Goal: Task Accomplishment & Management: Manage account settings

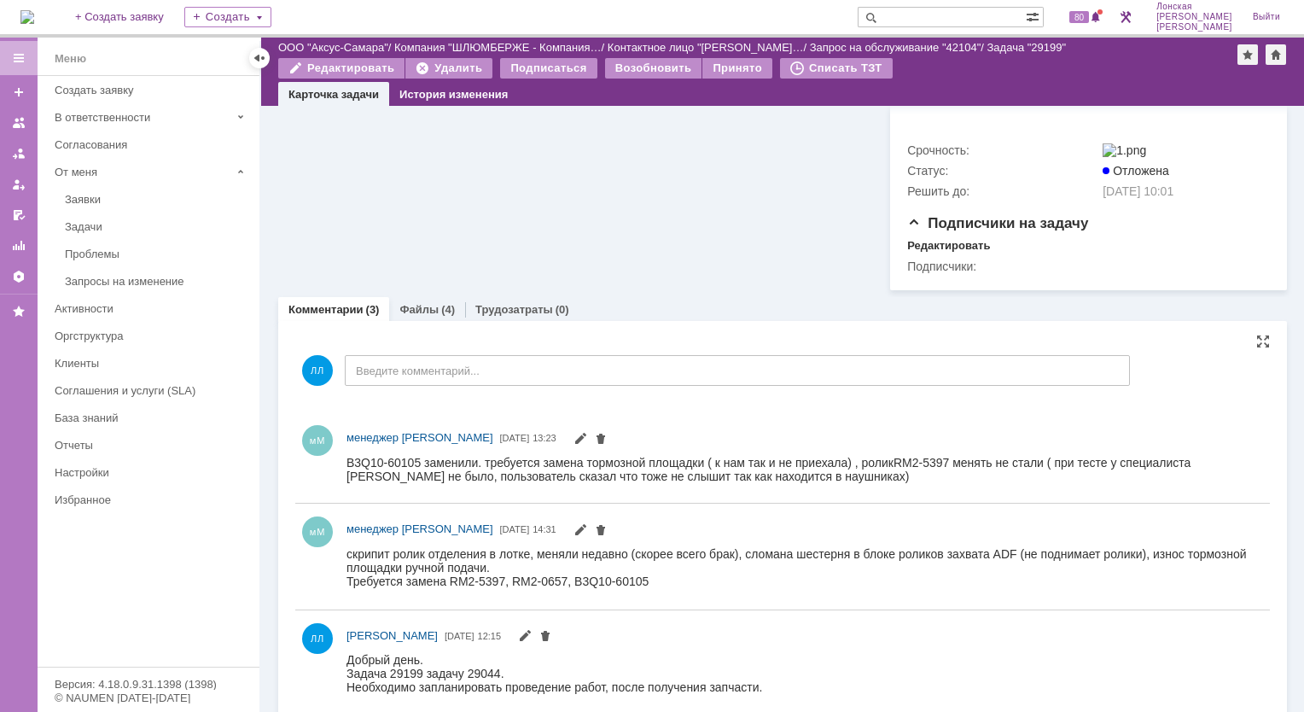
scroll to position [819, 0]
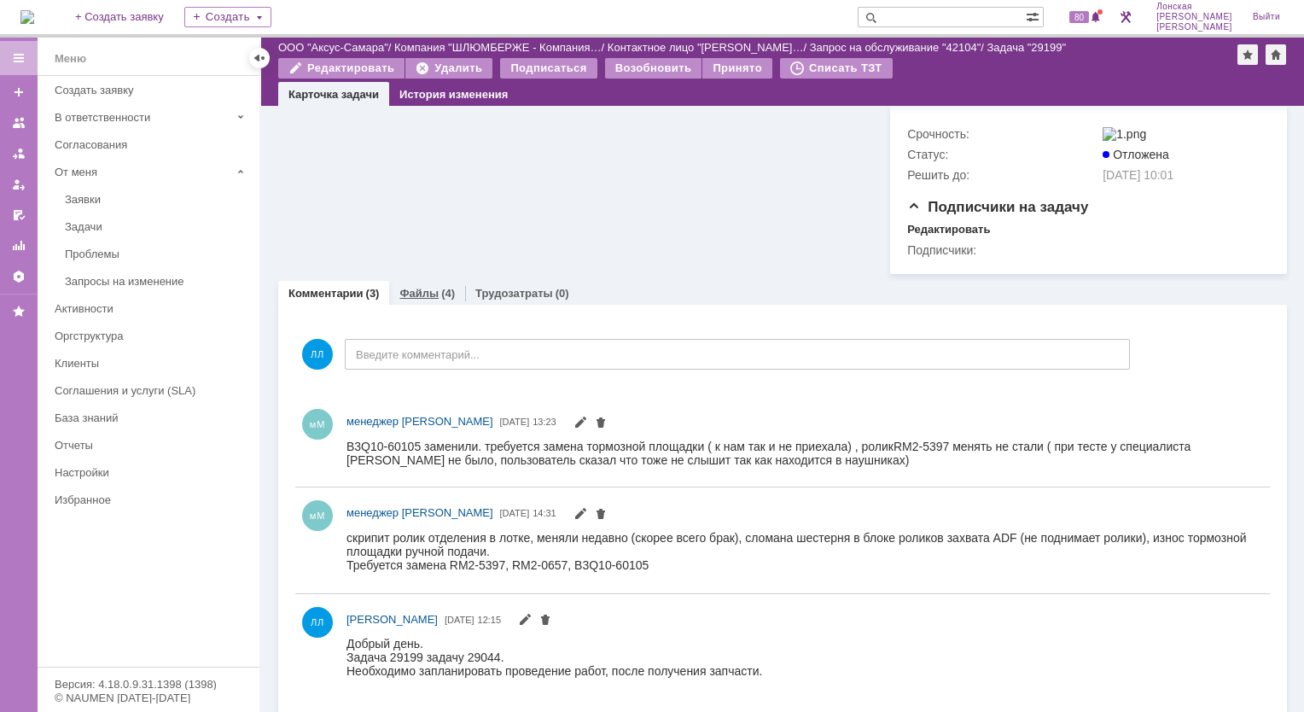
click at [428, 287] on link "Файлы" at bounding box center [419, 293] width 39 height 13
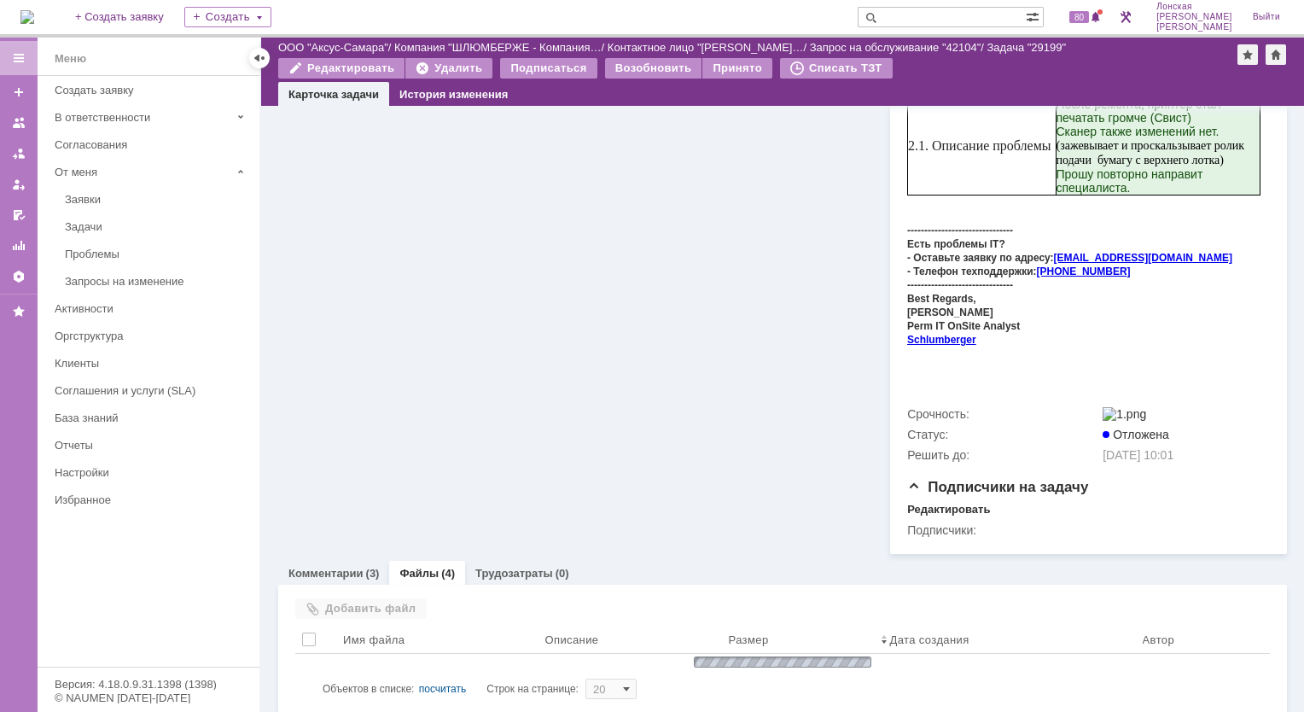
scroll to position [660, 0]
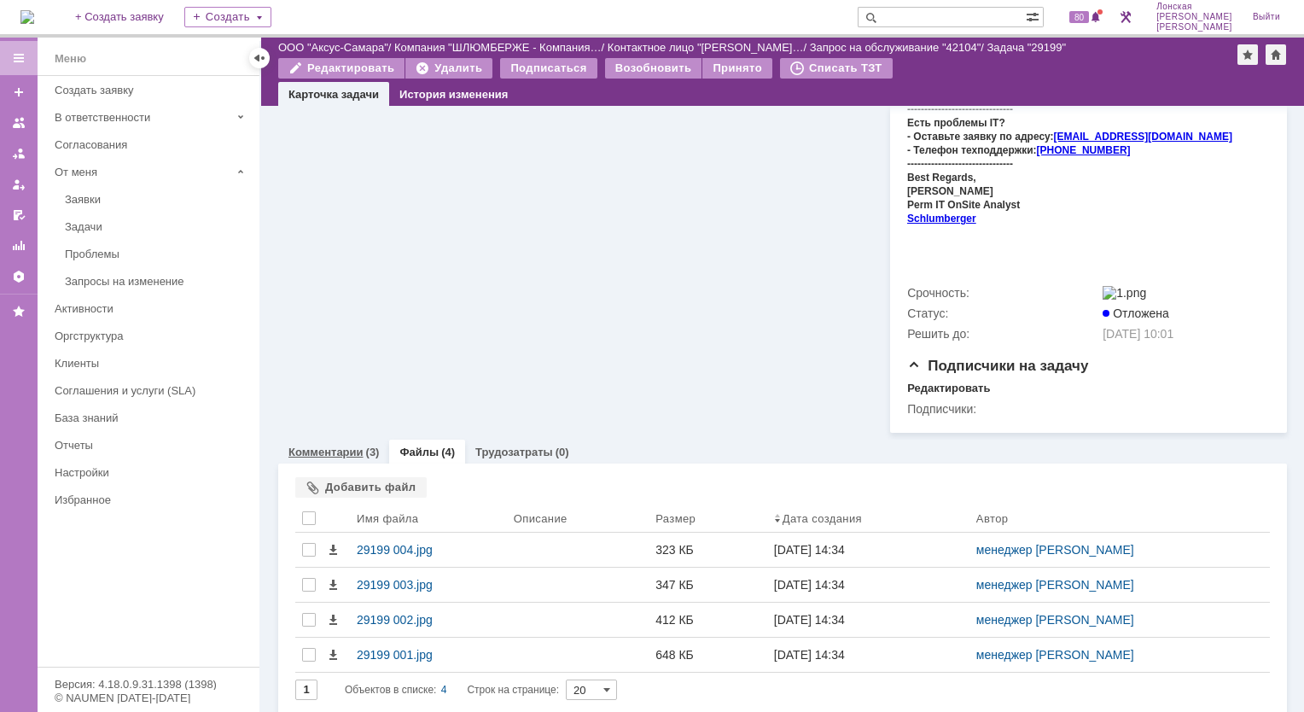
click at [338, 446] on link "Комментарии" at bounding box center [326, 452] width 75 height 13
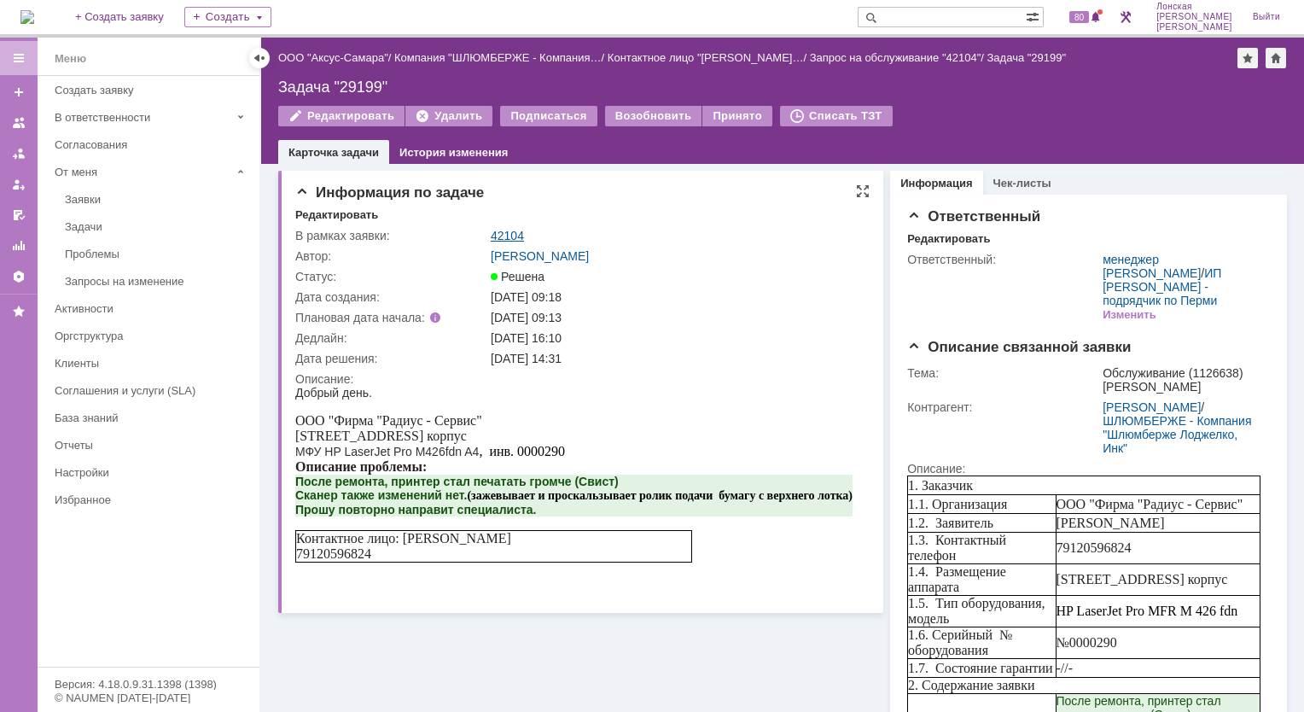
click at [509, 237] on link "42104" at bounding box center [507, 236] width 33 height 14
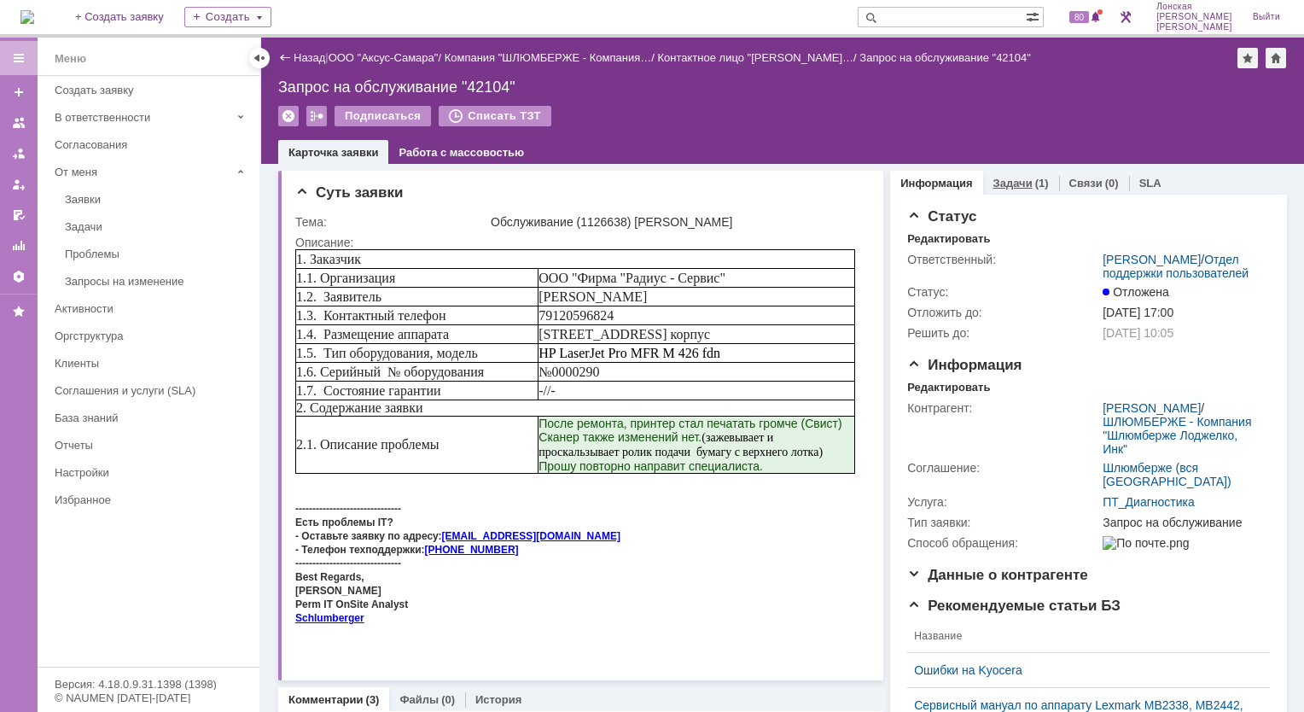
click at [1036, 179] on div "(1)" at bounding box center [1043, 183] width 14 height 13
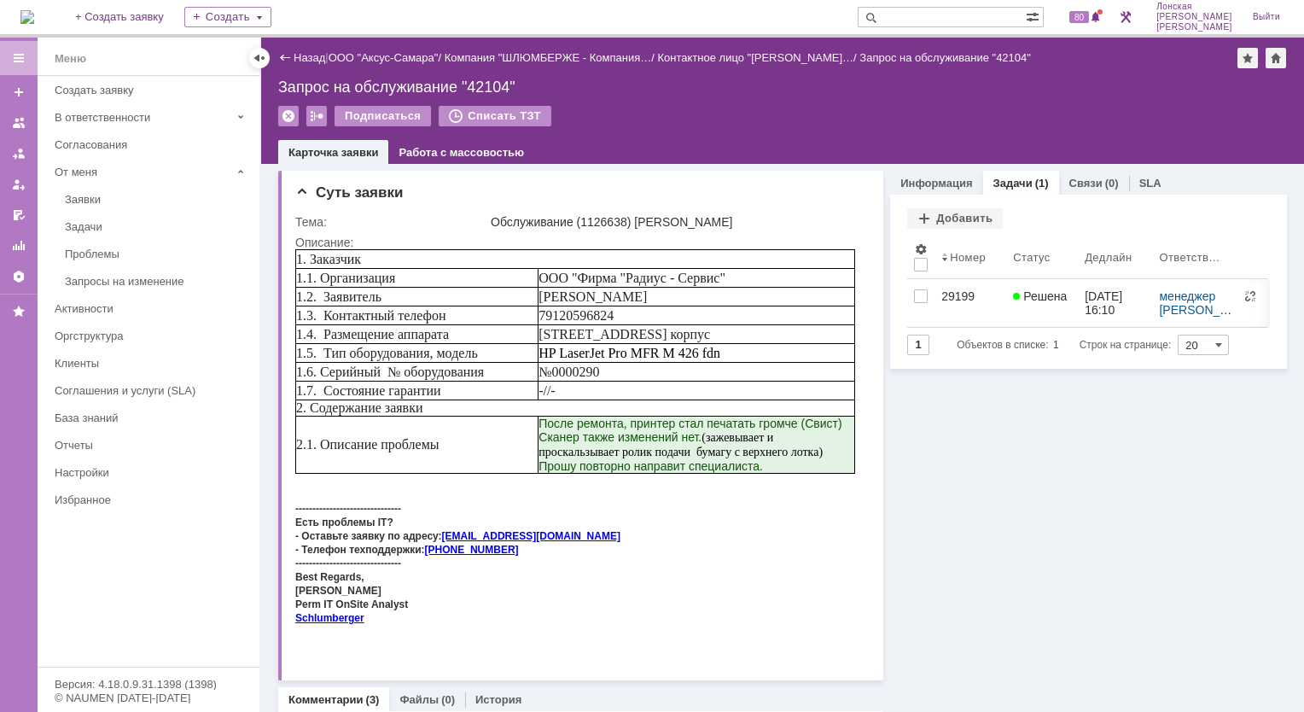
click at [34, 15] on img at bounding box center [27, 17] width 14 height 14
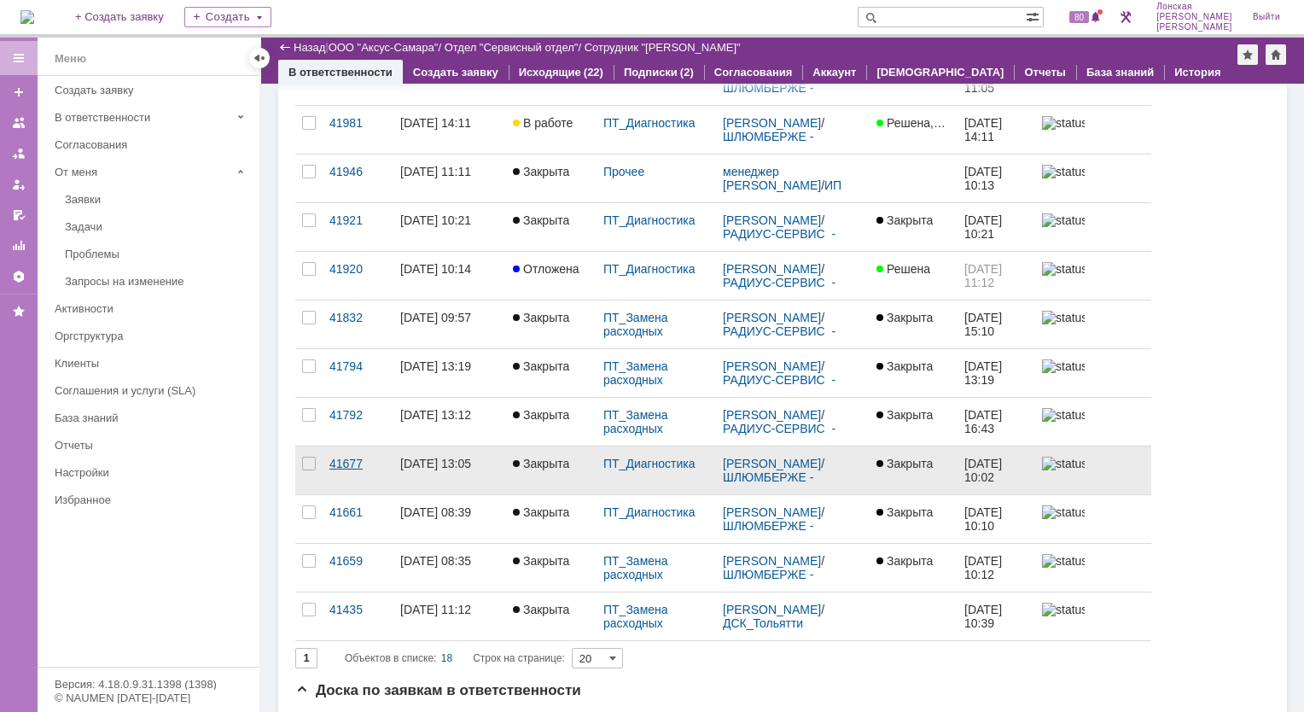
scroll to position [512, 0]
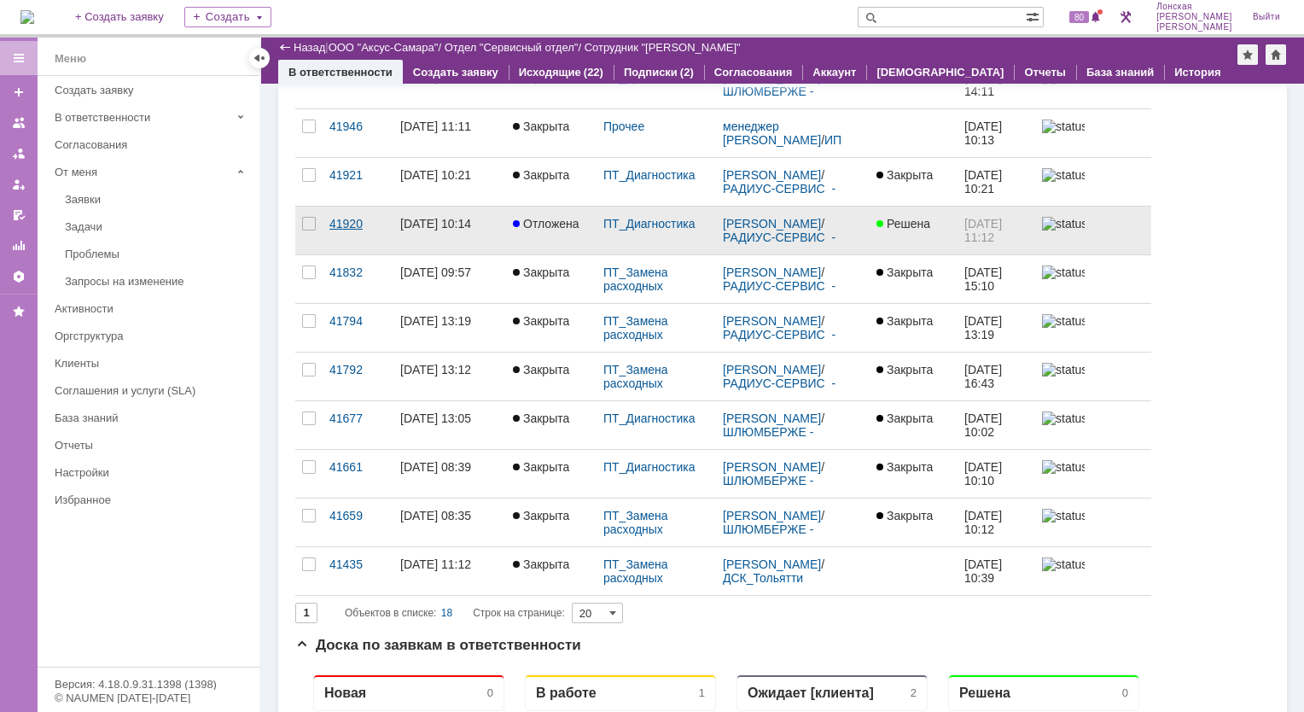
click at [361, 221] on div "41920" at bounding box center [358, 224] width 57 height 14
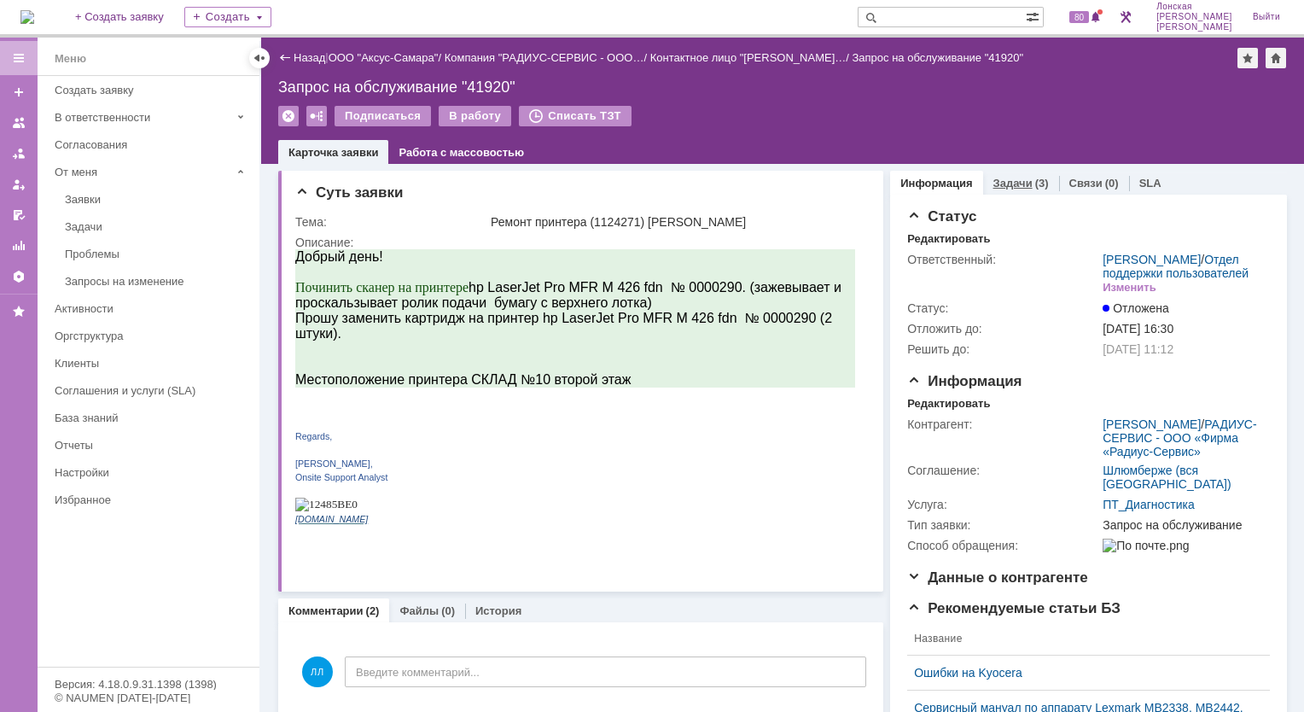
click at [1005, 185] on link "Задачи" at bounding box center [1013, 183] width 39 height 13
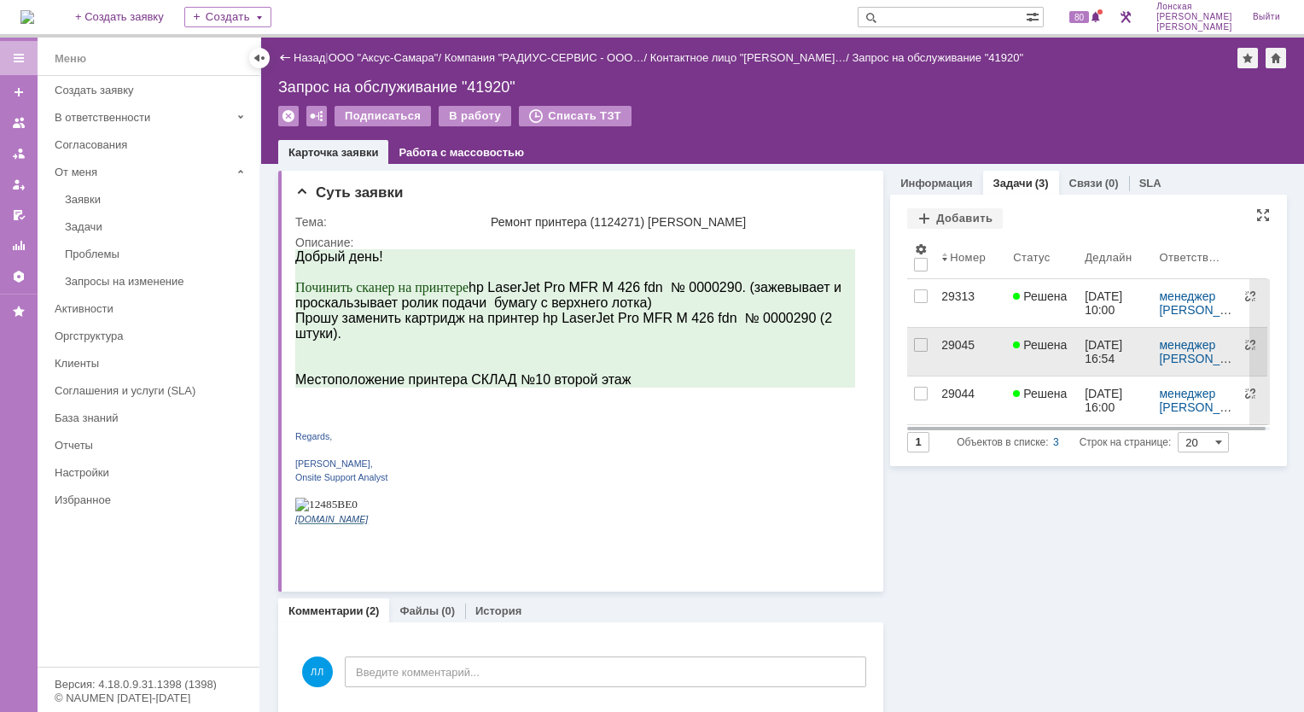
click at [960, 345] on div "29045" at bounding box center [971, 345] width 58 height 14
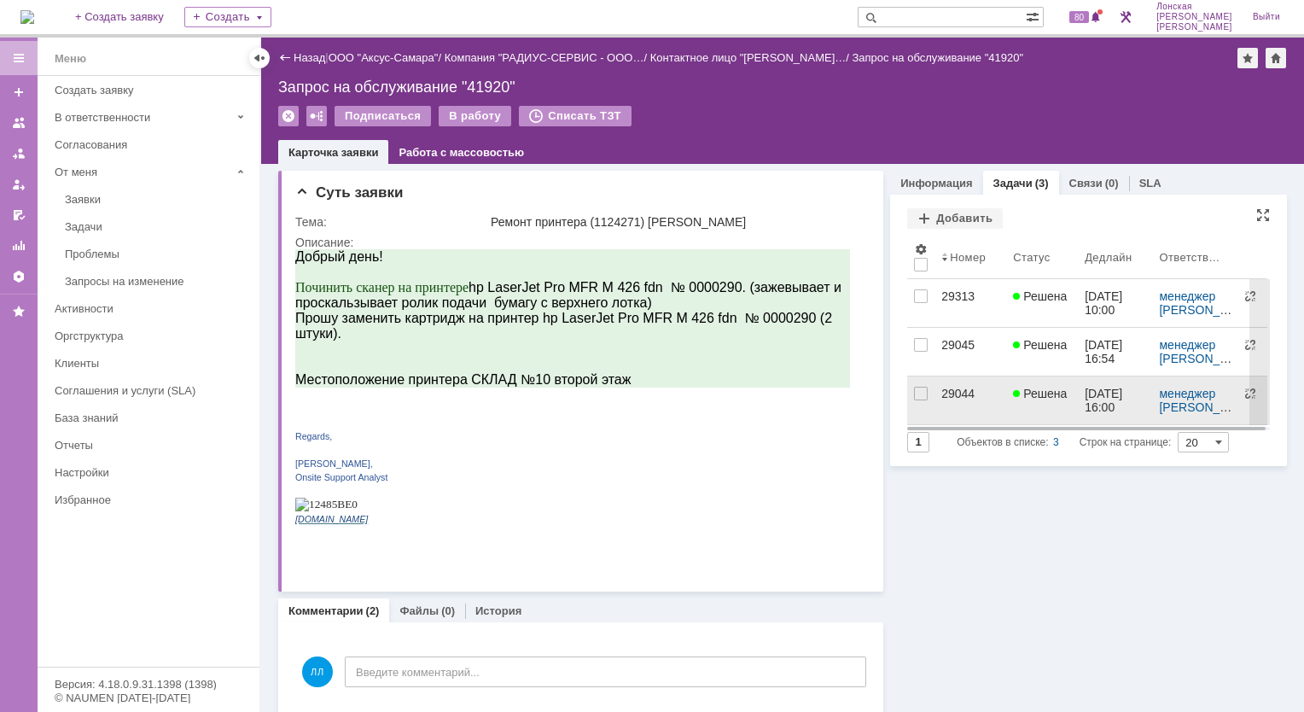
click at [962, 397] on div "29044" at bounding box center [971, 394] width 58 height 14
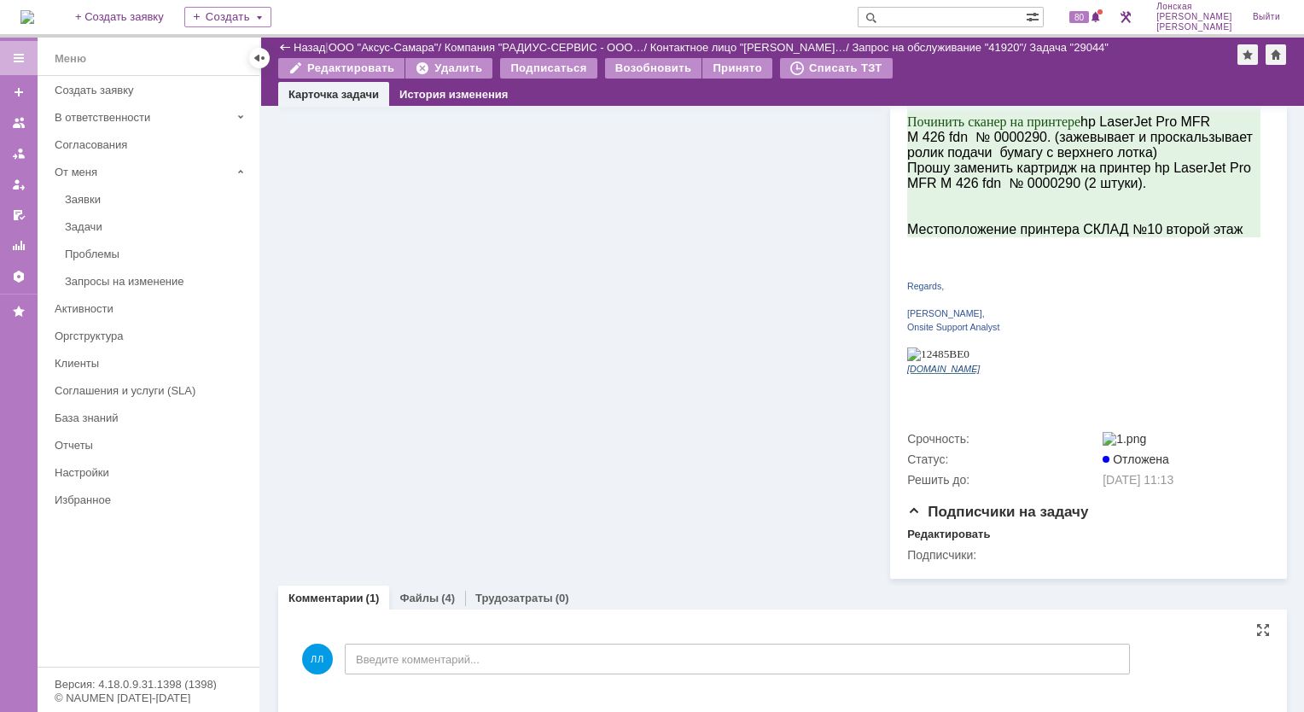
scroll to position [398, 0]
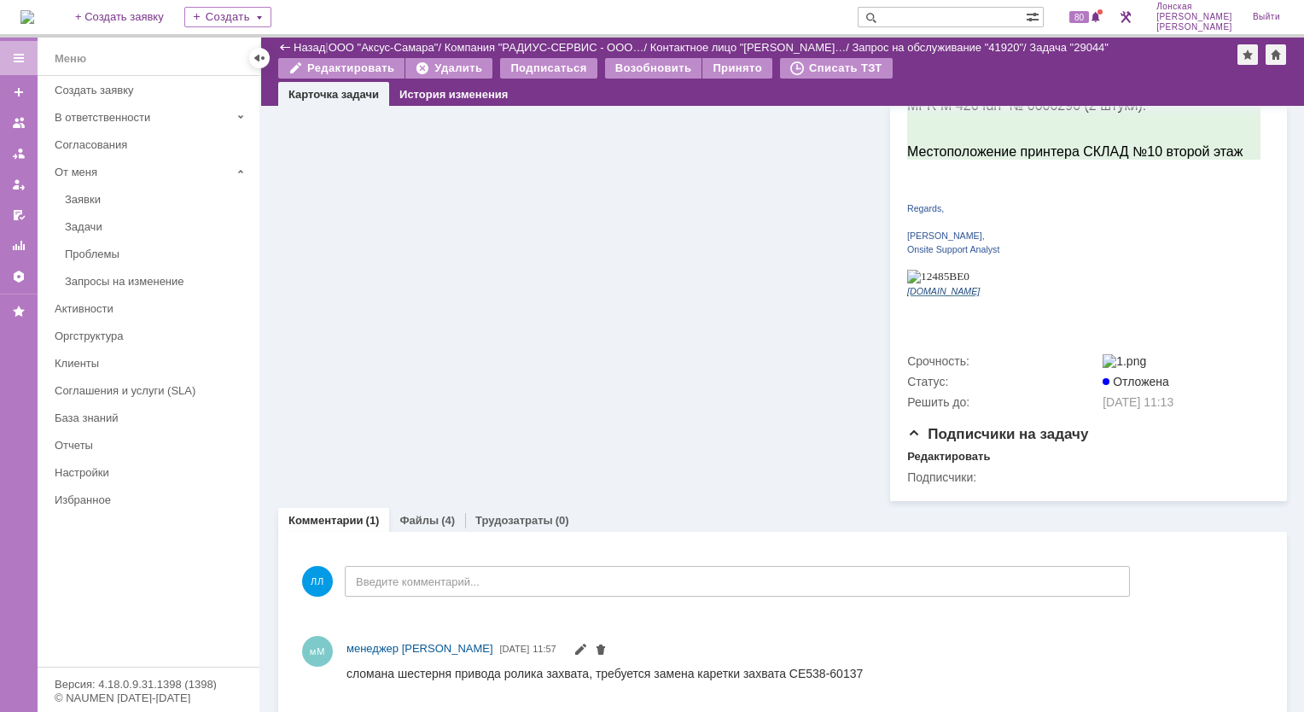
click at [34, 12] on img at bounding box center [27, 17] width 14 height 14
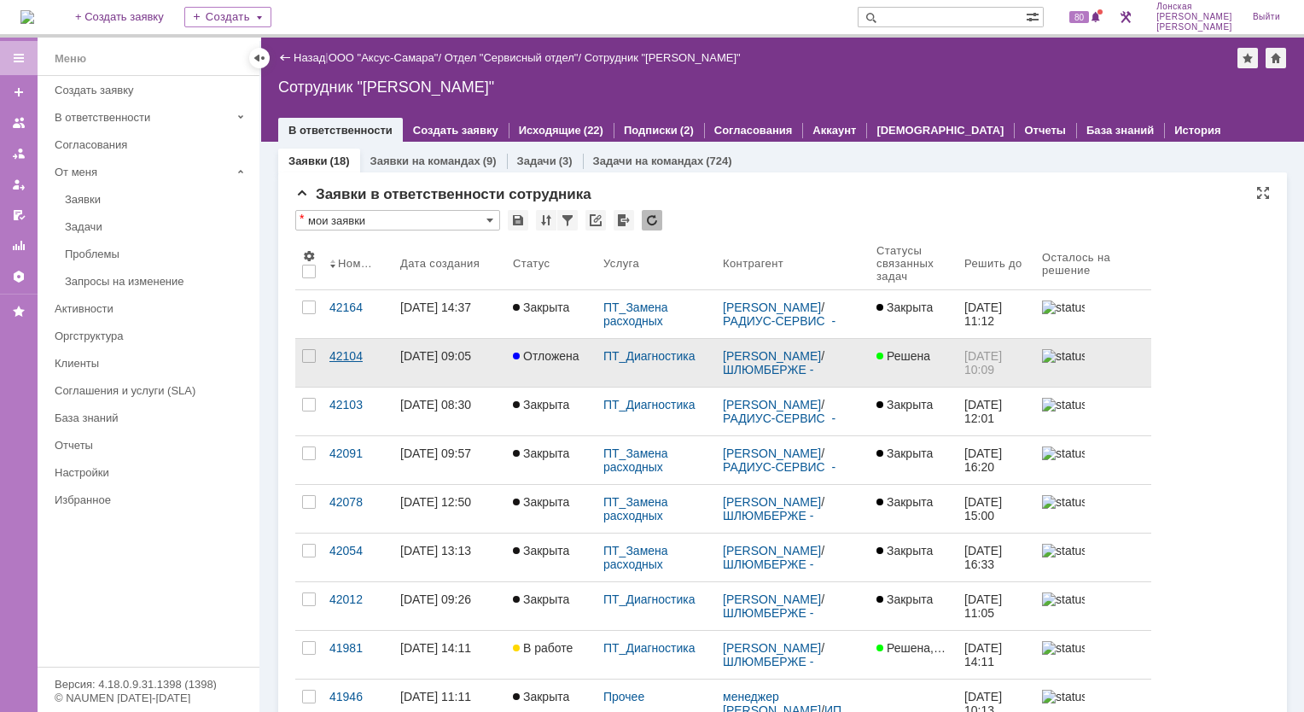
click at [354, 356] on div "42104" at bounding box center [358, 356] width 57 height 14
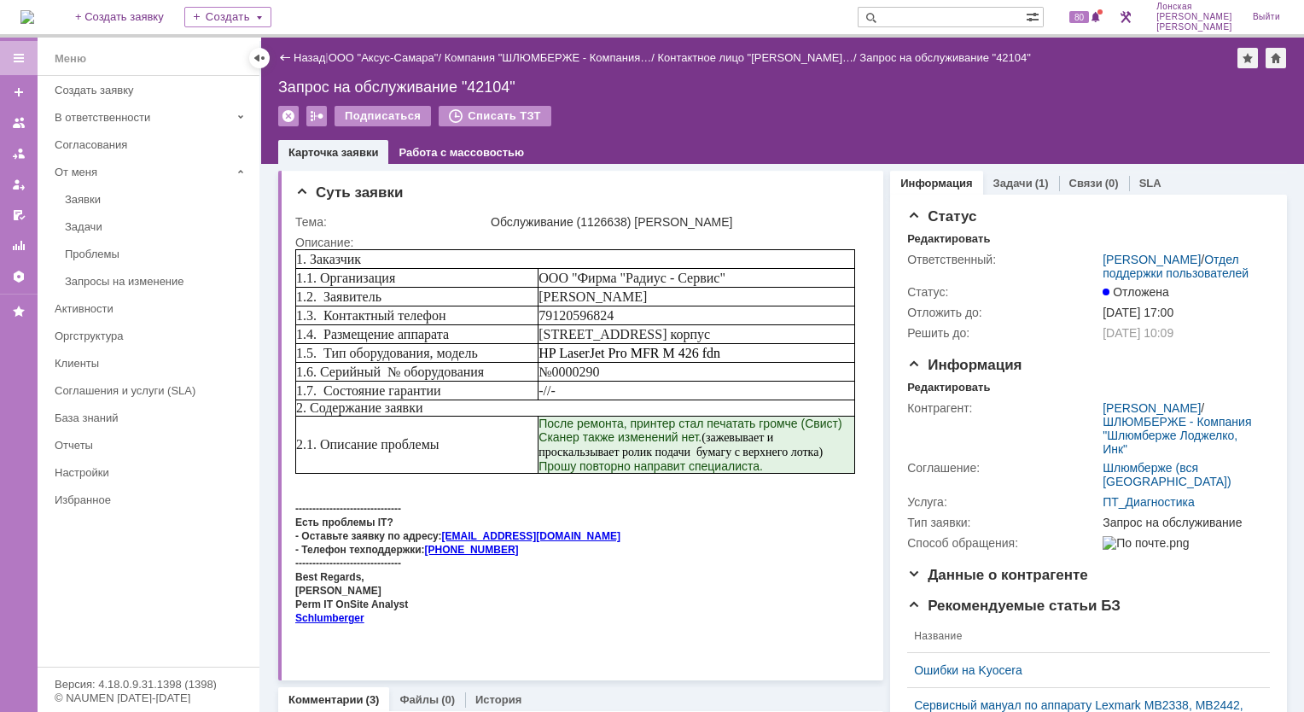
click at [997, 185] on link "Задачи" at bounding box center [1013, 183] width 39 height 13
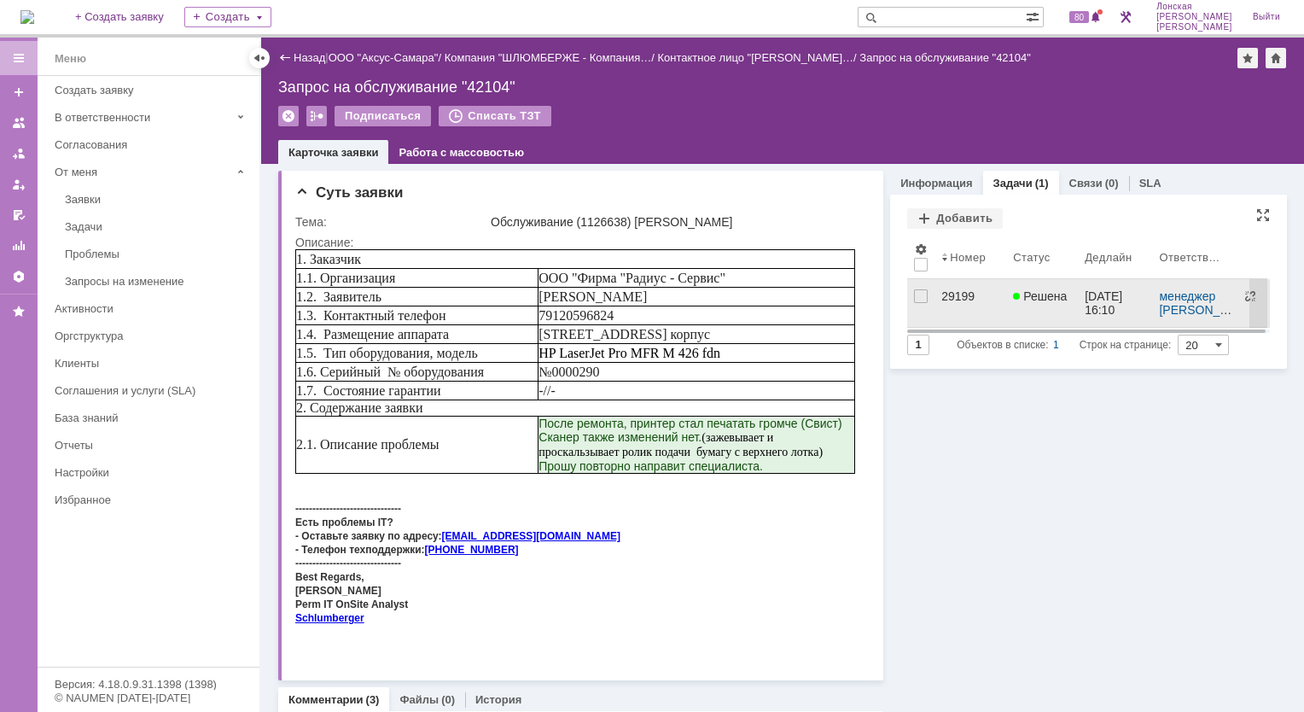
click at [946, 300] on div "29199" at bounding box center [971, 296] width 58 height 14
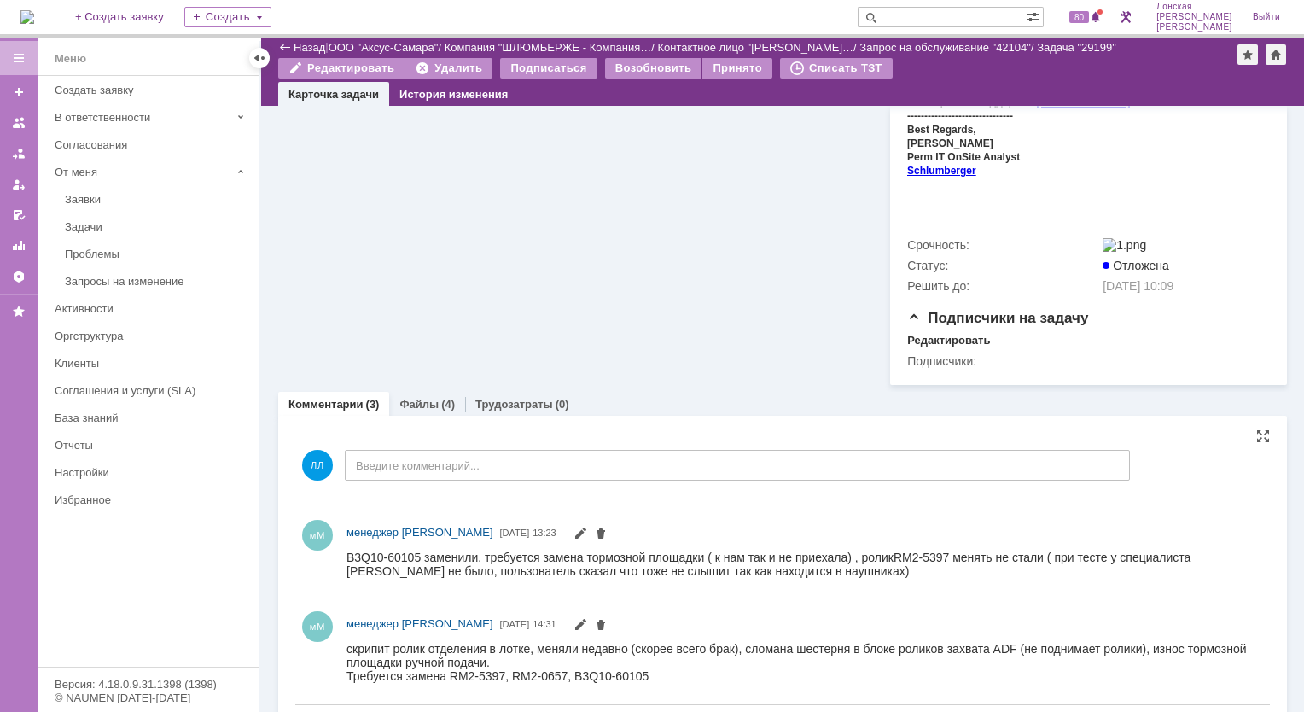
scroll to position [819, 0]
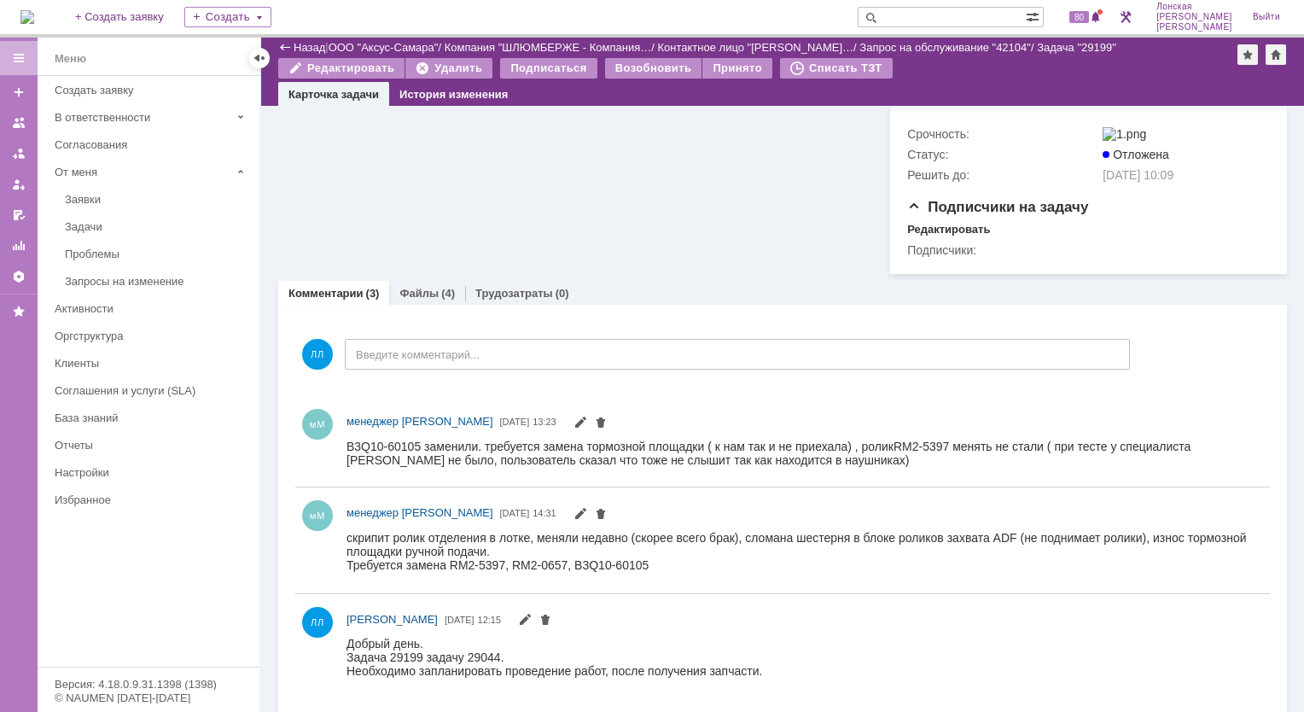
click at [32, 12] on img at bounding box center [27, 17] width 14 height 14
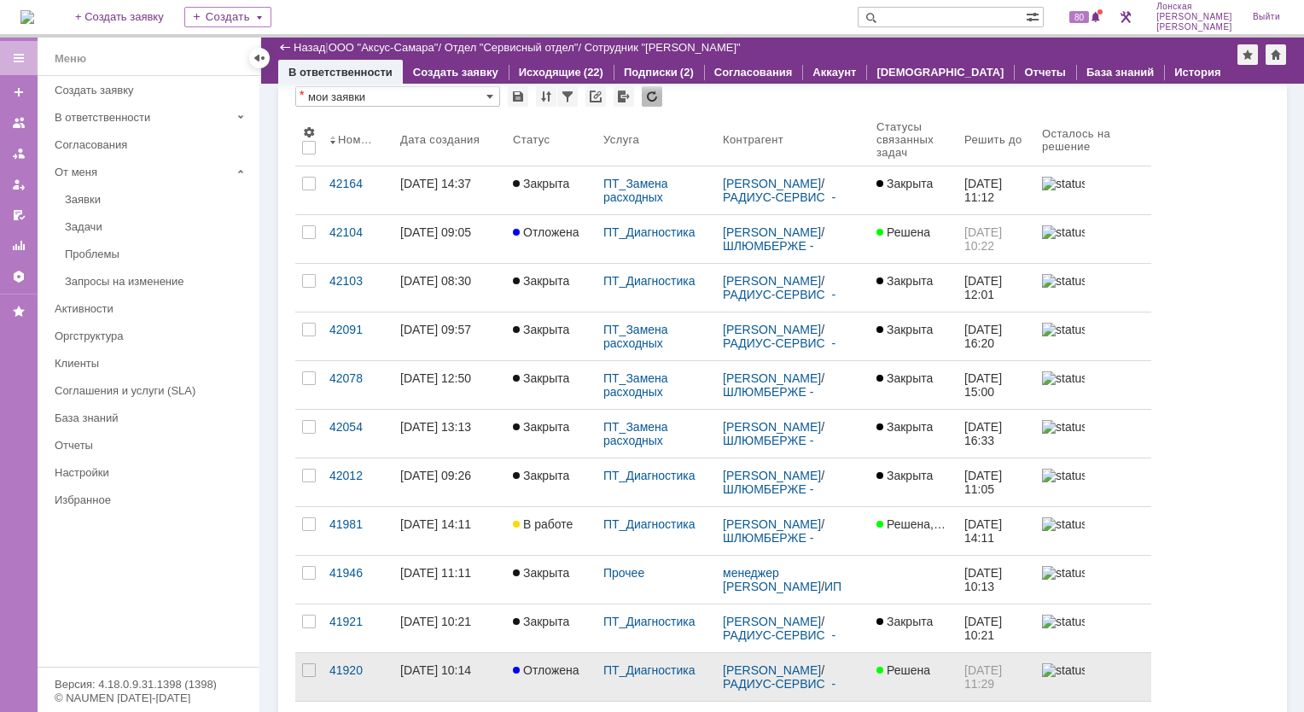
scroll to position [171, 0]
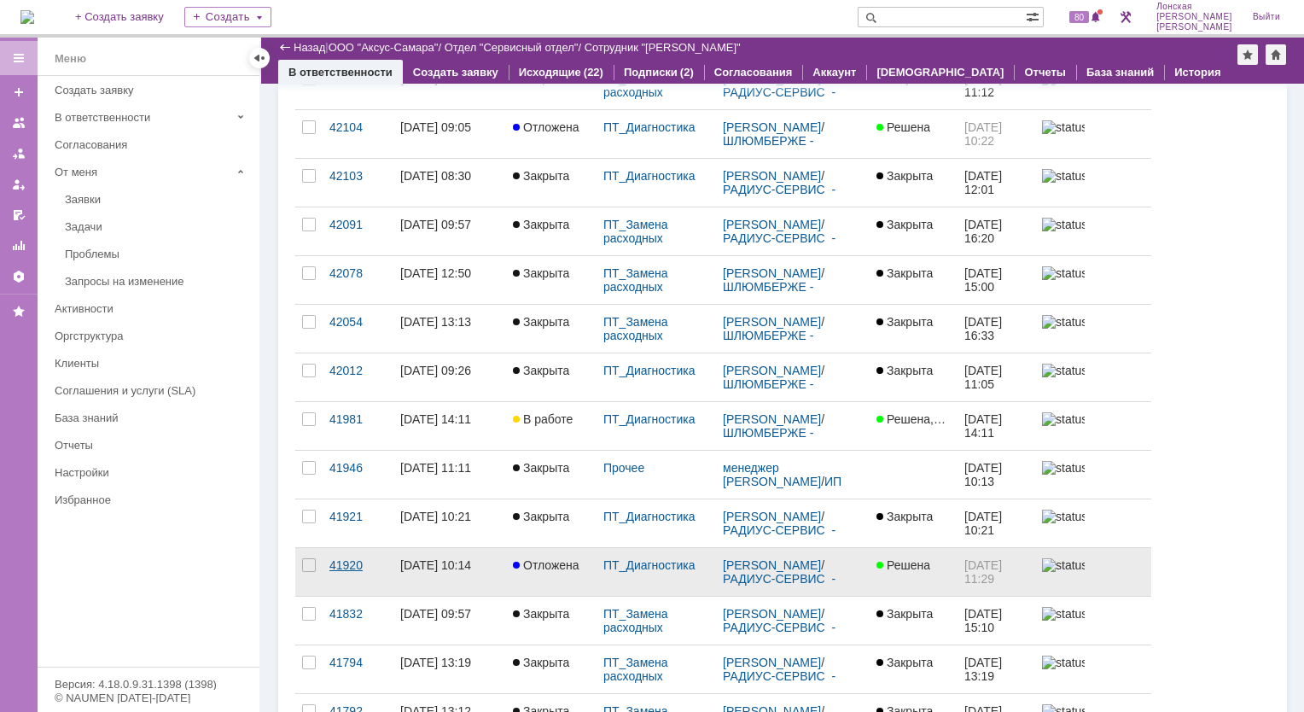
click at [335, 562] on div "41920" at bounding box center [358, 565] width 57 height 14
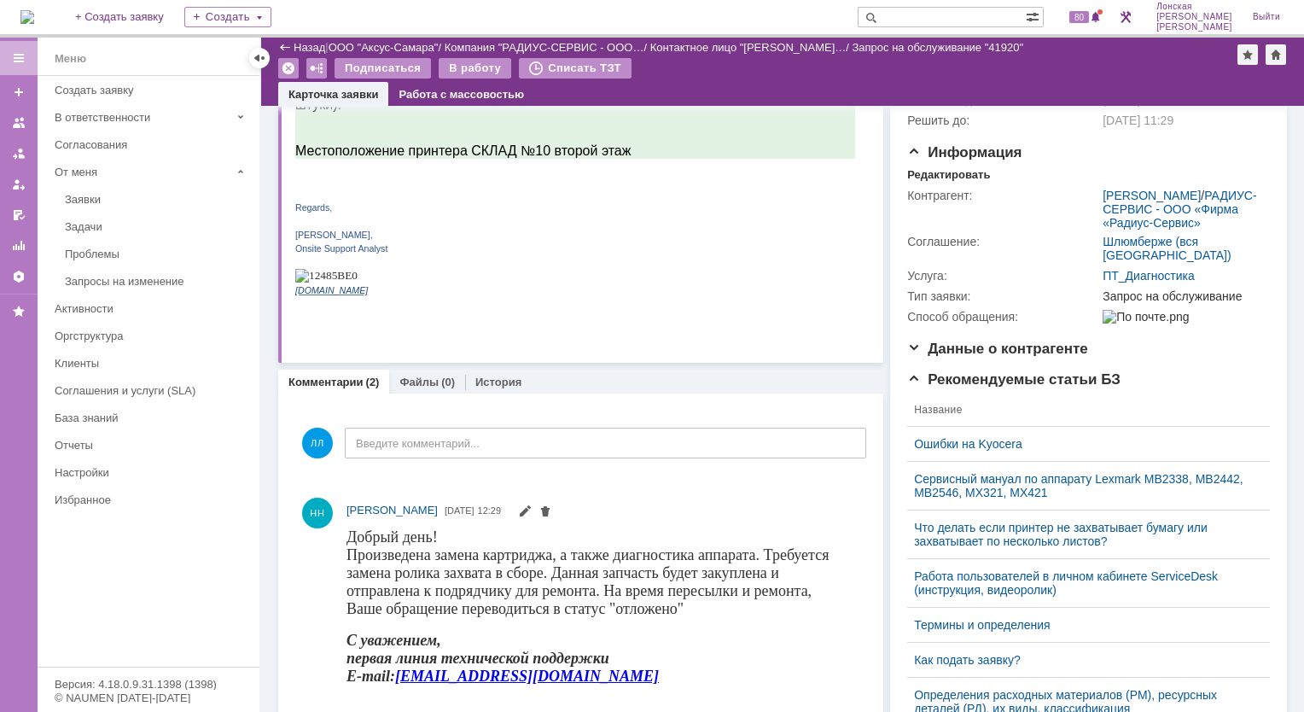
scroll to position [427, 0]
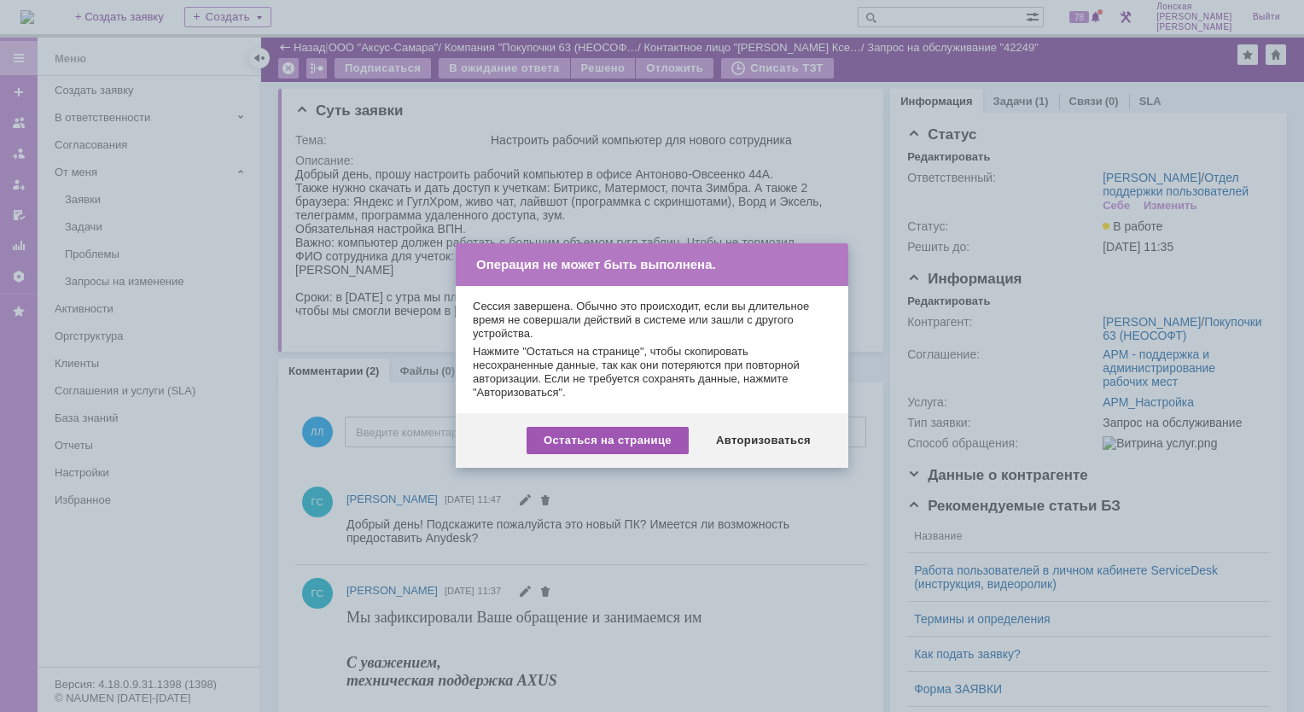
scroll to position [85, 0]
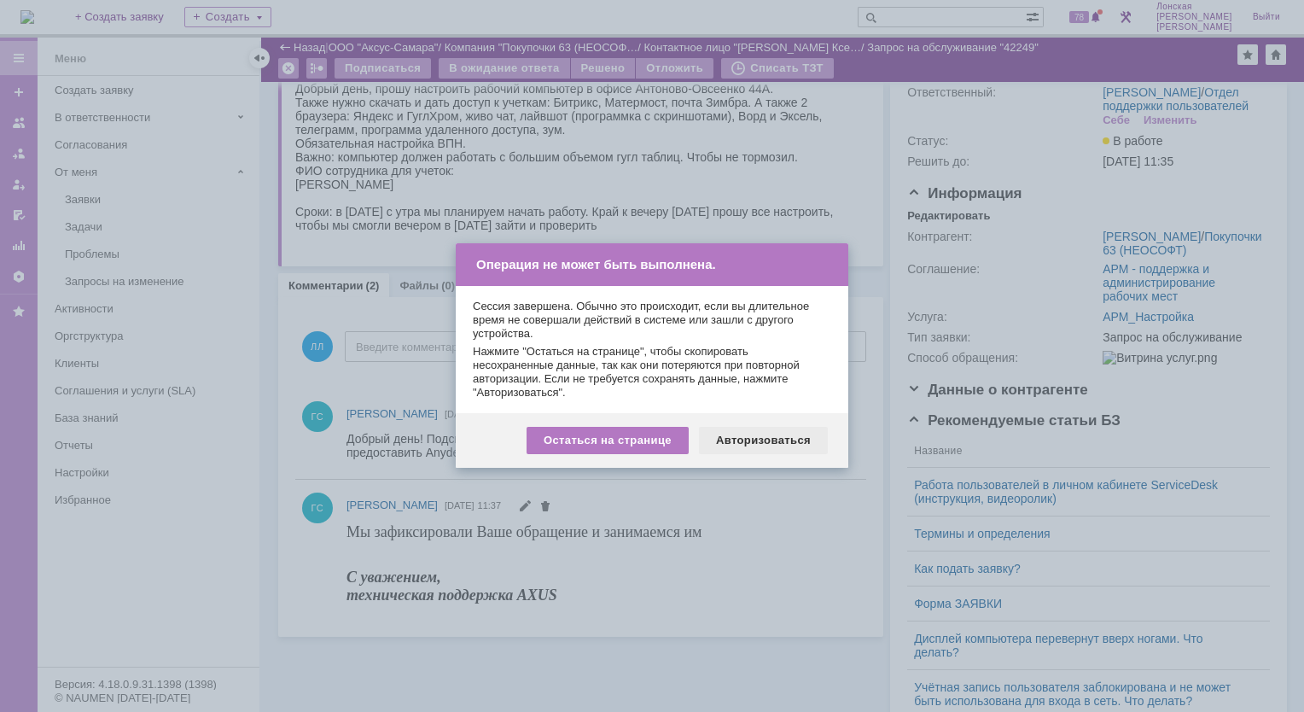
click at [726, 437] on div "Авторизоваться" at bounding box center [763, 440] width 129 height 27
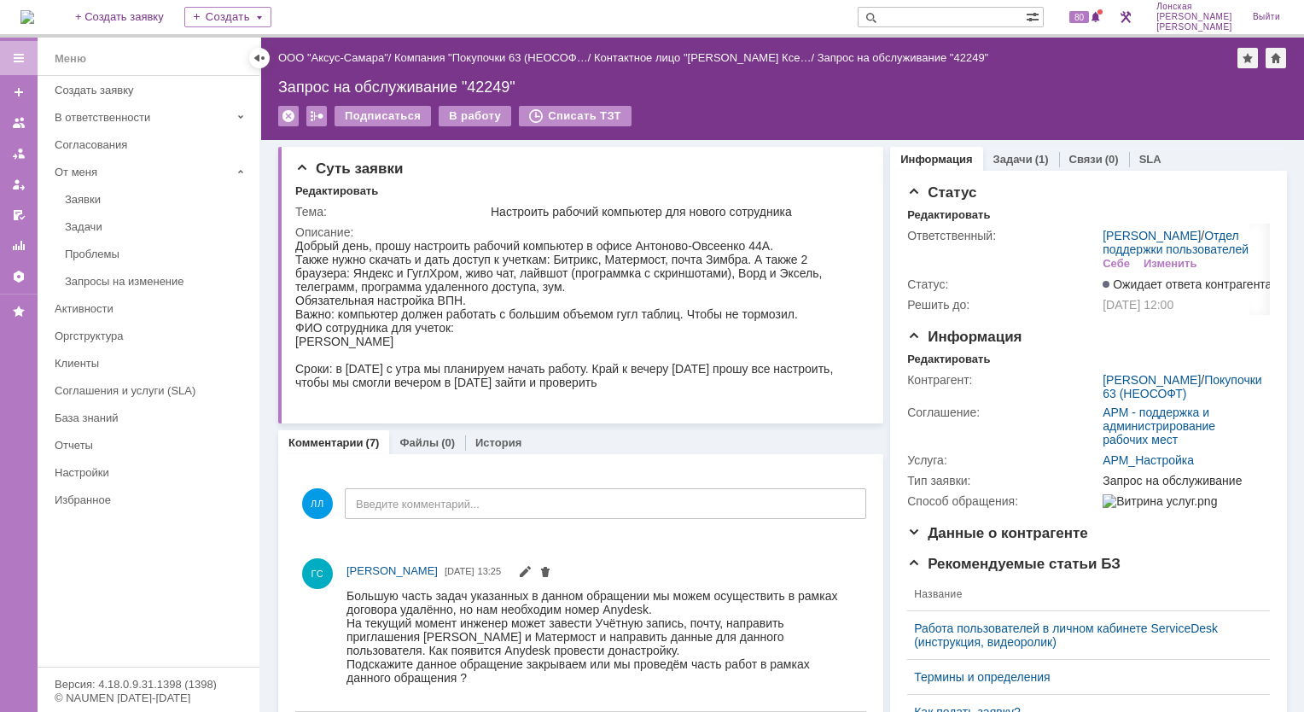
click at [34, 15] on img at bounding box center [27, 17] width 14 height 14
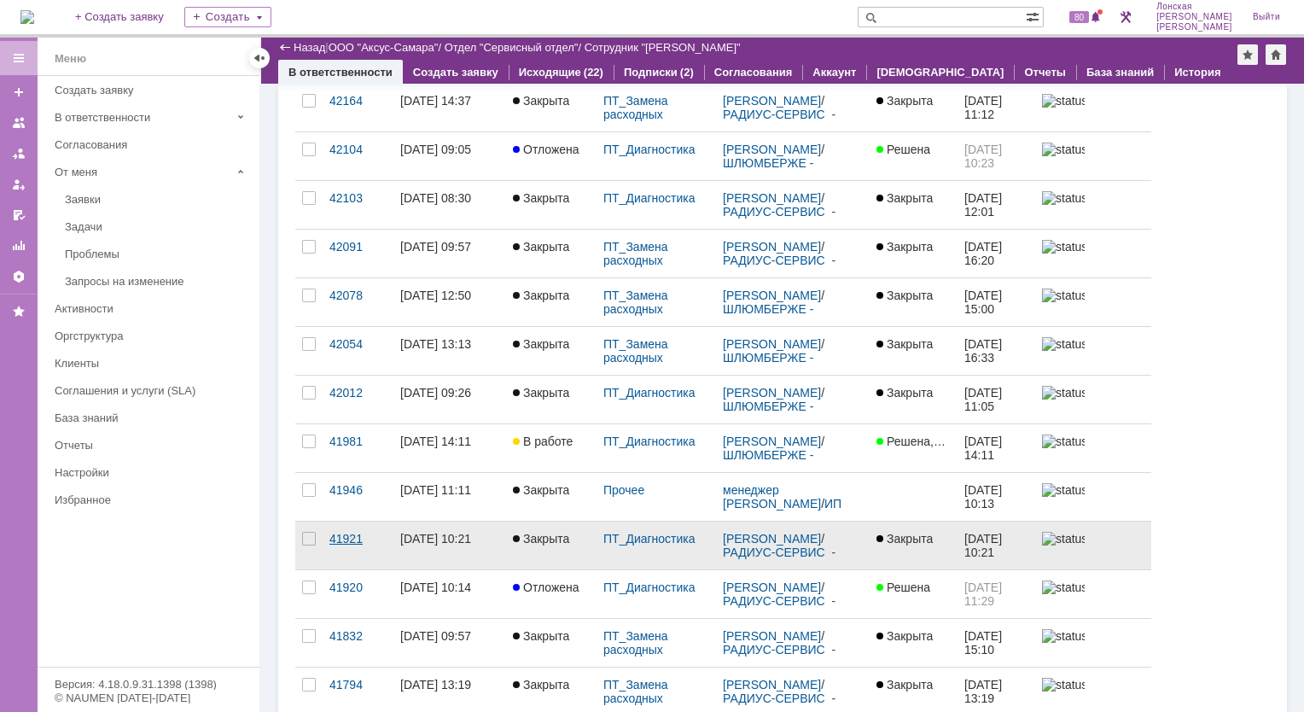
scroll to position [171, 0]
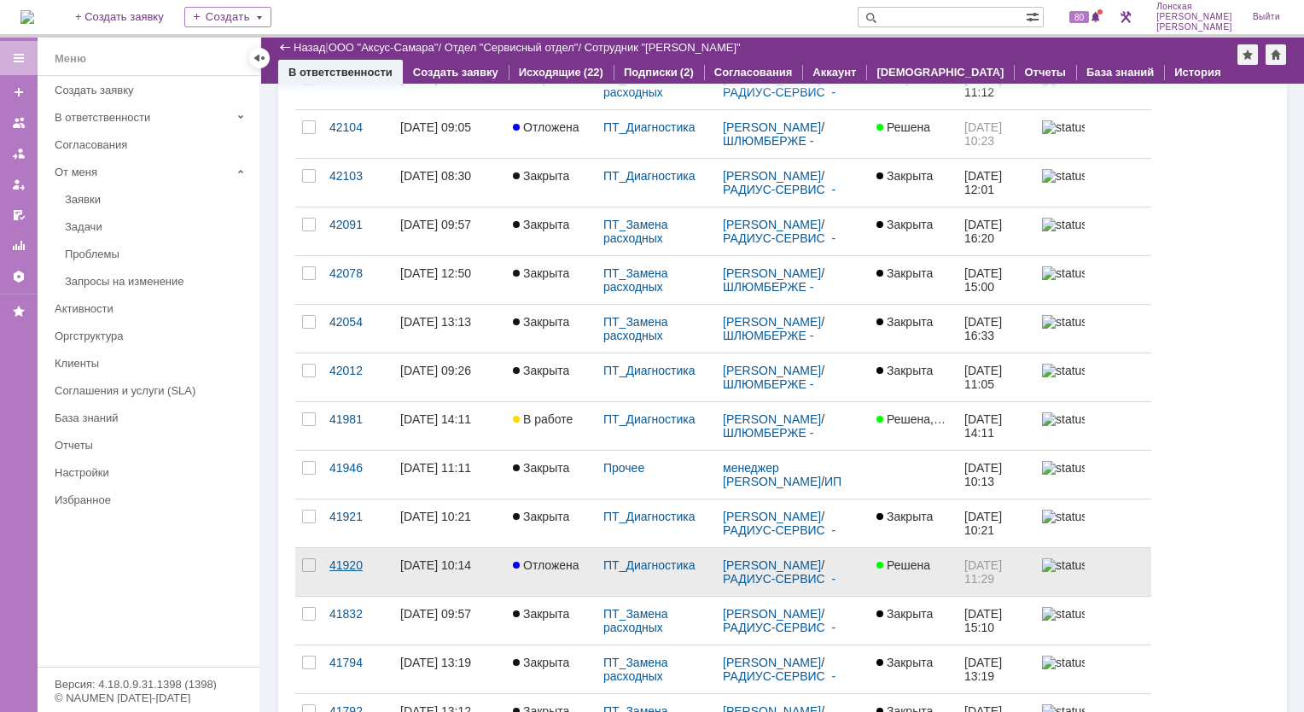
click at [341, 565] on div "41920" at bounding box center [358, 565] width 57 height 14
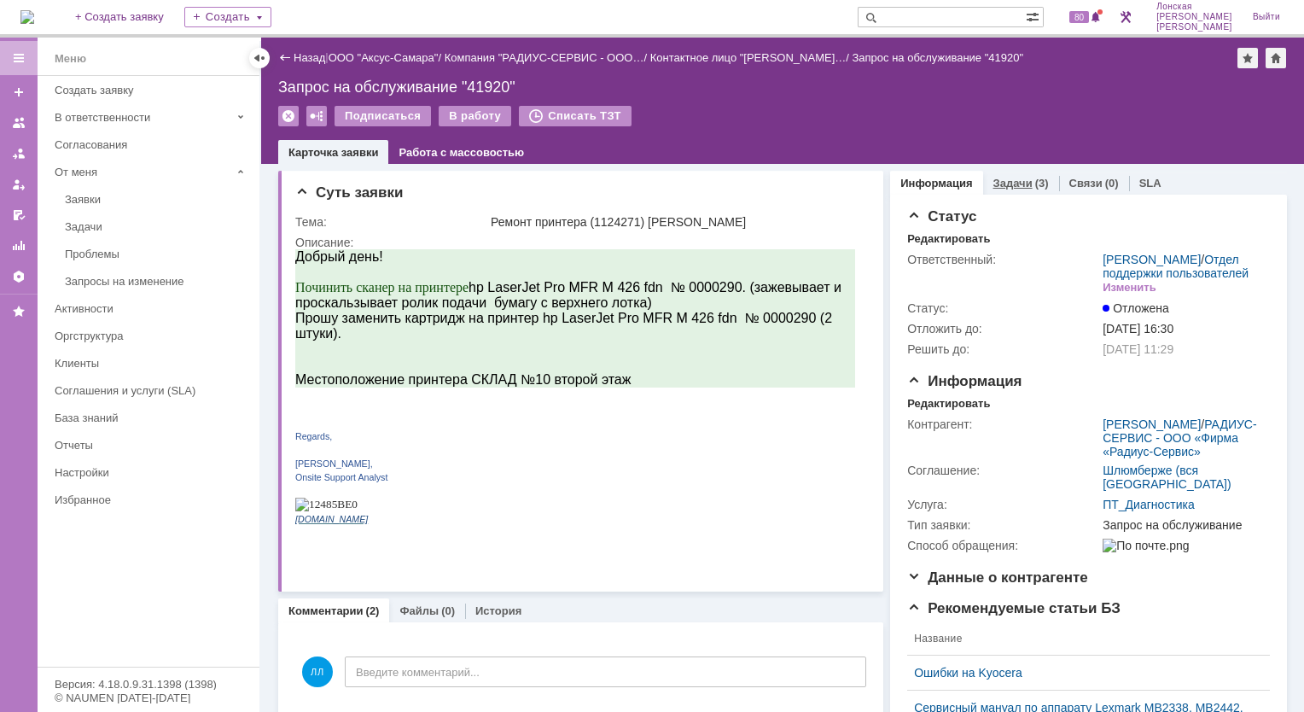
click at [1001, 179] on link "Задачи" at bounding box center [1013, 183] width 39 height 13
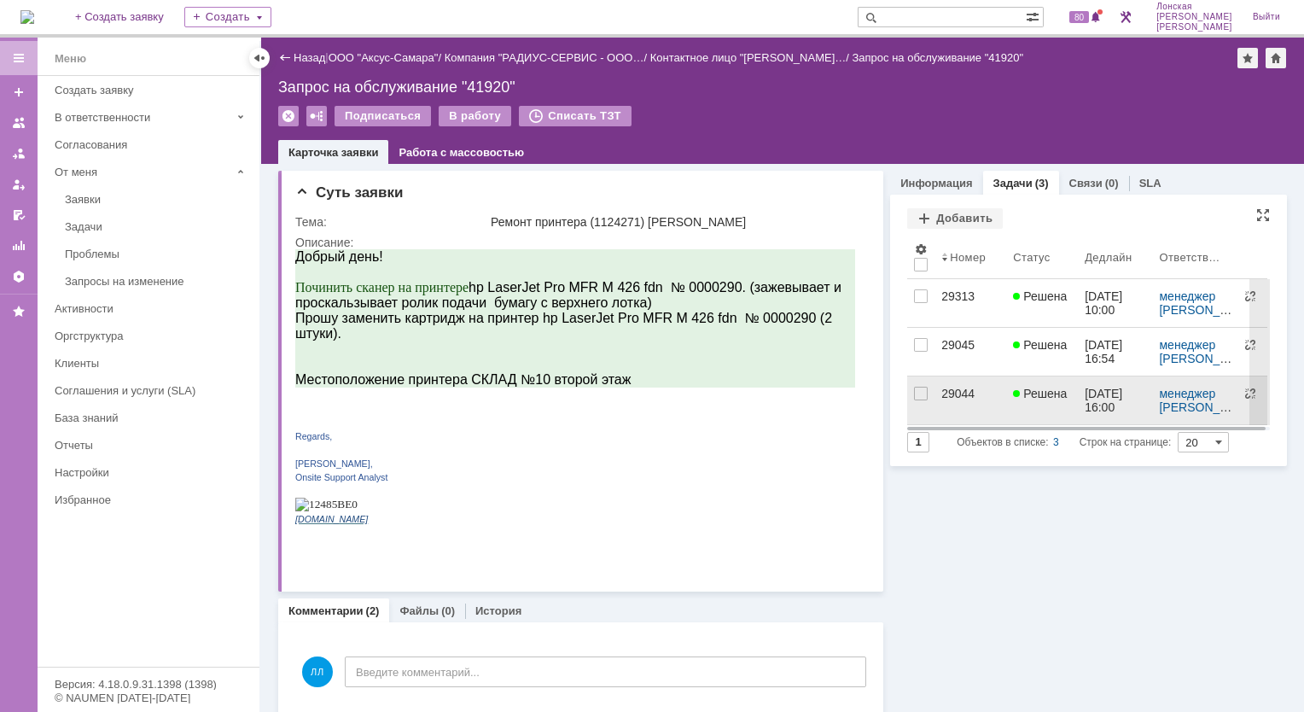
click at [946, 399] on div "29044" at bounding box center [971, 394] width 58 height 14
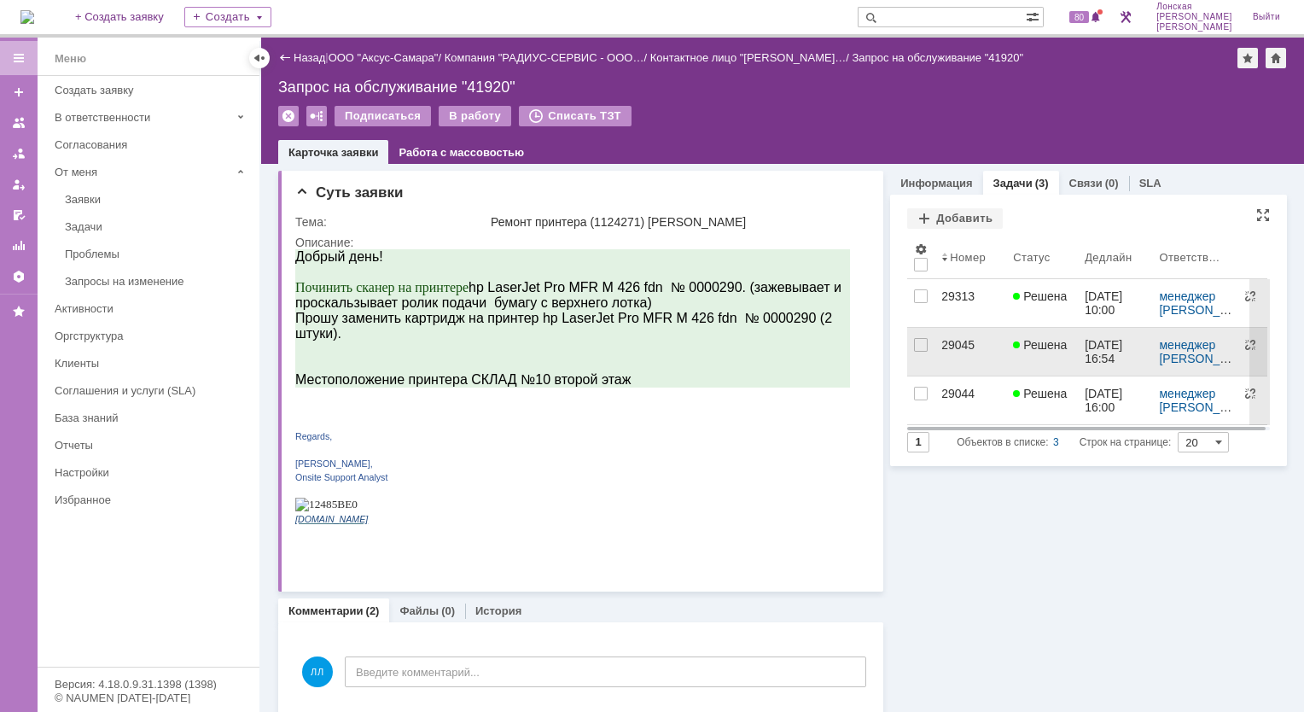
click at [942, 343] on div "29045" at bounding box center [971, 345] width 58 height 14
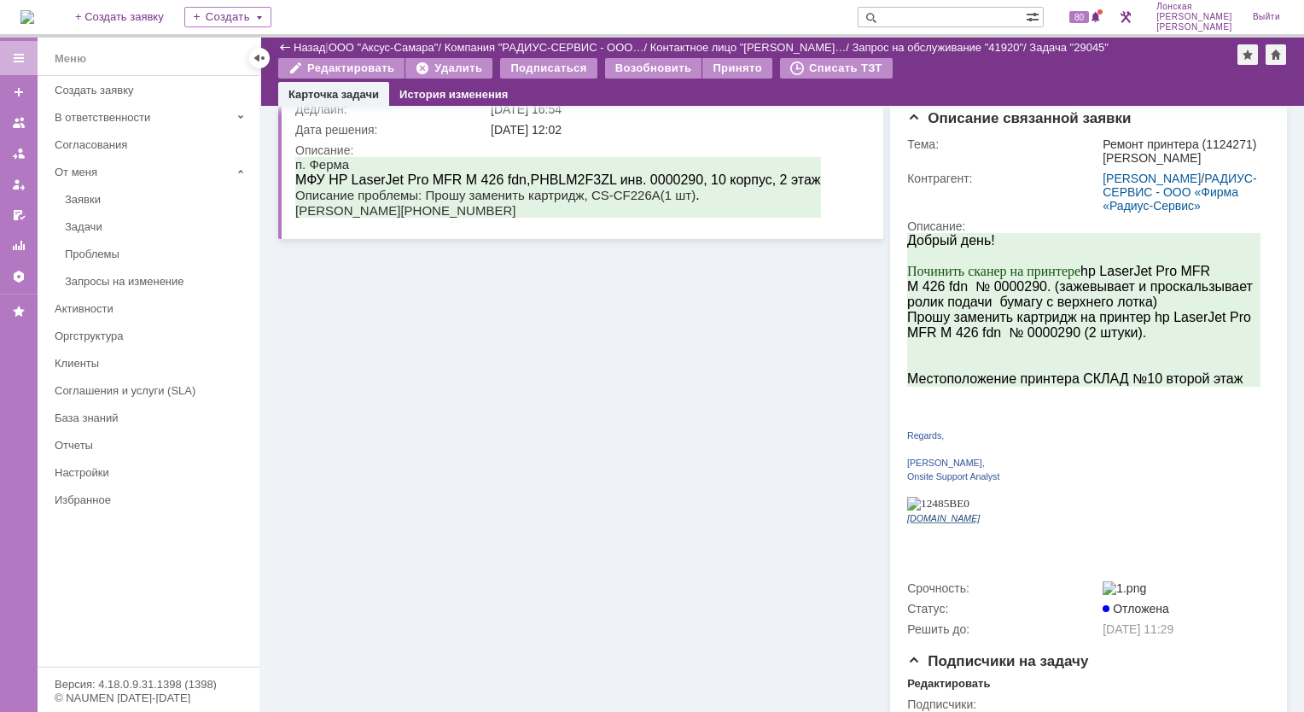
scroll to position [398, 0]
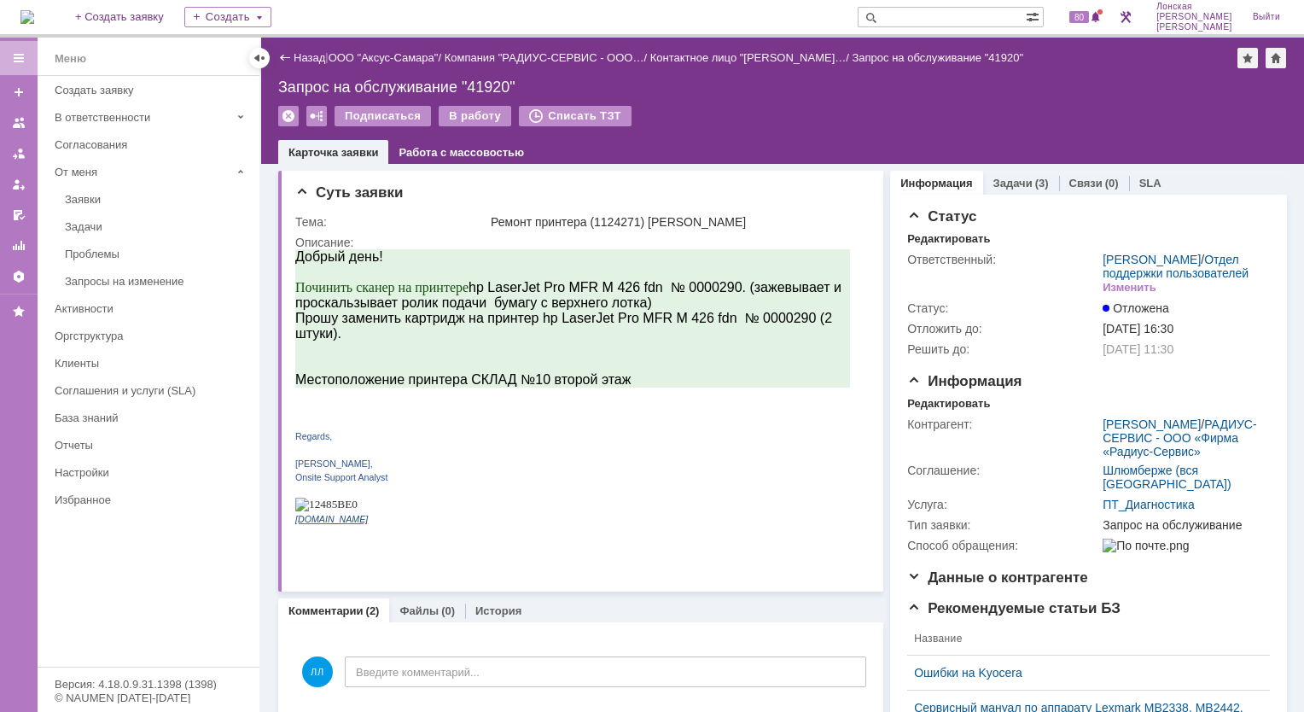
click at [34, 24] on img at bounding box center [27, 17] width 14 height 14
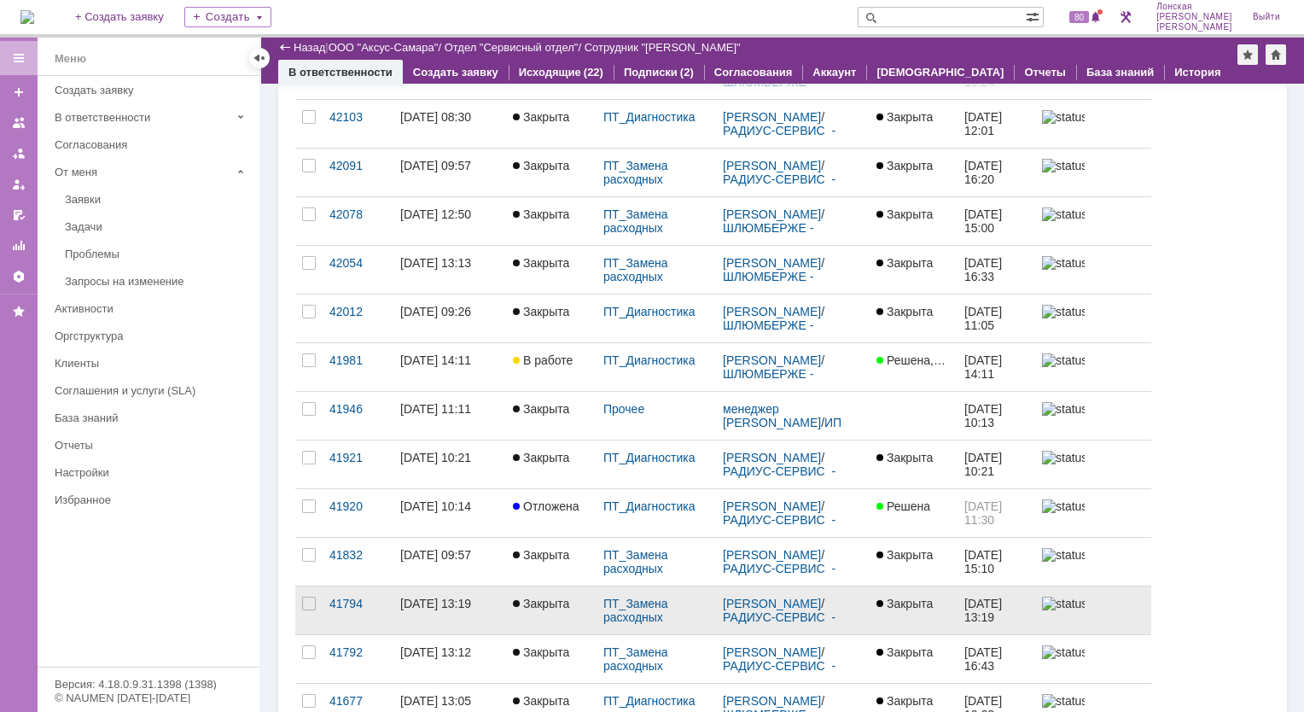
scroll to position [256, 0]
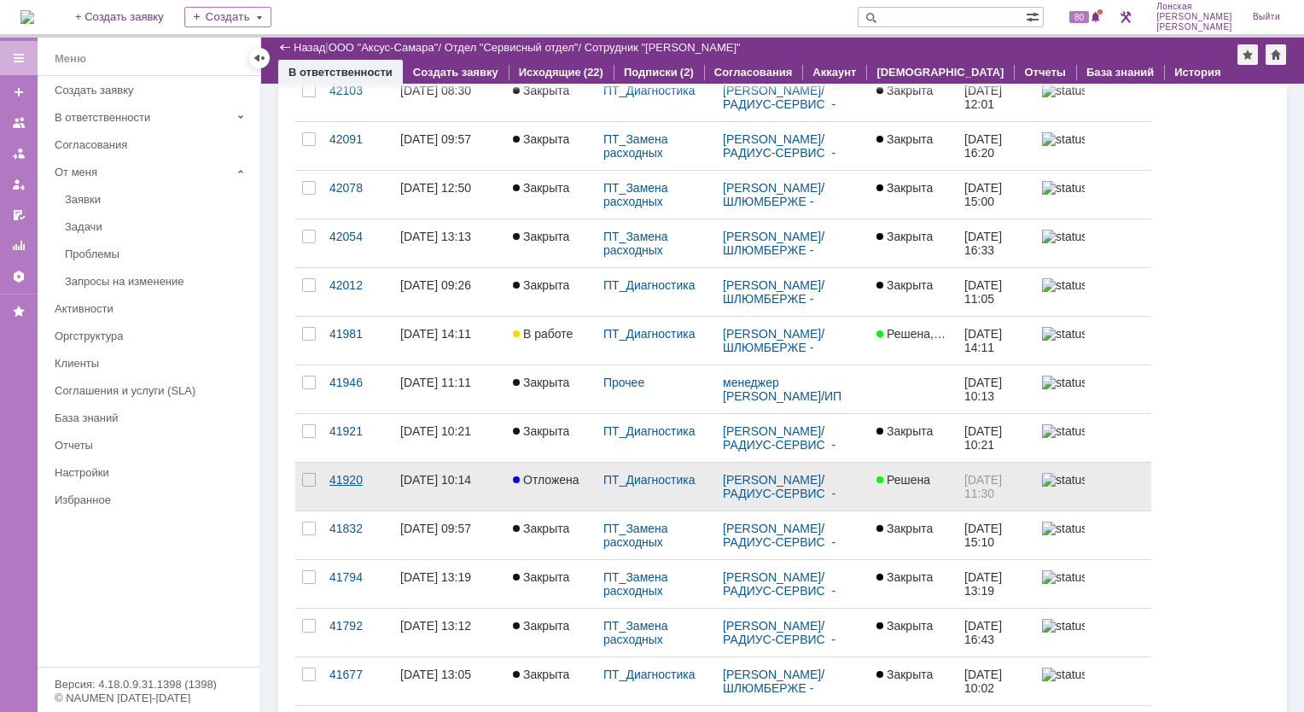
click at [348, 481] on div "41920" at bounding box center [358, 480] width 57 height 14
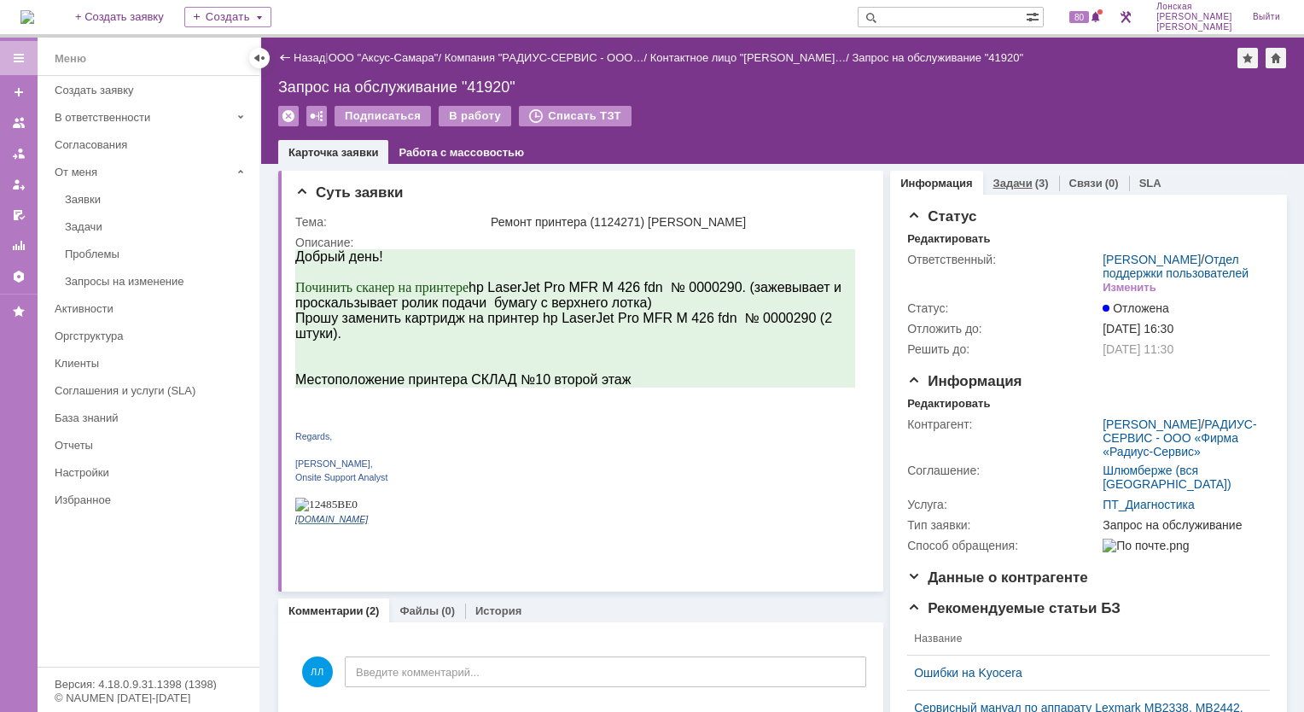
click at [995, 183] on link "Задачи" at bounding box center [1013, 183] width 39 height 13
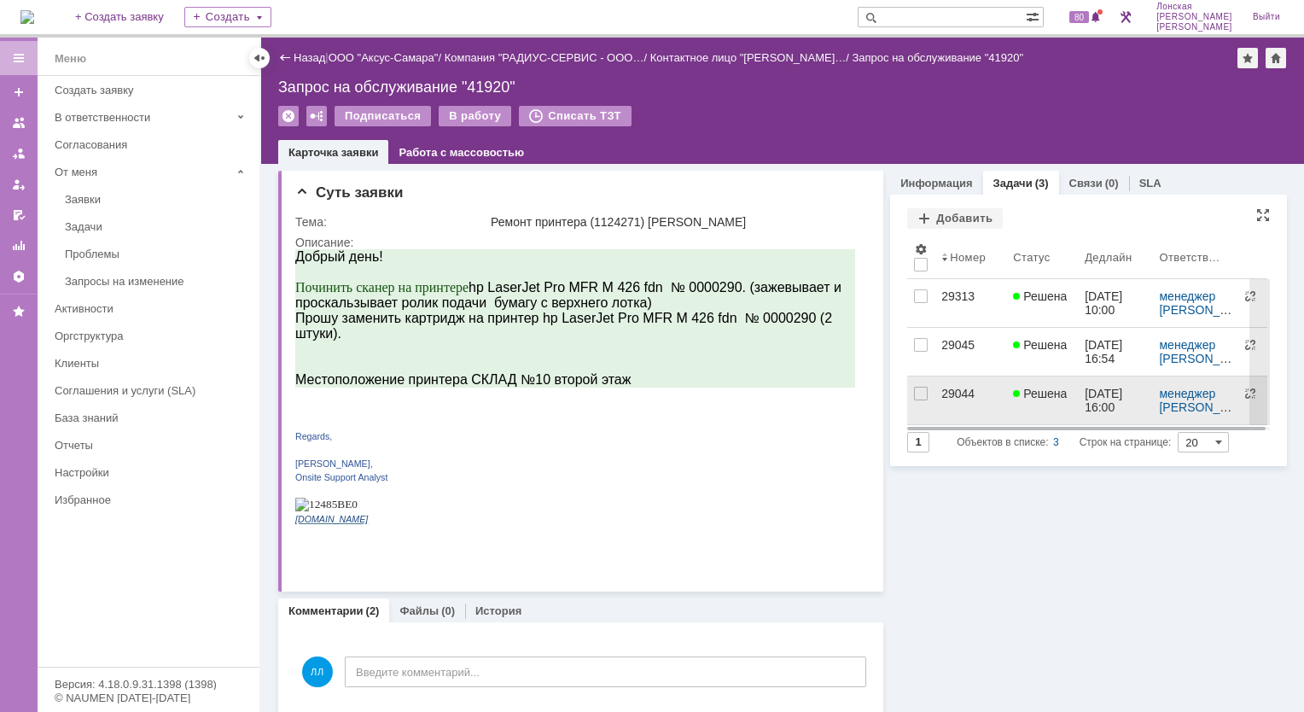
click at [958, 396] on div "29044" at bounding box center [971, 394] width 58 height 14
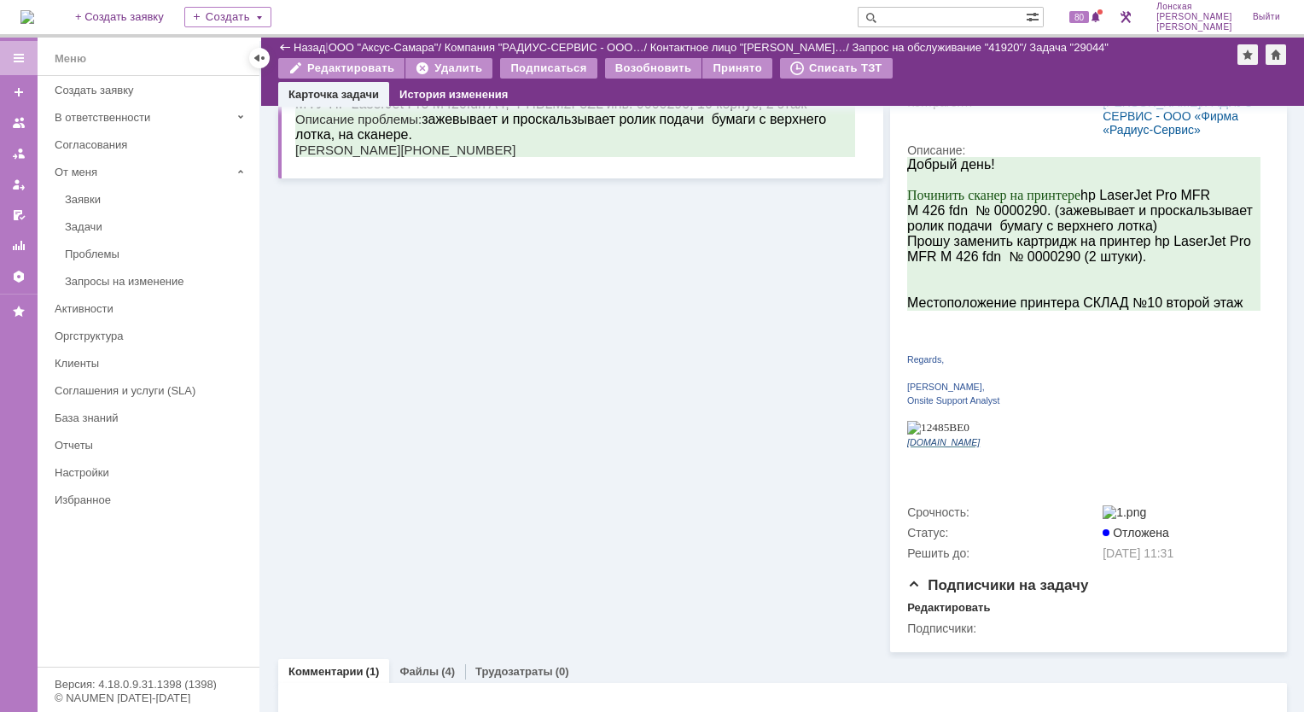
scroll to position [398, 0]
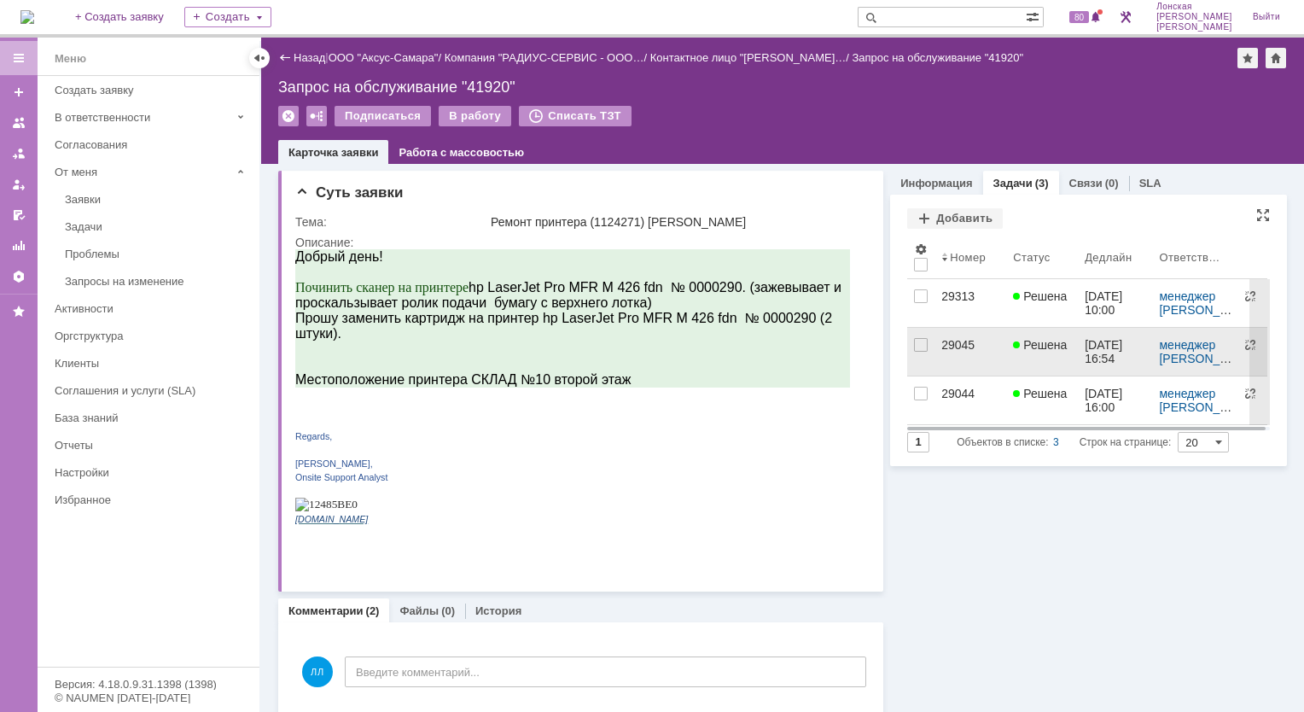
click at [960, 341] on div "29045" at bounding box center [971, 345] width 58 height 14
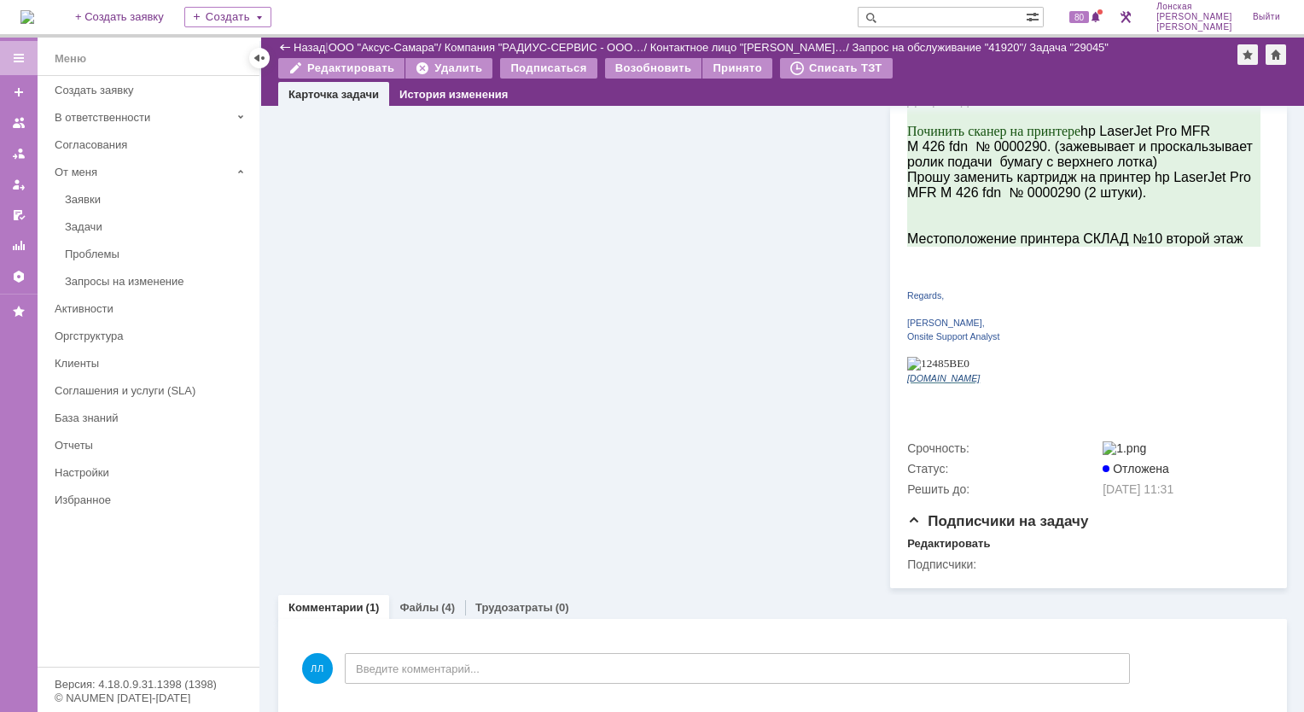
scroll to position [398, 0]
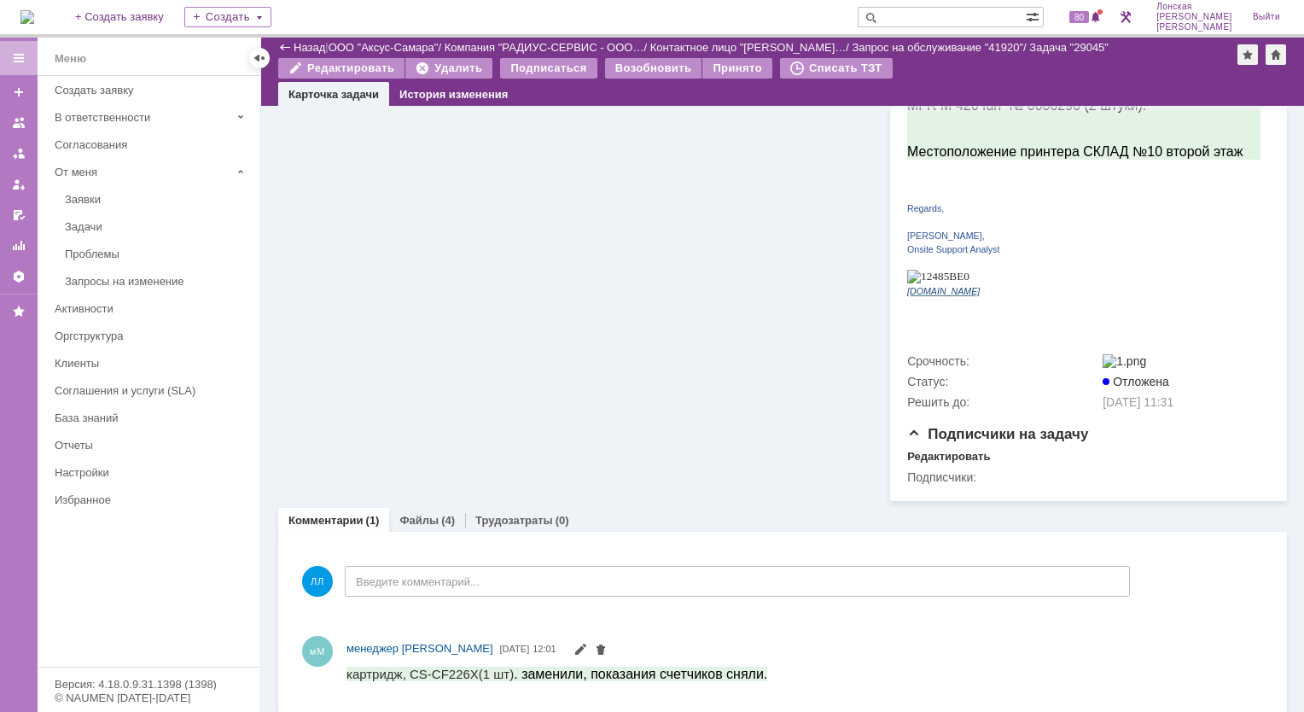
drag, startPoint x: 421, startPoint y: 513, endPoint x: 434, endPoint y: 522, distance: 15.4
click at [422, 514] on link "Файлы" at bounding box center [419, 520] width 39 height 13
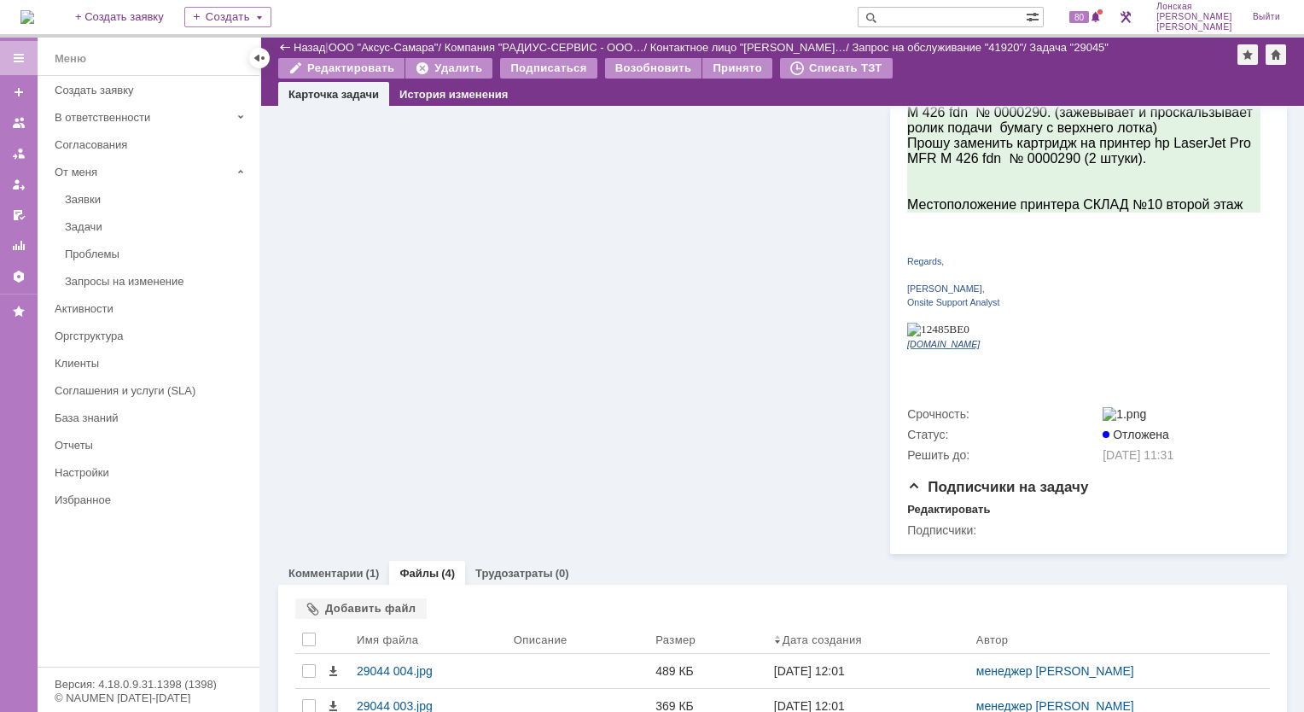
scroll to position [398, 0]
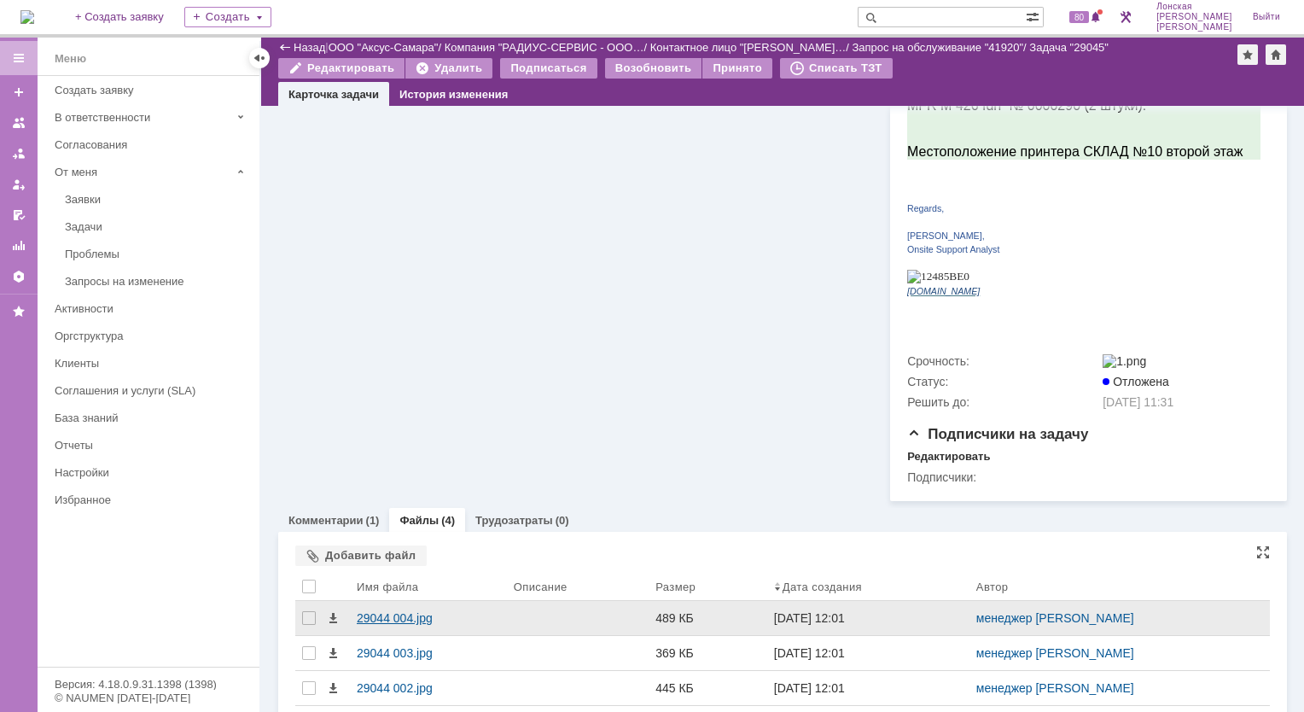
click at [397, 611] on div "29044 004.jpg" at bounding box center [428, 618] width 143 height 14
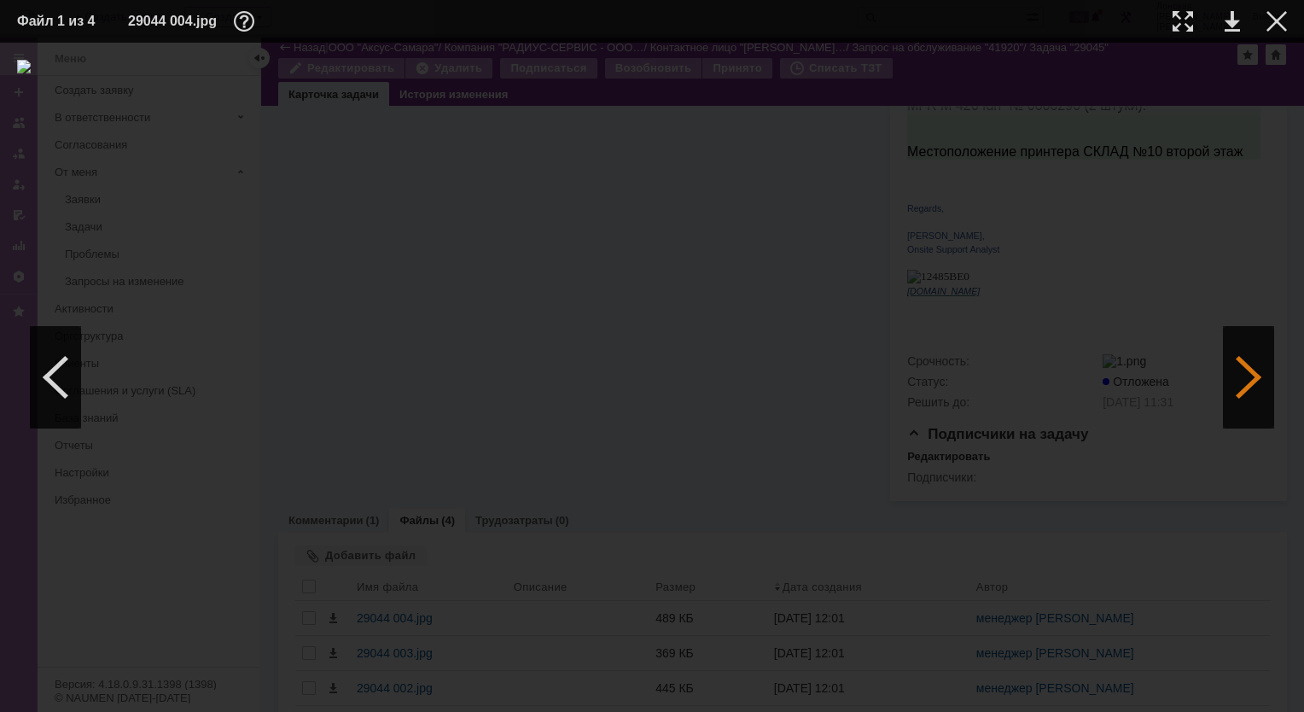
click at [1243, 370] on div at bounding box center [1248, 377] width 51 height 102
click at [1242, 370] on div at bounding box center [1248, 377] width 51 height 102
click at [1272, 9] on td at bounding box center [1263, 22] width 47 height 26
click at [1274, 22] on div at bounding box center [1277, 21] width 20 height 20
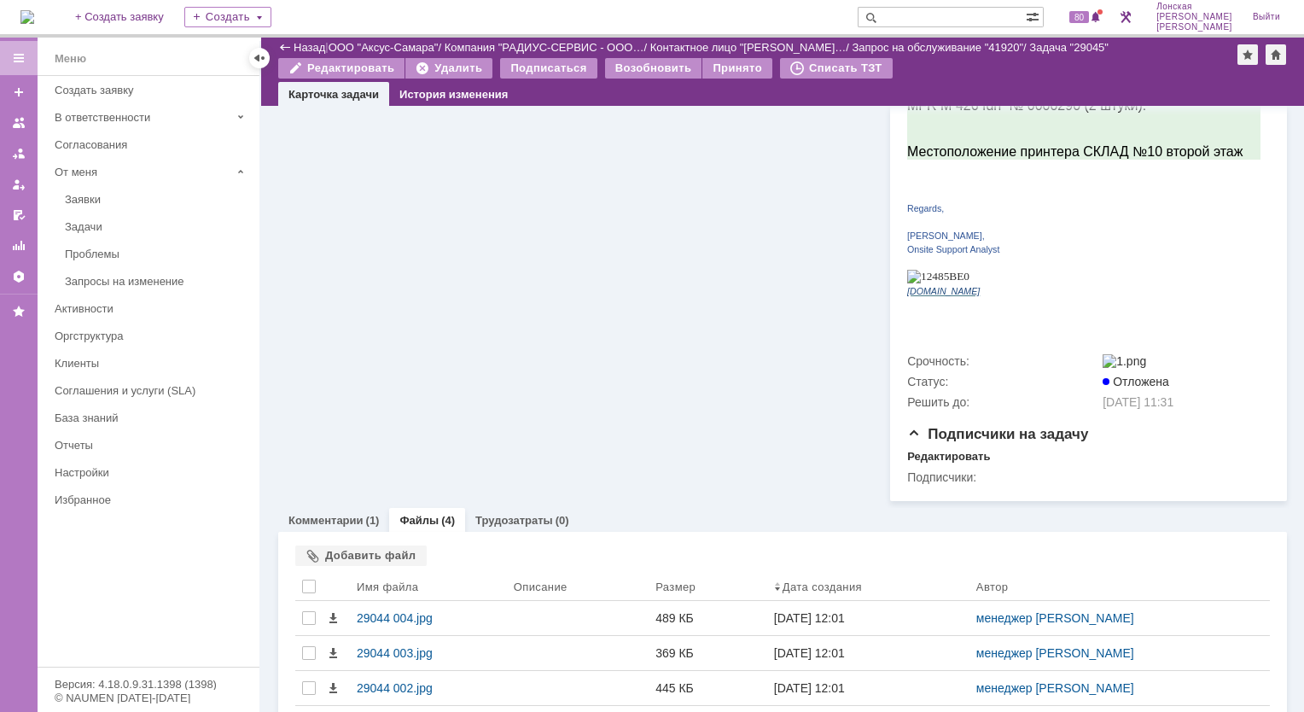
click at [34, 11] on img at bounding box center [27, 17] width 14 height 14
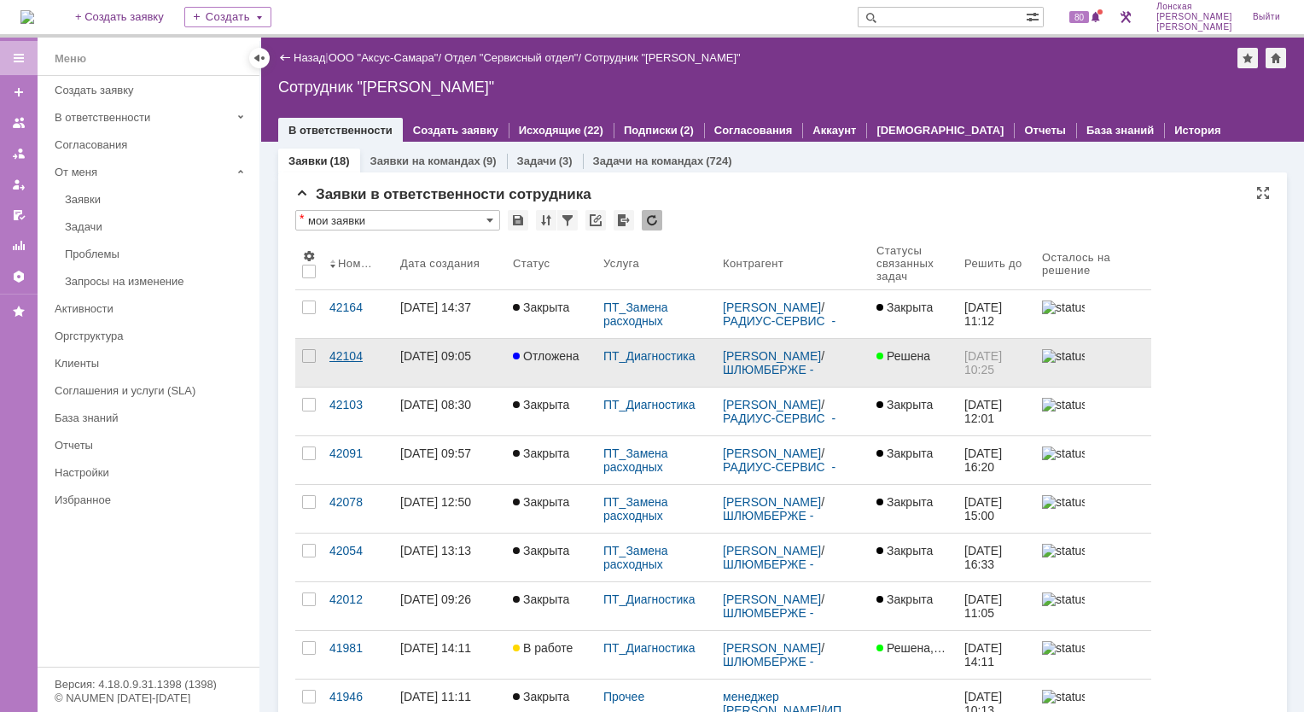
click at [359, 367] on link "42104" at bounding box center [358, 363] width 71 height 48
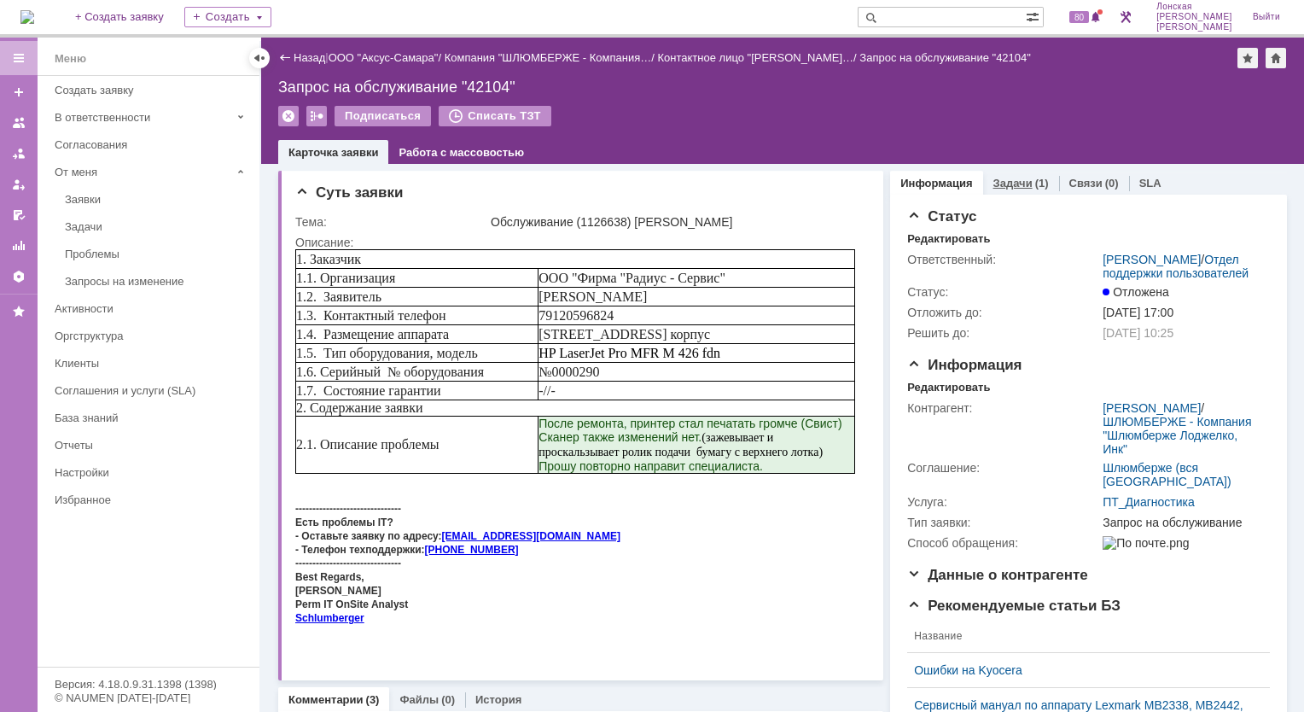
click at [1002, 187] on link "Задачи" at bounding box center [1013, 183] width 39 height 13
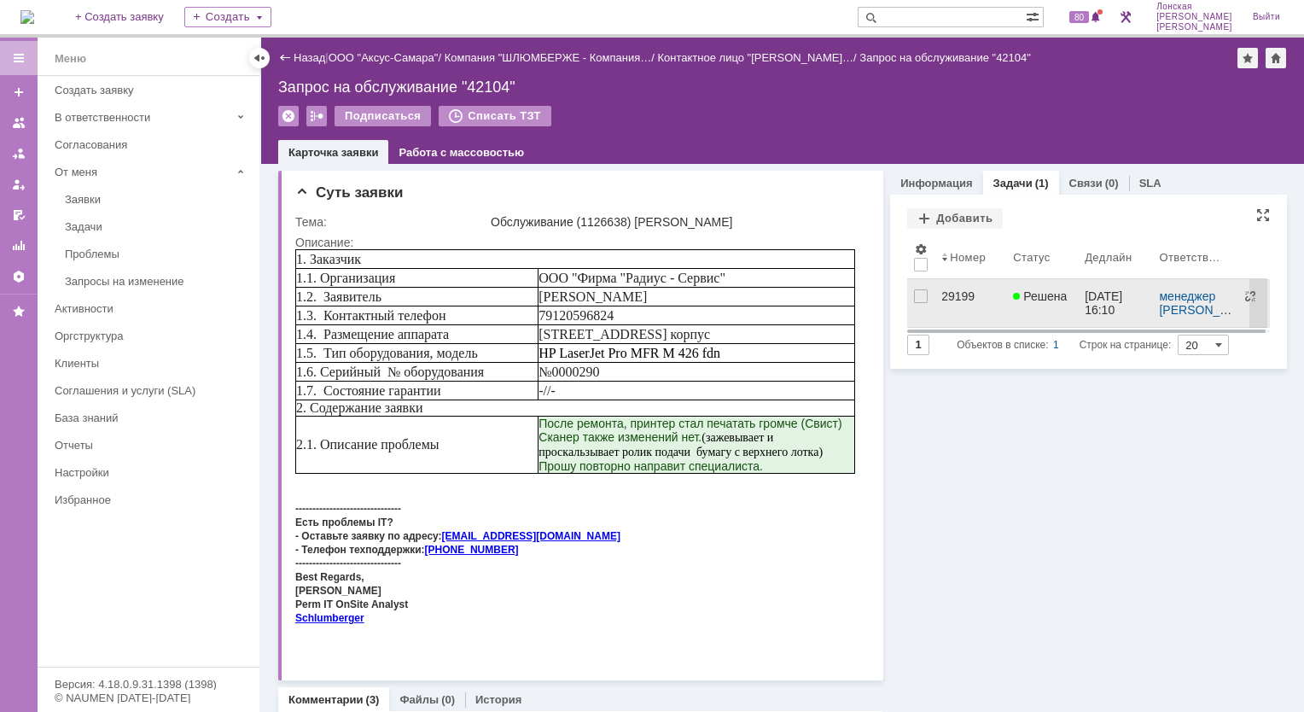
drag, startPoint x: 950, startPoint y: 294, endPoint x: 875, endPoint y: 350, distance: 93.9
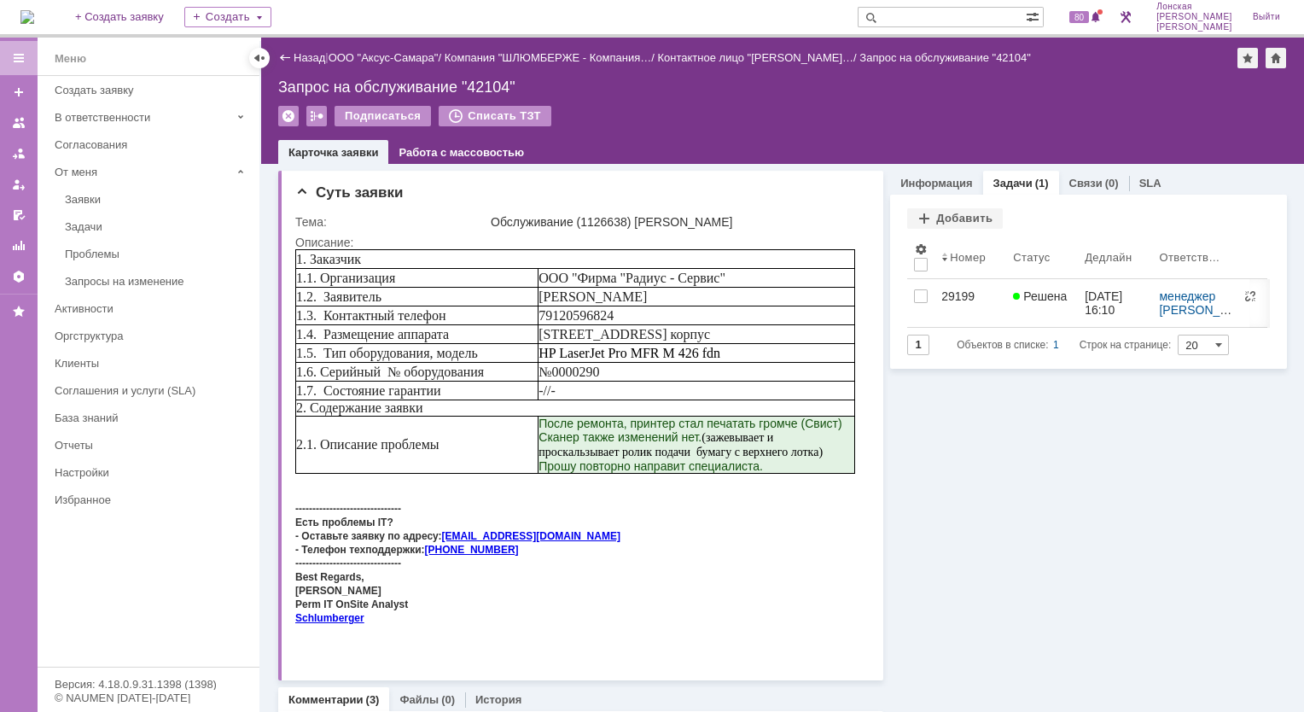
click at [949, 294] on div "29199" at bounding box center [971, 296] width 58 height 14
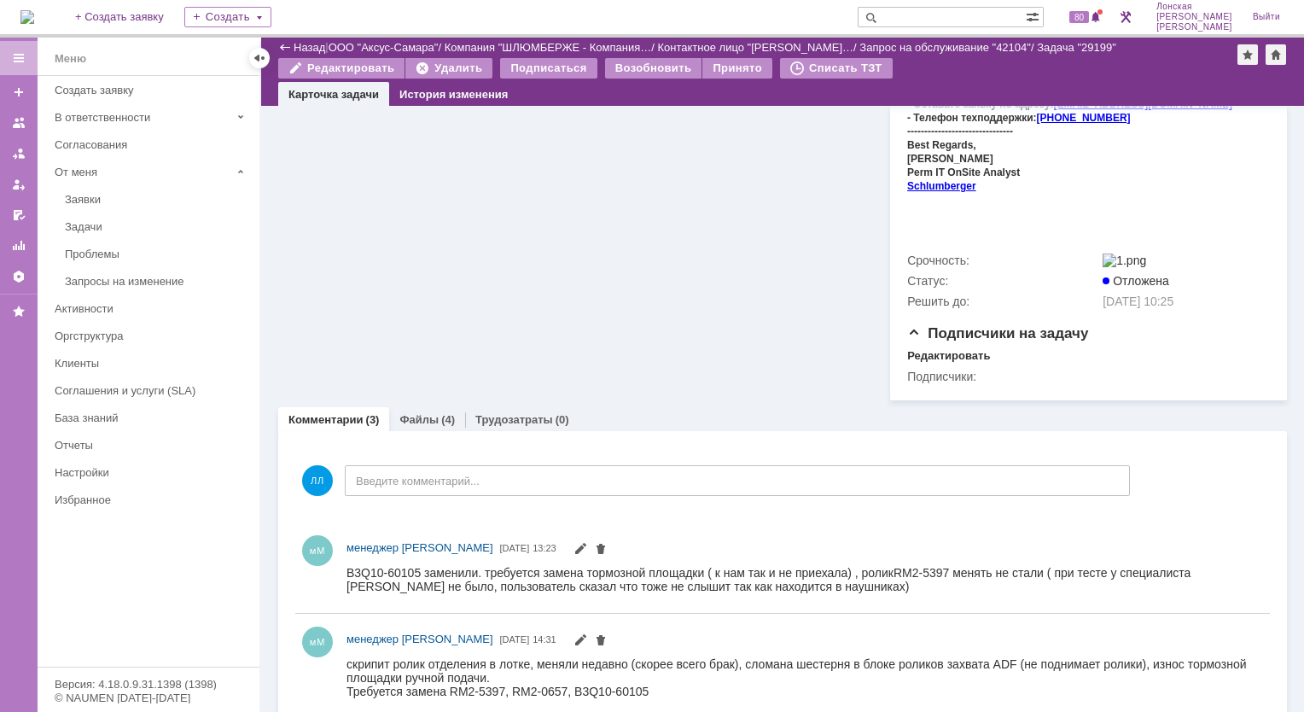
scroll to position [819, 0]
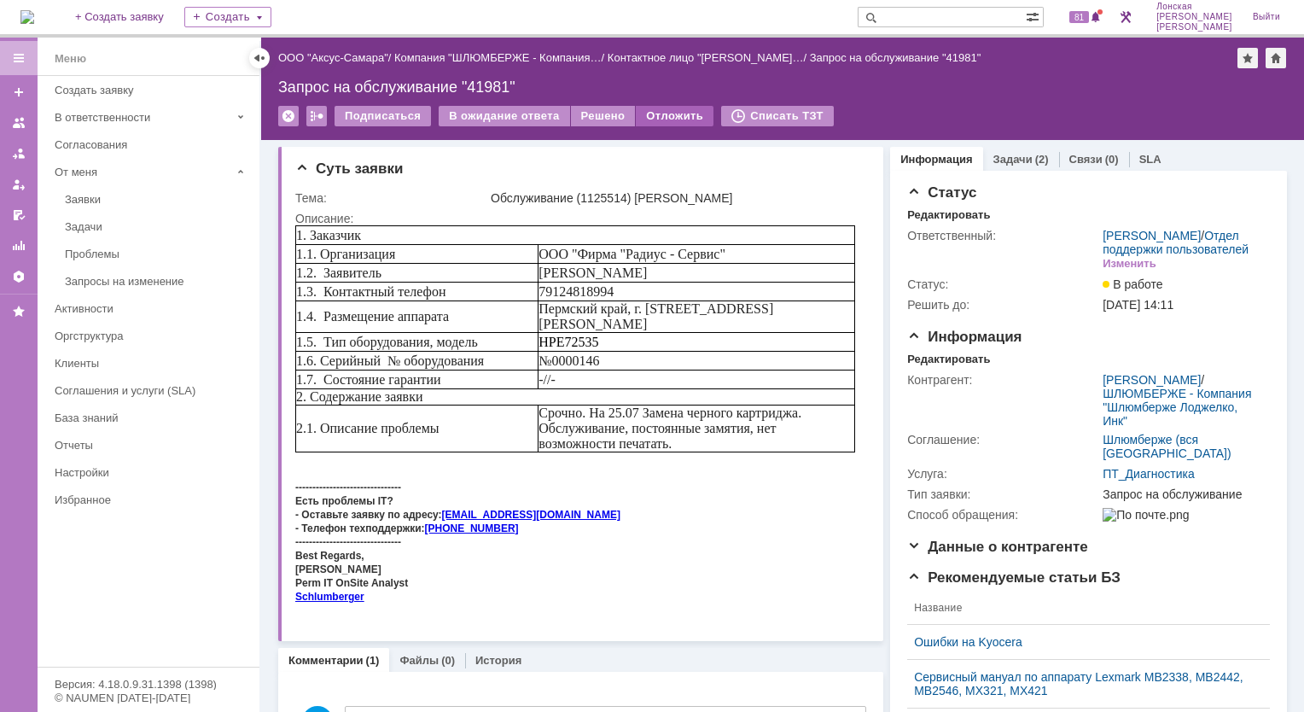
click at [674, 114] on div "Отложить" at bounding box center [675, 116] width 78 height 20
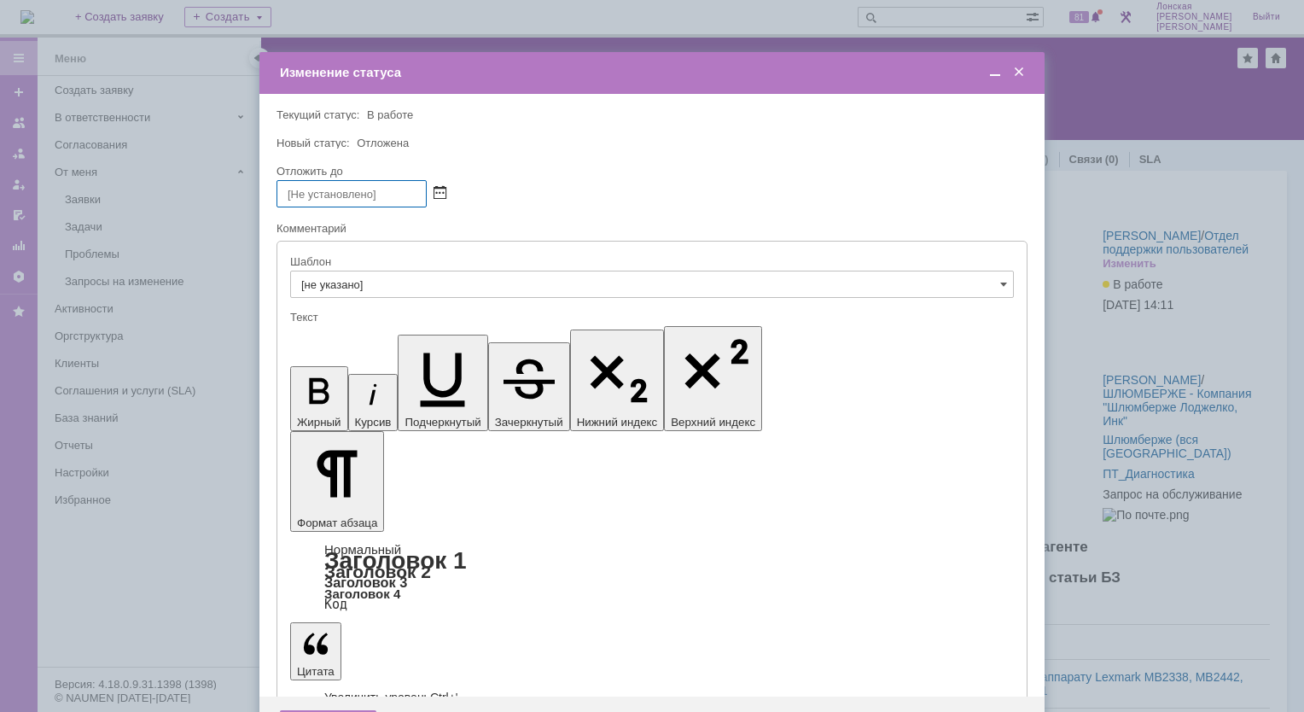
click at [438, 193] on span at bounding box center [440, 194] width 13 height 14
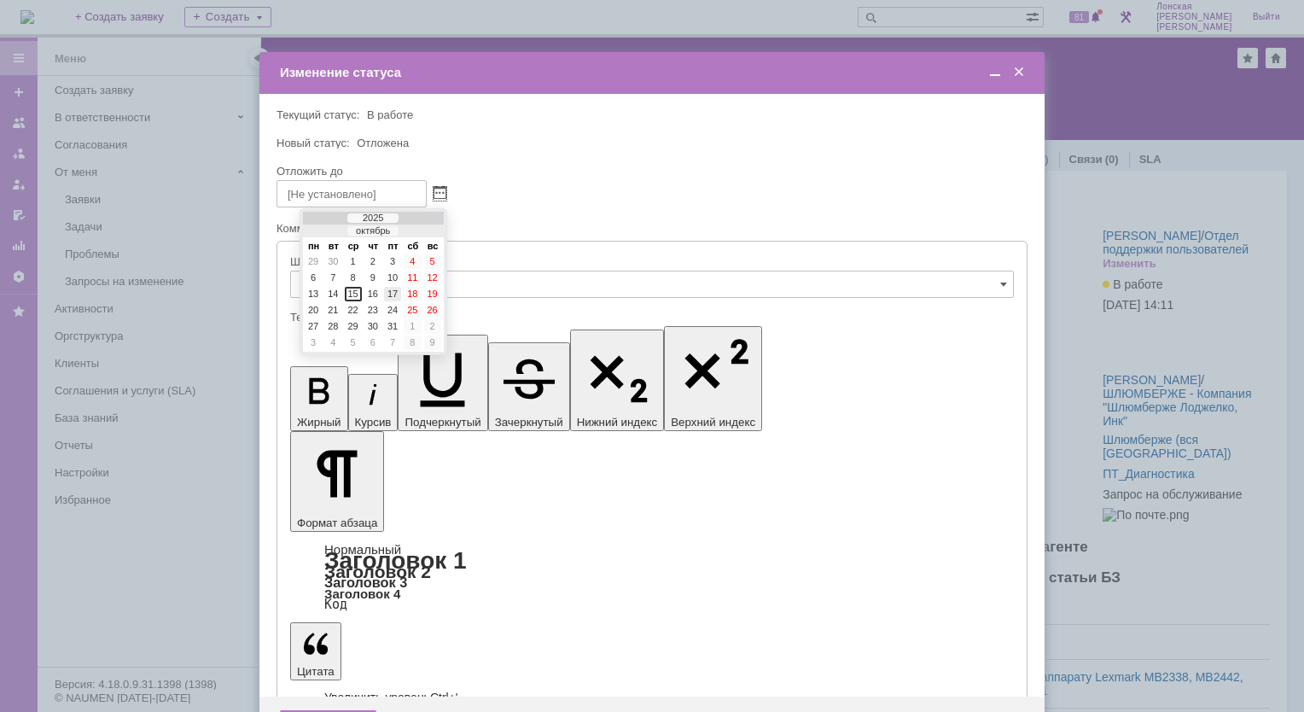
click at [386, 289] on div "17" at bounding box center [392, 294] width 17 height 15
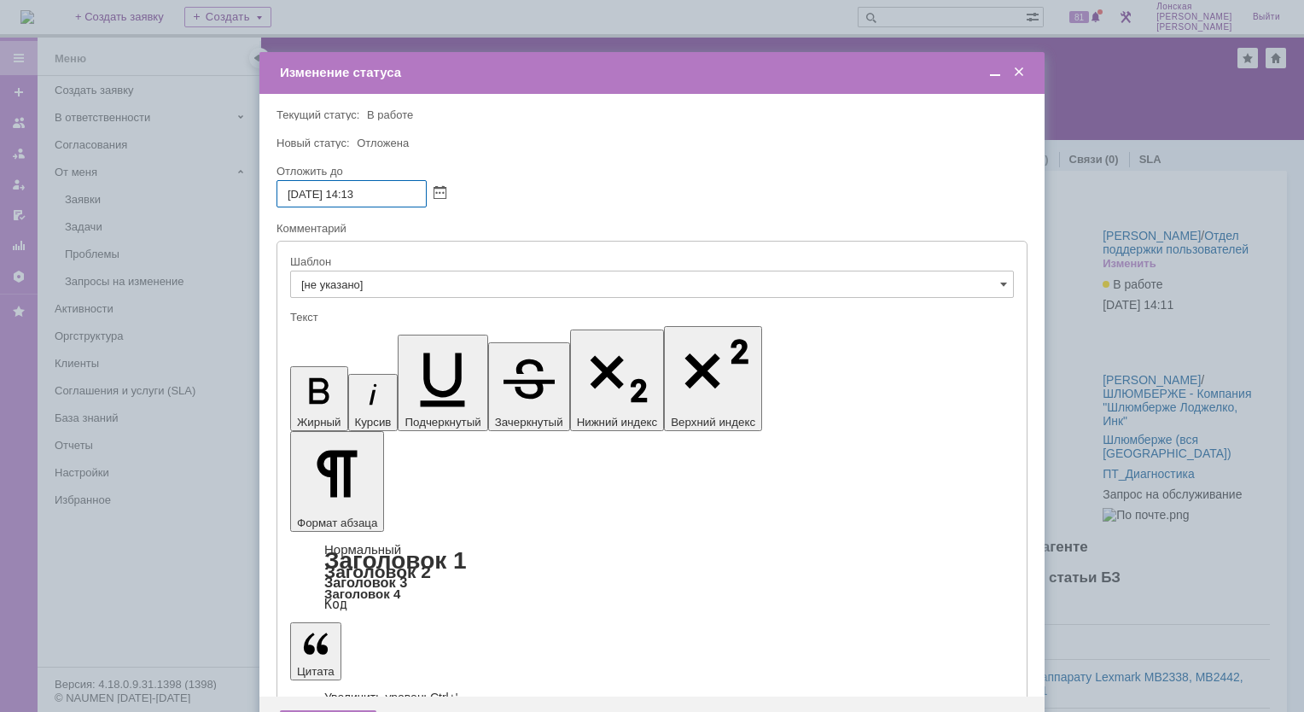
drag, startPoint x: 349, startPoint y: 195, endPoint x: 386, endPoint y: 196, distance: 36.7
click at [386, 196] on input "17.10.2025 14:13" at bounding box center [352, 193] width 150 height 27
type input "[DATE] 10:00"
click at [335, 710] on div "Сохранить" at bounding box center [328, 723] width 96 height 27
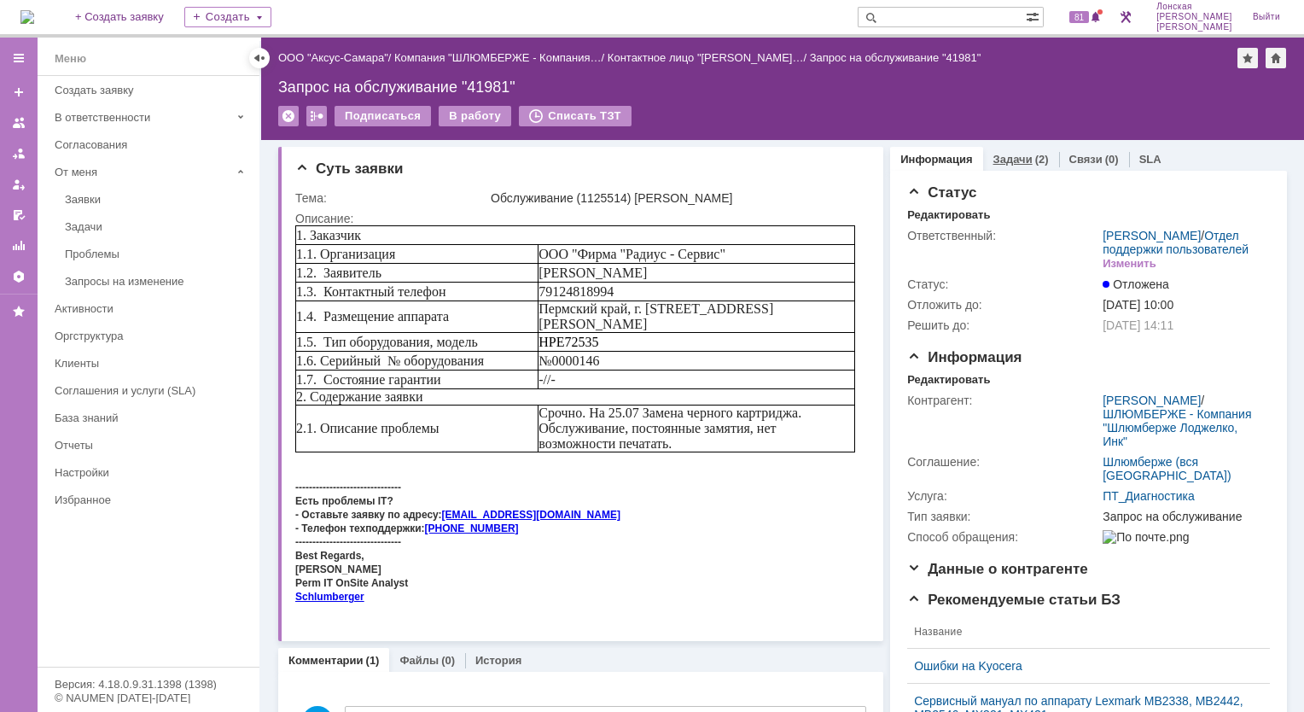
click at [995, 166] on div "Задачи (2)" at bounding box center [1021, 159] width 76 height 25
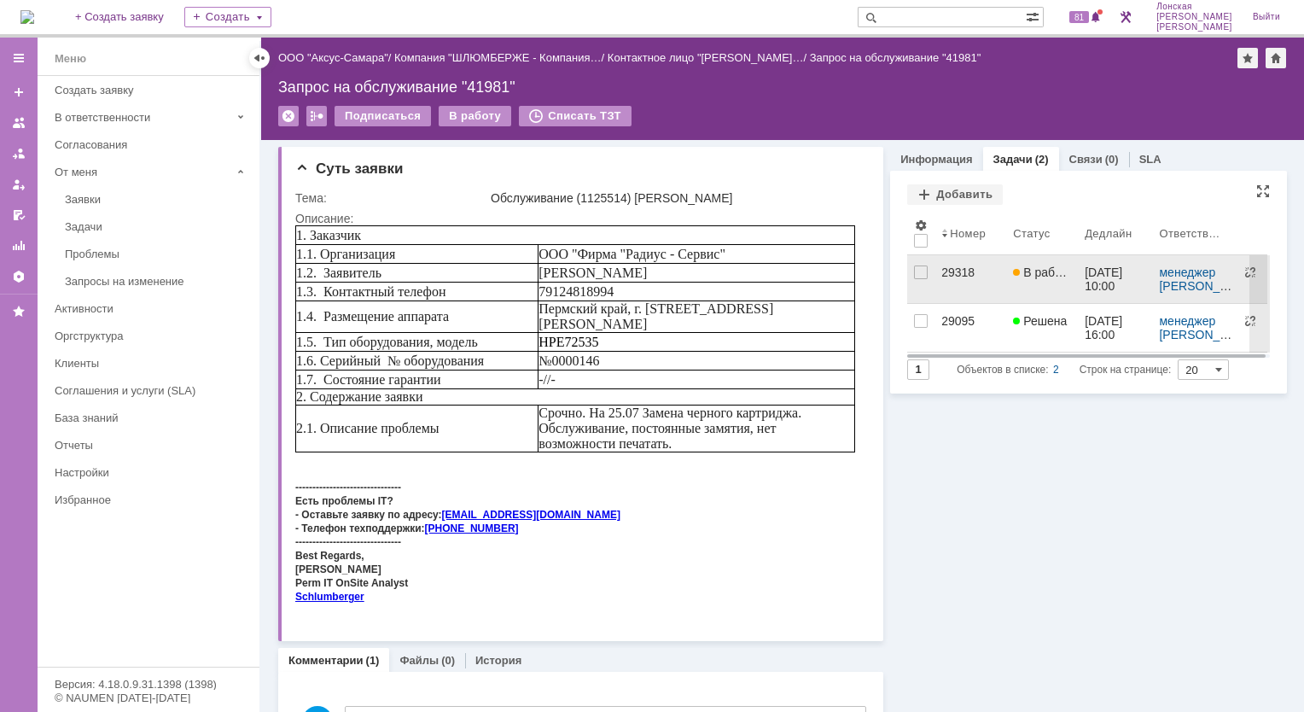
click at [942, 275] on div "29318" at bounding box center [971, 272] width 58 height 14
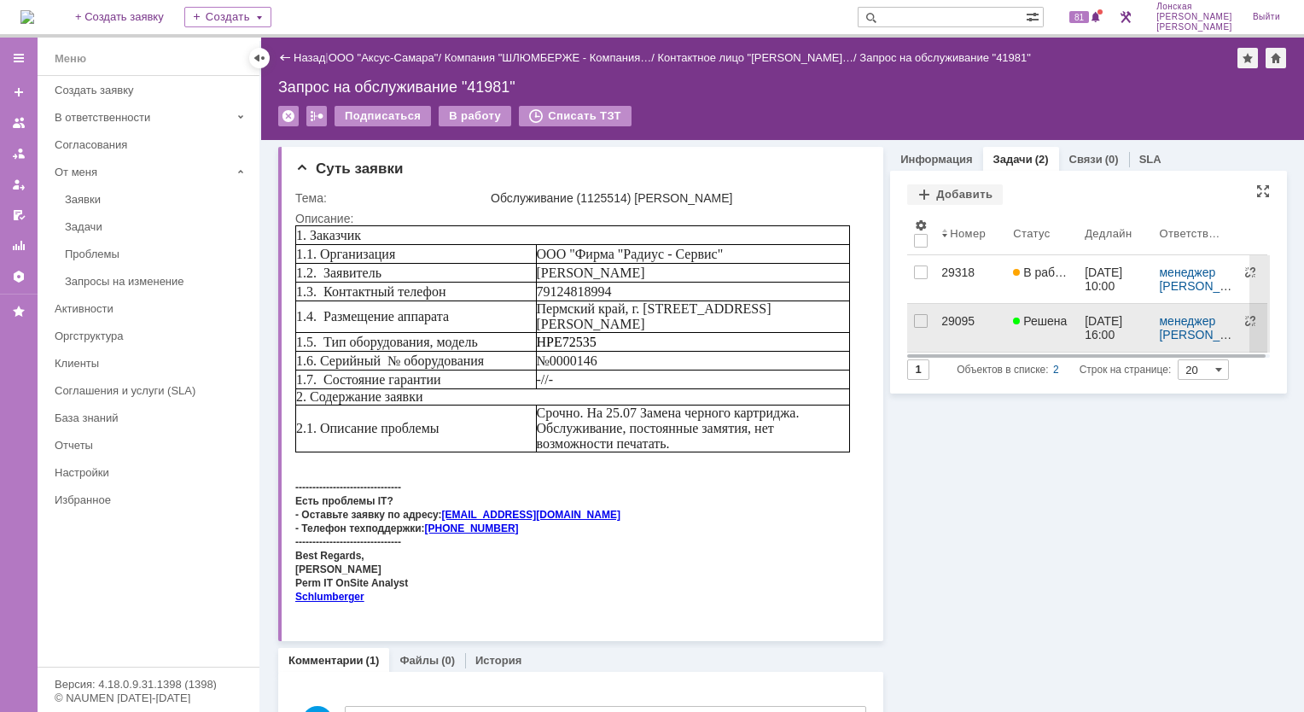
click at [942, 324] on div "29095" at bounding box center [971, 321] width 58 height 14
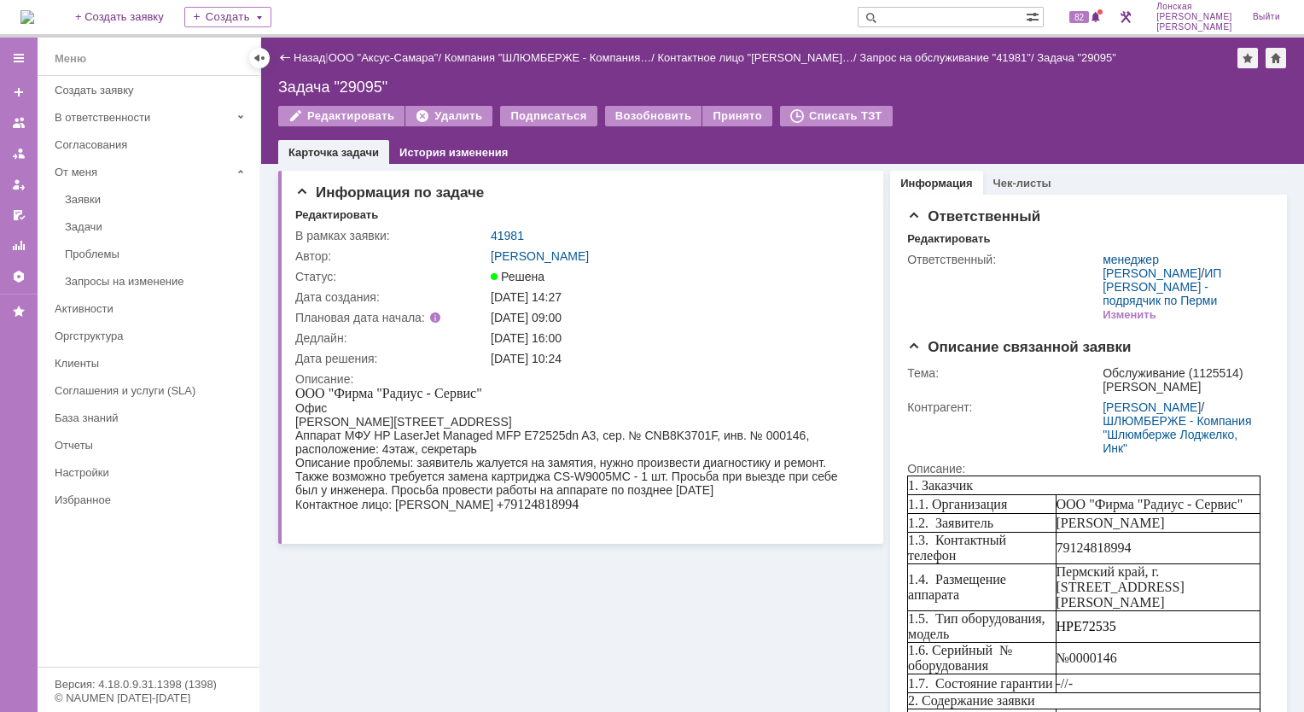
click at [499, 229] on link "41981" at bounding box center [507, 236] width 33 height 14
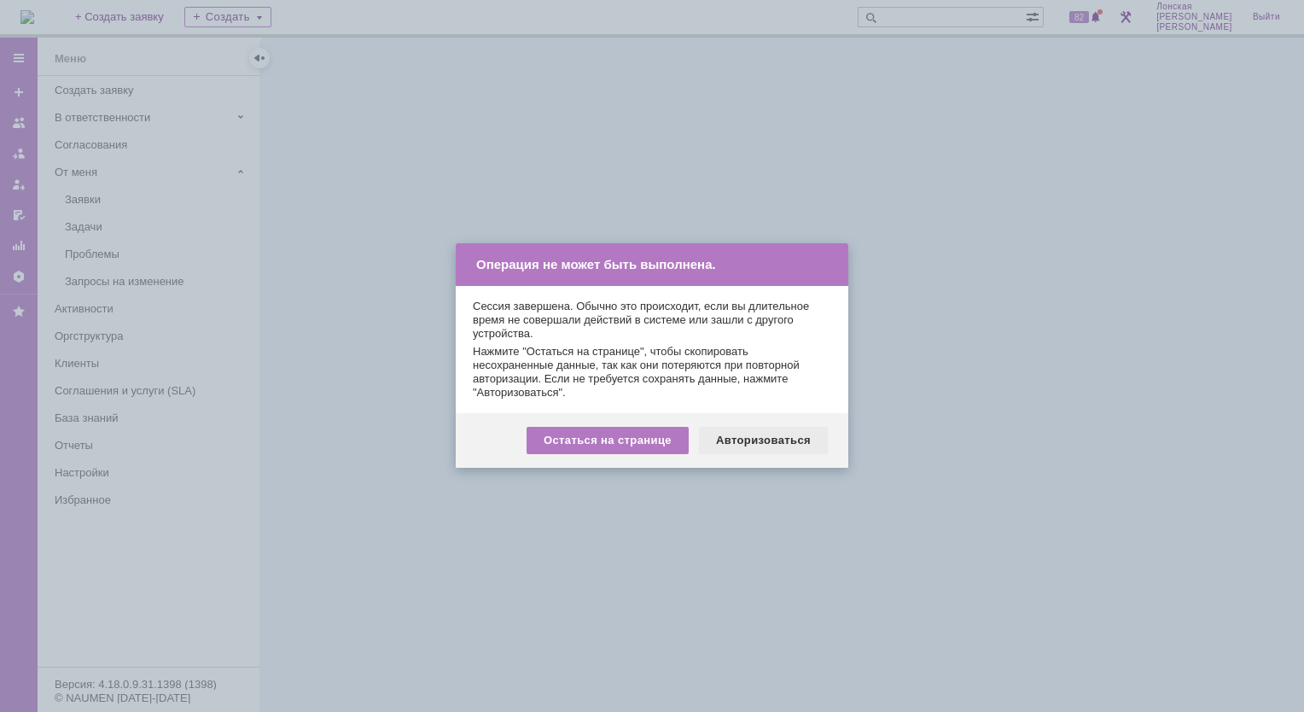
click at [759, 446] on div "Авторизоваться" at bounding box center [763, 440] width 129 height 27
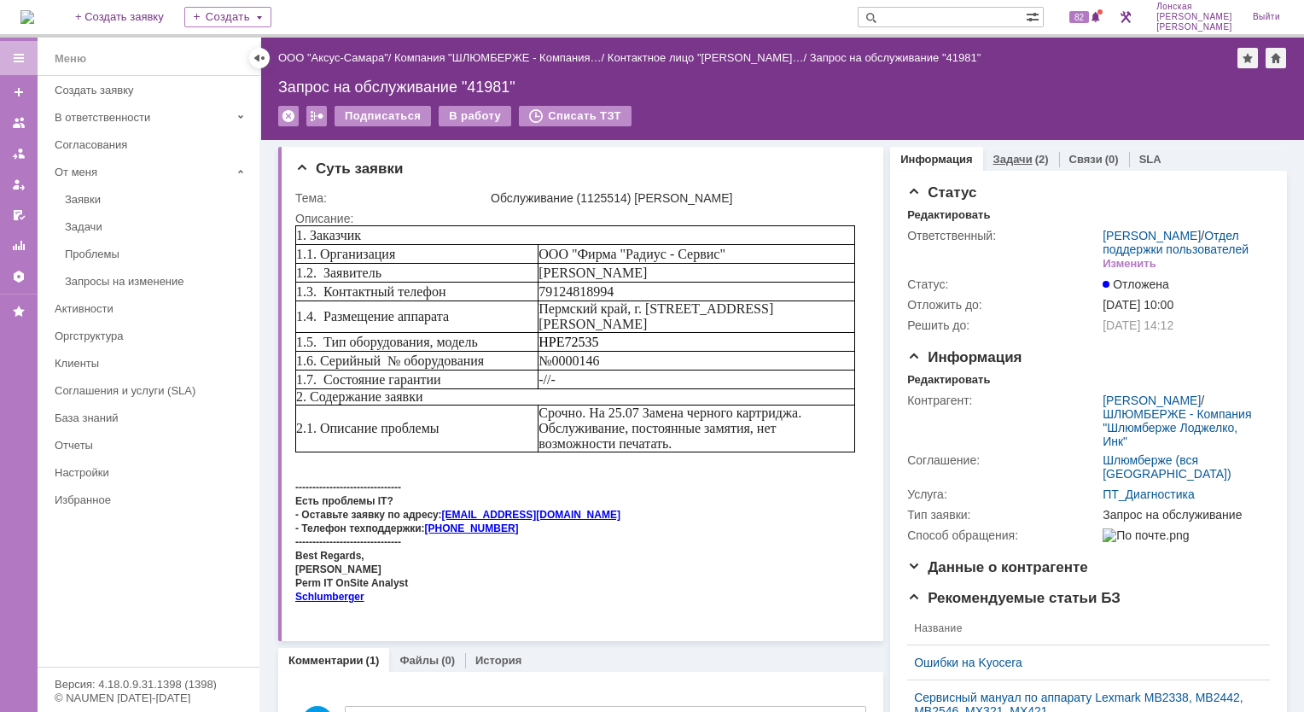
drag, startPoint x: 1010, startPoint y: 148, endPoint x: 1005, endPoint y: 157, distance: 10.7
click at [1009, 148] on div "Задачи (2)" at bounding box center [1021, 159] width 76 height 25
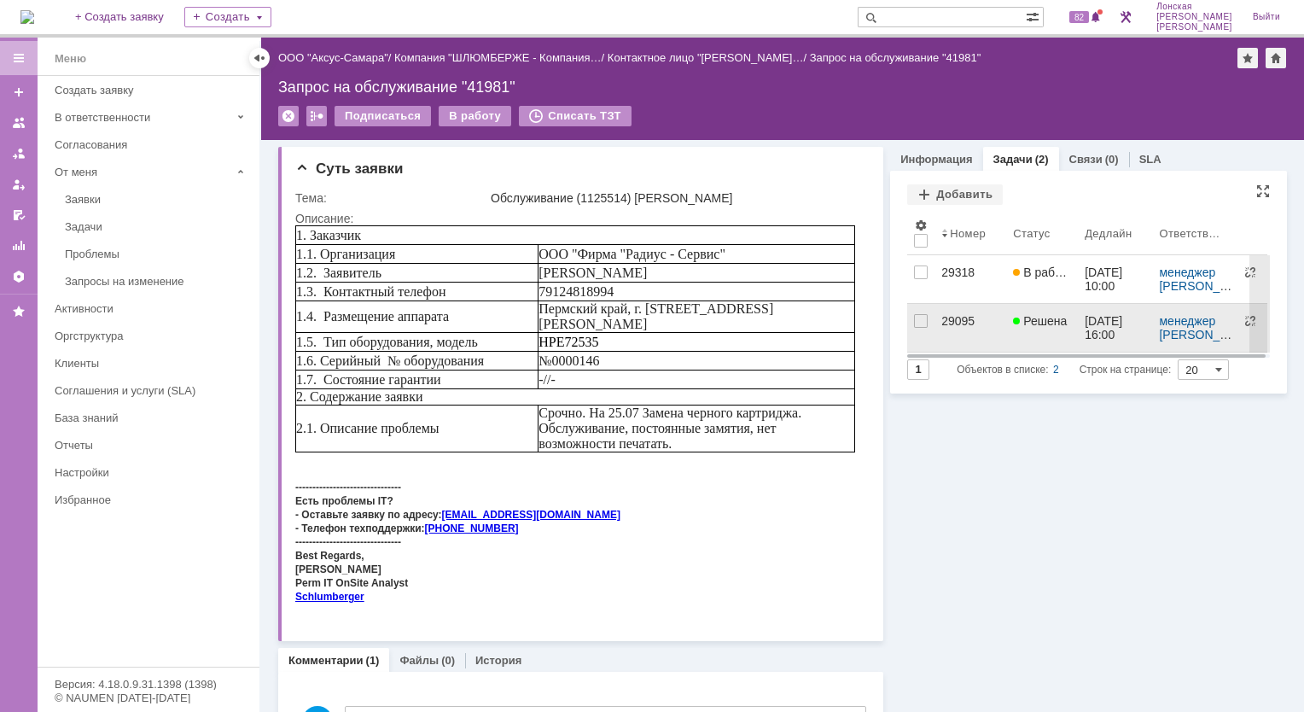
click at [946, 326] on div "29095" at bounding box center [971, 321] width 58 height 14
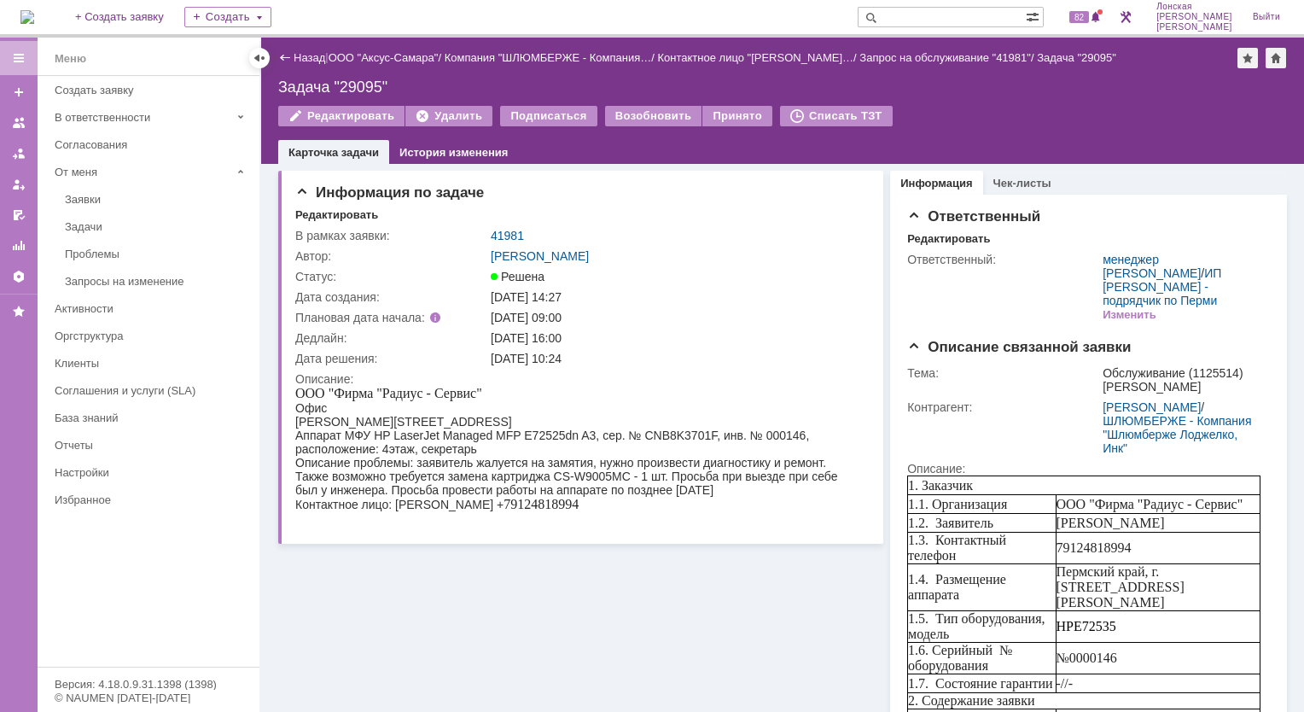
click at [34, 12] on img at bounding box center [27, 17] width 14 height 14
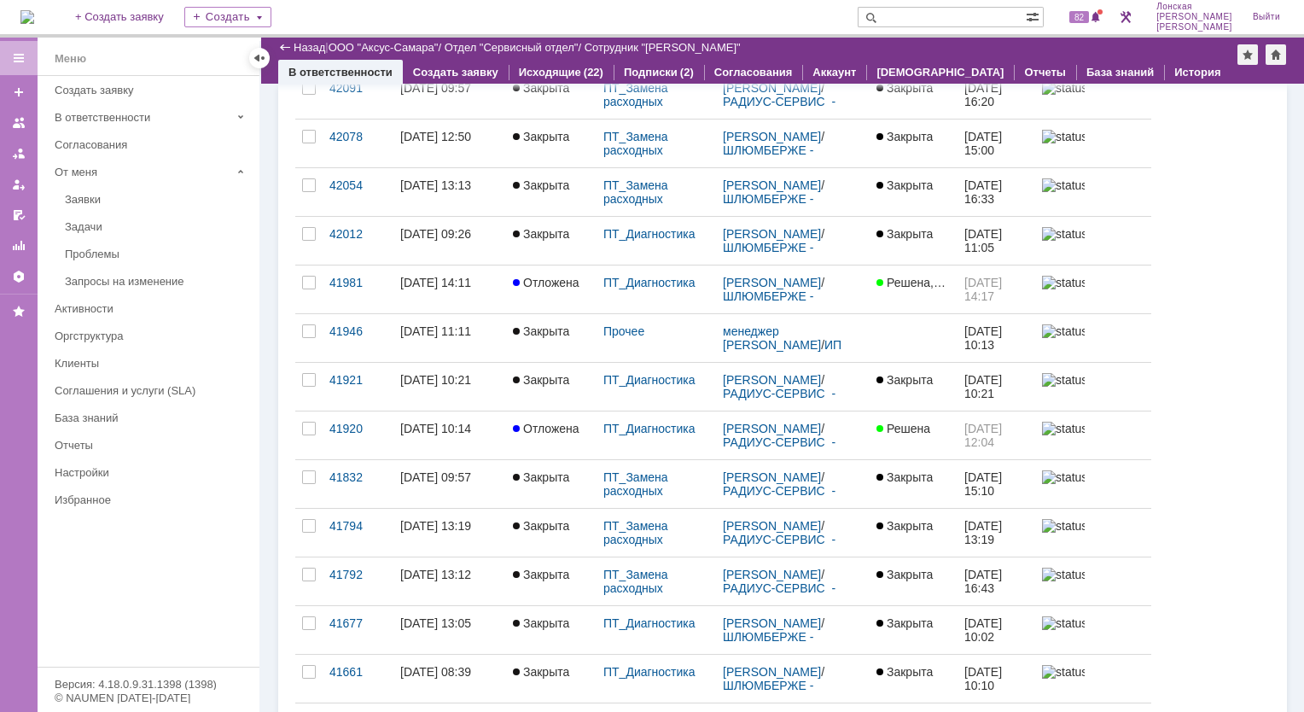
scroll to position [427, 0]
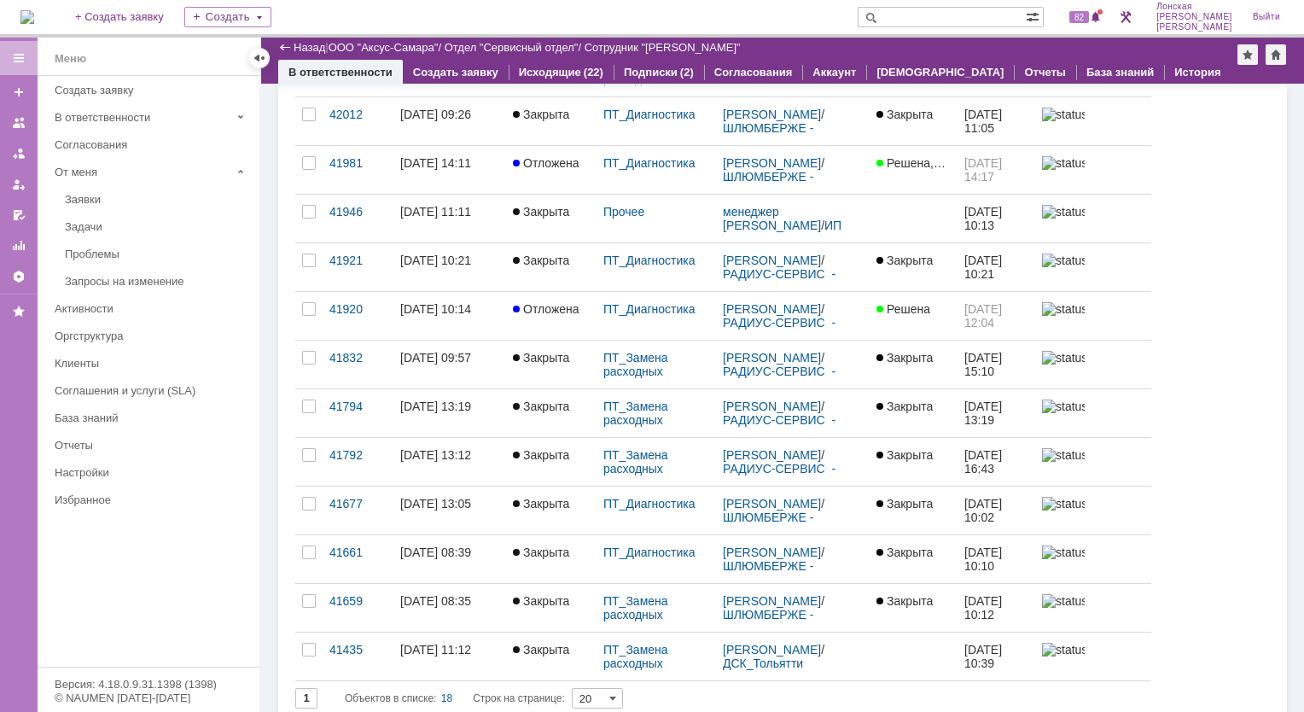
click at [34, 20] on img at bounding box center [27, 17] width 14 height 14
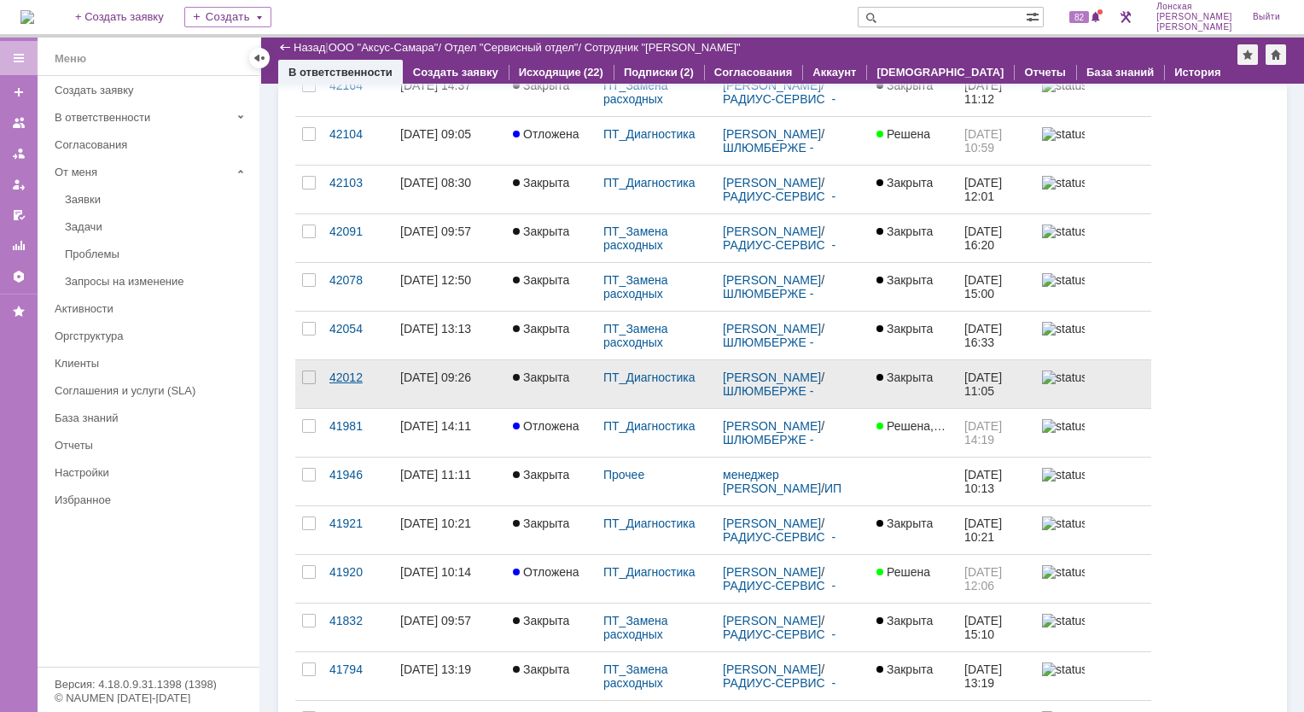
scroll to position [171, 0]
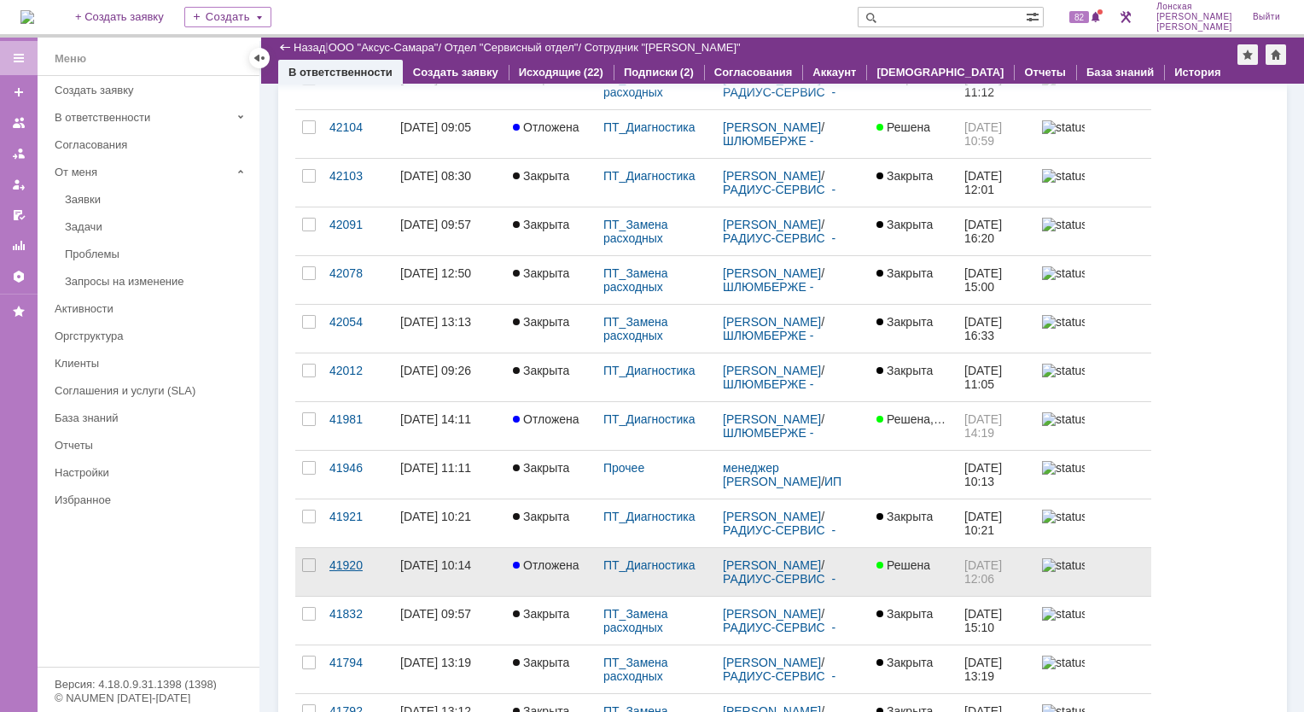
click at [375, 558] on div "41920" at bounding box center [358, 565] width 57 height 14
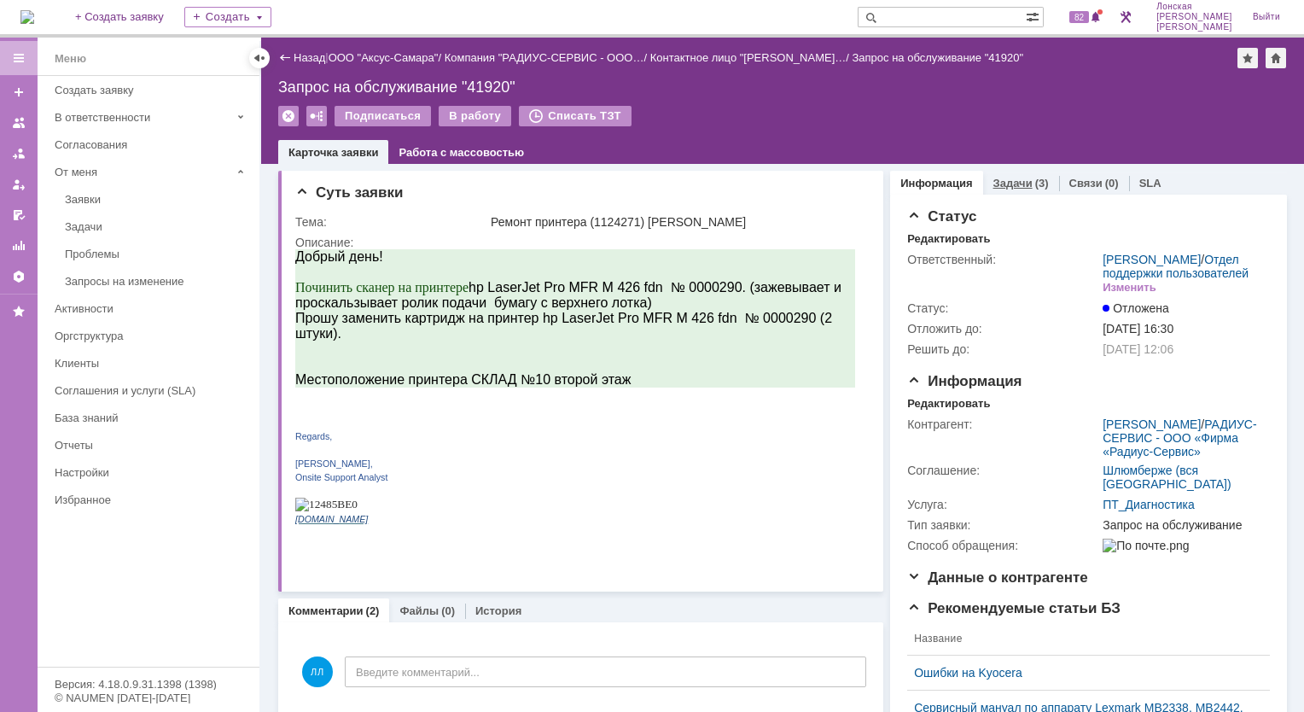
click at [1003, 182] on link "Задачи" at bounding box center [1013, 183] width 39 height 13
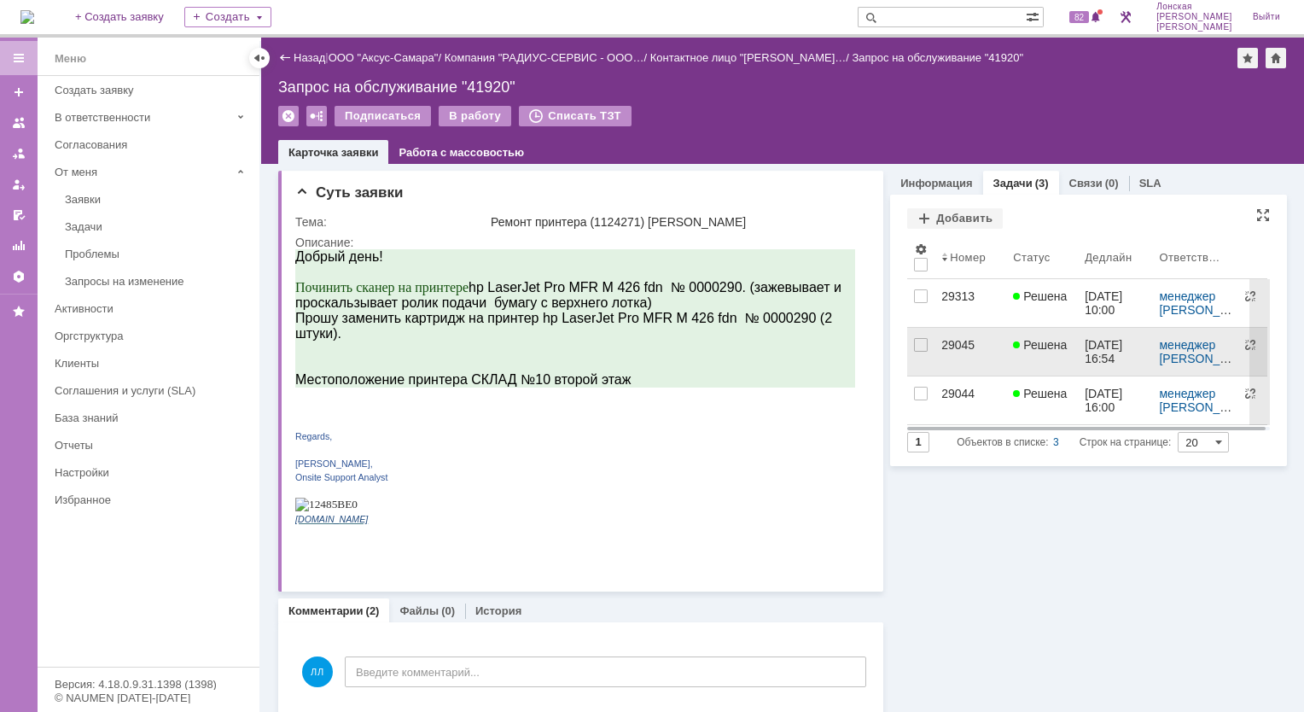
click at [942, 349] on div "29045" at bounding box center [971, 345] width 58 height 14
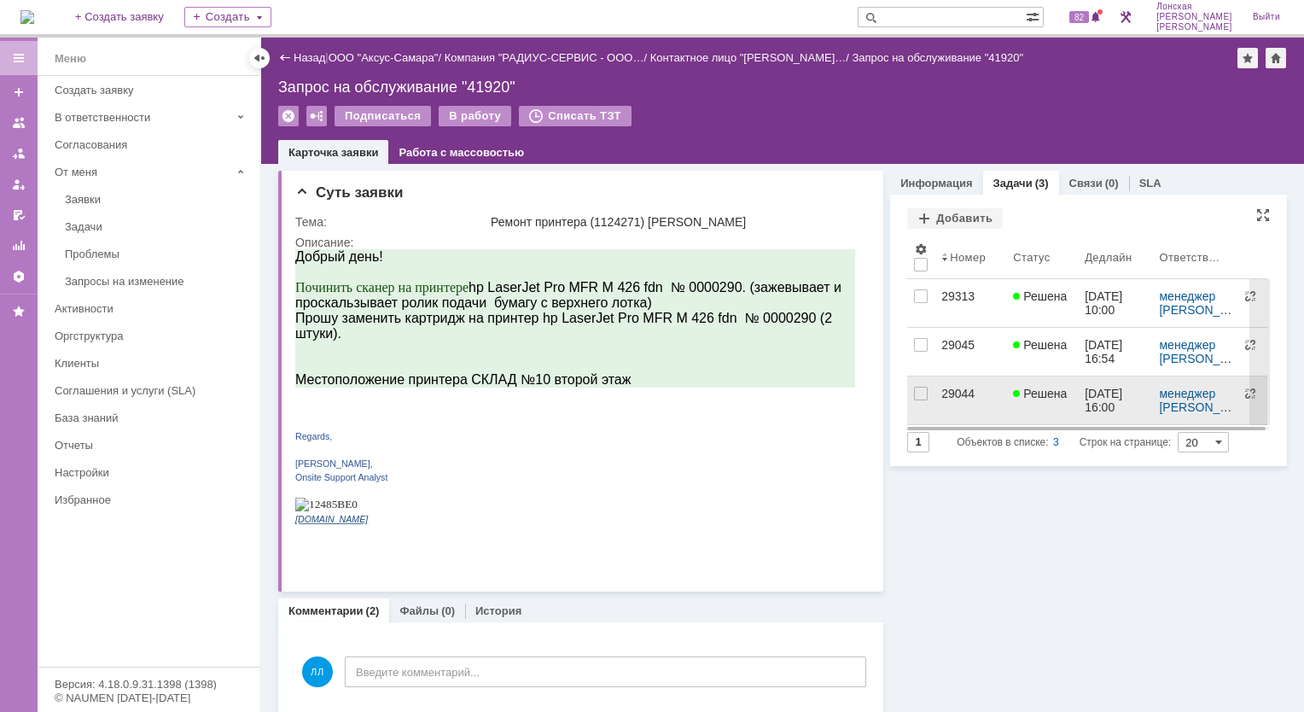
click at [971, 394] on div "29044" at bounding box center [971, 394] width 58 height 14
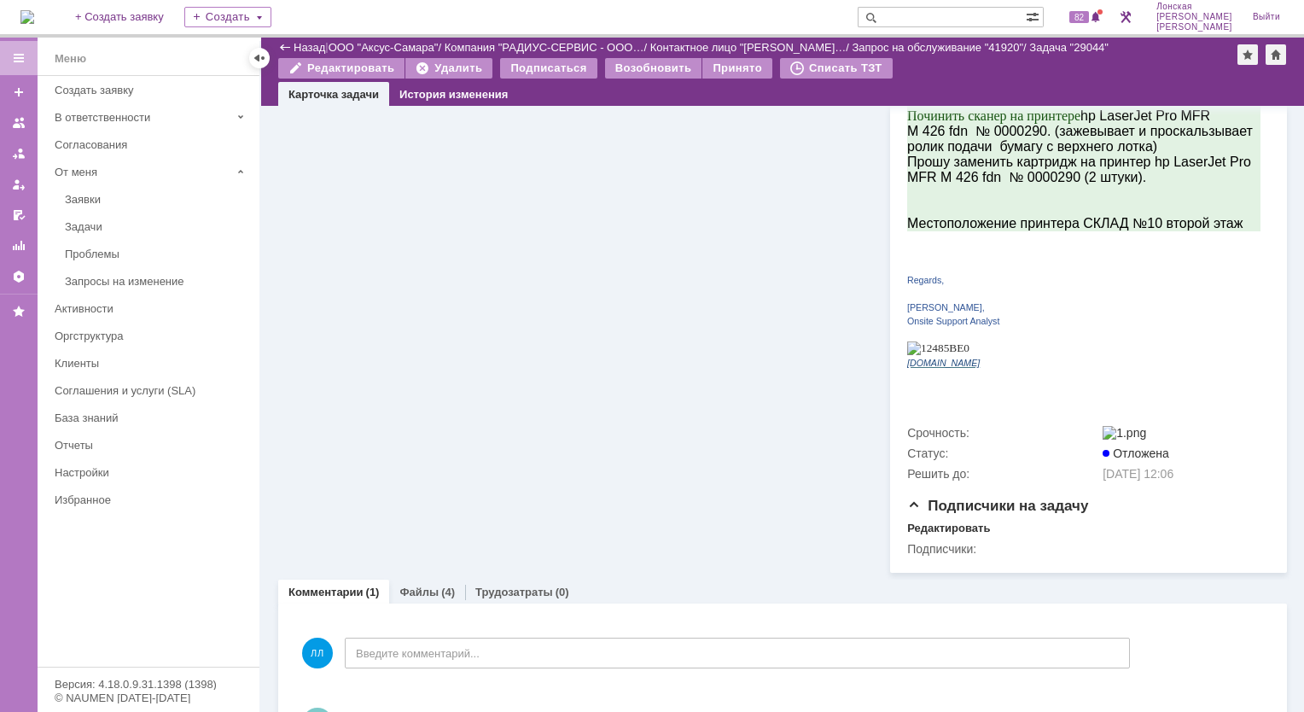
scroll to position [398, 0]
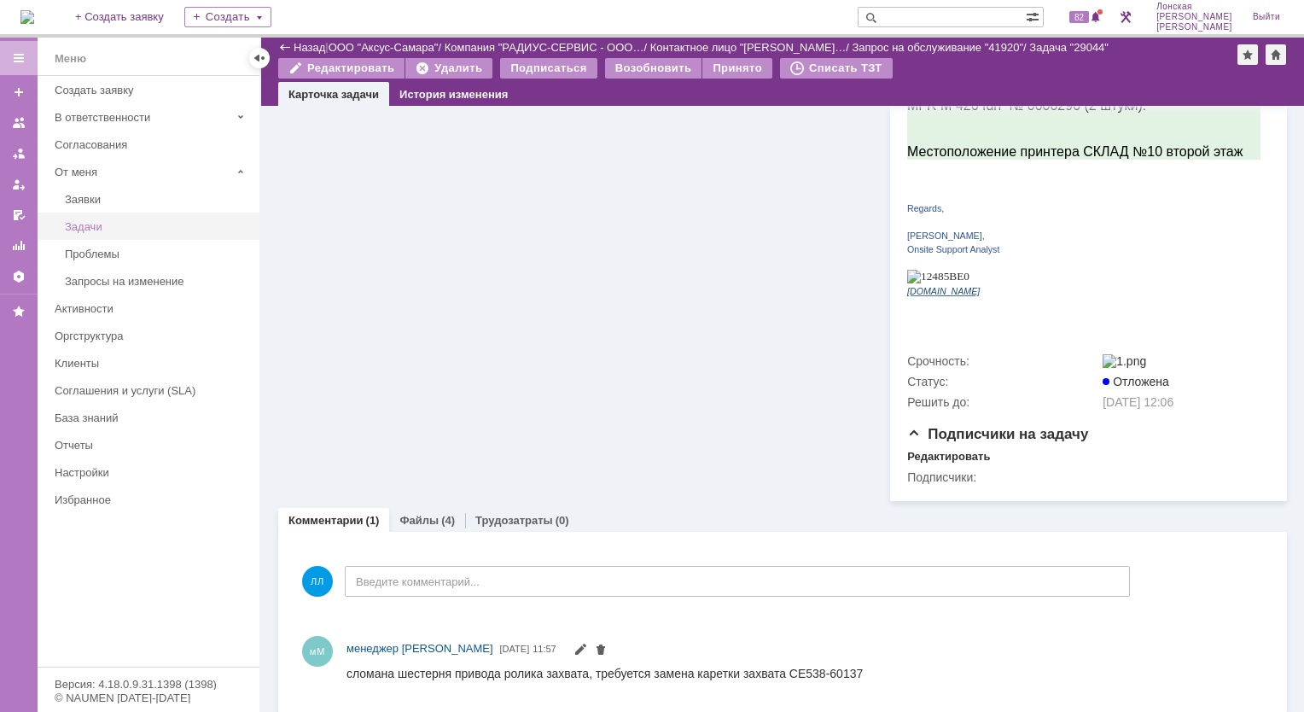
click at [111, 224] on div "Задачи" at bounding box center [157, 226] width 184 height 13
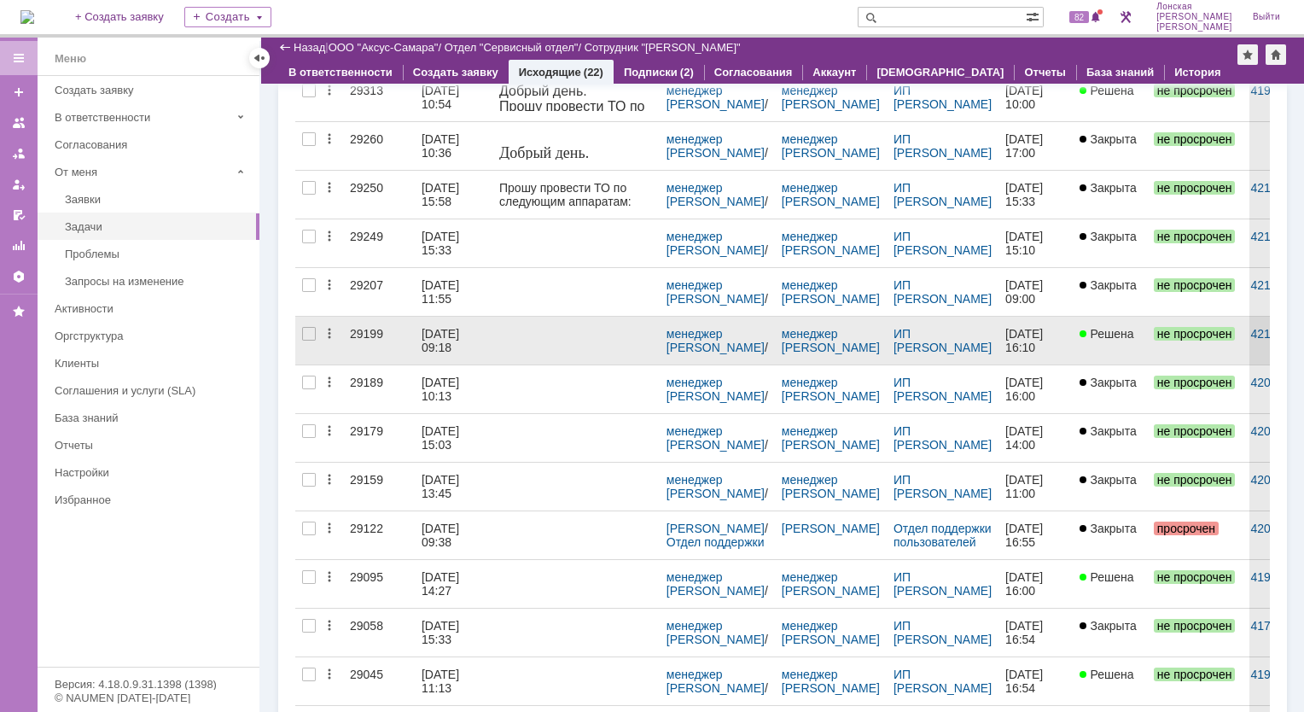
click at [463, 338] on div "[DATE] 09:18" at bounding box center [442, 340] width 41 height 27
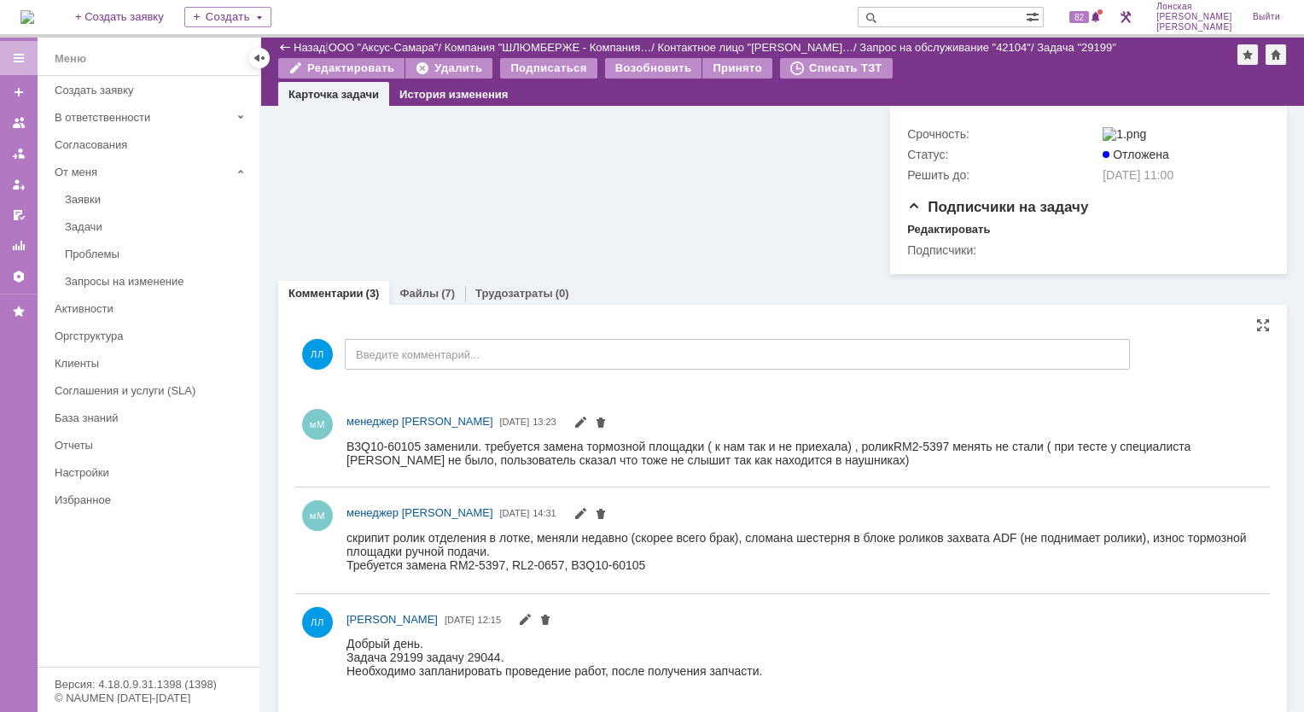
click at [543, 573] on div "мМ менеджер МИКО 06.10.2025 14:31" at bounding box center [782, 540] width 975 height 92
drag, startPoint x: 1141, startPoint y: 534, endPoint x: 1223, endPoint y: 551, distance: 84.7
click at [1223, 551] on div "скрипит ролик отделения в лотке, меняли недавно (скорее всего брак), сломана ше…" at bounding box center [798, 543] width 903 height 27
copy div "износ тормозной площадки ручной подачи."
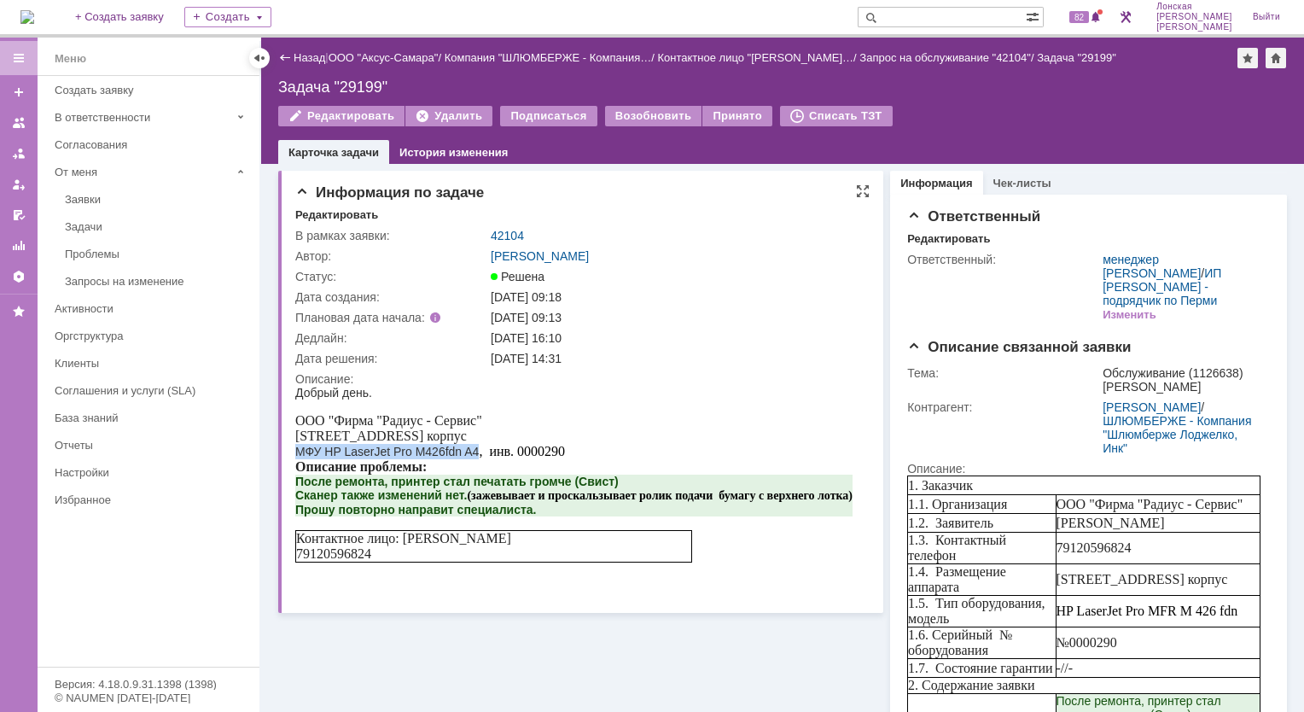
drag, startPoint x: 478, startPoint y: 455, endPoint x: 300, endPoint y: 459, distance: 178.5
click at [300, 459] on div "МФУ HP LaserJet Pro M426fdn A4 , инв. 0000290" at bounding box center [573, 451] width 557 height 15
copy div "МФУ HP LaserJet Pro M426fdn A4"
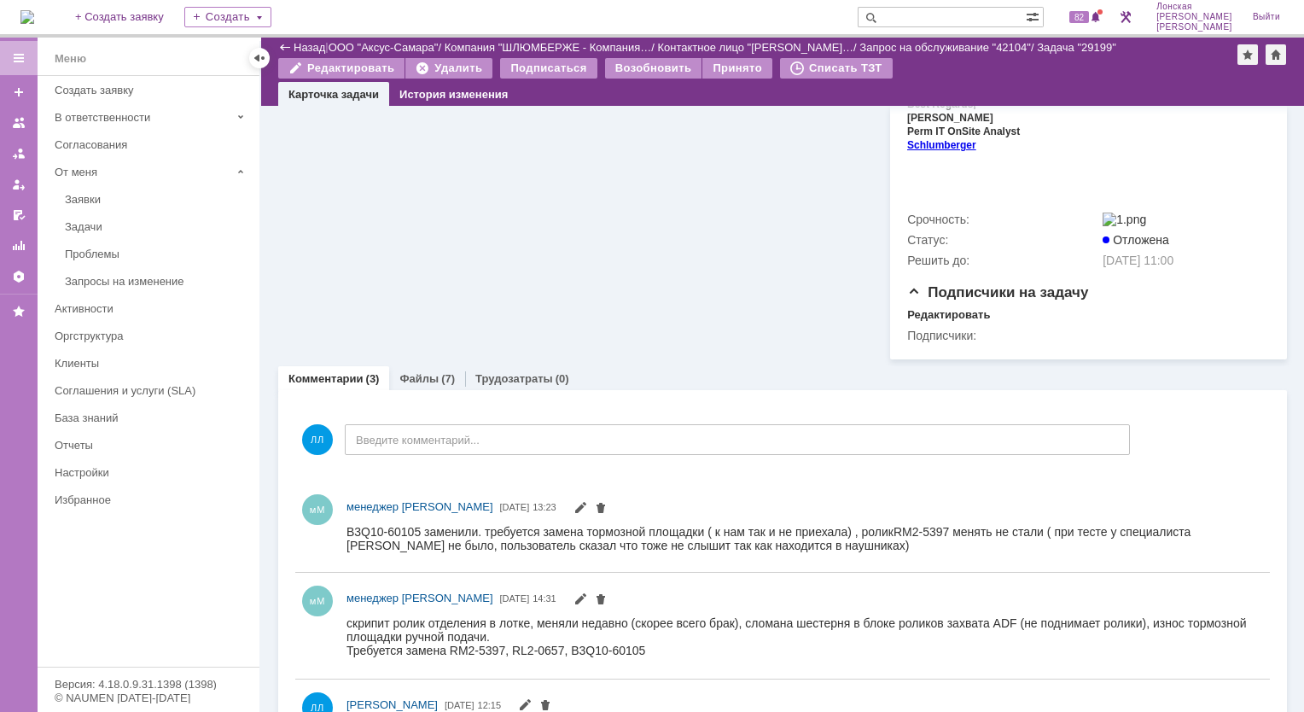
scroll to position [819, 0]
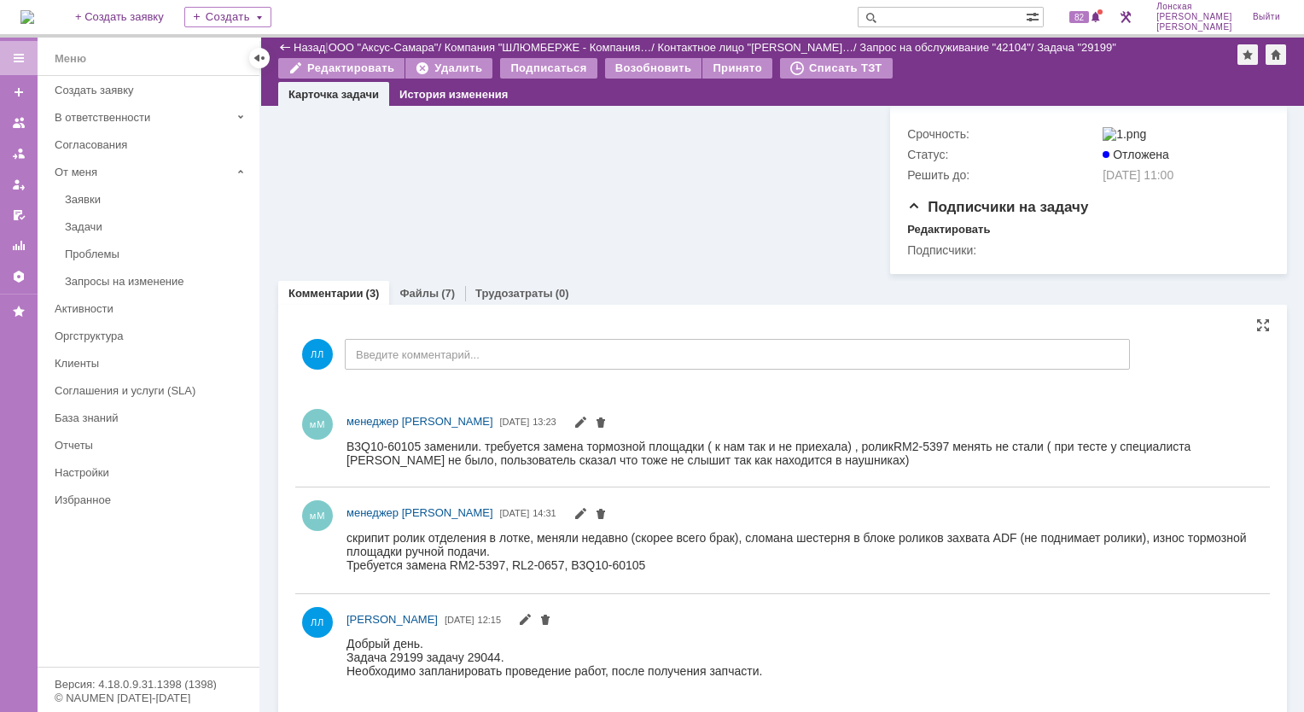
click at [785, 462] on span "RM2-5397 менять не стали ( при тесте у специалиста скрипов не было, пользовател…" at bounding box center [769, 452] width 844 height 27
click at [415, 290] on link "Файлы" at bounding box center [419, 293] width 39 height 13
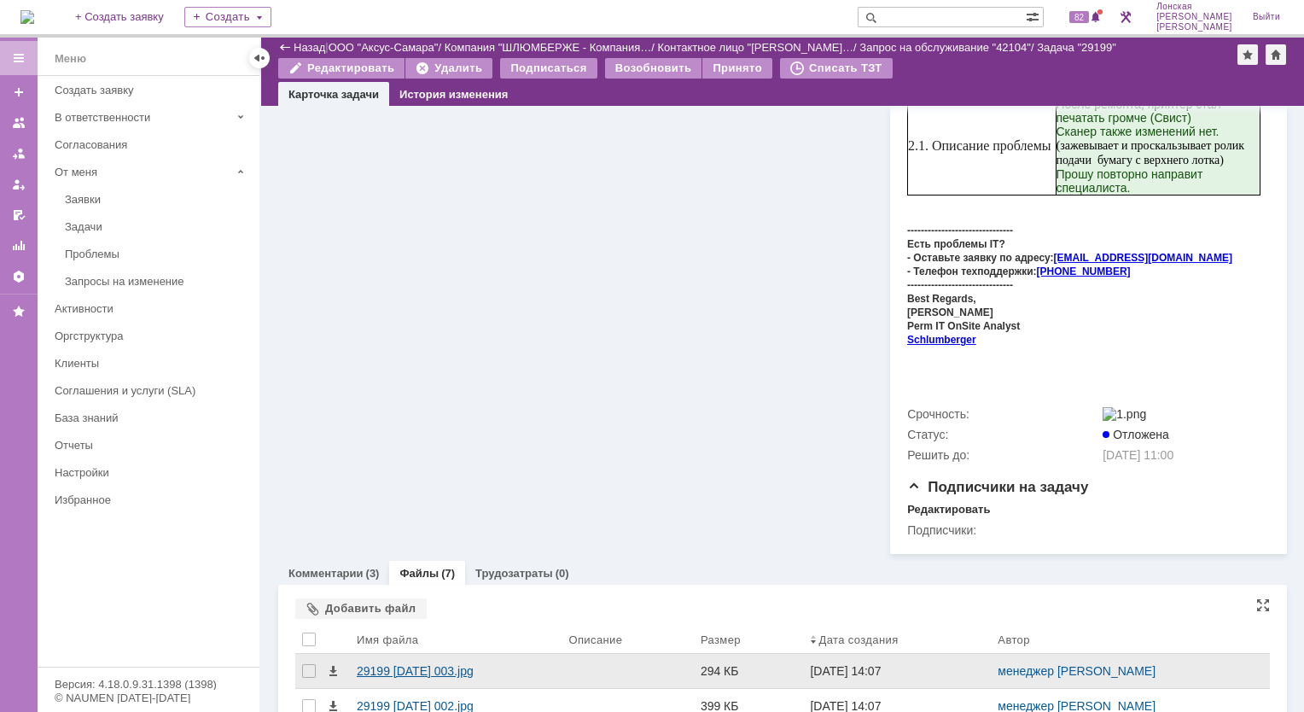
scroll to position [765, 0]
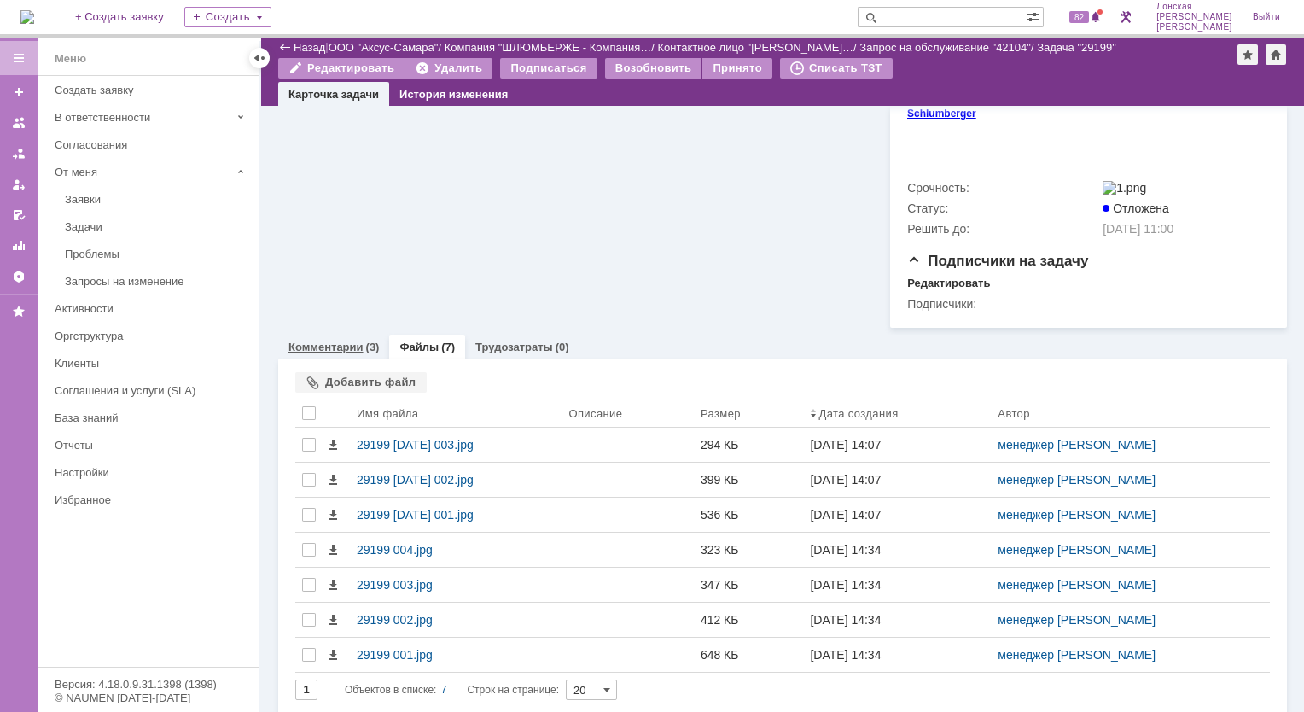
click at [355, 341] on link "Комментарии" at bounding box center [326, 347] width 75 height 13
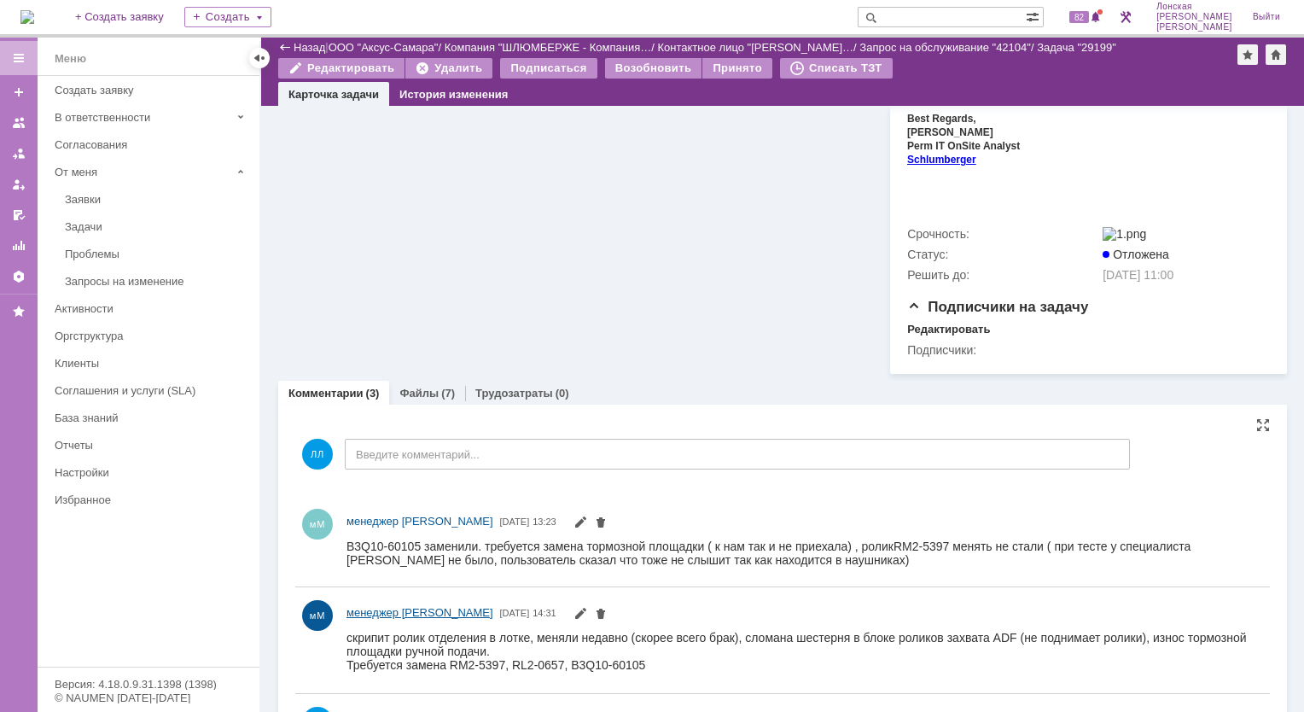
scroll to position [765, 0]
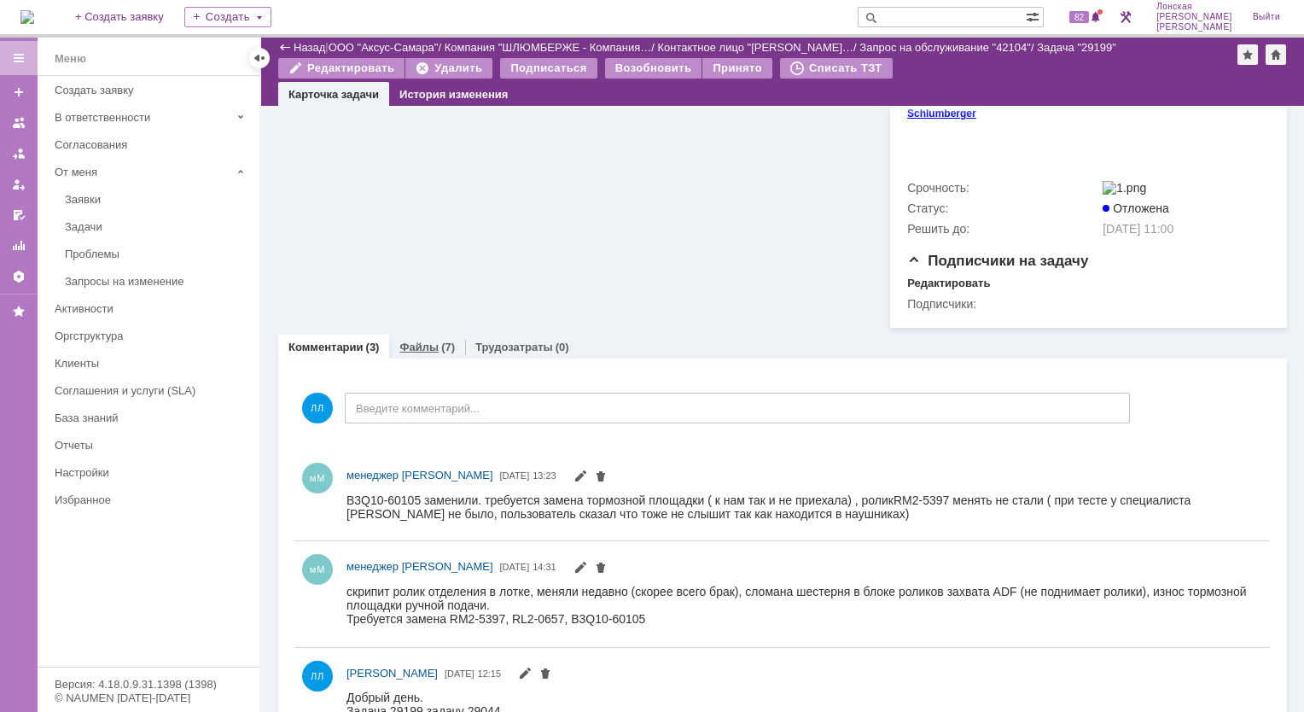
click at [424, 343] on link "Файлы" at bounding box center [419, 347] width 39 height 13
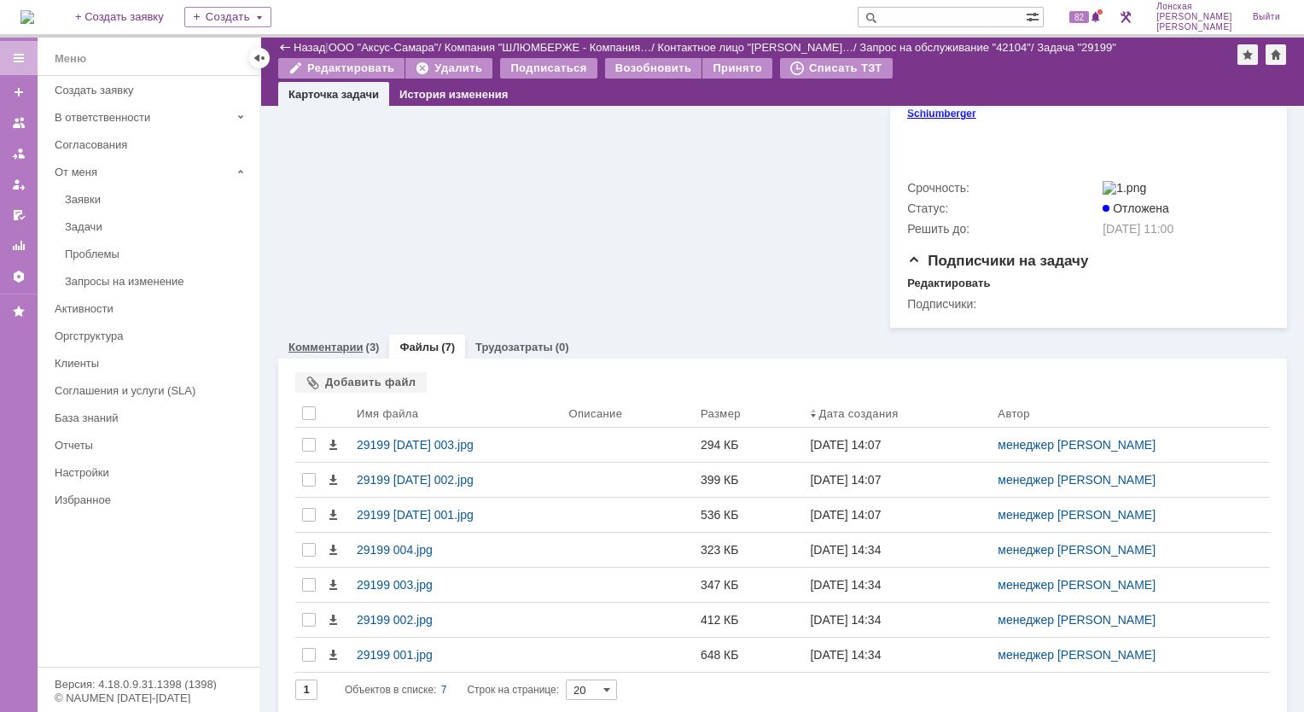
click at [349, 342] on link "Комментарии" at bounding box center [326, 347] width 75 height 13
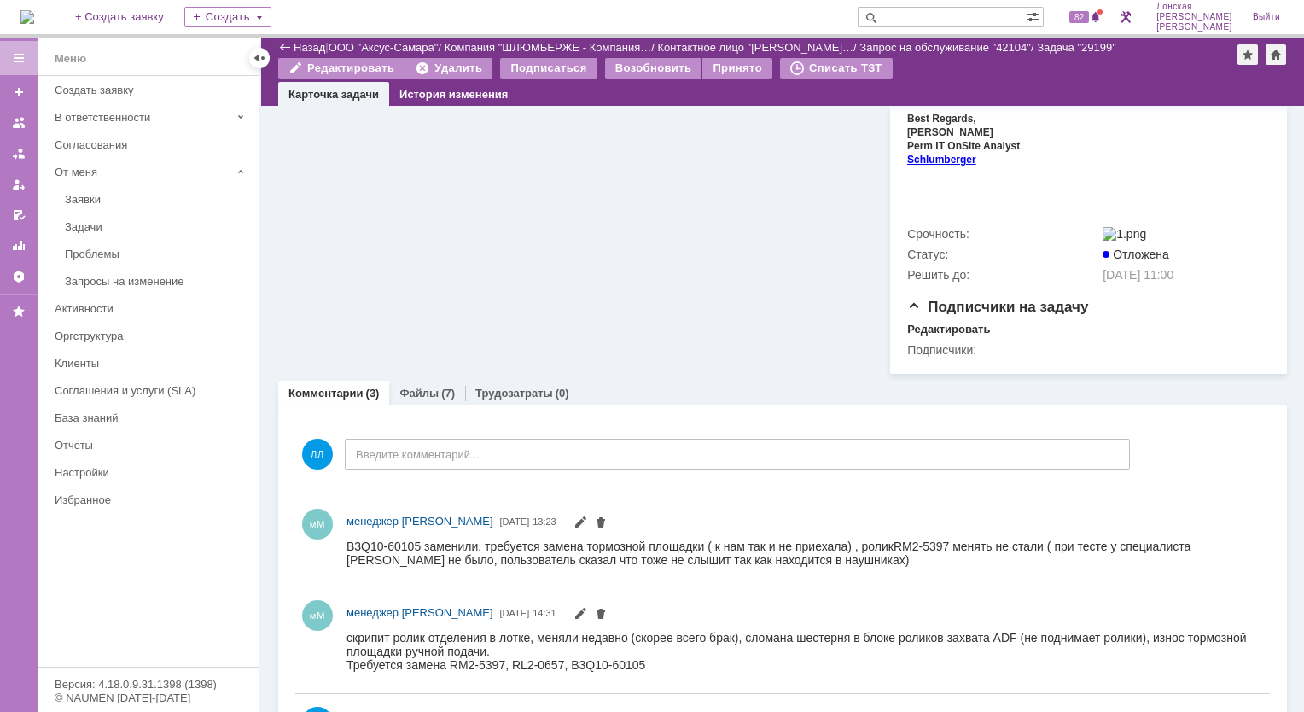
scroll to position [765, 0]
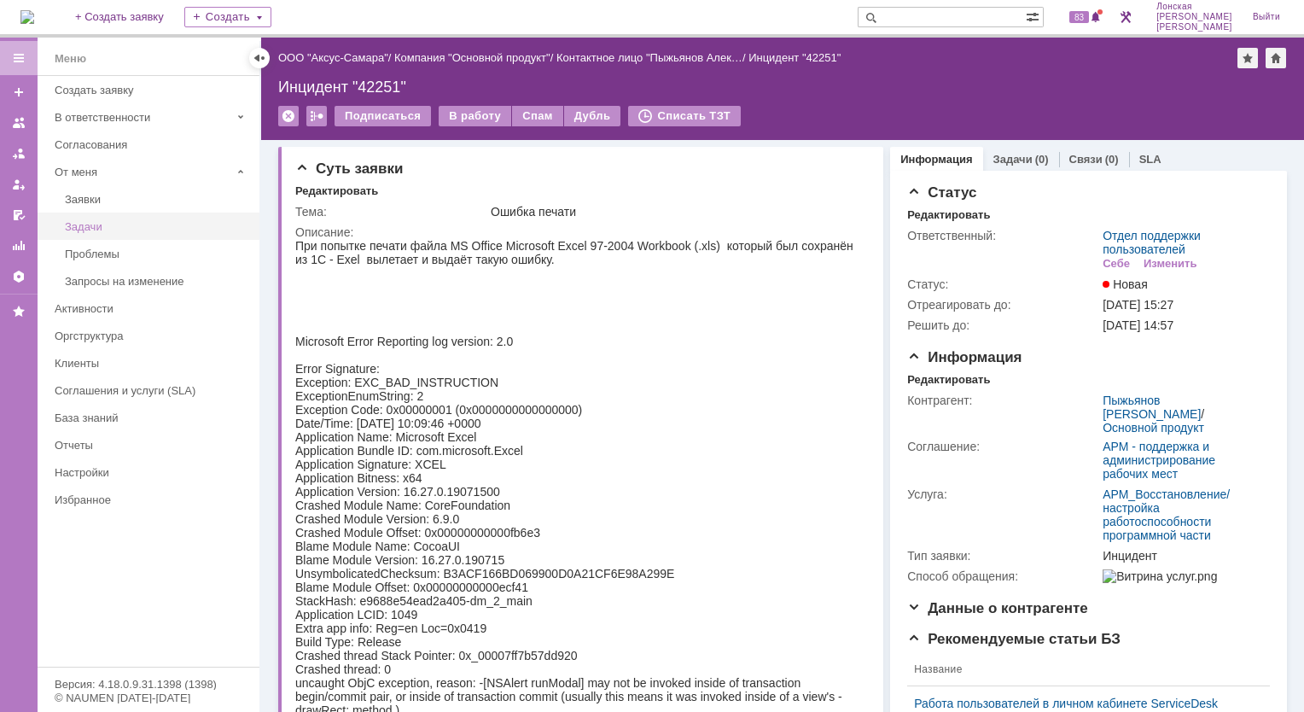
click at [89, 227] on div "Задачи" at bounding box center [157, 226] width 184 height 13
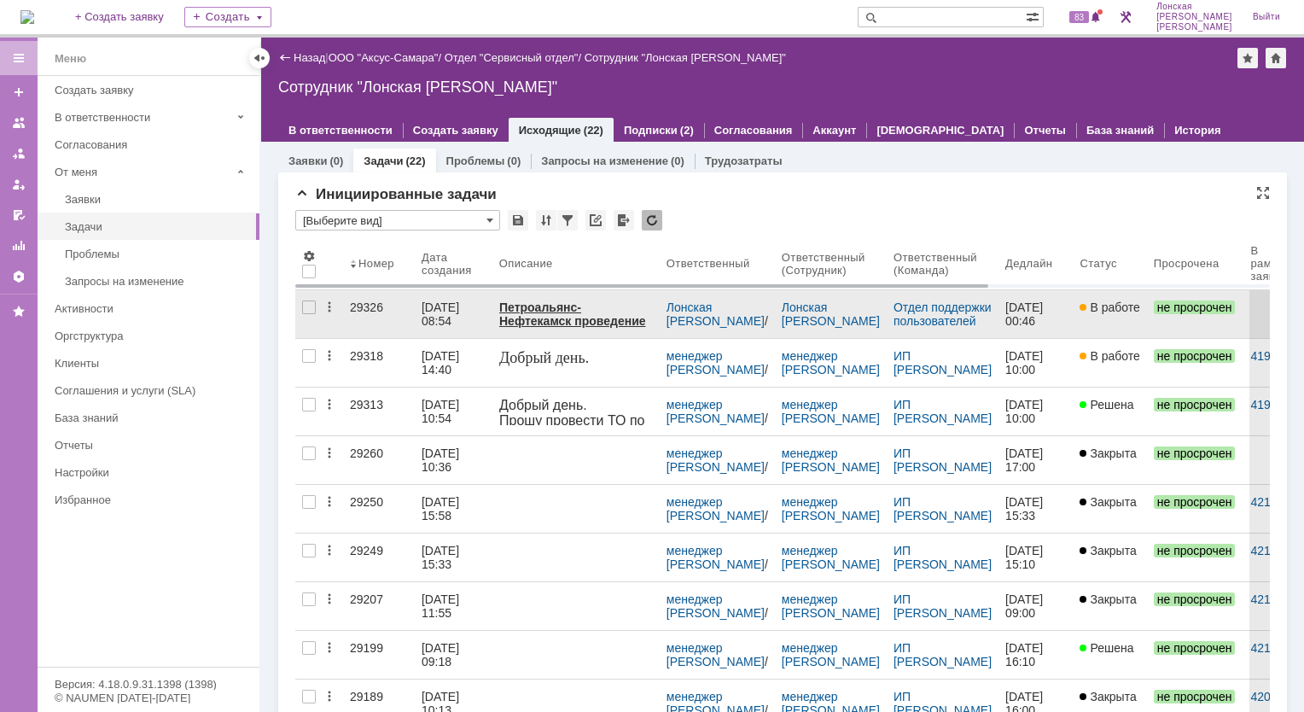
click at [358, 312] on div "29326" at bounding box center [379, 307] width 58 height 14
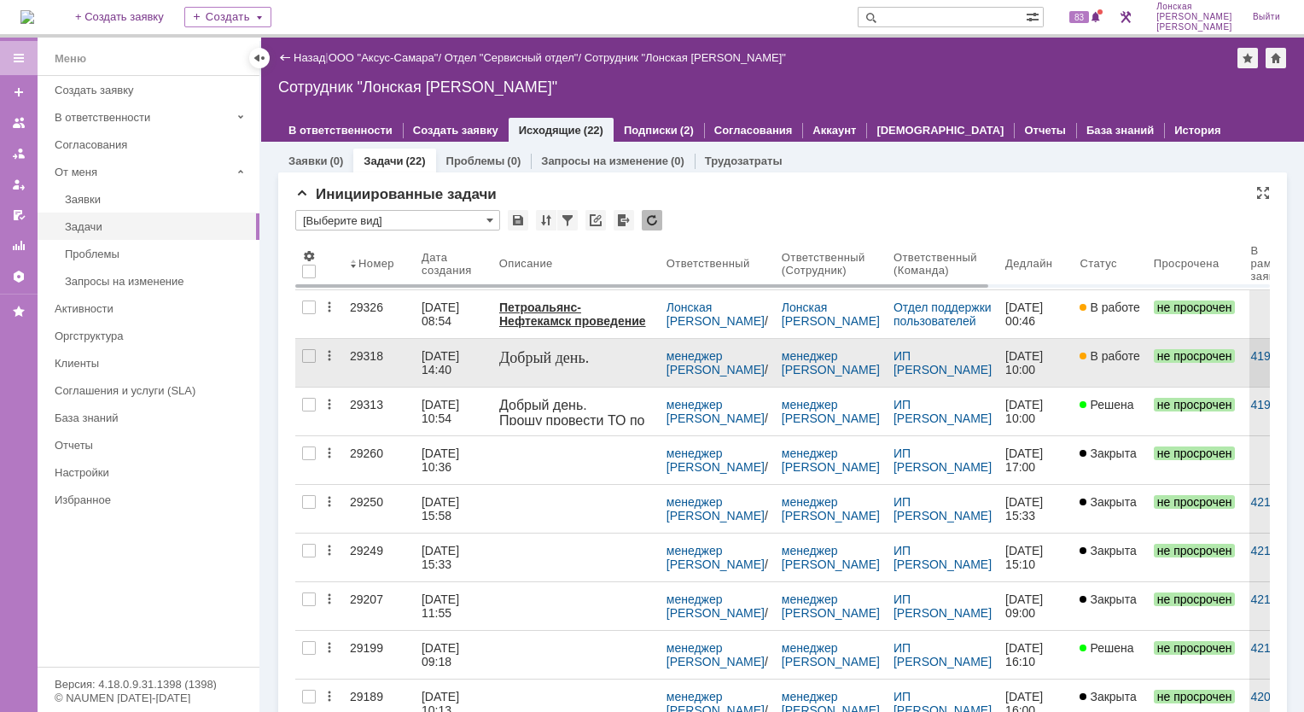
click at [361, 351] on div "29318" at bounding box center [379, 356] width 58 height 14
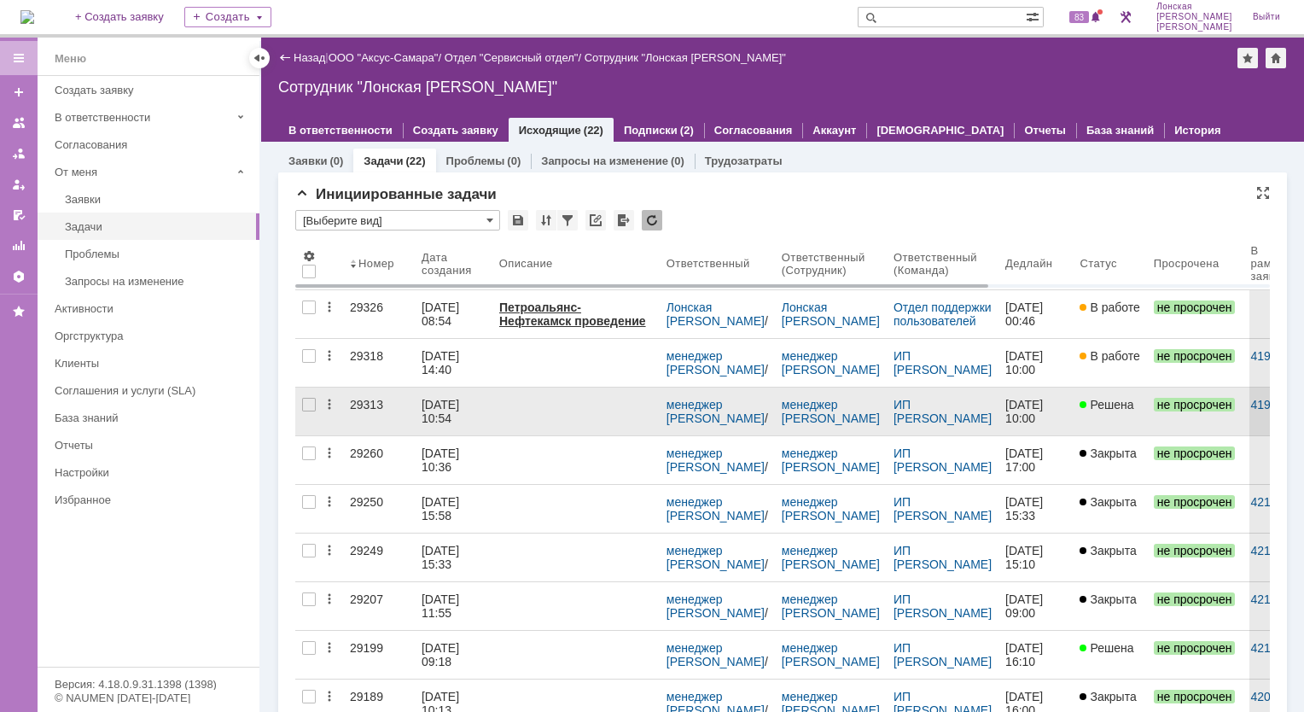
click at [359, 398] on div "29313" at bounding box center [379, 405] width 58 height 14
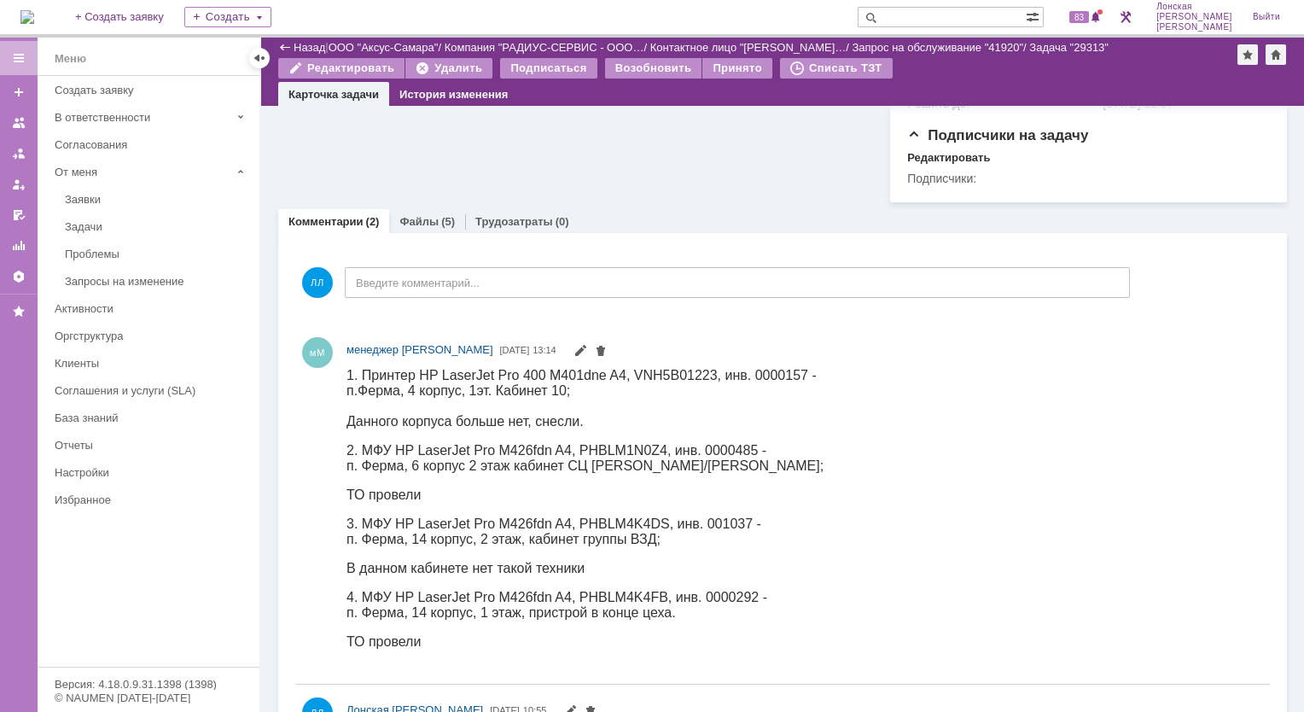
click at [581, 452] on span "2. МФУ HP LaserJet Pro M426fdn A4, PHBLM1N0Z4, инв. 0000485 -" at bounding box center [557, 449] width 420 height 15
drag, startPoint x: 629, startPoint y: 374, endPoint x: 711, endPoint y: 374, distance: 82.0
click at [711, 374] on span "1. Принтер HP LaserJet Pro 400 M401dne A4, VNH5B01223, инв. 0000157 -" at bounding box center [582, 374] width 470 height 15
copy span "VNH5B01223"
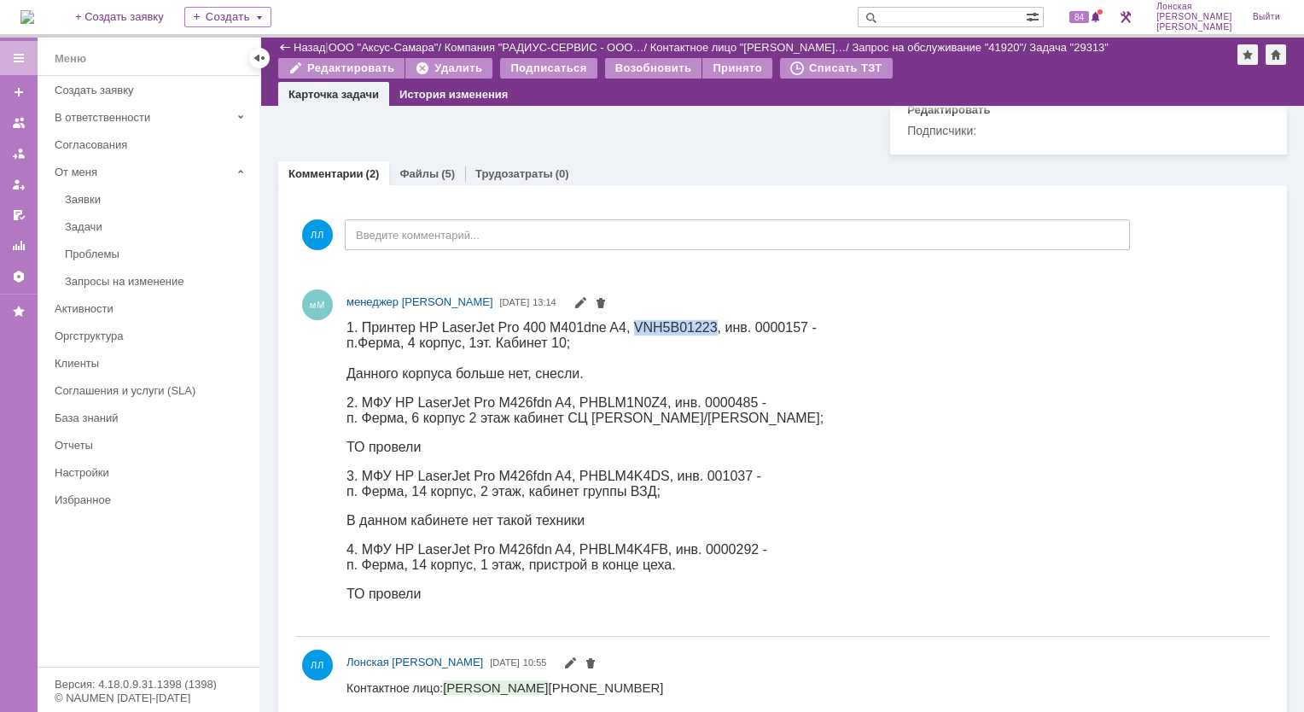
scroll to position [772, 0]
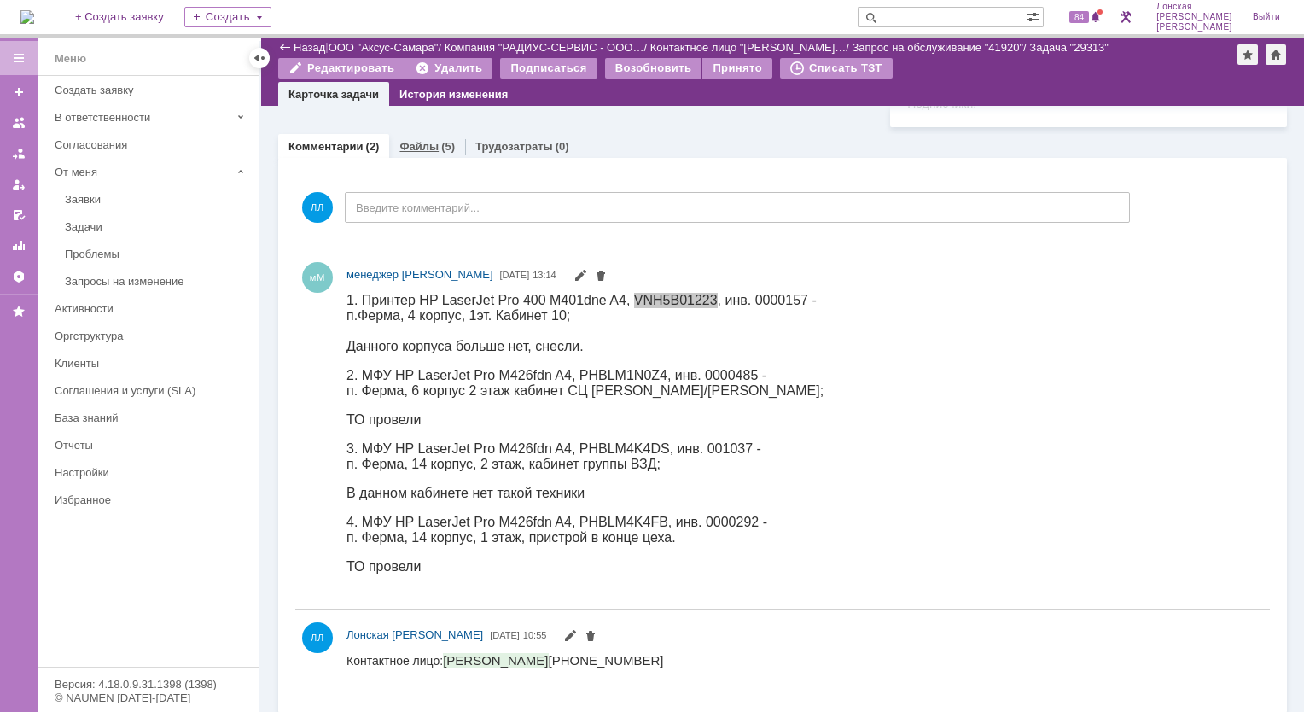
click at [436, 141] on div "Файлы (5)" at bounding box center [427, 146] width 55 height 11
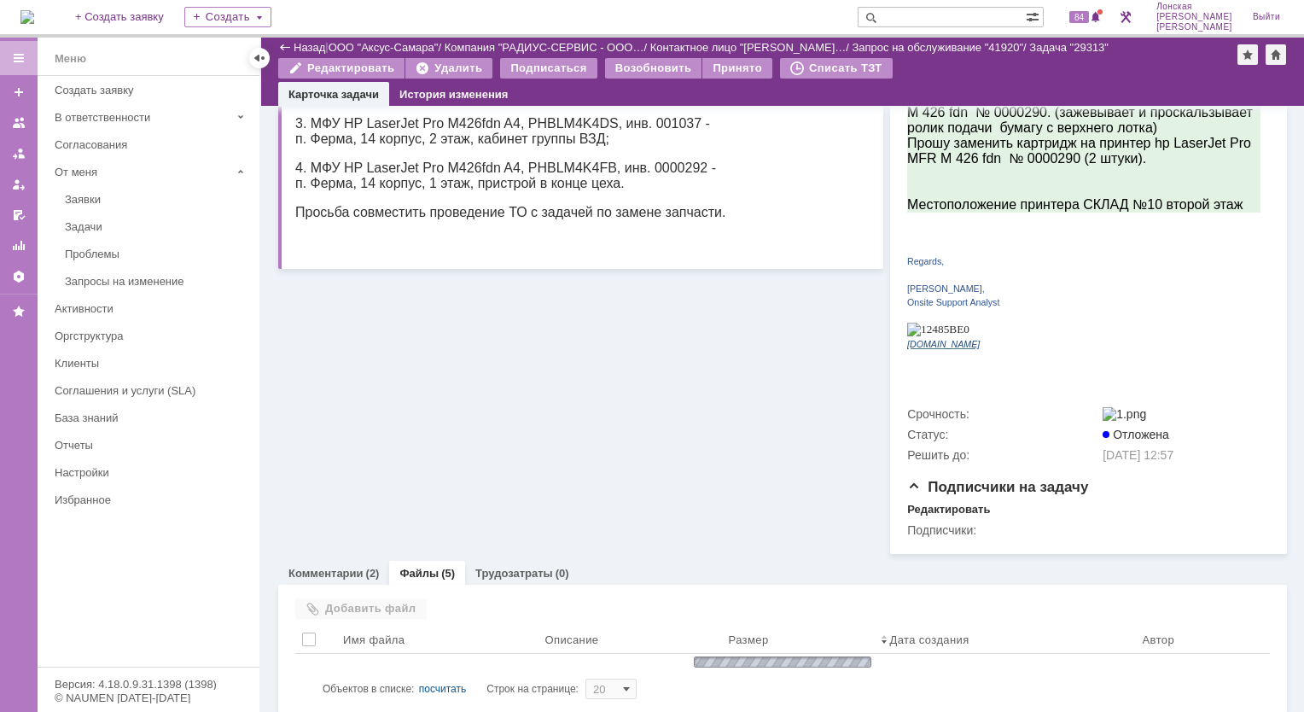
scroll to position [501, 0]
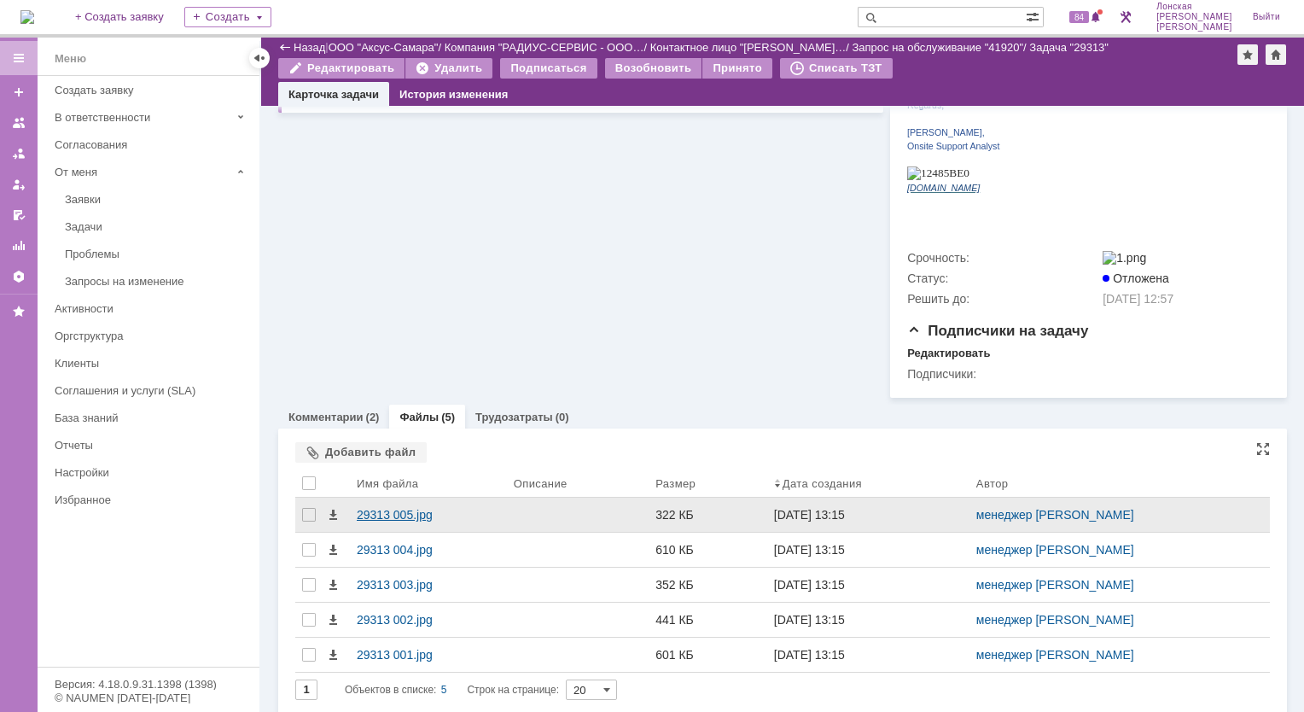
click at [374, 508] on div "29313 005.jpg" at bounding box center [428, 515] width 143 height 14
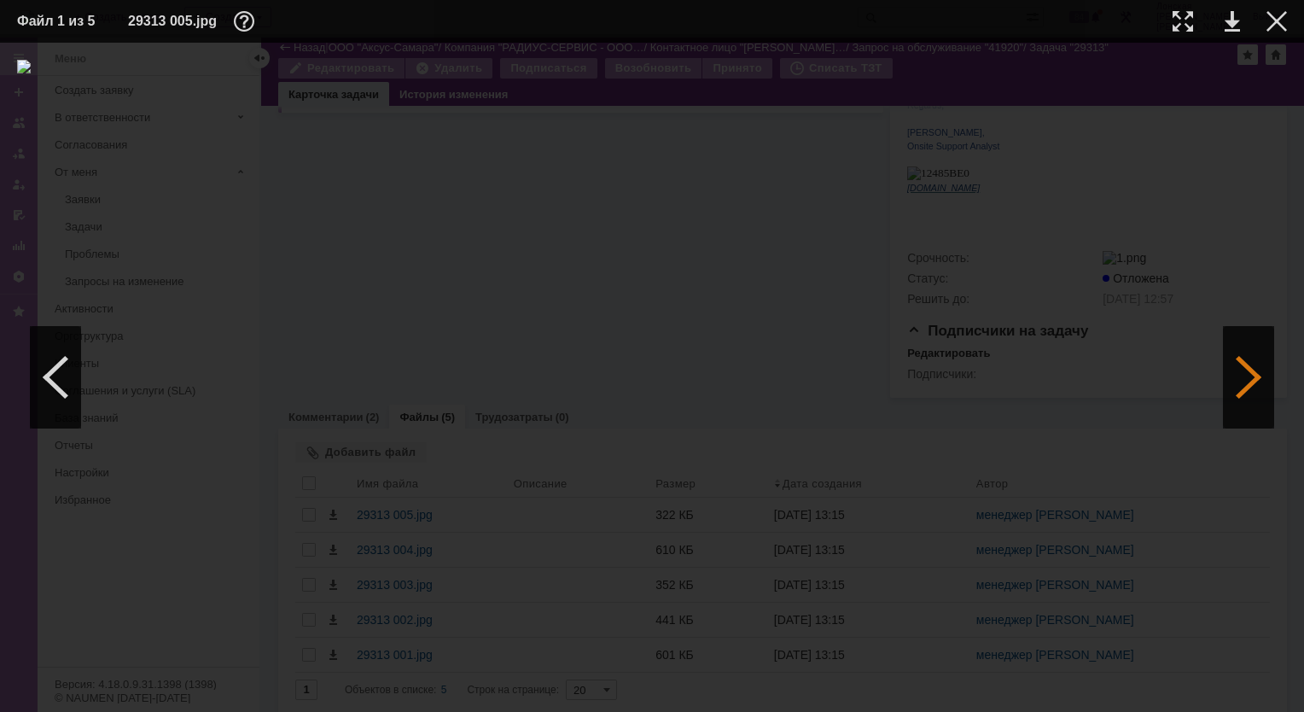
click at [1254, 381] on div at bounding box center [1248, 377] width 51 height 102
click at [1251, 383] on div at bounding box center [1248, 377] width 51 height 102
click at [1242, 370] on div at bounding box center [1248, 377] width 51 height 102
click at [1241, 364] on div at bounding box center [1248, 377] width 51 height 102
click at [1277, 20] on div at bounding box center [1277, 21] width 20 height 20
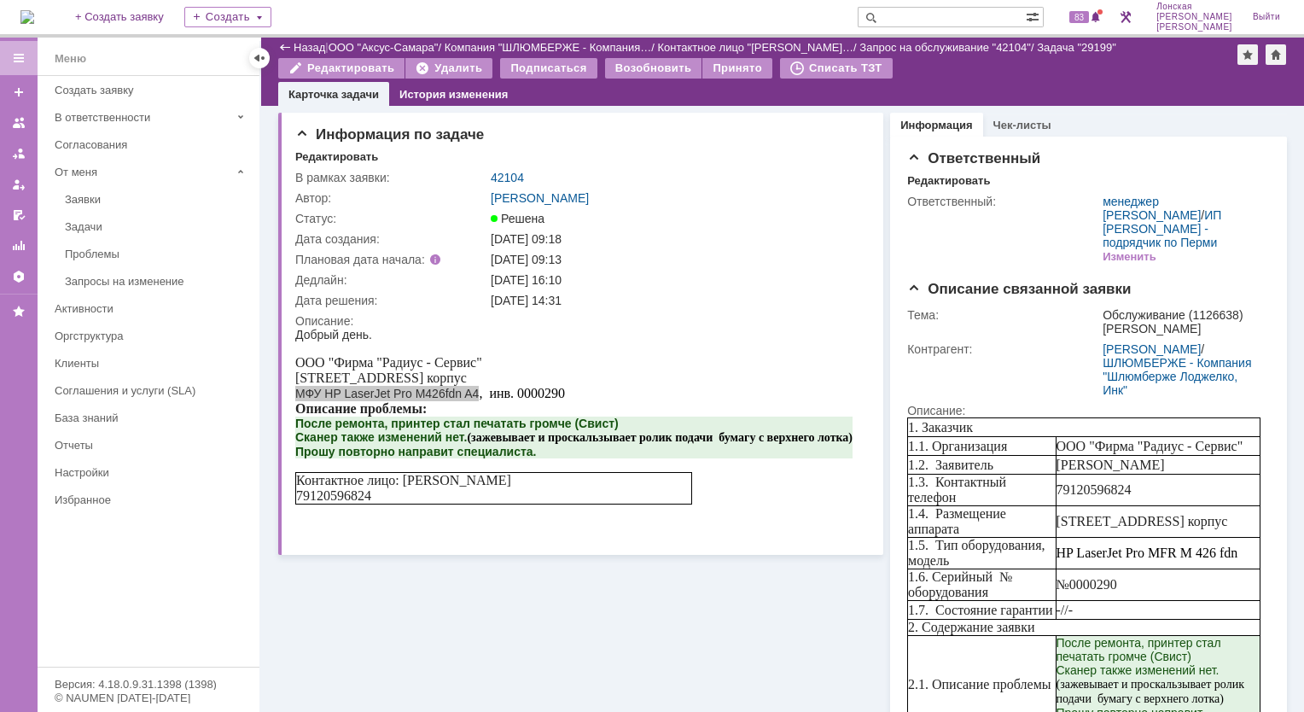
scroll to position [765, 0]
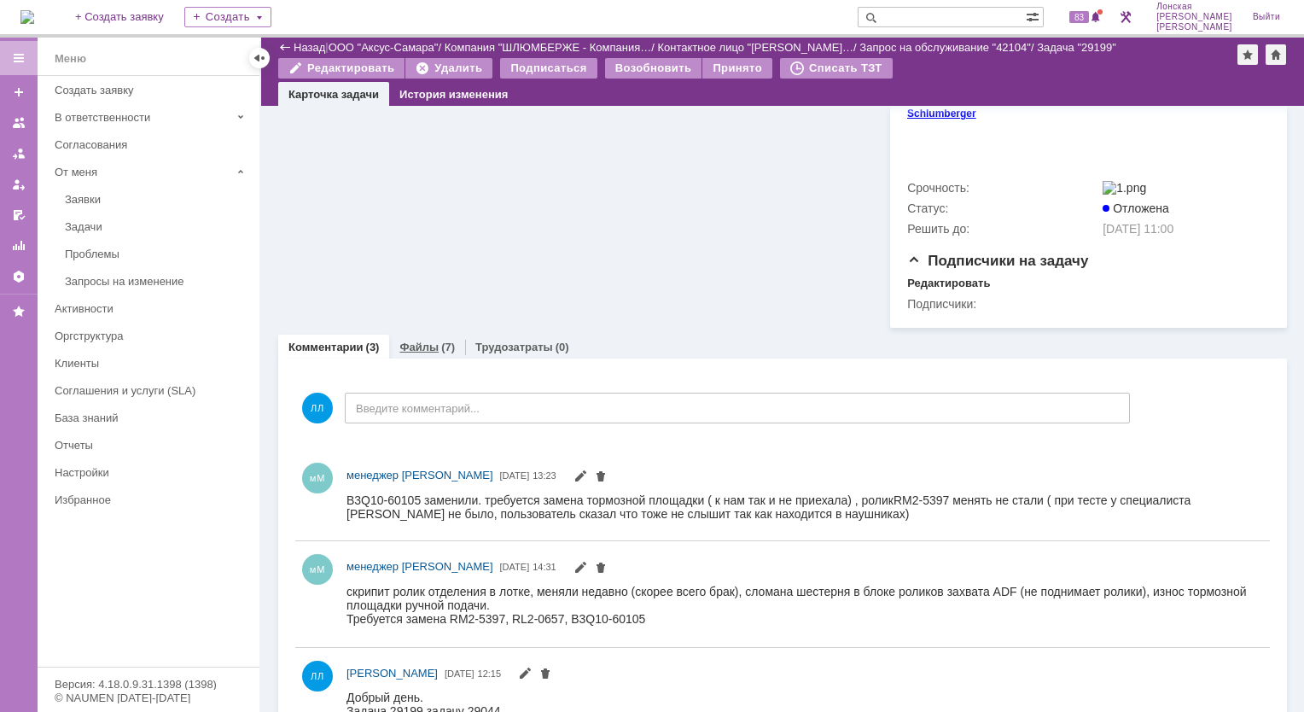
click at [441, 343] on div "(7)" at bounding box center [448, 347] width 14 height 13
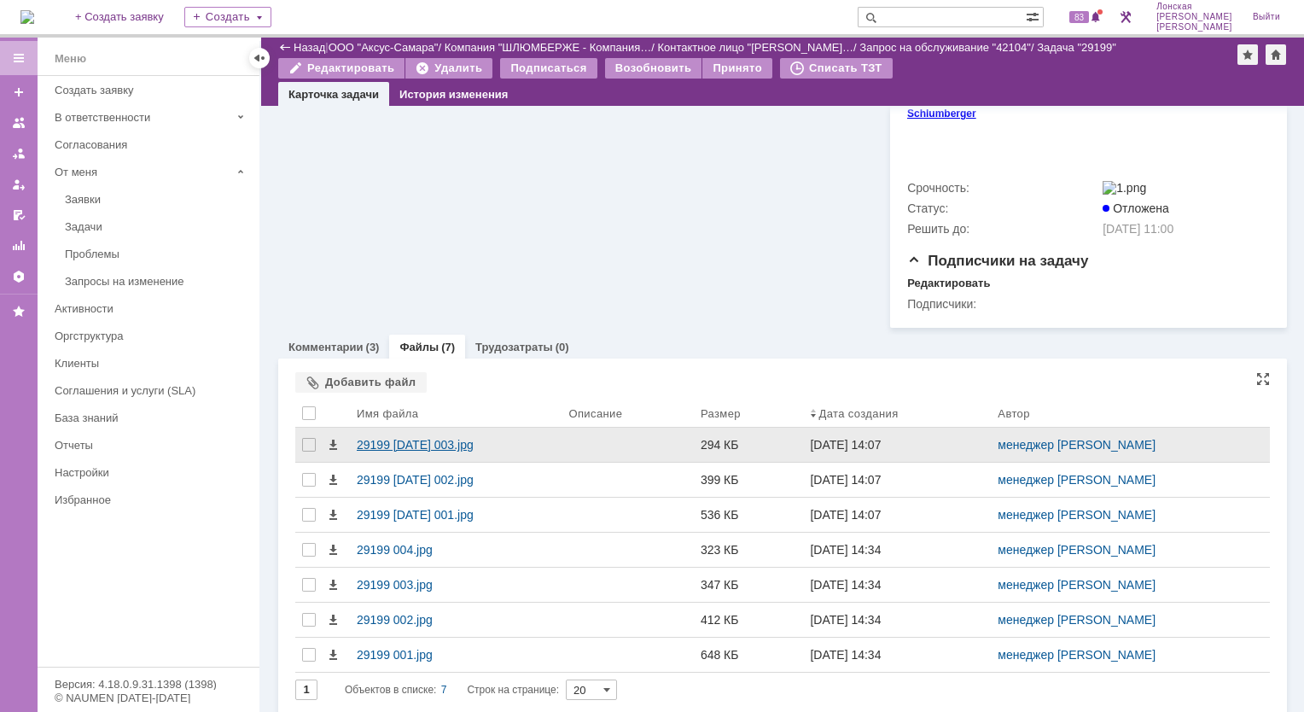
click at [372, 439] on div "29199 15.10.25 003.jpg" at bounding box center [456, 445] width 198 height 14
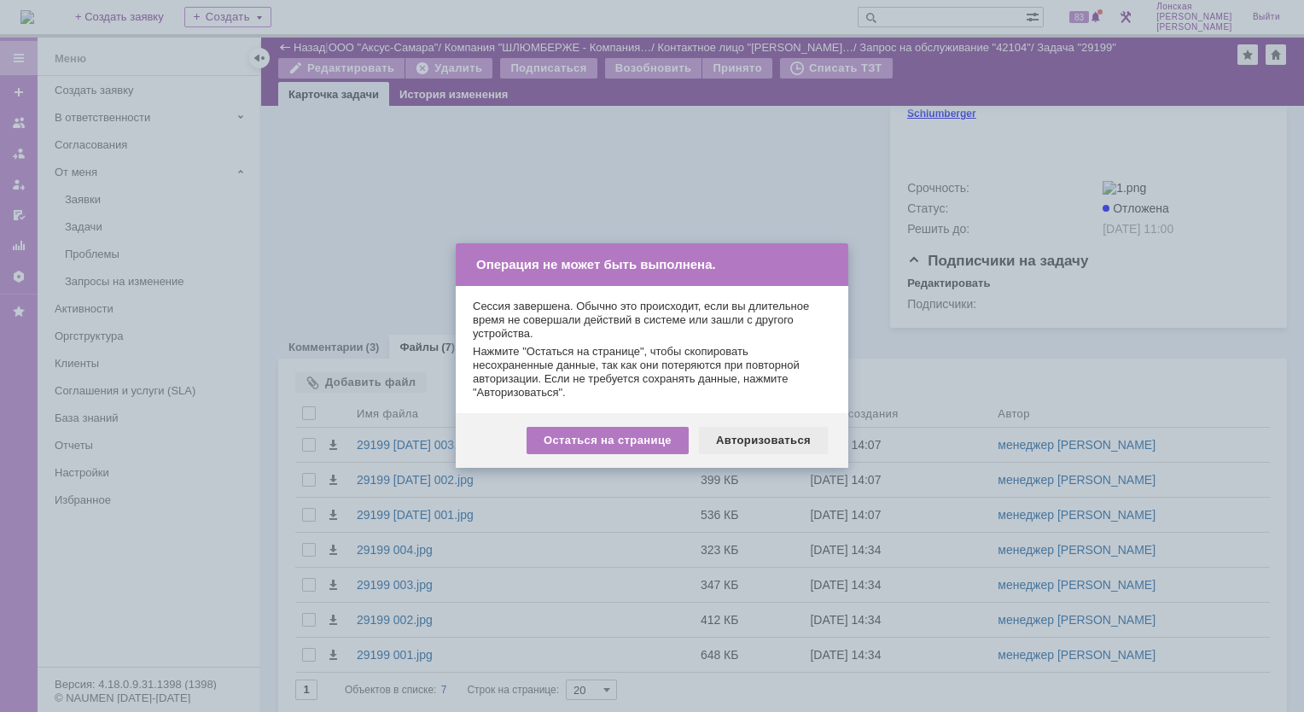
click at [721, 437] on div "Авторизоваться" at bounding box center [763, 440] width 129 height 27
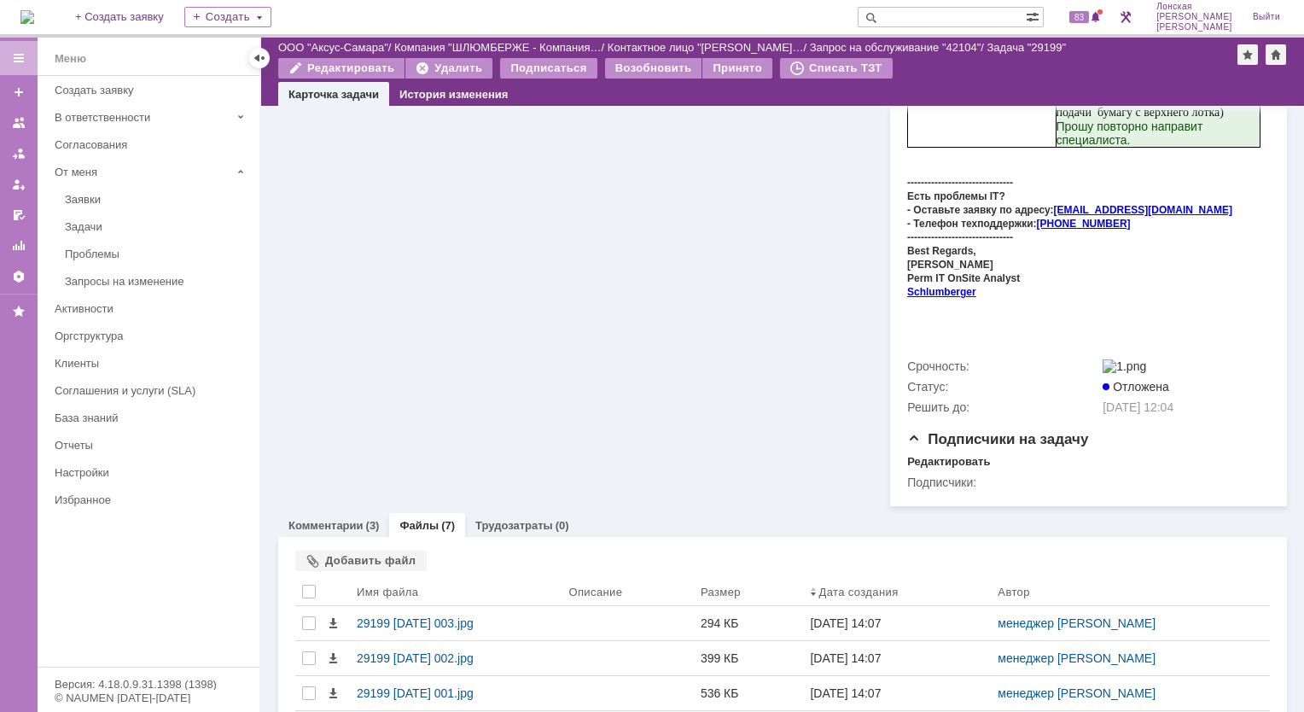
scroll to position [765, 0]
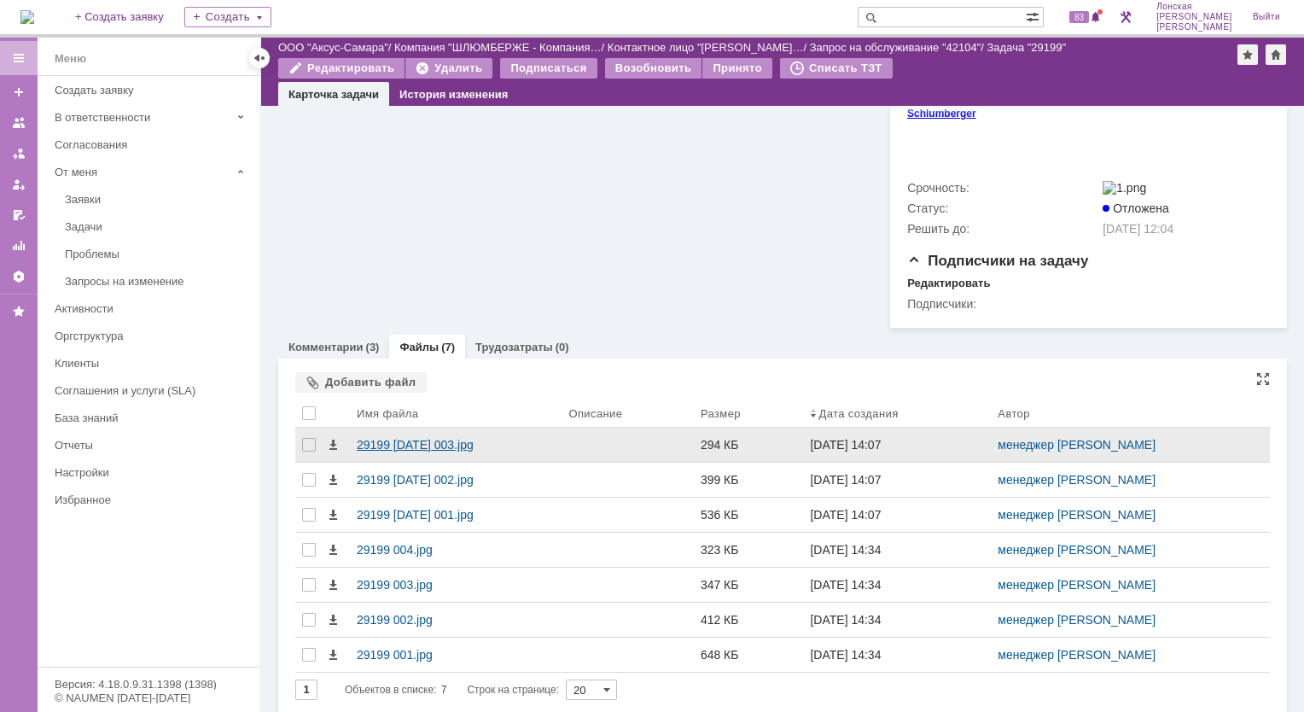
click at [365, 438] on div "29199 [DATE] 003.jpg" at bounding box center [456, 445] width 198 height 14
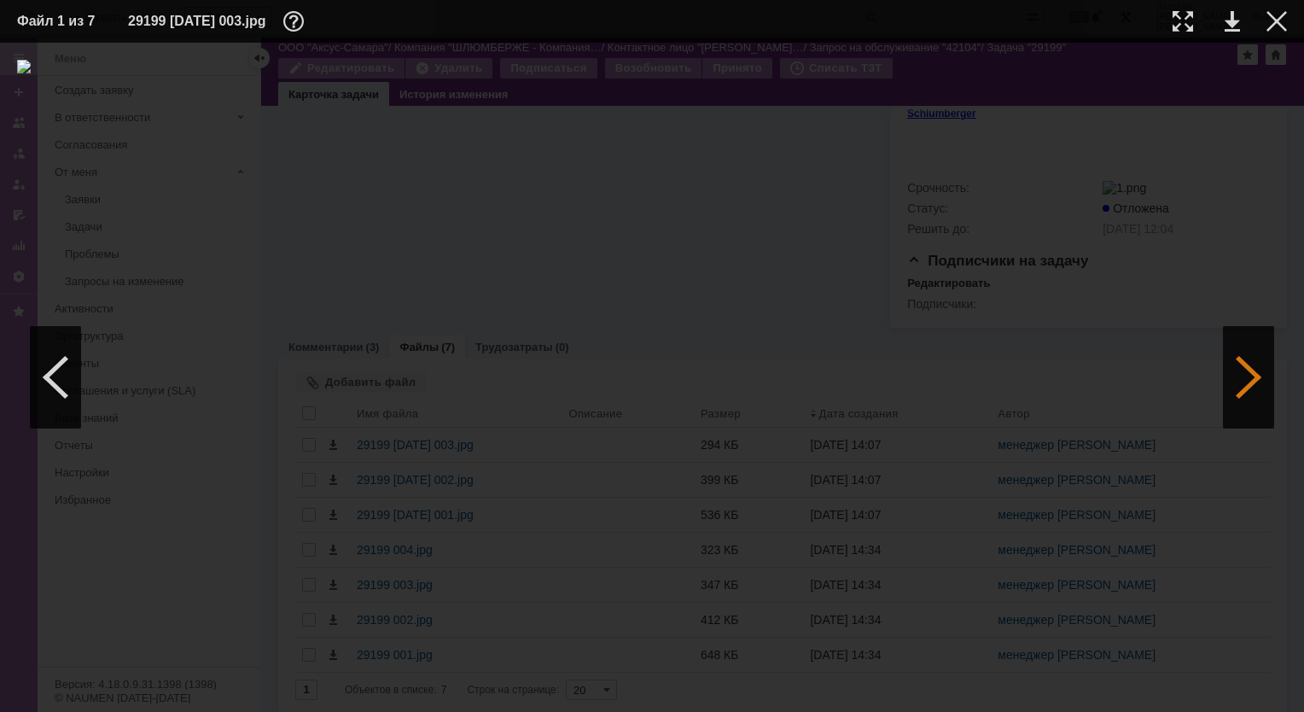
click at [1250, 378] on div at bounding box center [1248, 377] width 51 height 102
click at [1246, 376] on div at bounding box center [1248, 377] width 51 height 102
click at [1182, 22] on div at bounding box center [1183, 21] width 20 height 20
click at [65, 347] on div at bounding box center [55, 377] width 51 height 102
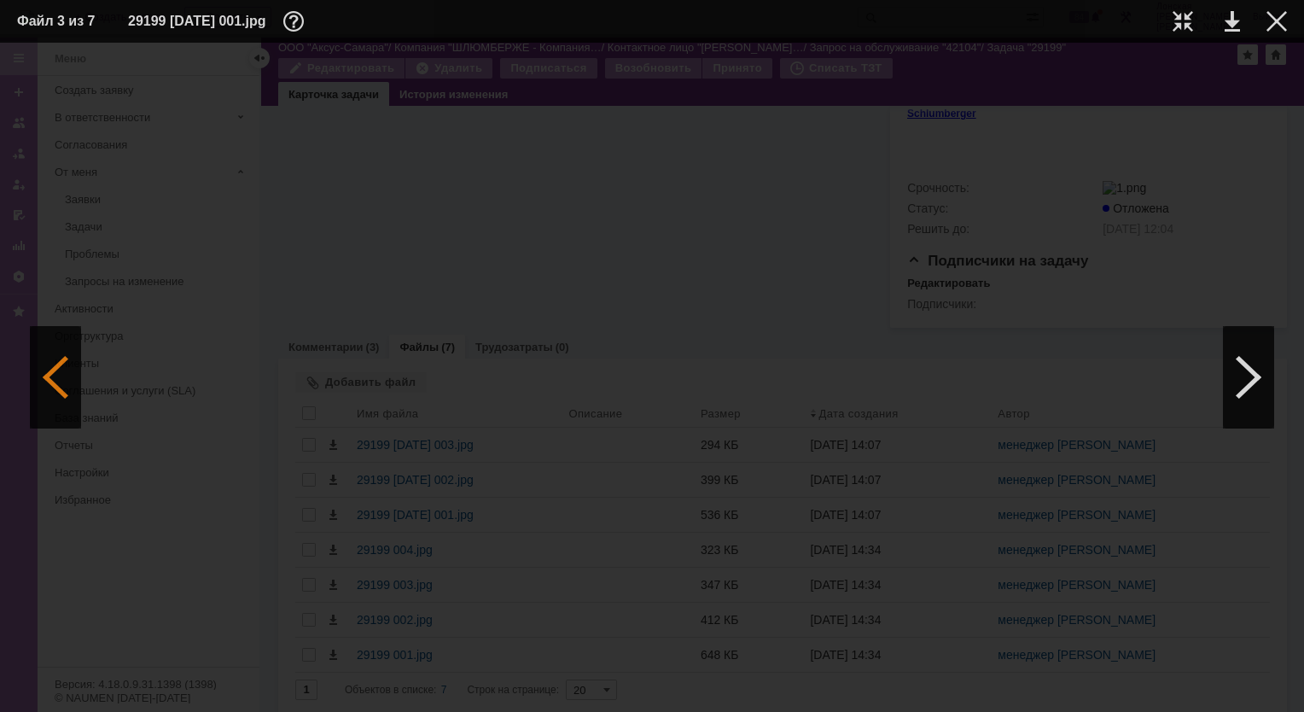
scroll to position [0, 0]
click at [1189, 20] on div at bounding box center [1183, 21] width 20 height 20
click at [67, 370] on div at bounding box center [55, 377] width 51 height 102
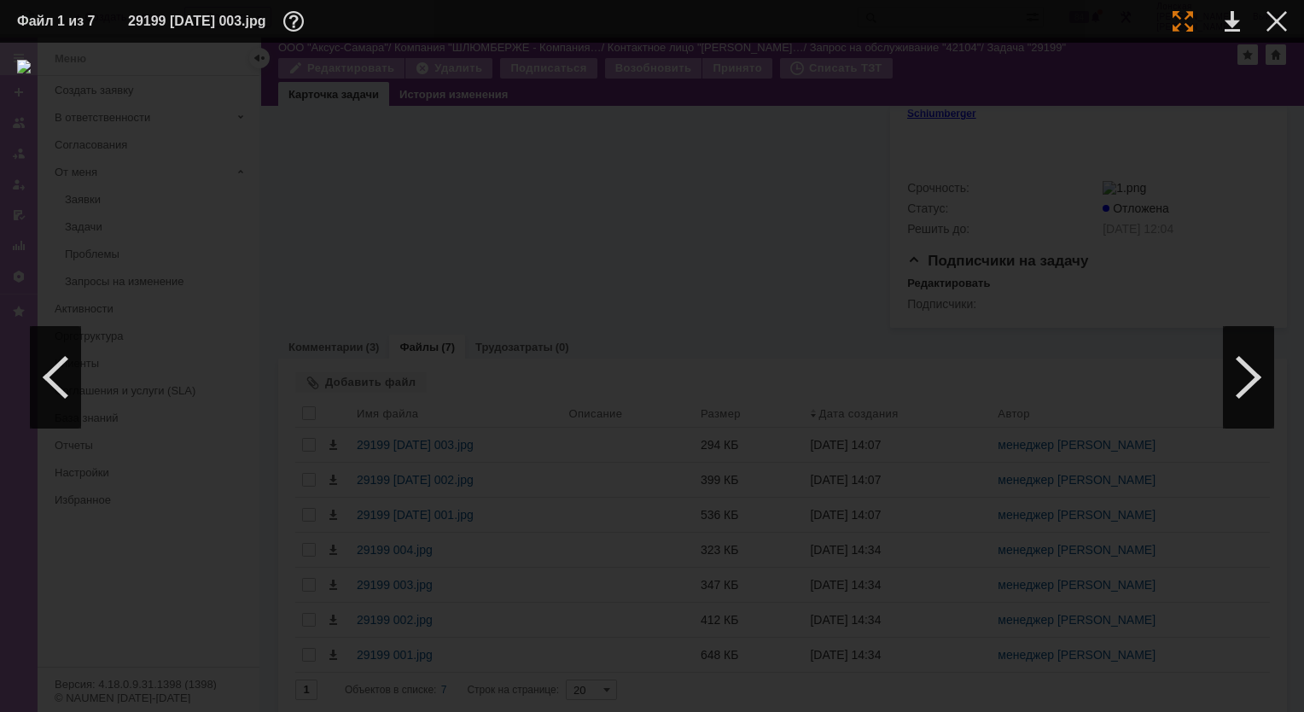
click at [1183, 21] on div at bounding box center [1183, 21] width 20 height 20
click at [60, 414] on div at bounding box center [55, 377] width 51 height 102
click at [1260, 374] on div at bounding box center [1248, 377] width 51 height 102
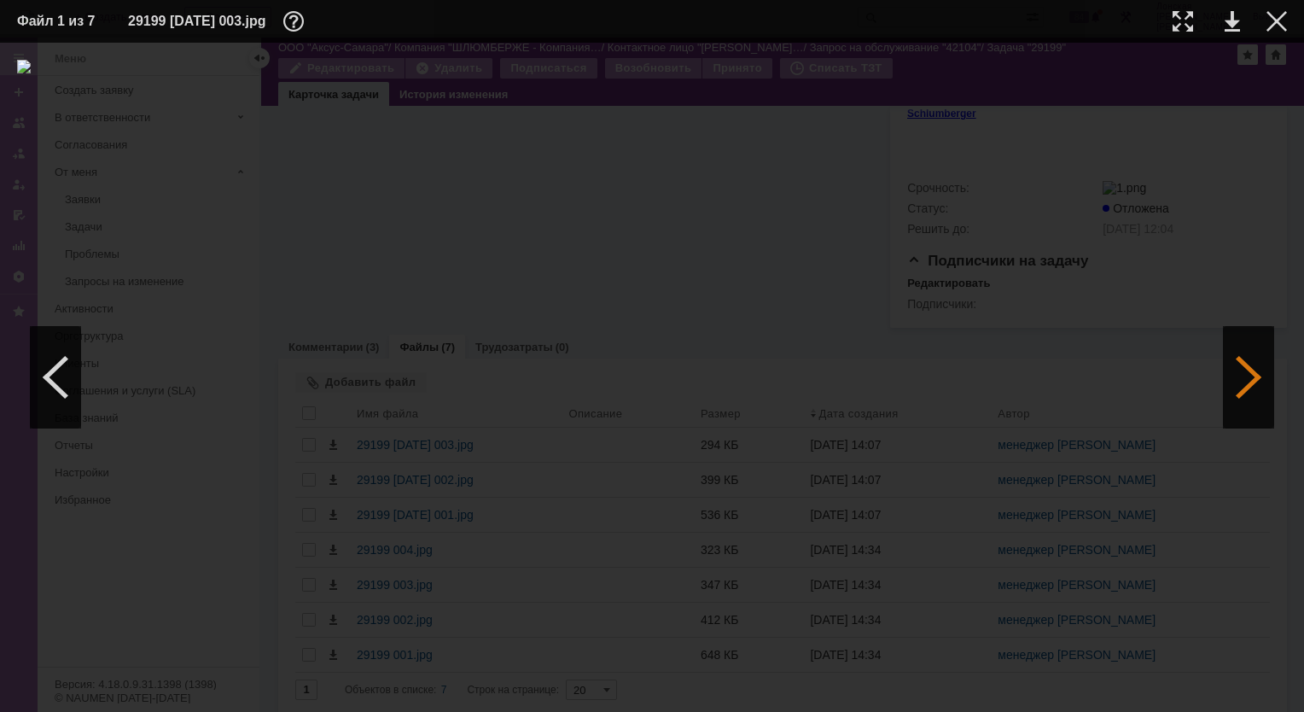
click at [1259, 370] on div at bounding box center [1248, 377] width 51 height 102
click at [1257, 367] on div at bounding box center [1248, 377] width 51 height 102
click at [63, 374] on div at bounding box center [55, 377] width 51 height 102
click at [1246, 388] on div at bounding box center [1248, 377] width 51 height 102
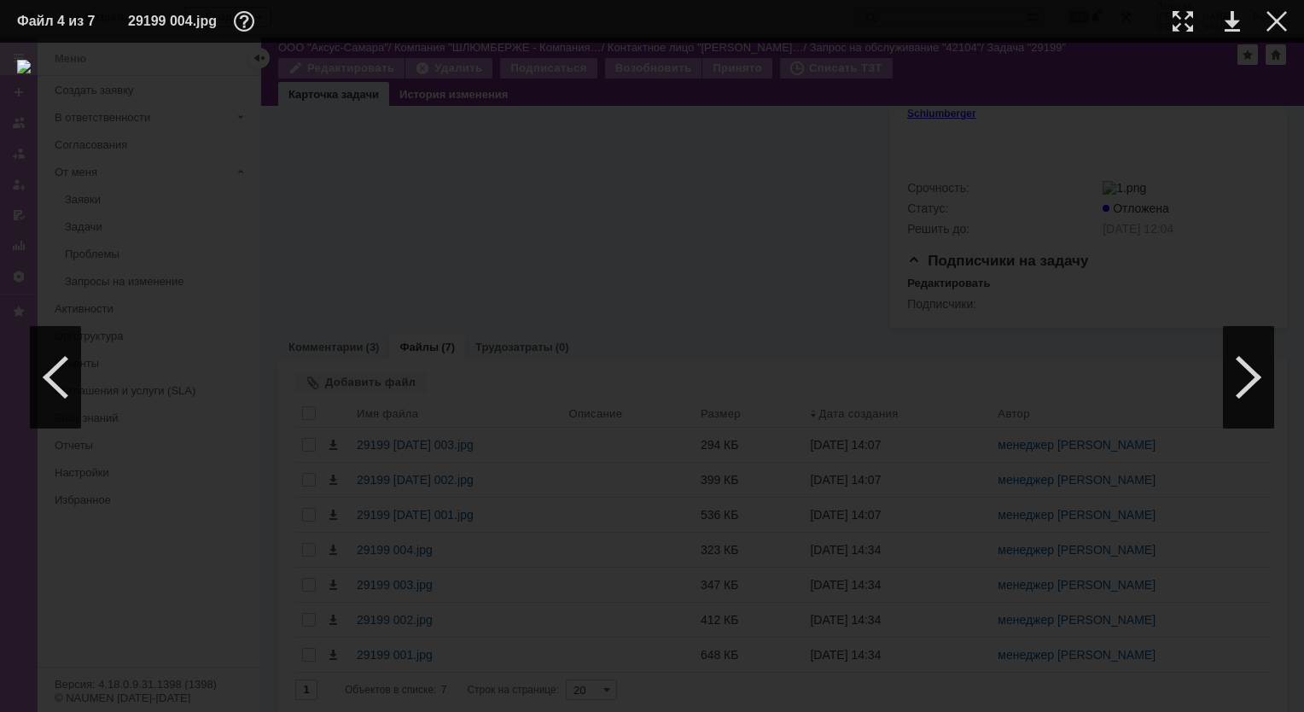
click at [1176, 32] on td at bounding box center [1169, 22] width 47 height 26
click at [1177, 15] on div at bounding box center [1183, 21] width 20 height 20
click at [1233, 384] on div at bounding box center [1248, 377] width 51 height 102
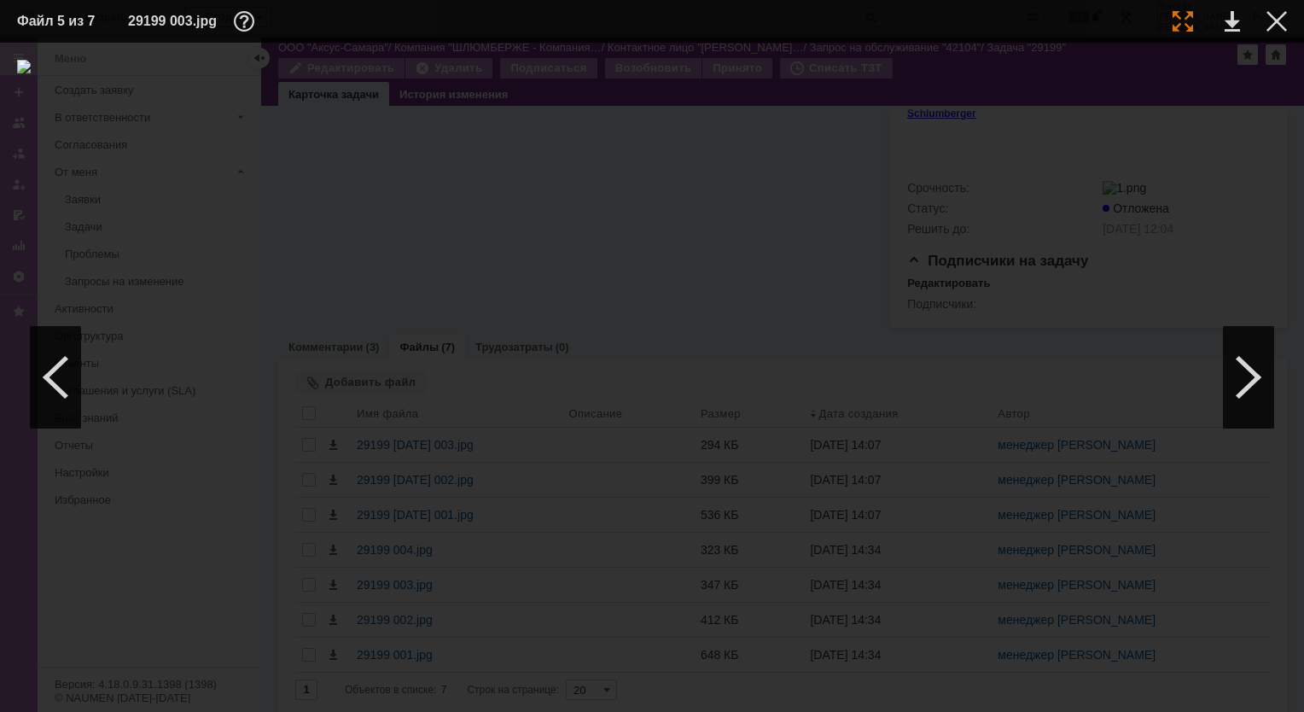
click at [1184, 31] on td at bounding box center [1169, 22] width 47 height 26
click at [1182, 20] on div at bounding box center [1183, 21] width 20 height 20
click at [1241, 394] on div at bounding box center [1248, 377] width 51 height 102
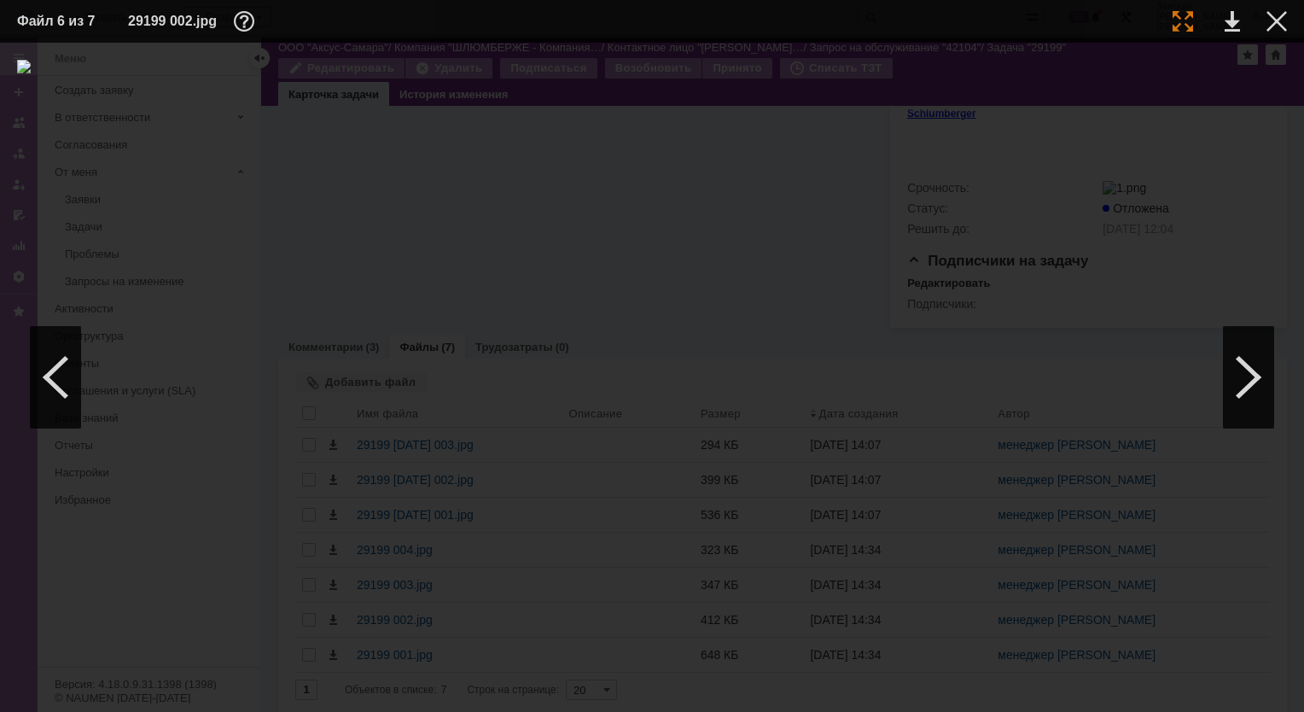
click at [1188, 26] on div at bounding box center [1183, 21] width 20 height 20
click at [1240, 411] on div at bounding box center [1248, 377] width 51 height 102
click at [1235, 365] on div at bounding box center [1248, 377] width 51 height 102
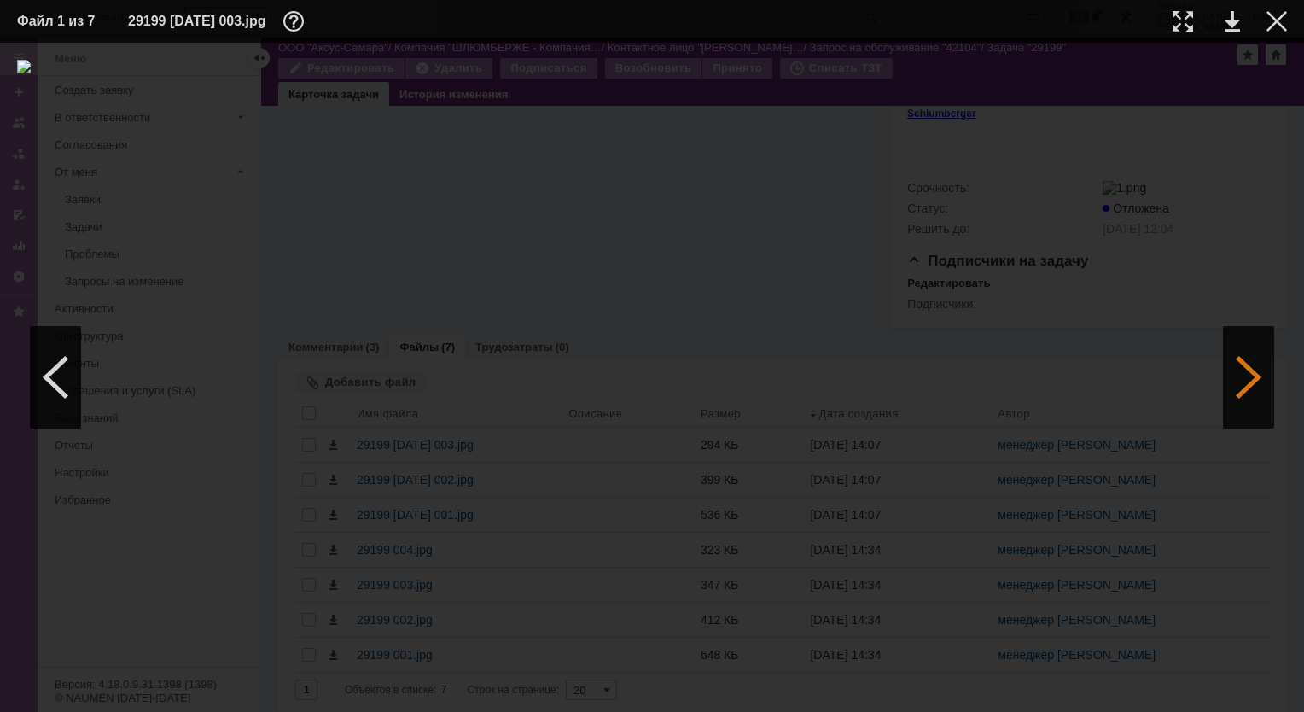
click at [1234, 364] on div at bounding box center [1248, 377] width 51 height 102
click at [1233, 363] on div at bounding box center [1248, 377] width 51 height 102
click at [59, 374] on div at bounding box center [55, 377] width 51 height 102
click at [1246, 373] on div at bounding box center [1248, 377] width 51 height 102
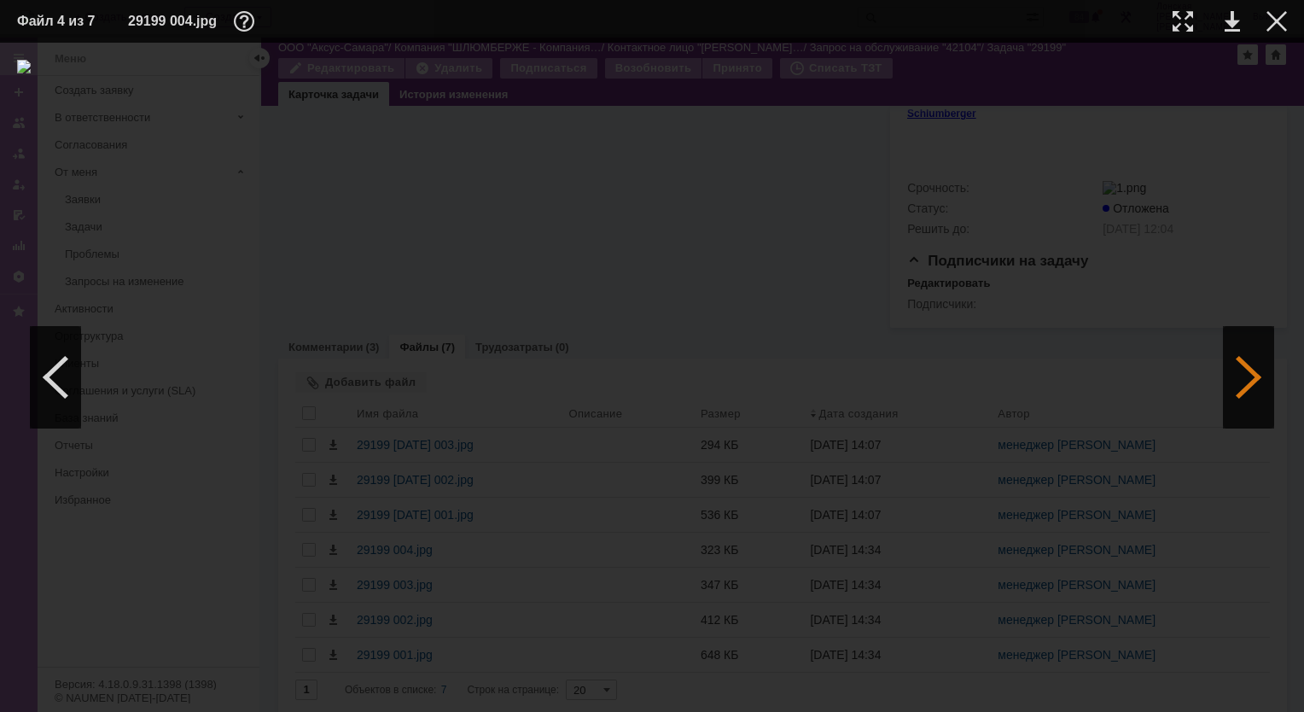
click at [1246, 373] on div at bounding box center [1248, 377] width 51 height 102
click at [1187, 21] on div at bounding box center [1183, 21] width 20 height 20
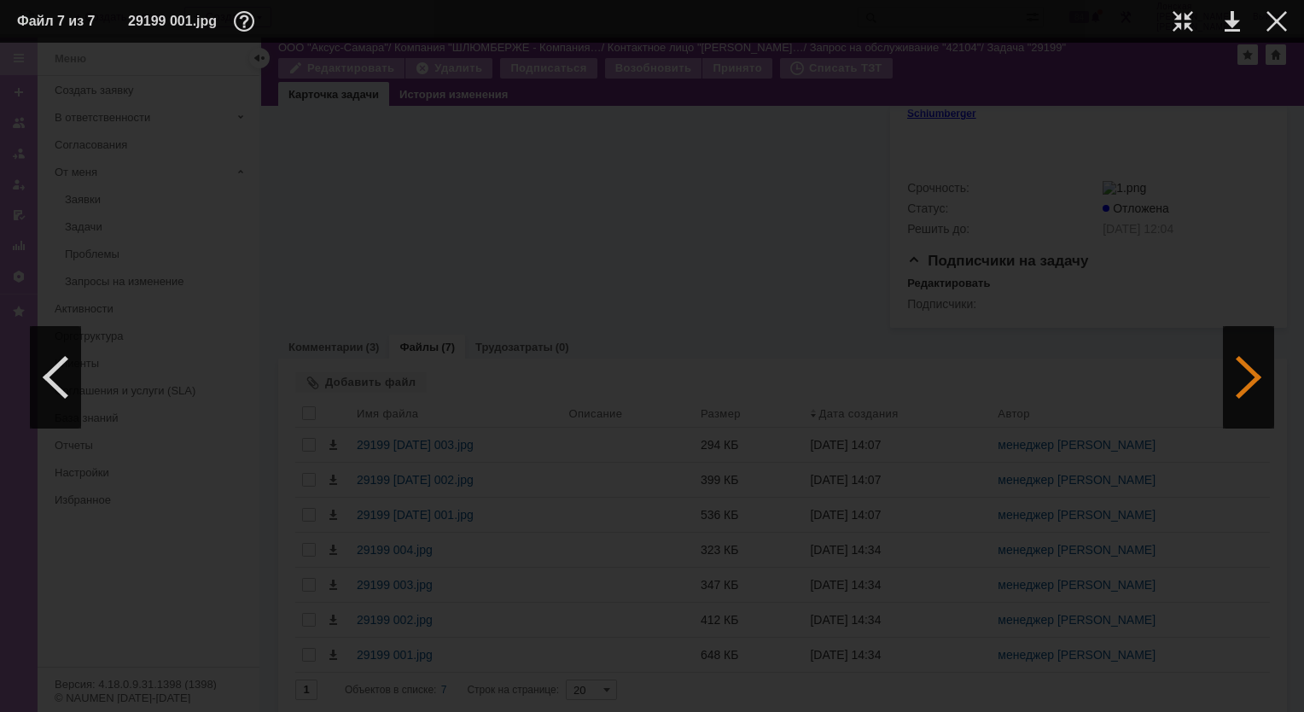
click at [1240, 364] on div at bounding box center [1248, 377] width 51 height 102
click at [1237, 398] on div at bounding box center [1248, 377] width 51 height 102
click at [1251, 381] on div at bounding box center [1248, 377] width 51 height 102
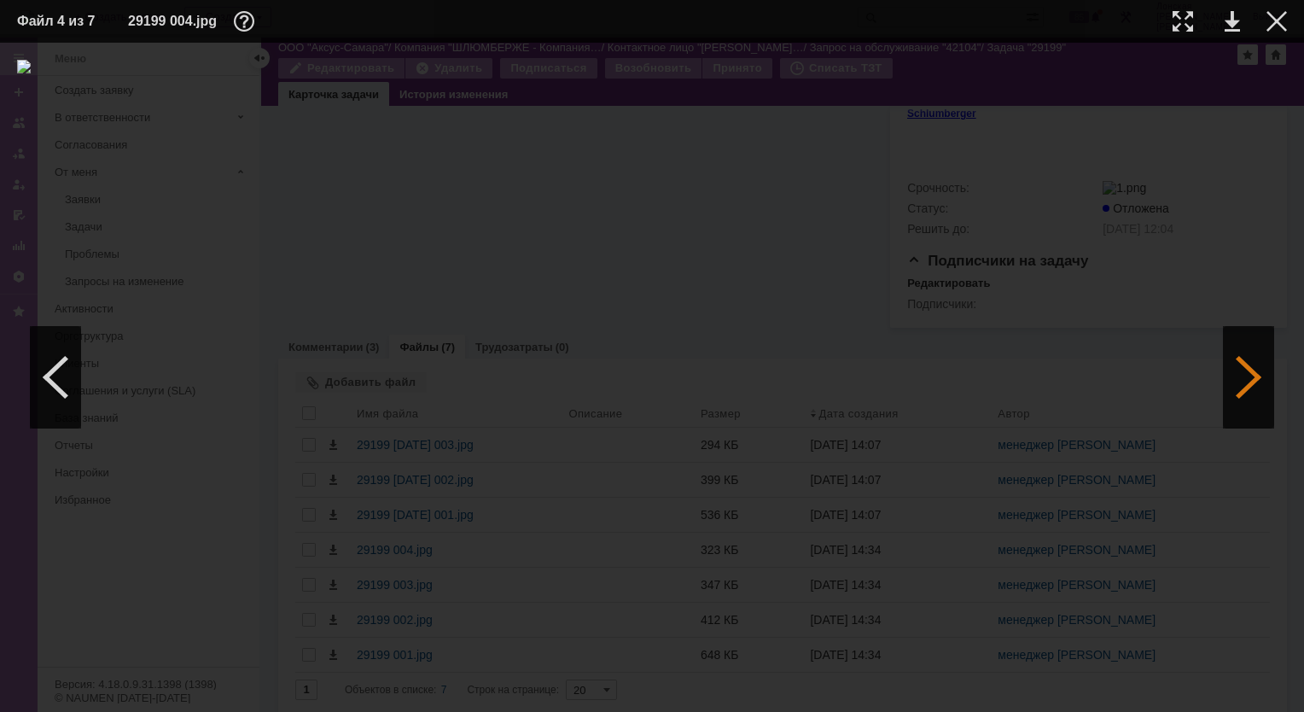
click at [1251, 381] on div at bounding box center [1248, 377] width 51 height 102
click at [1249, 378] on div at bounding box center [1248, 377] width 51 height 102
click at [1284, 28] on div at bounding box center [1277, 21] width 20 height 20
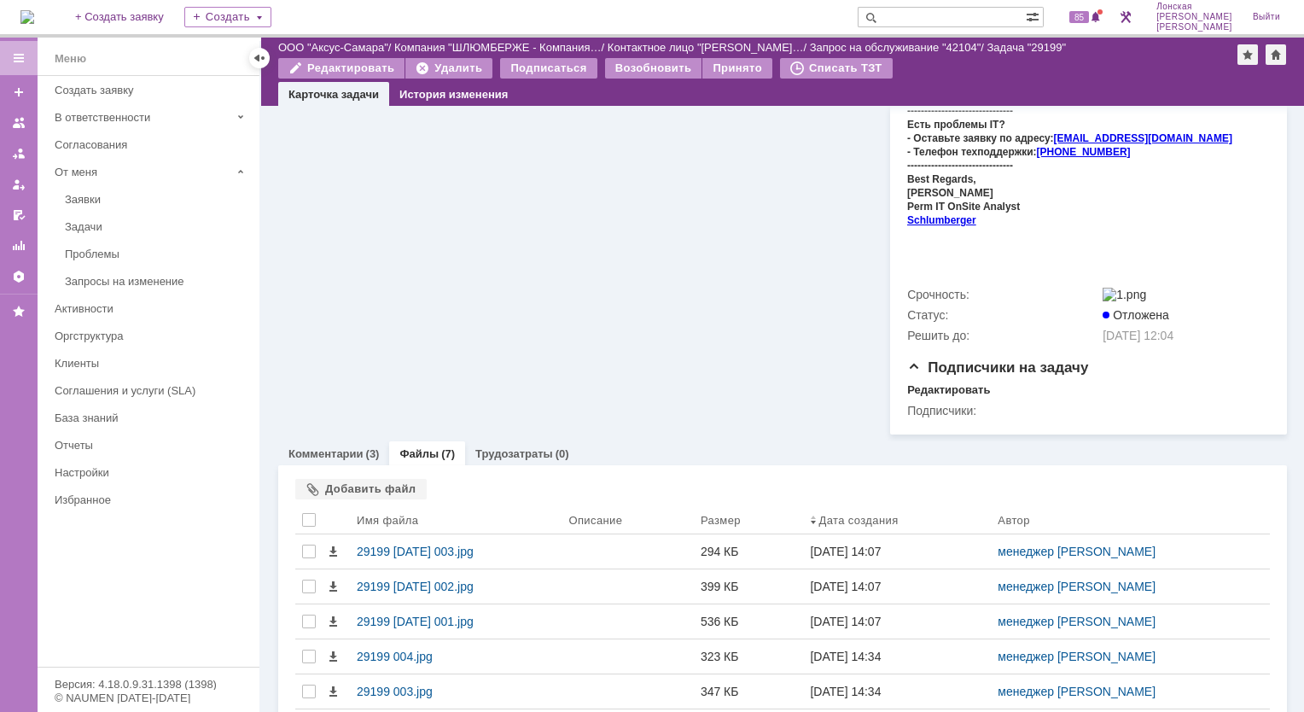
scroll to position [765, 0]
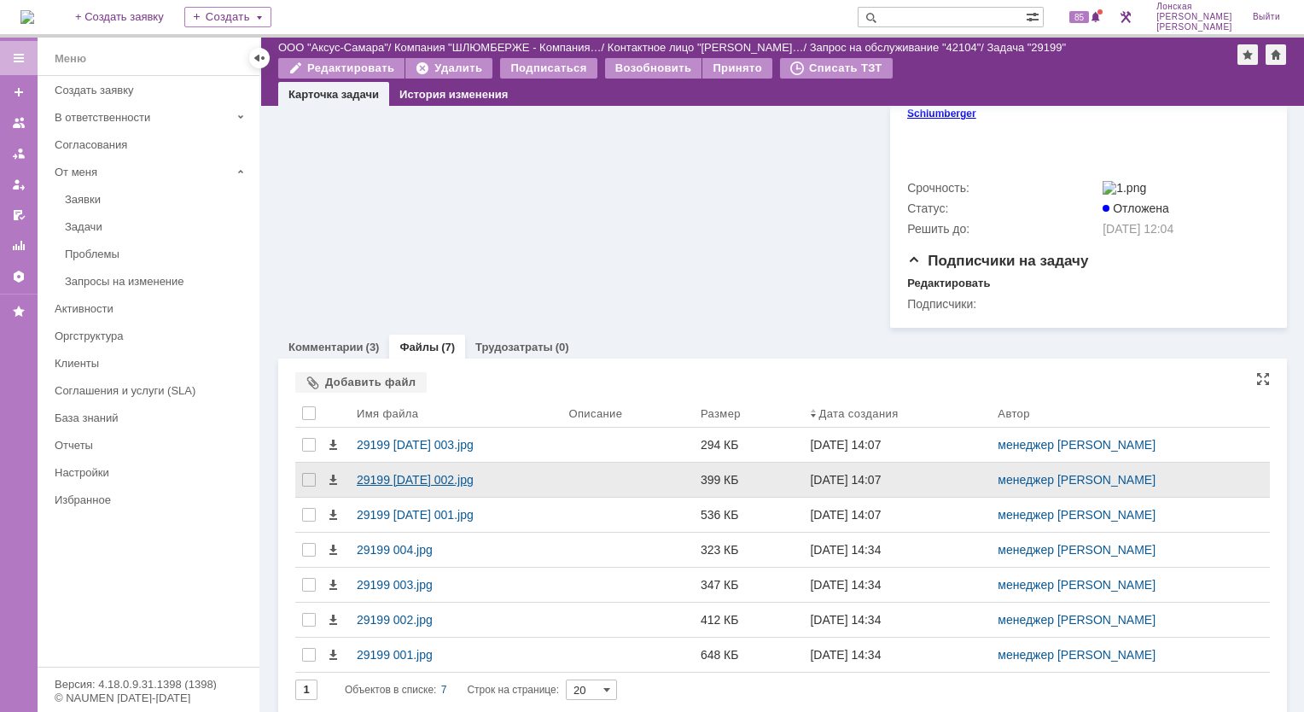
click at [430, 473] on div "29199 15.10.25 002.jpg" at bounding box center [456, 480] width 198 height 14
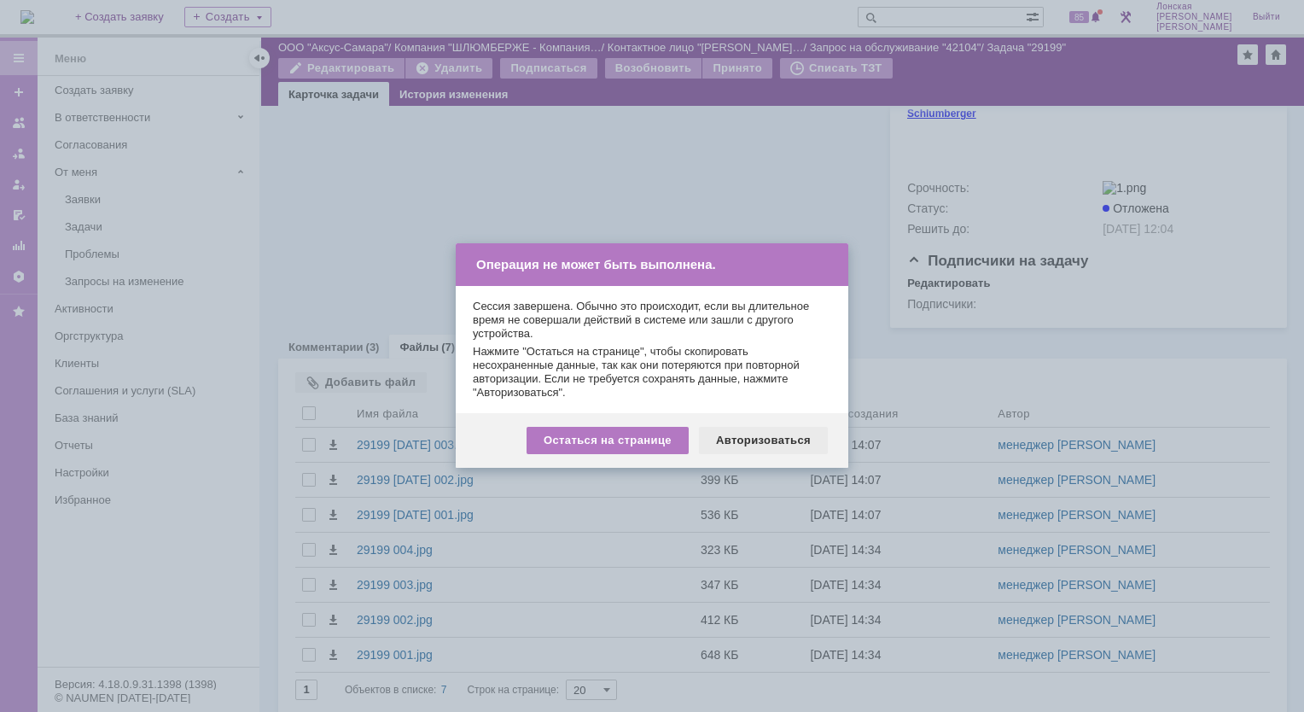
click at [745, 434] on div "Авторизоваться" at bounding box center [763, 440] width 129 height 27
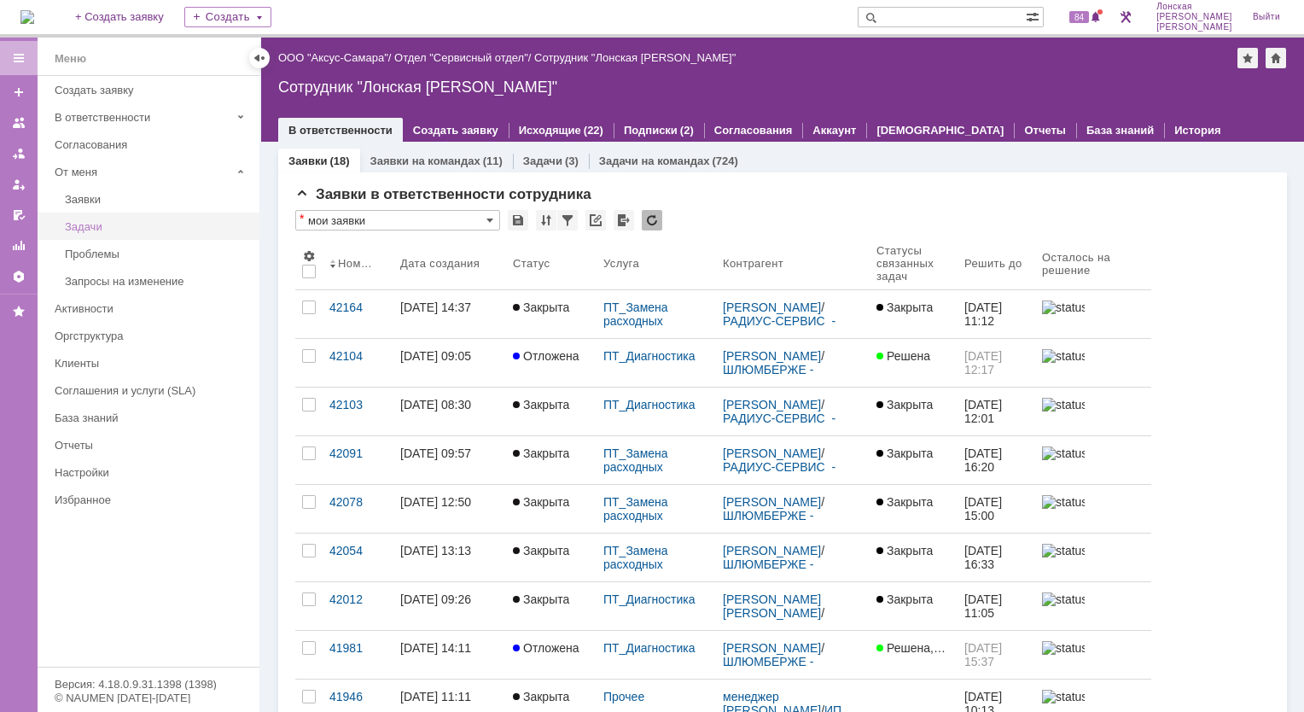
click at [82, 227] on div "Задачи" at bounding box center [157, 226] width 184 height 13
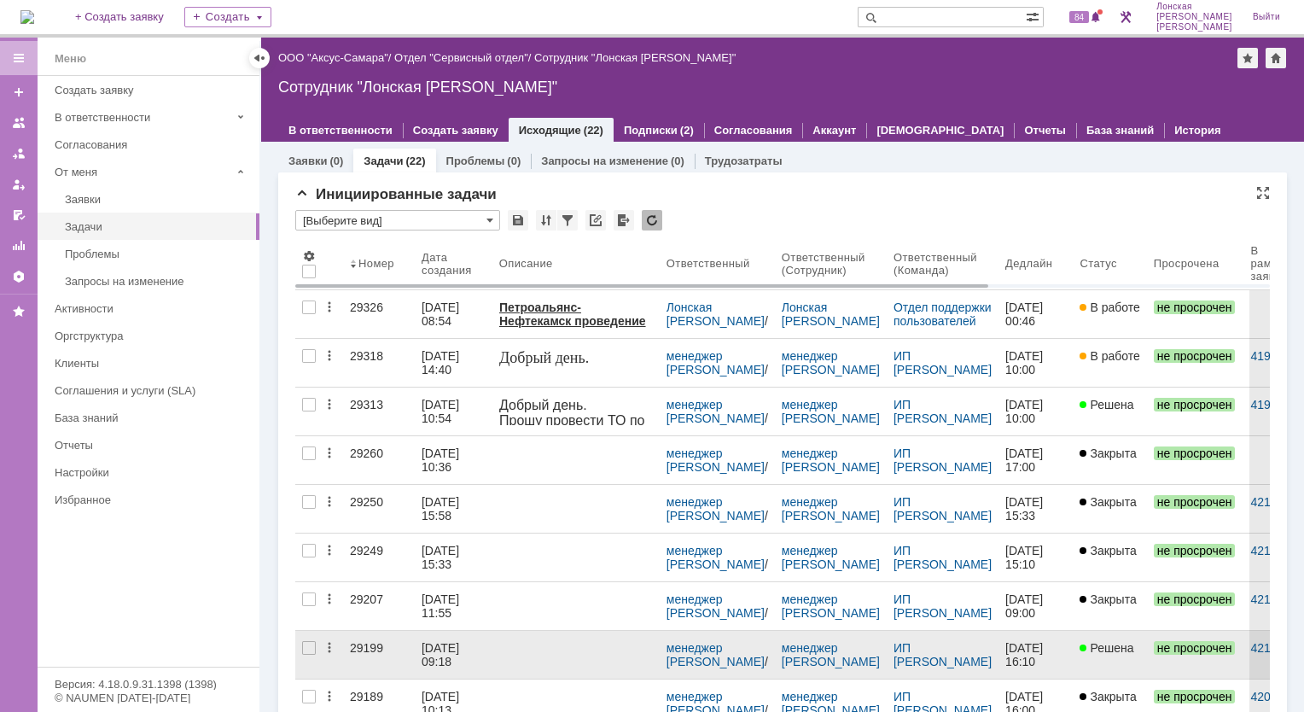
click at [373, 654] on link "29199" at bounding box center [379, 655] width 72 height 48
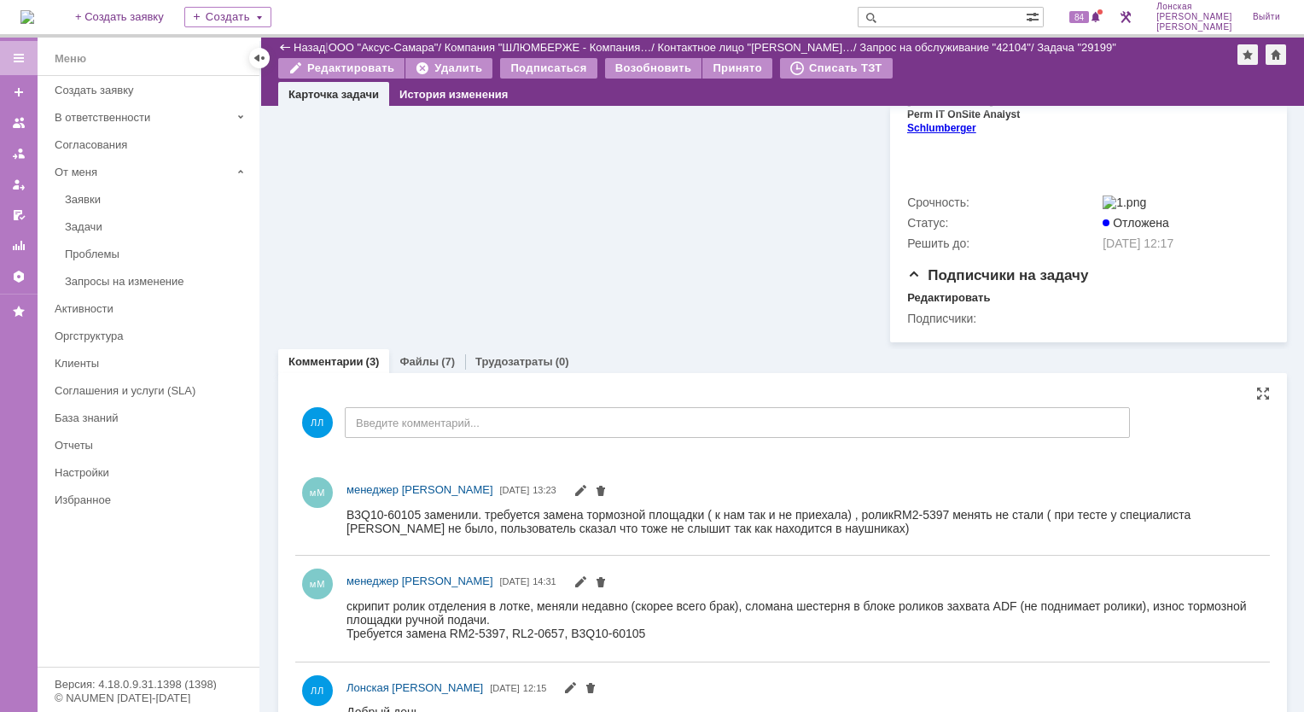
scroll to position [780, 0]
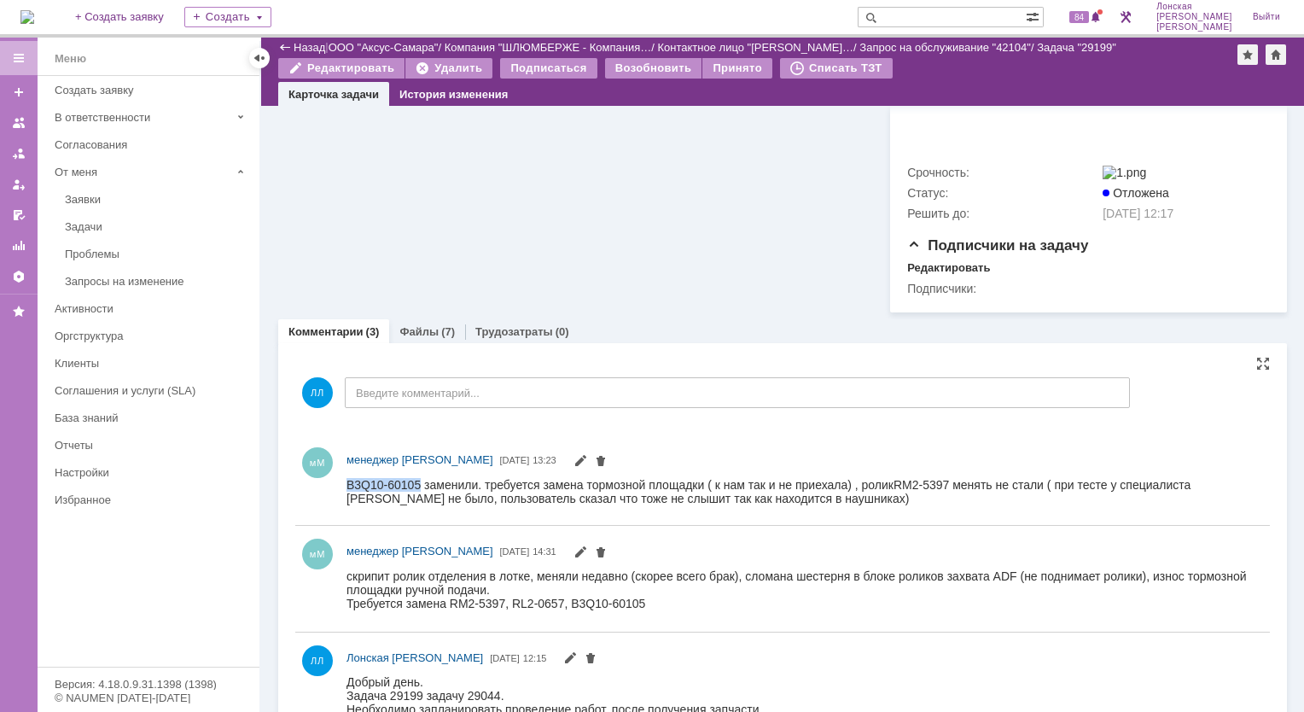
drag, startPoint x: 417, startPoint y: 481, endPoint x: 343, endPoint y: 486, distance: 73.5
click at [347, 486] on html "B3Q10-60105 заменили. т ребуется замена тормозной площадки ( к нам так и не при…" at bounding box center [798, 490] width 903 height 27
copy span "B3Q10-60105"
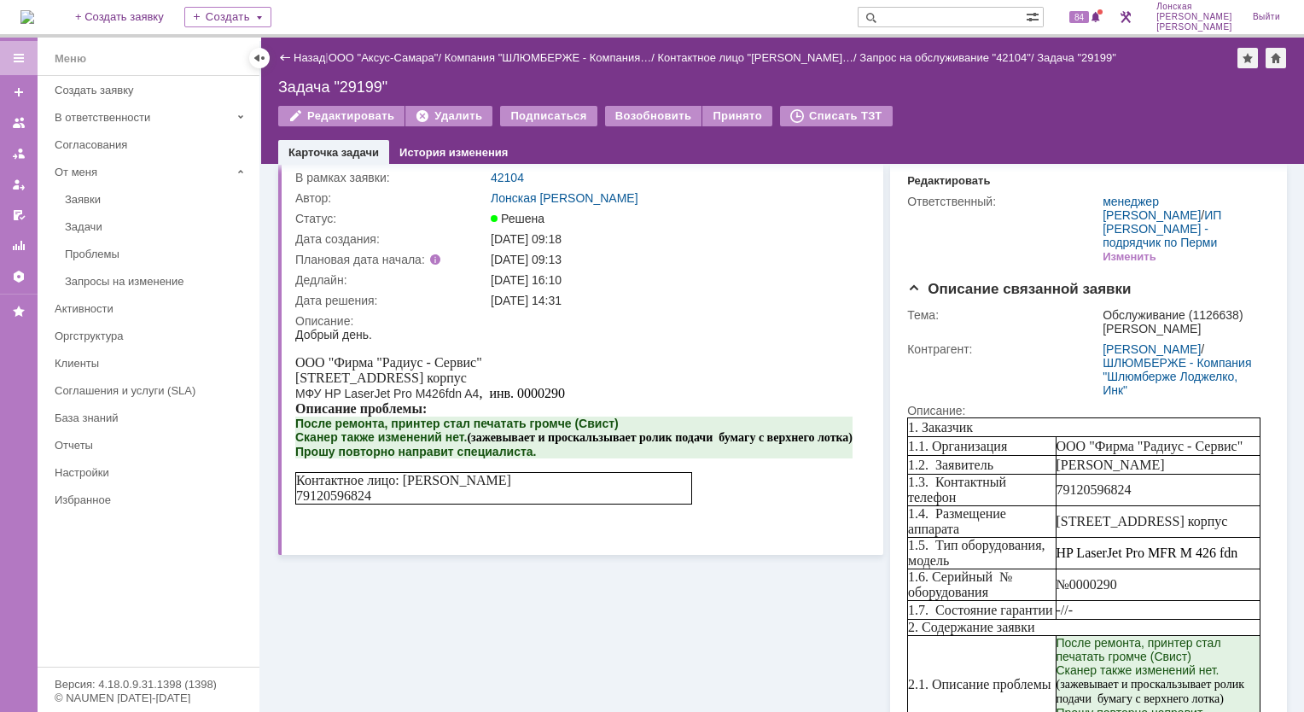
scroll to position [0, 0]
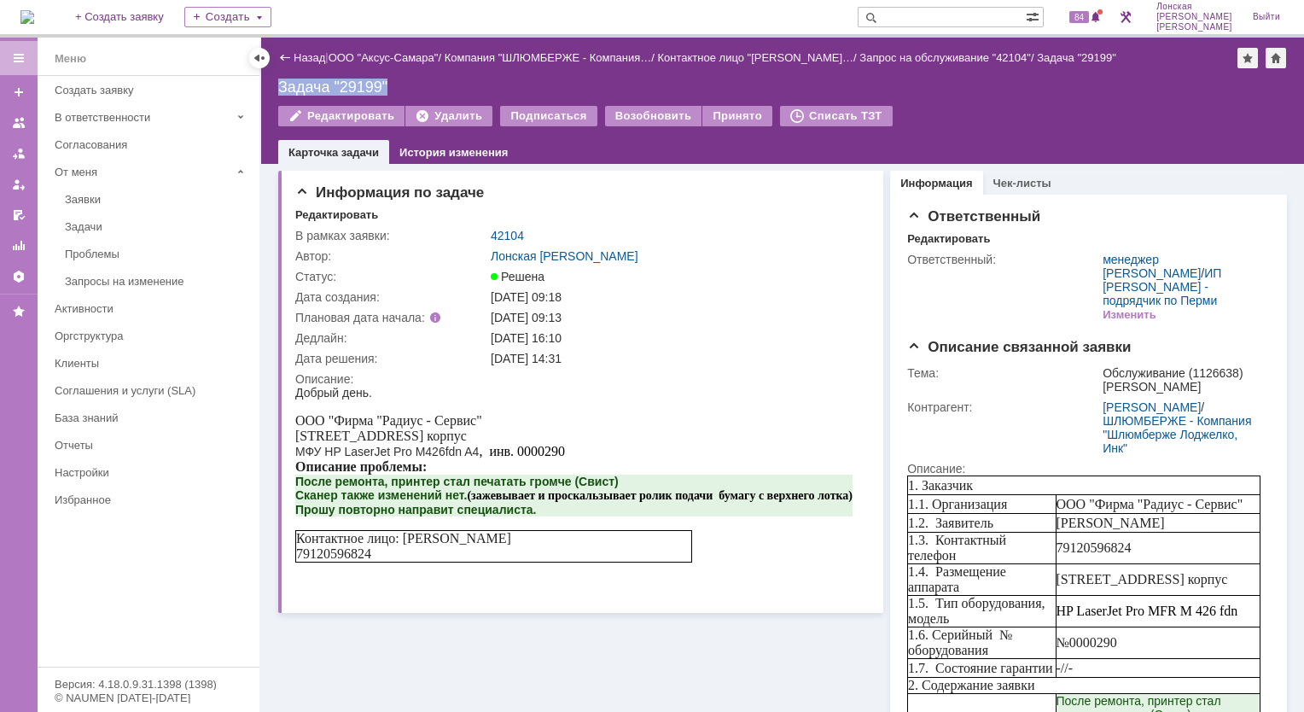
drag, startPoint x: 388, startPoint y: 83, endPoint x: 281, endPoint y: 85, distance: 106.7
click at [281, 85] on div "Задача "29199"" at bounding box center [782, 87] width 1009 height 17
copy div "Задача "29199""
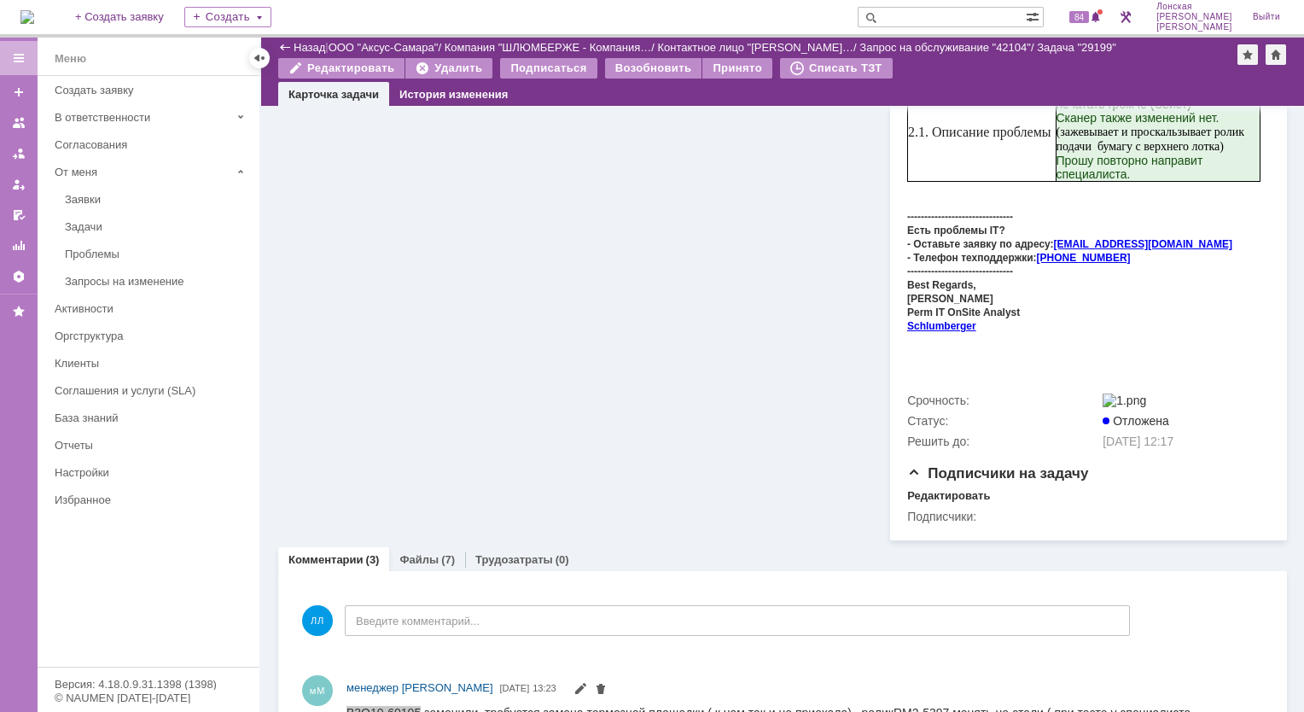
scroll to position [819, 0]
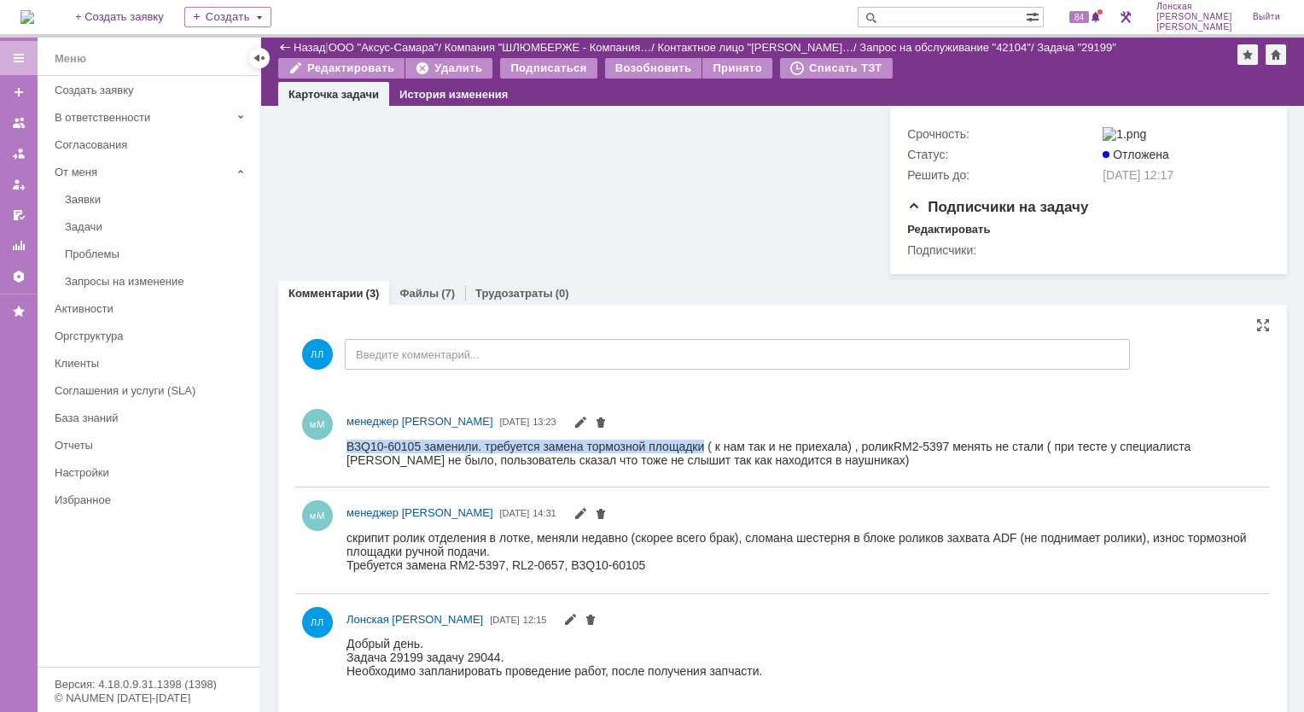
drag, startPoint x: 700, startPoint y: 447, endPoint x: 341, endPoint y: 447, distance: 358.5
click at [347, 447] on html "B3Q10-60105 заменили. т ребуется замена тормозной площадки ( к нам так и не при…" at bounding box center [798, 452] width 903 height 27
copy span "B3Q10-60105 заменили. т ребуется замена тормозной площадки"
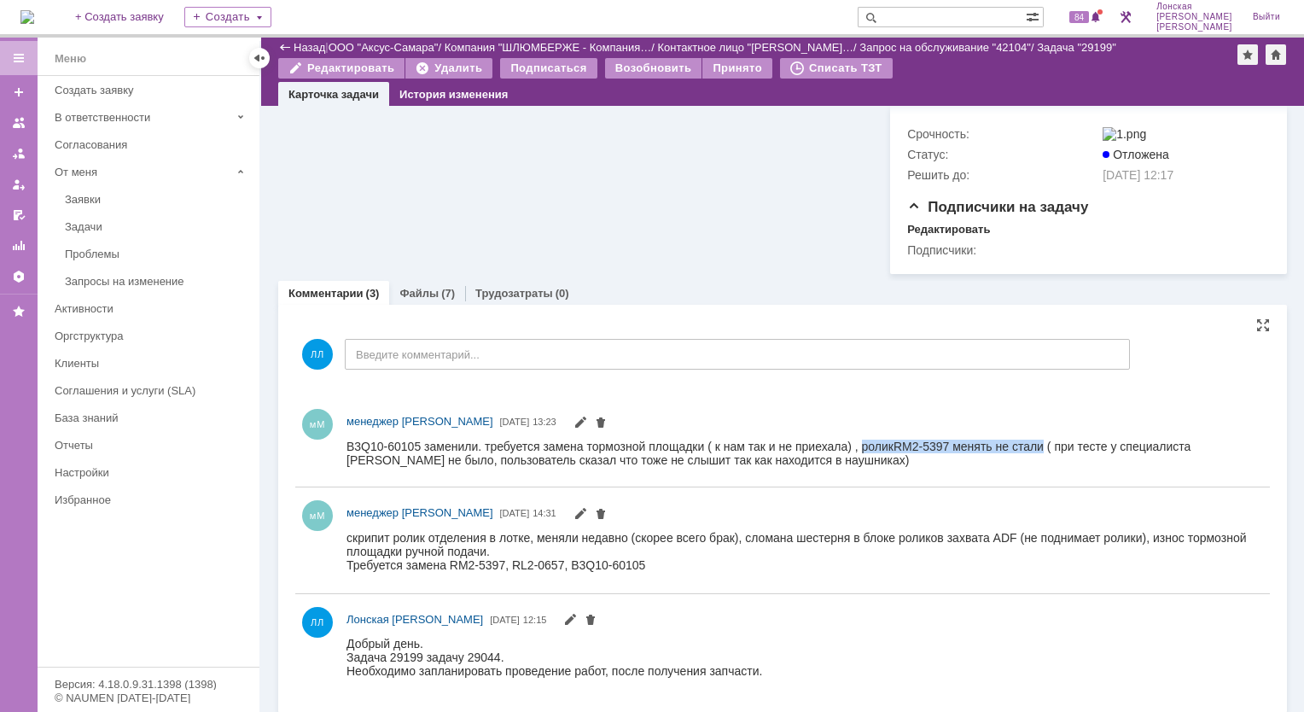
drag, startPoint x: 853, startPoint y: 445, endPoint x: 1037, endPoint y: 444, distance: 184.4
click at [1037, 444] on span "ребуется замена тормозной площадки ( к нам так и не приехала) , ролик RM2-5397 …" at bounding box center [769, 452] width 844 height 27
copy span "ролик RM2-5397 менять не стали"
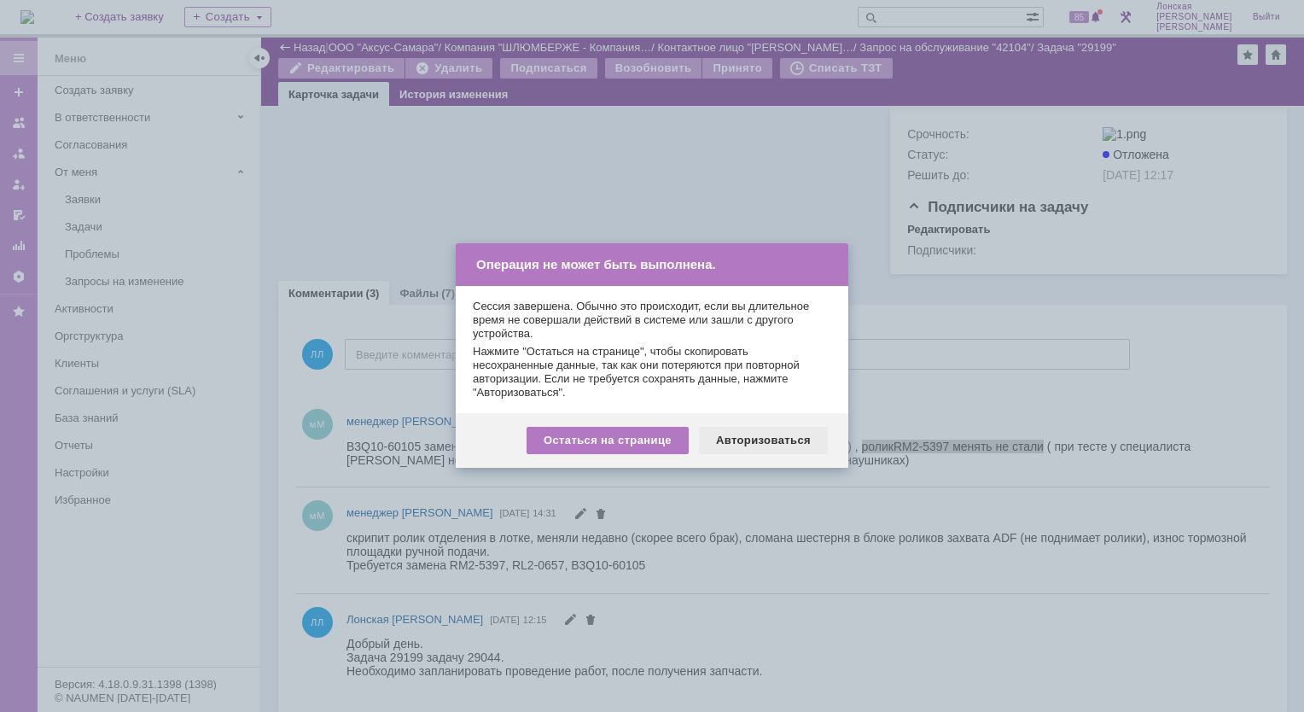
click at [776, 436] on div "Авторизоваться" at bounding box center [763, 440] width 129 height 27
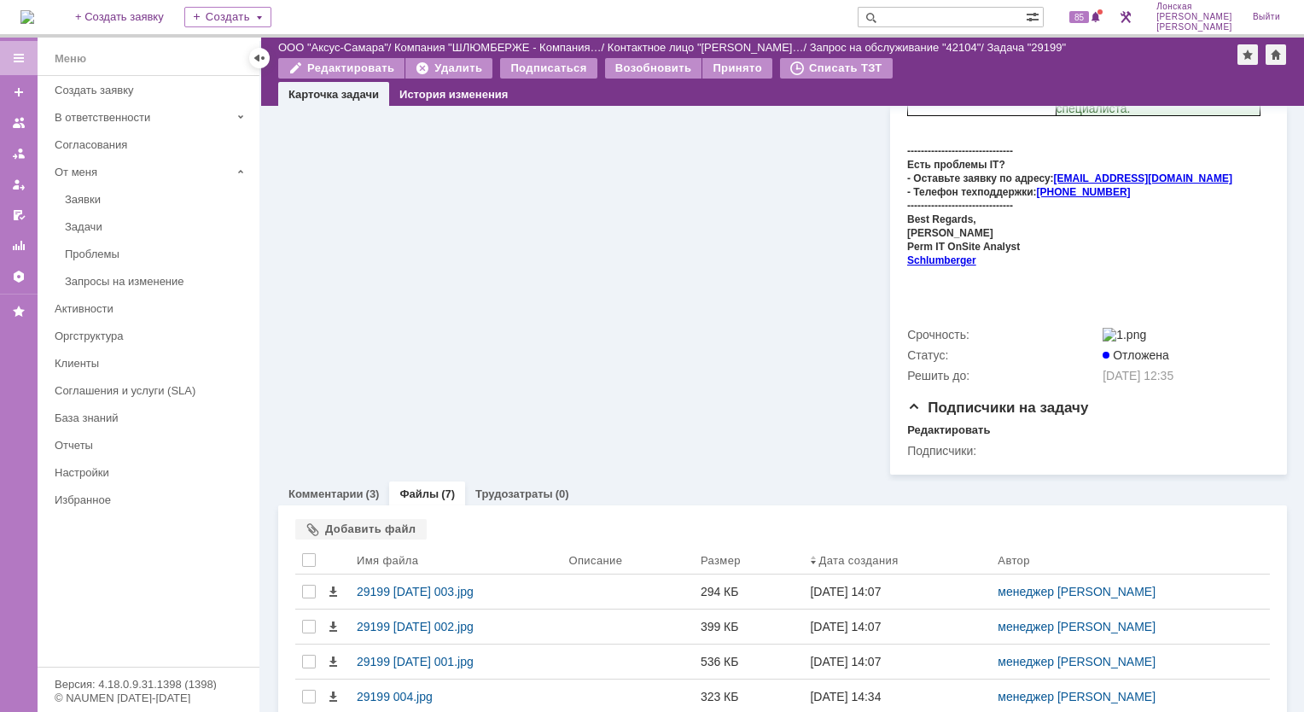
scroll to position [765, 0]
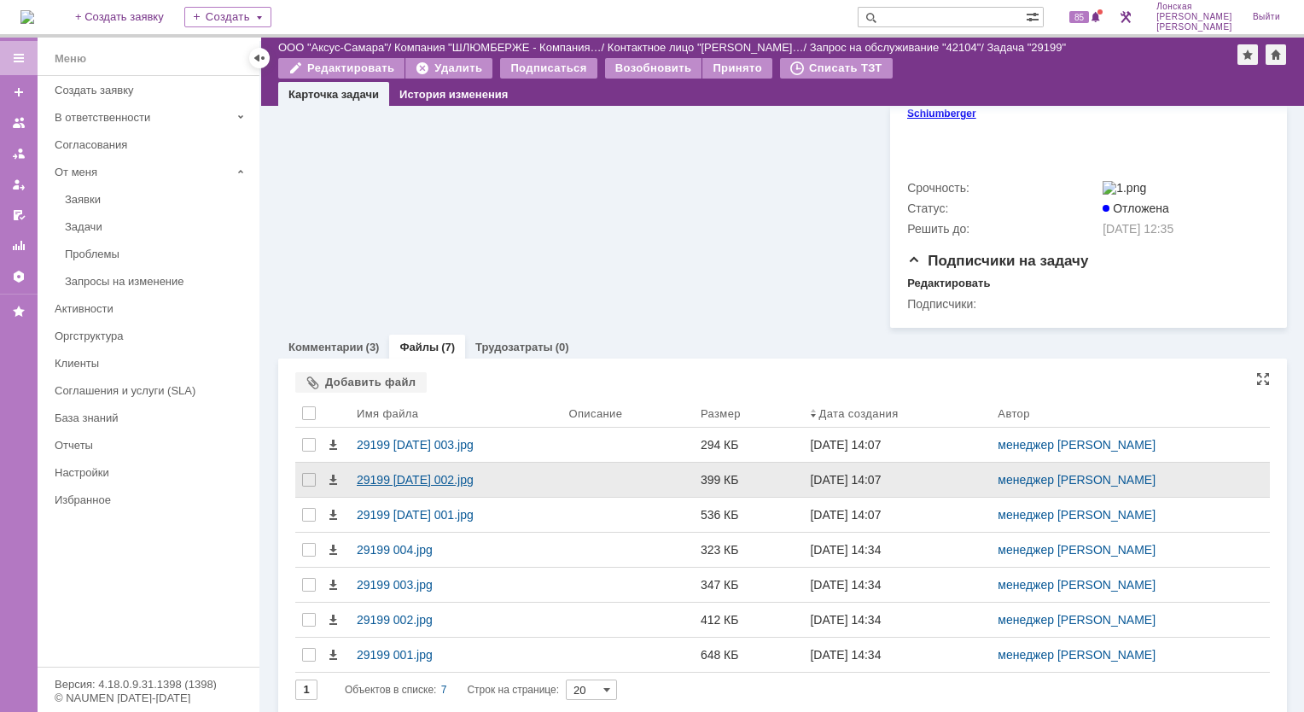
click at [427, 473] on div "29199 [DATE] 002.jpg" at bounding box center [456, 480] width 198 height 14
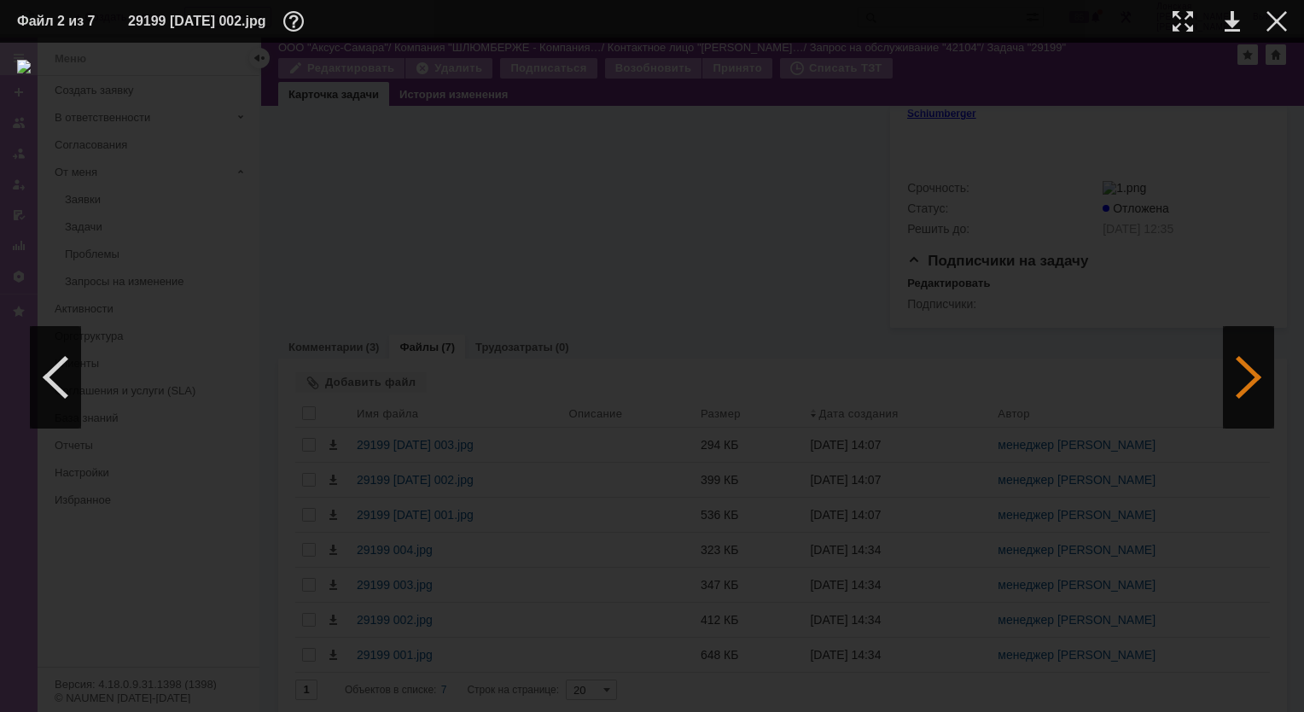
click at [1233, 364] on div at bounding box center [1248, 377] width 51 height 102
click at [1184, 20] on div at bounding box center [1183, 21] width 20 height 20
click at [1262, 358] on div at bounding box center [1248, 377] width 51 height 102
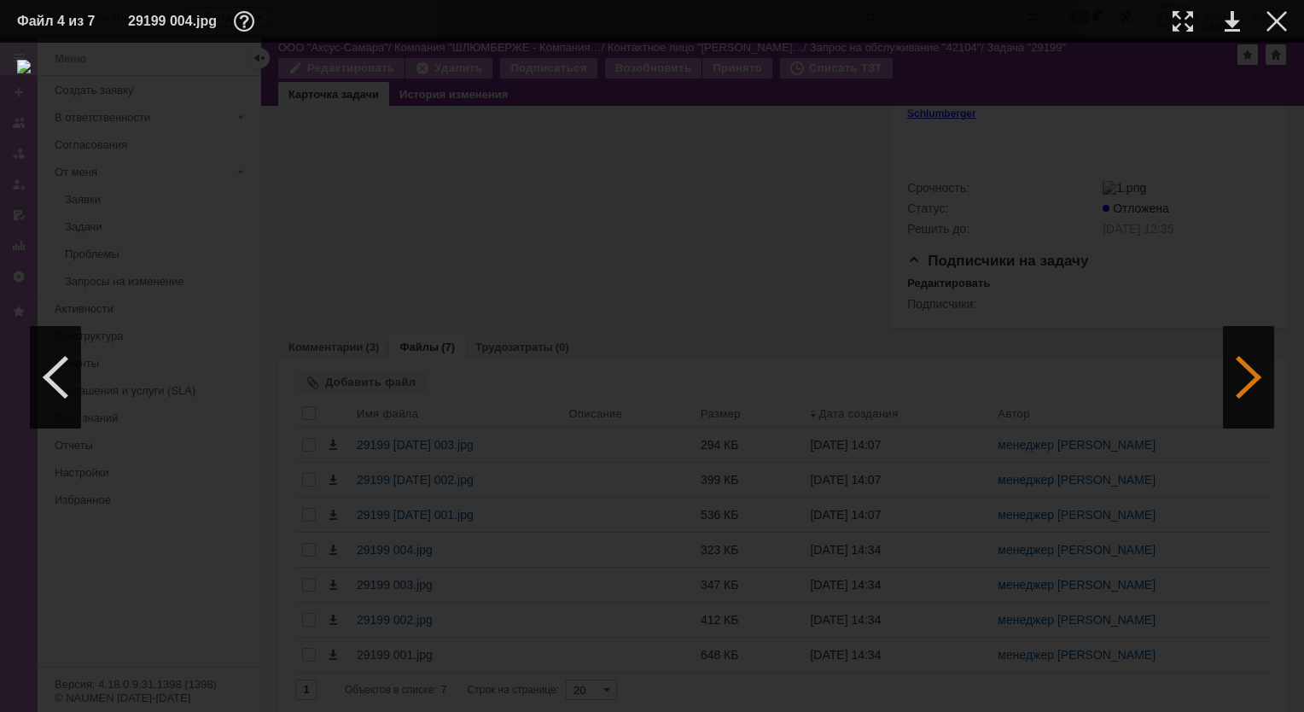
click at [1261, 358] on div at bounding box center [1248, 377] width 51 height 102
click at [1230, 364] on div at bounding box center [1248, 377] width 51 height 102
click at [1263, 18] on td at bounding box center [1263, 22] width 47 height 26
click at [1274, 22] on div at bounding box center [1277, 21] width 20 height 20
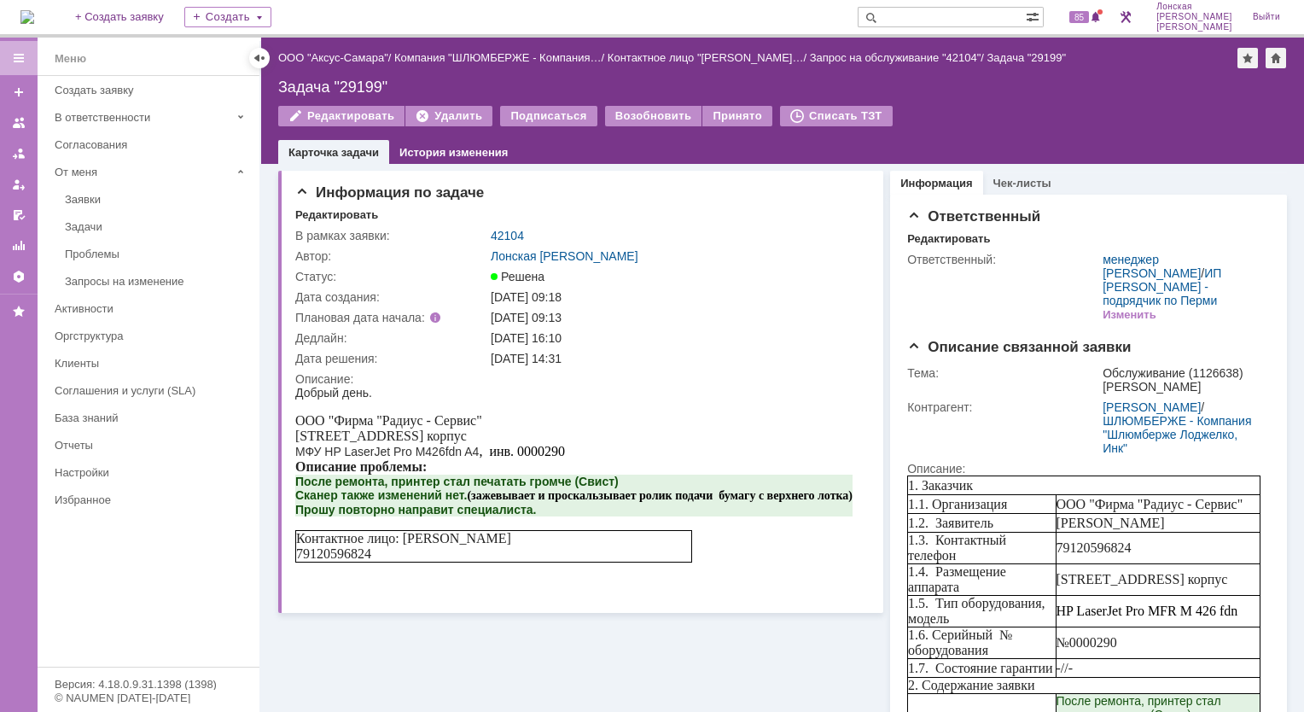
click at [32, 10] on img at bounding box center [27, 17] width 14 height 14
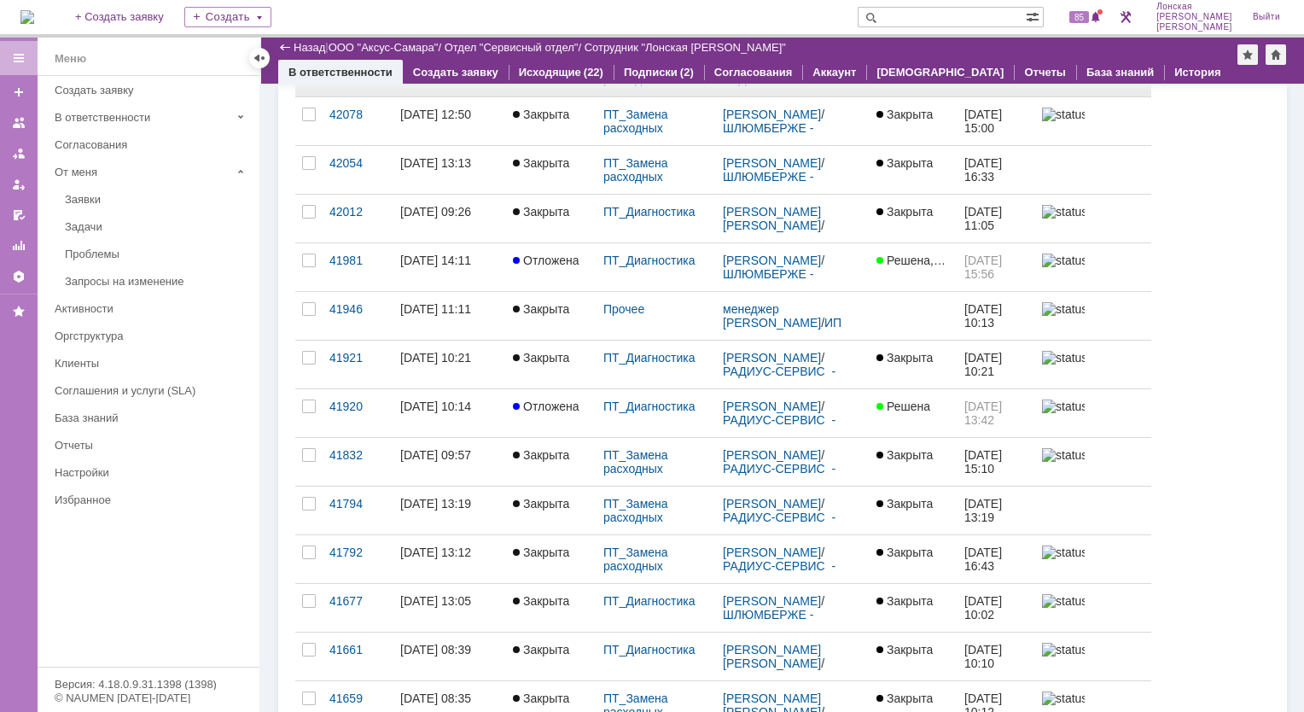
scroll to position [341, 0]
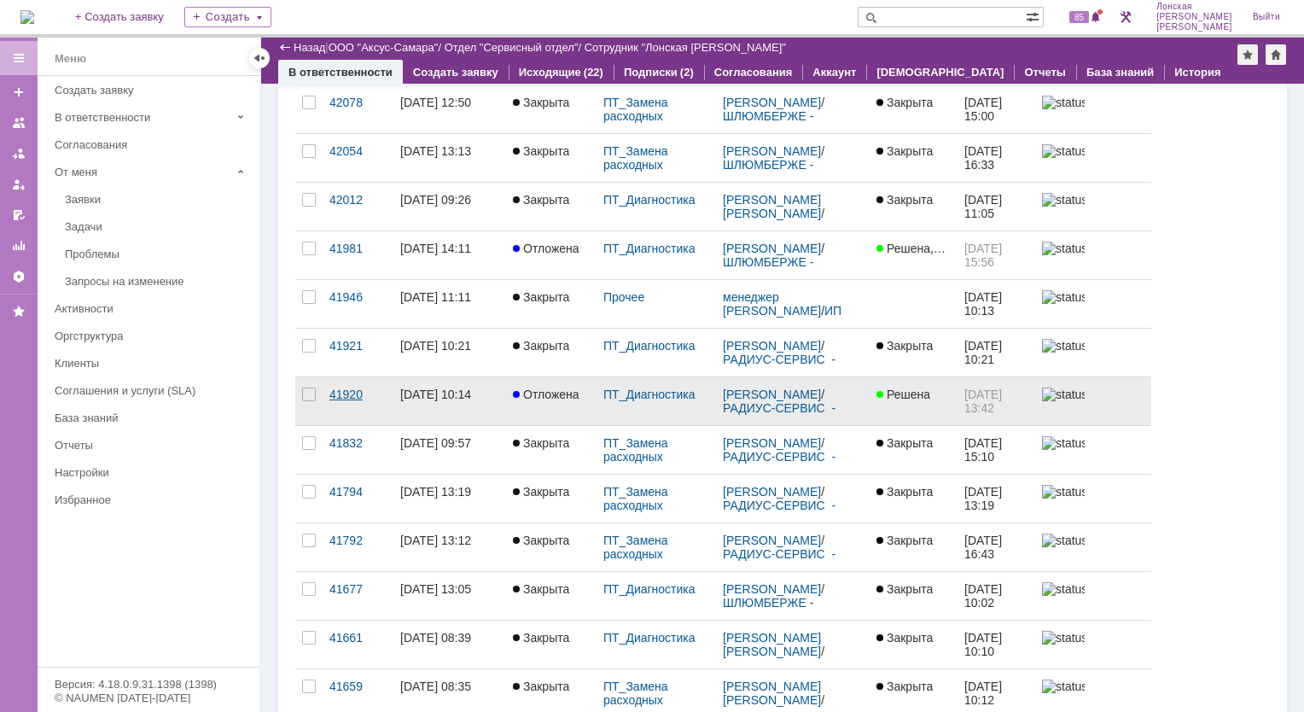
click at [342, 392] on div "41920" at bounding box center [358, 395] width 57 height 14
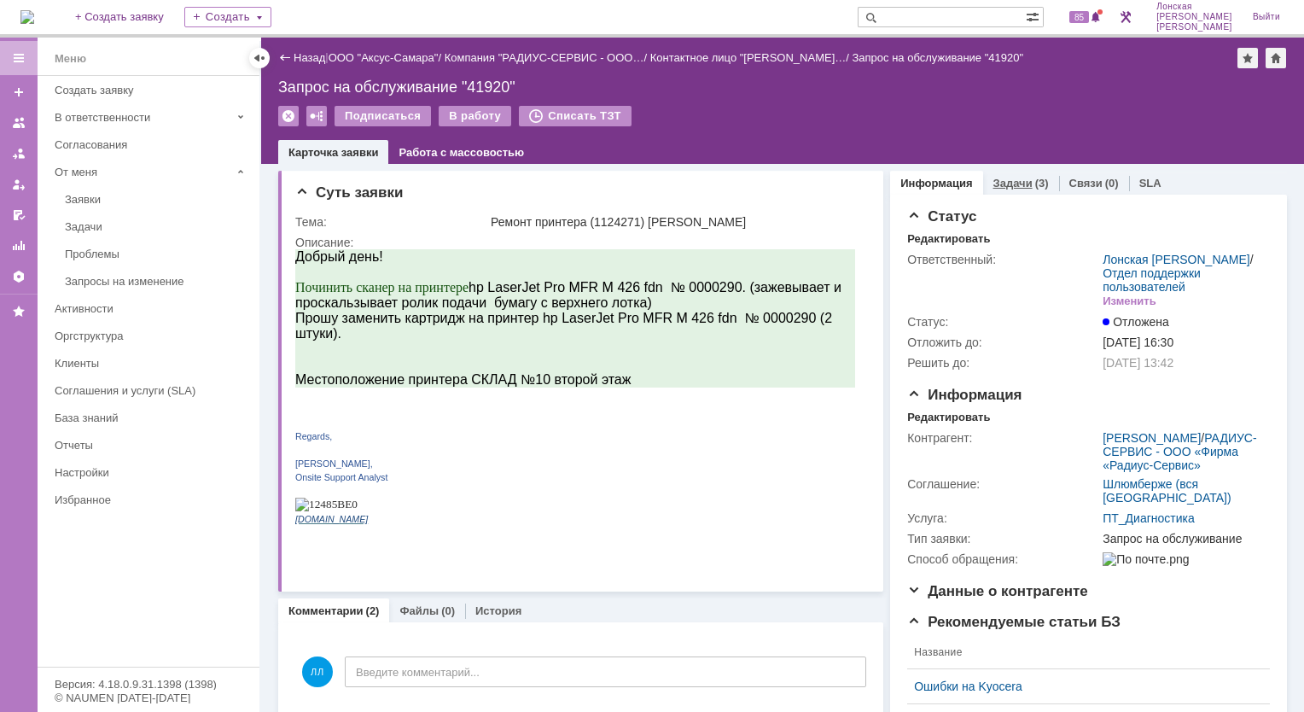
click at [1010, 190] on div "Задачи (3)" at bounding box center [1021, 183] width 76 height 25
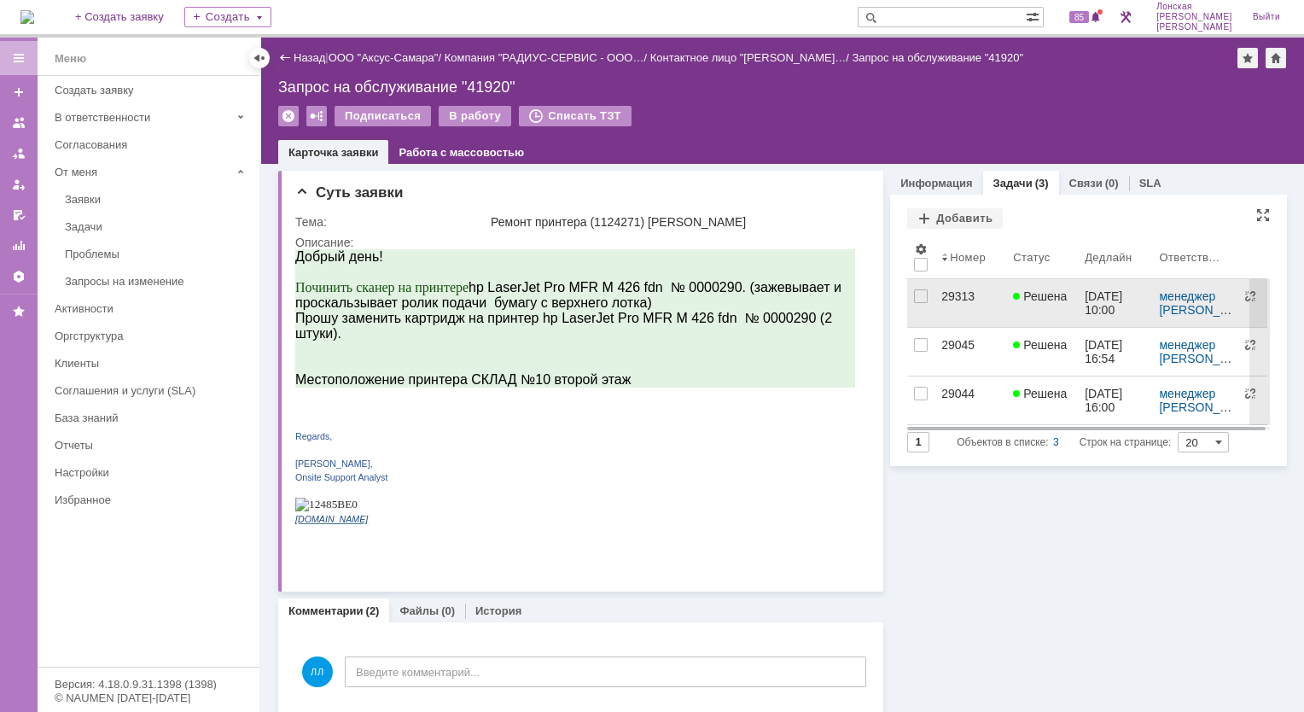
click at [951, 299] on div "29313" at bounding box center [971, 296] width 58 height 14
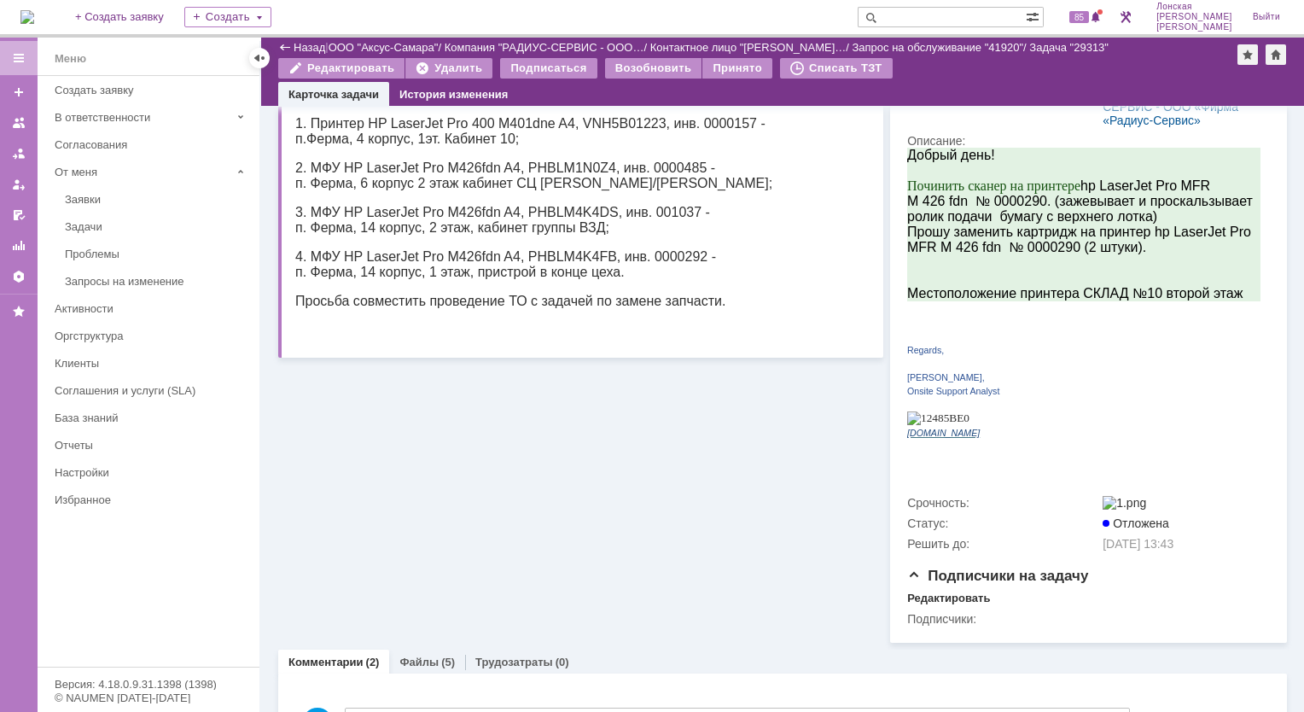
scroll to position [598, 0]
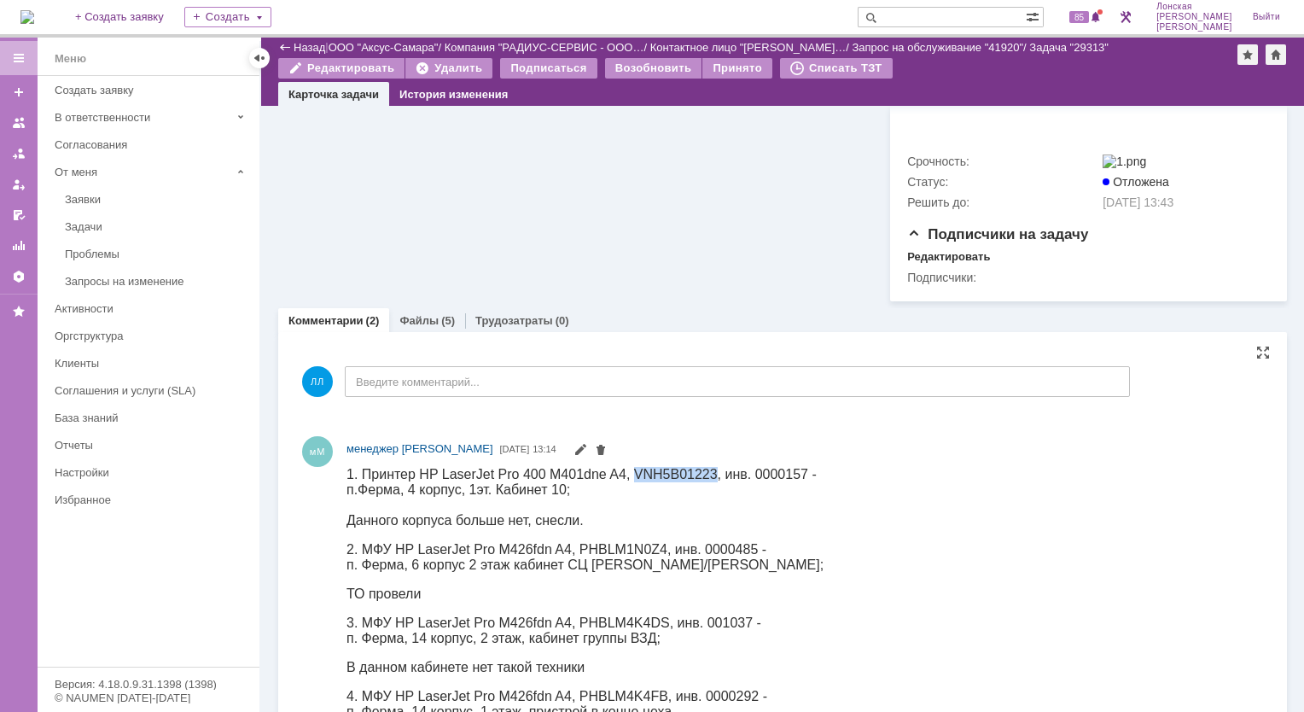
drag, startPoint x: 633, startPoint y: 470, endPoint x: 710, endPoint y: 470, distance: 76.8
click at [710, 470] on span "1. Принтер HP LaserJet Pro 400 M401dne A4, VNH5B01223, инв. 0000157 -" at bounding box center [582, 473] width 470 height 15
copy span "VNH5B01223"
drag, startPoint x: 581, startPoint y: 627, endPoint x: 663, endPoint y: 632, distance: 82.9
click at [663, 629] on span "3. МФУ HP LaserJet Pro M426fdn A4, PHBLM4K4DS, инв. 001037 -" at bounding box center [554, 622] width 415 height 15
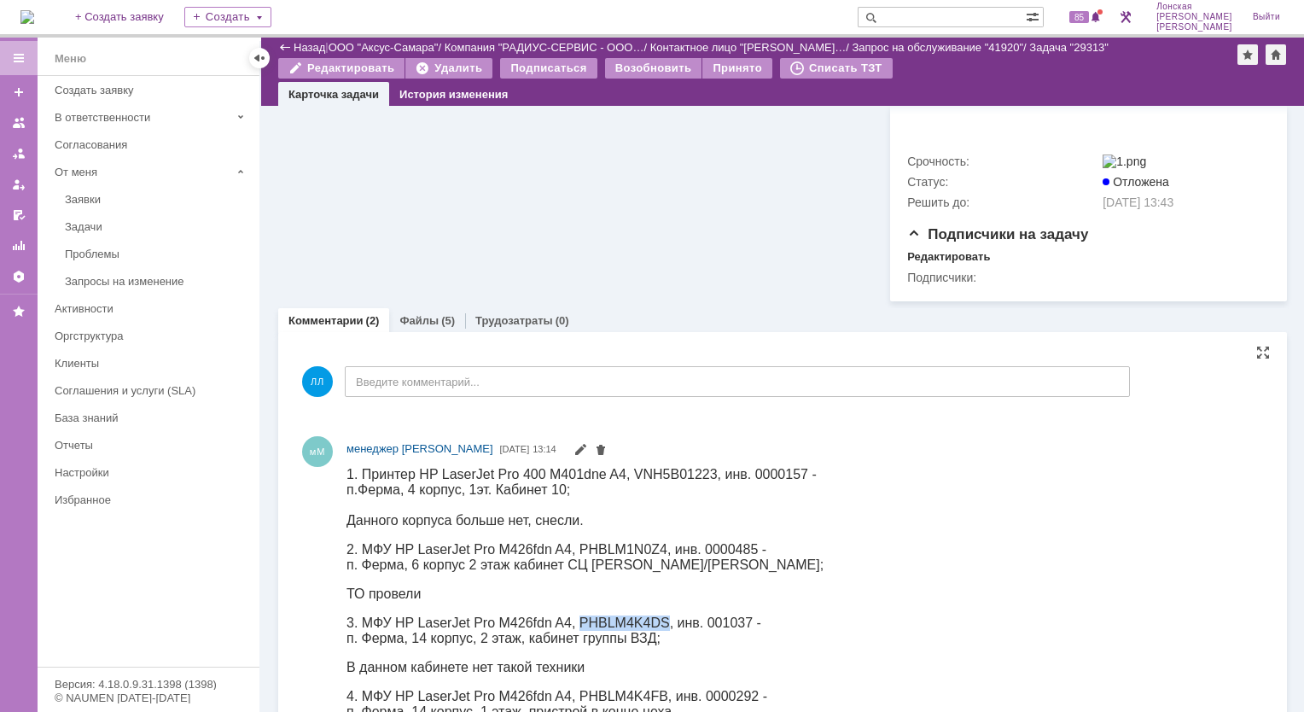
copy span "PHBLM4K4DS"
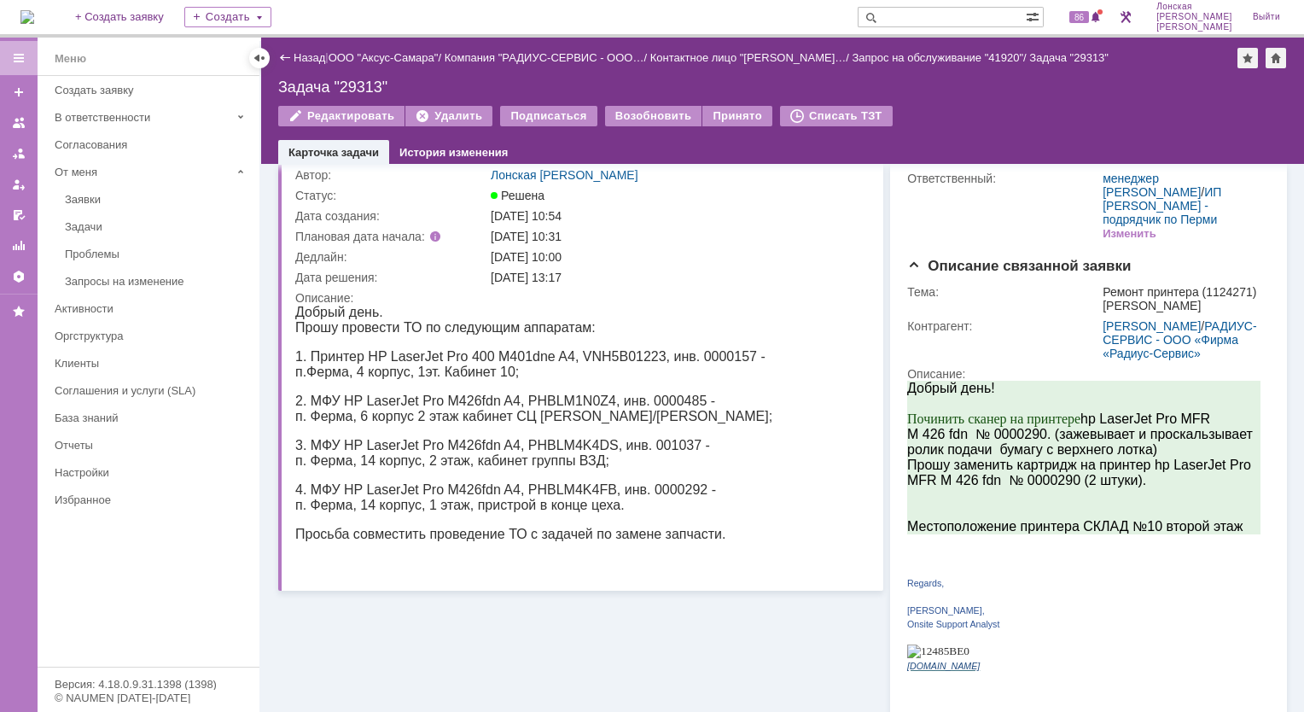
scroll to position [0, 0]
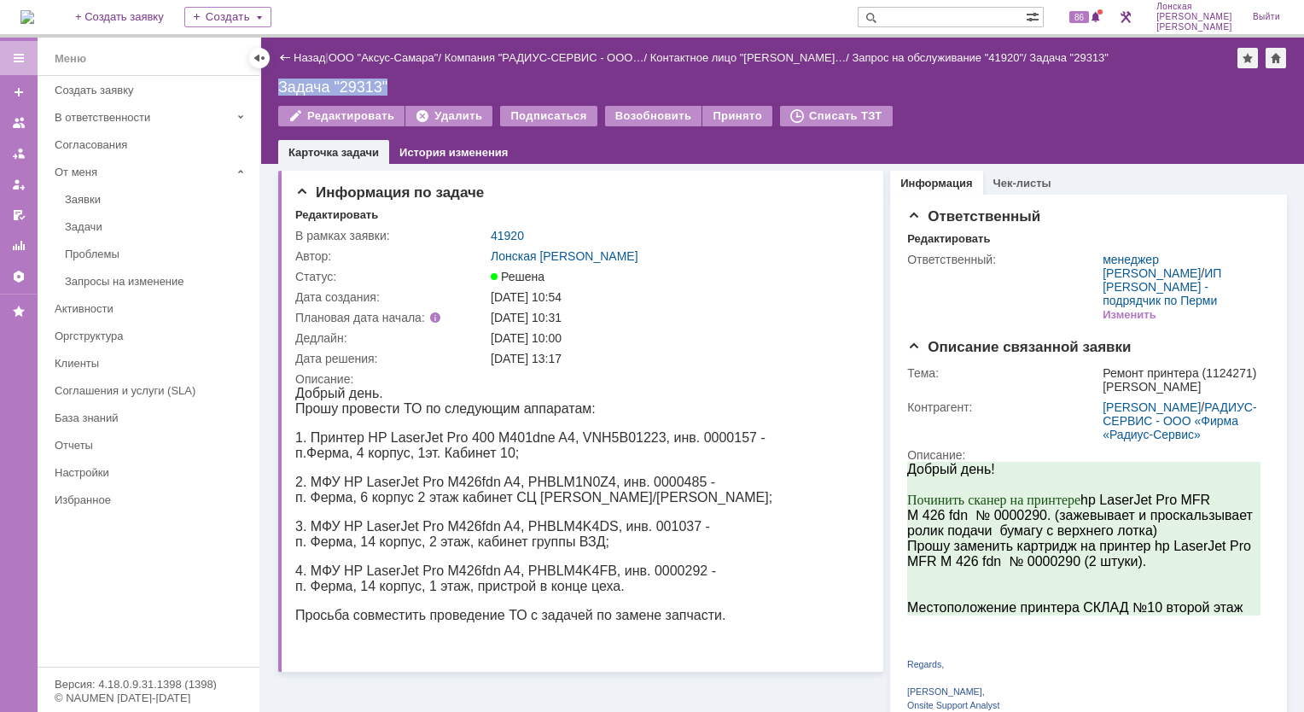
drag, startPoint x: 387, startPoint y: 86, endPoint x: 282, endPoint y: 88, distance: 105.0
click at [282, 88] on div "Задача "29313"" at bounding box center [782, 87] width 1009 height 17
copy div "Задача "29313""
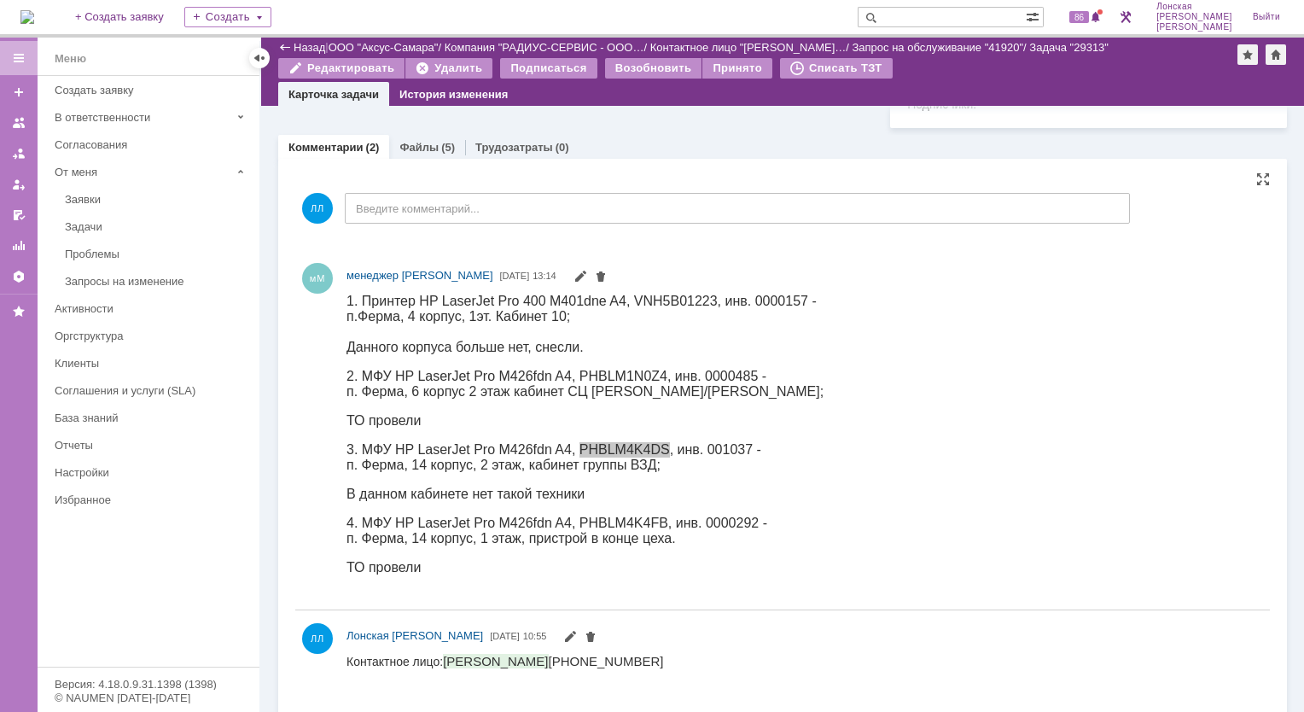
scroll to position [772, 0]
click at [639, 455] on span "3. МФУ HP LaserJet Pro M426fdn A4, PHBLM4K4DS, инв. 001037 -" at bounding box center [554, 447] width 415 height 15
click at [653, 424] on div "ТО провели" at bounding box center [585, 418] width 477 height 15
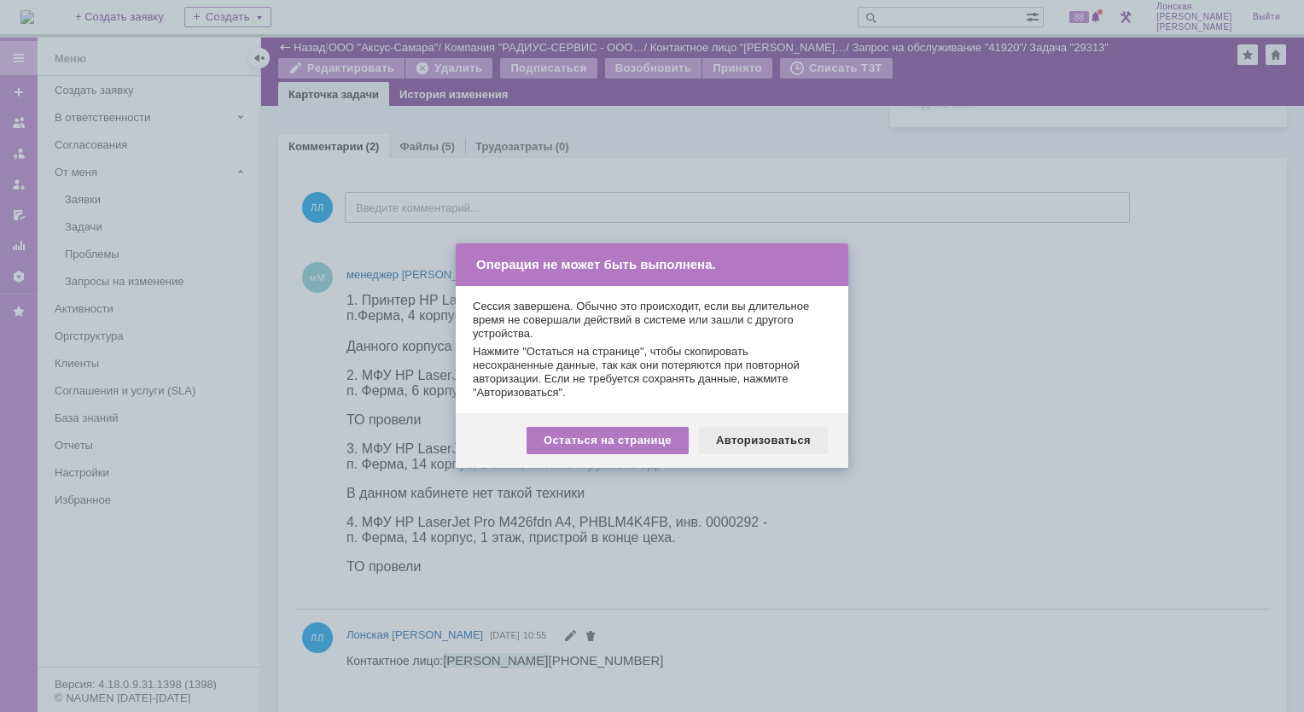
click at [755, 441] on div "Авторизоваться" at bounding box center [763, 440] width 129 height 27
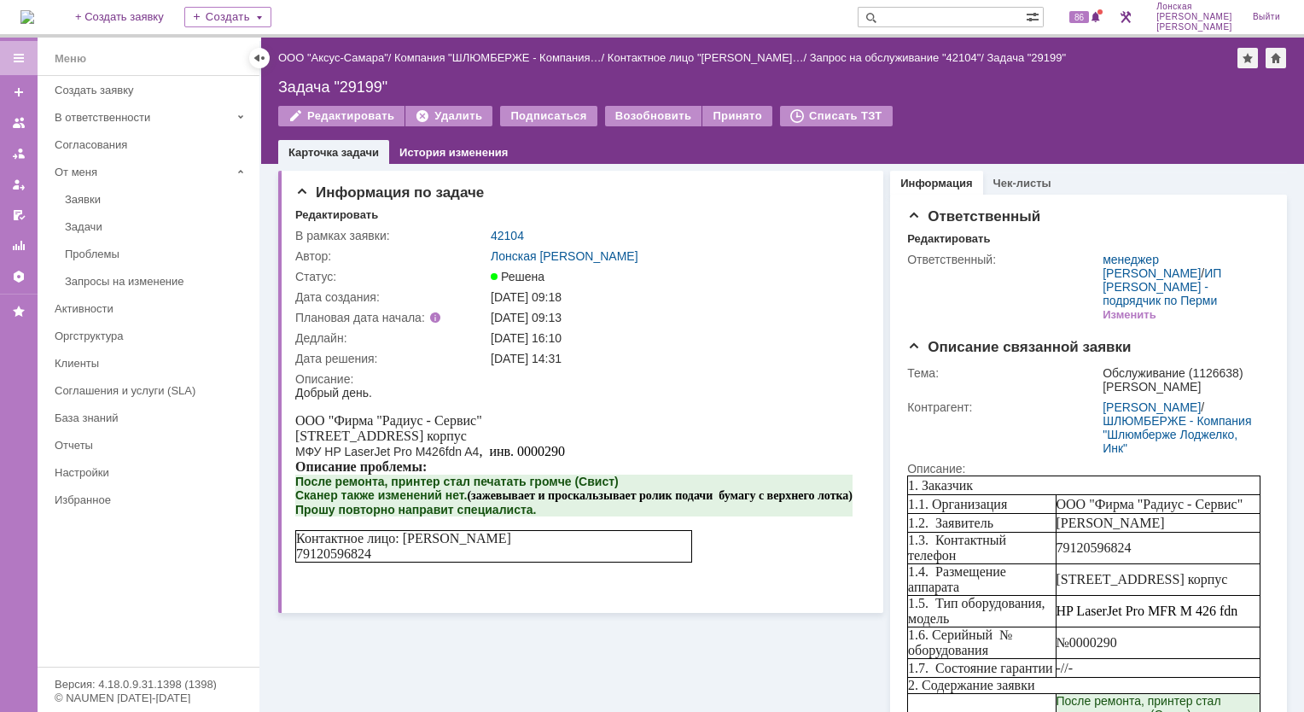
click at [34, 19] on img at bounding box center [27, 17] width 14 height 14
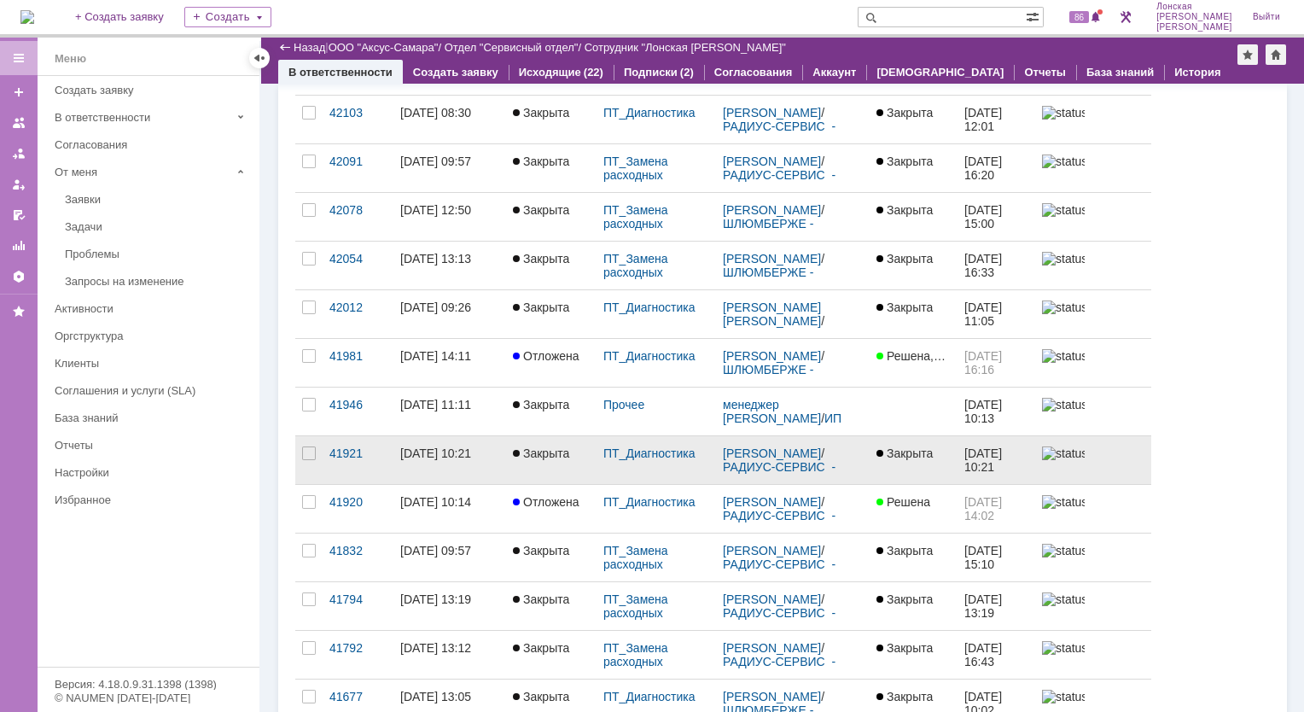
scroll to position [256, 0]
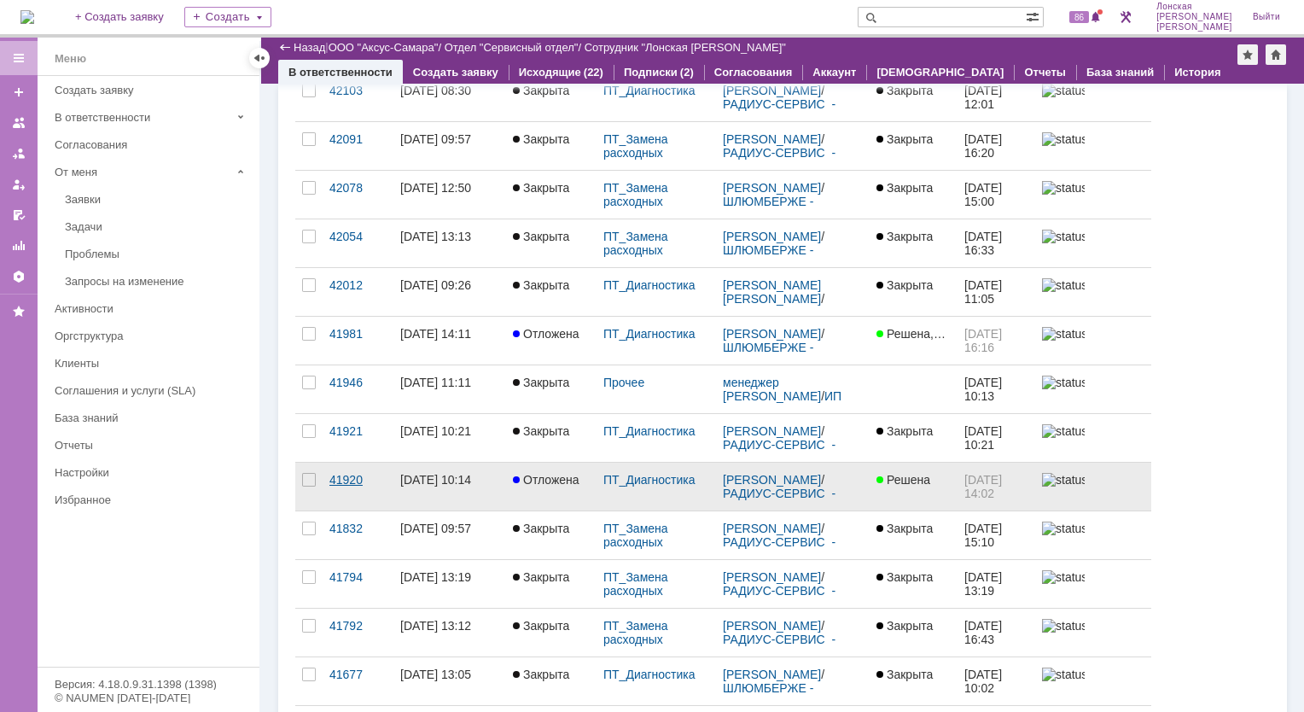
click at [331, 479] on div "41920" at bounding box center [358, 480] width 57 height 14
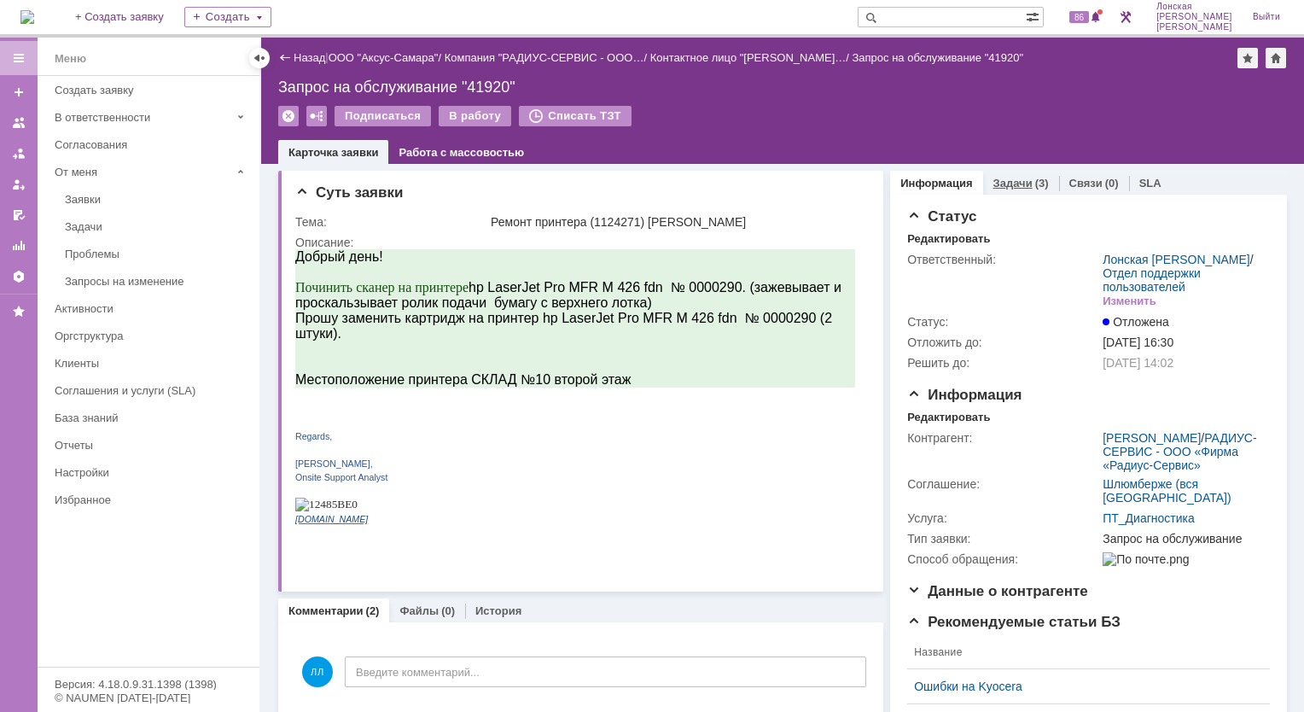
click at [1005, 183] on link "Задачи" at bounding box center [1013, 183] width 39 height 13
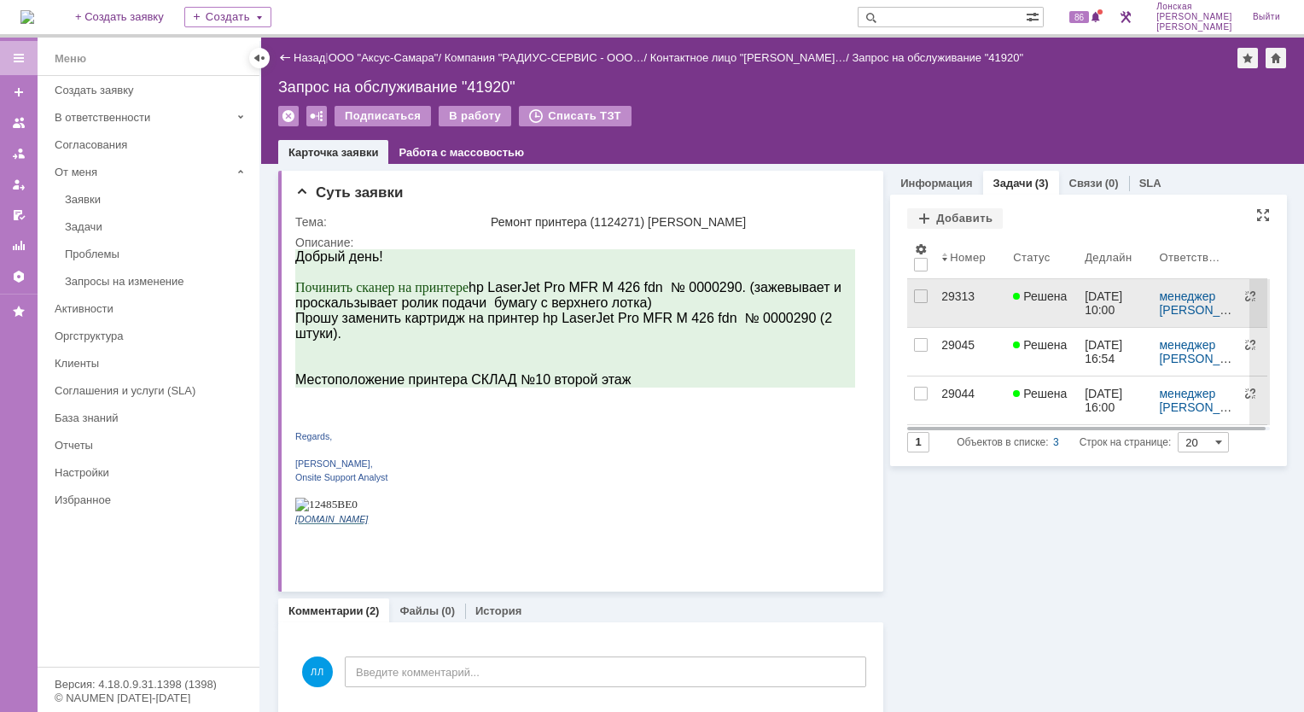
click at [942, 300] on div "29313" at bounding box center [971, 296] width 58 height 14
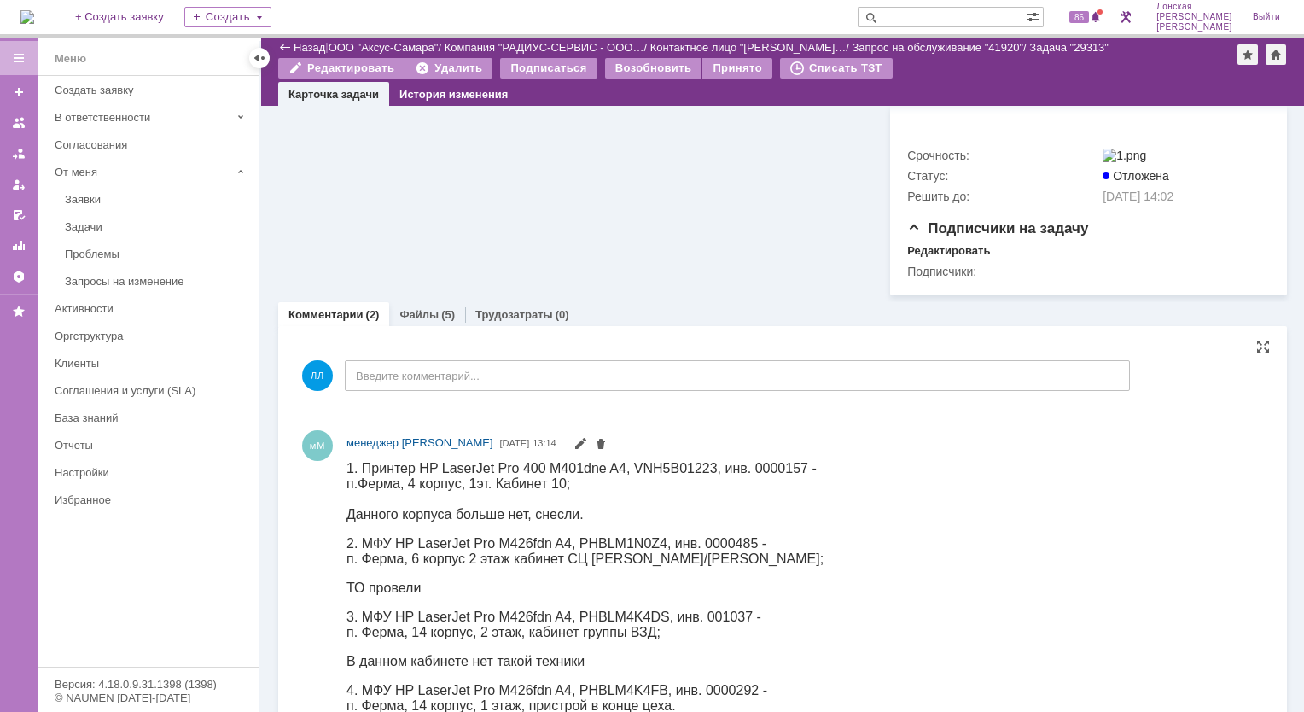
scroll to position [601, 0]
click at [430, 311] on link "Файлы" at bounding box center [419, 317] width 39 height 13
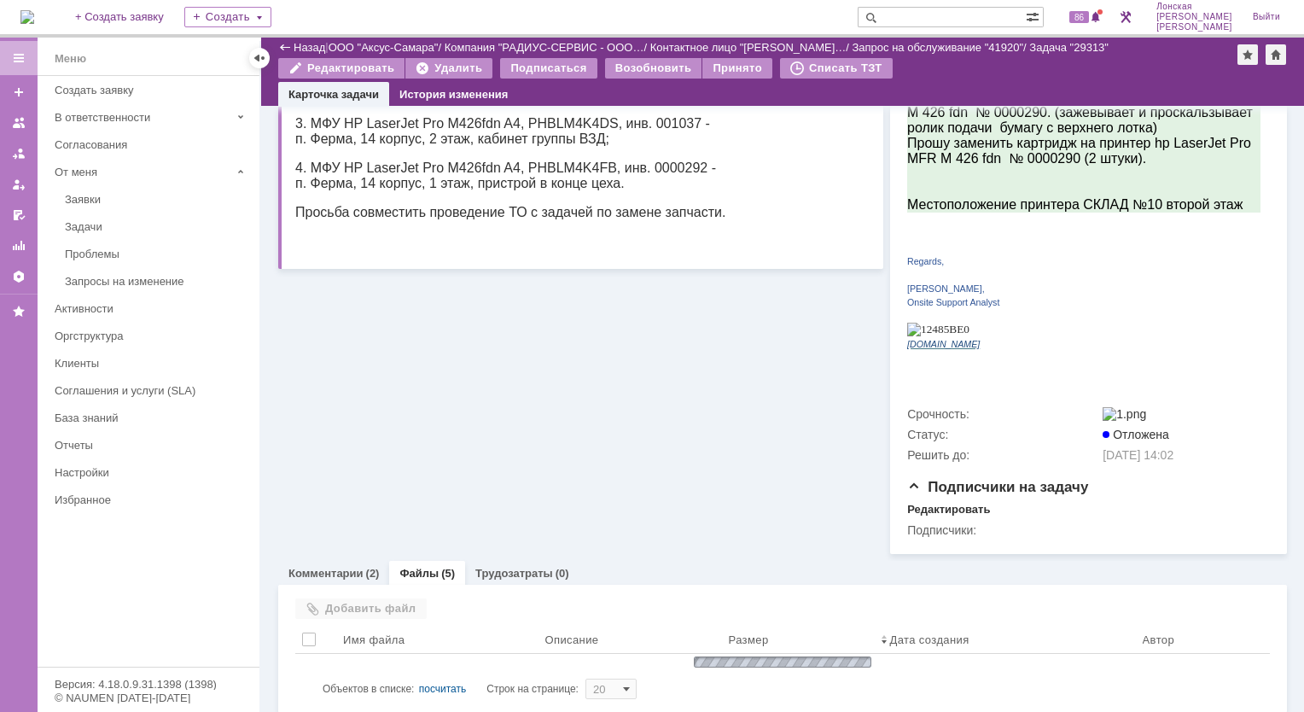
scroll to position [501, 0]
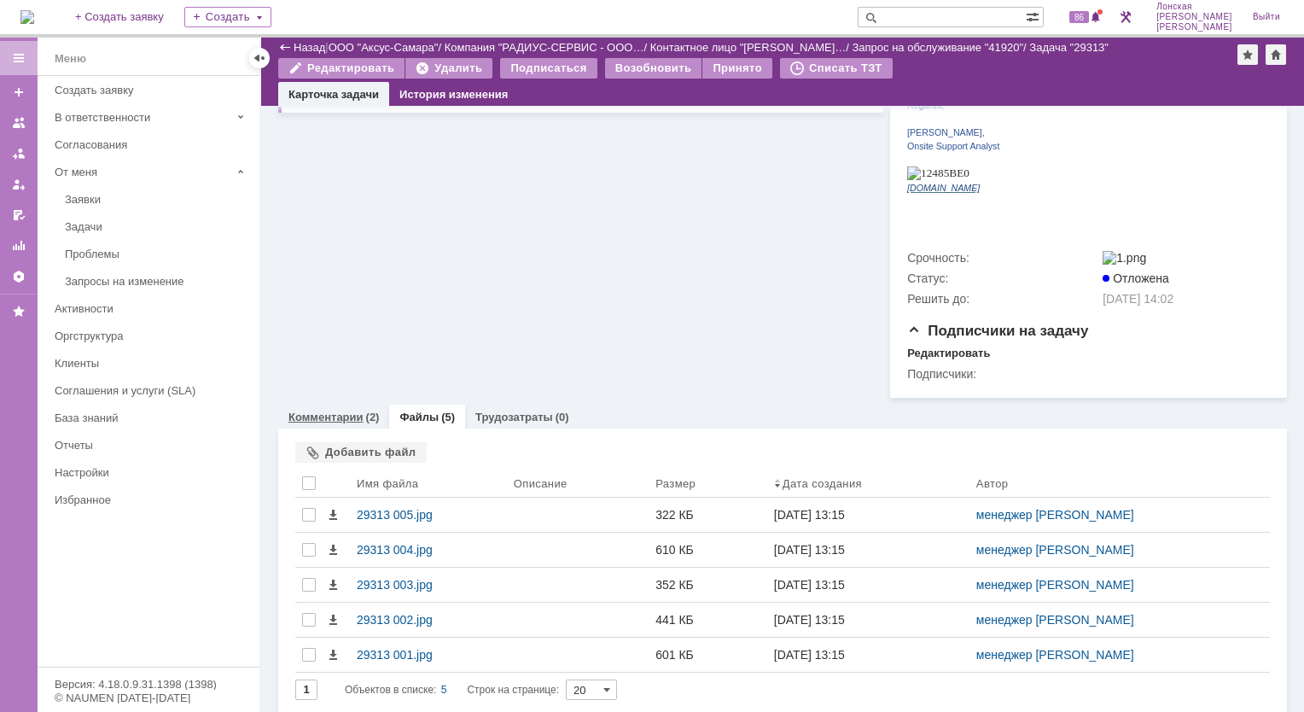
click at [344, 414] on link "Комментарии" at bounding box center [326, 417] width 75 height 13
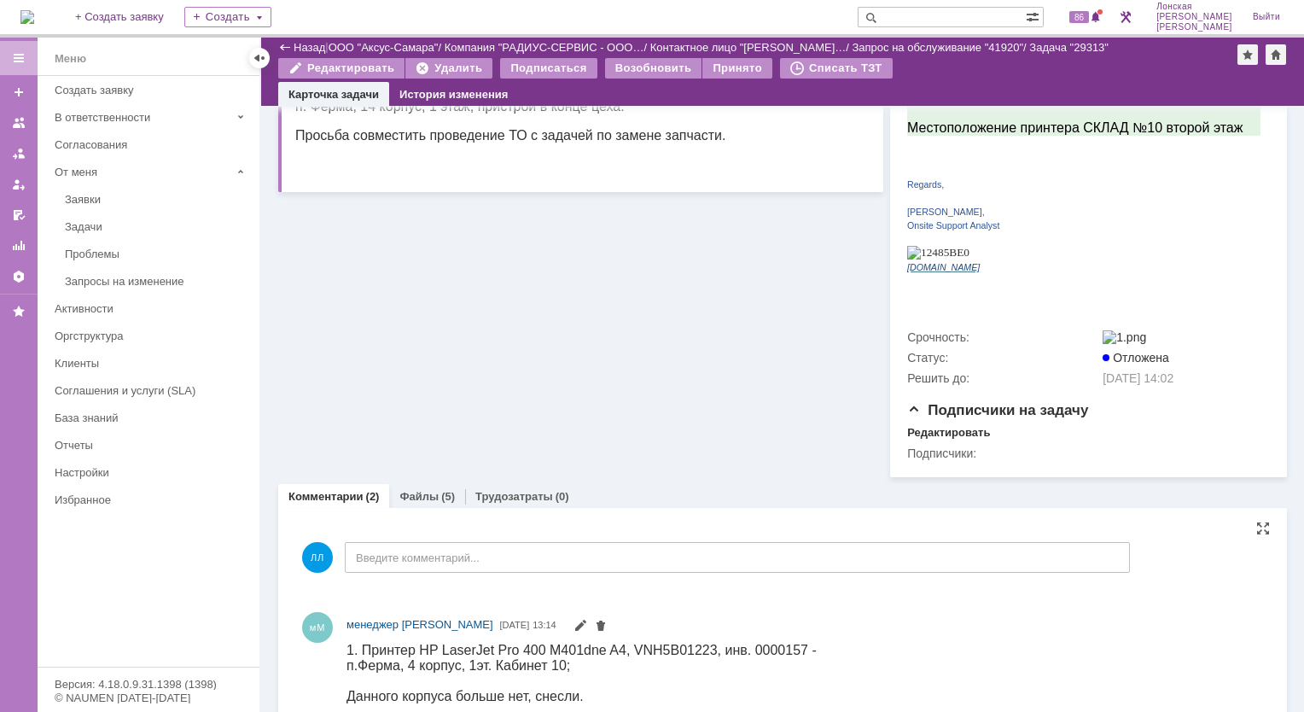
scroll to position [416, 0]
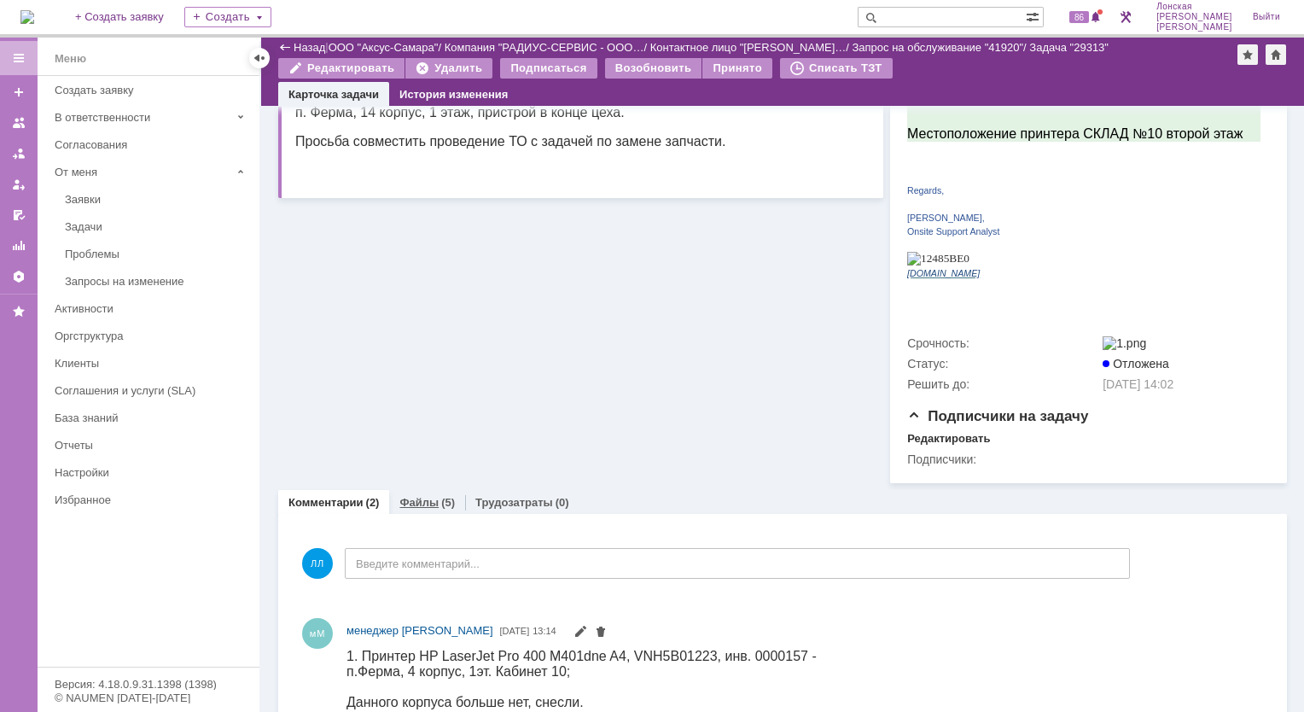
click at [421, 496] on link "Файлы" at bounding box center [419, 502] width 39 height 13
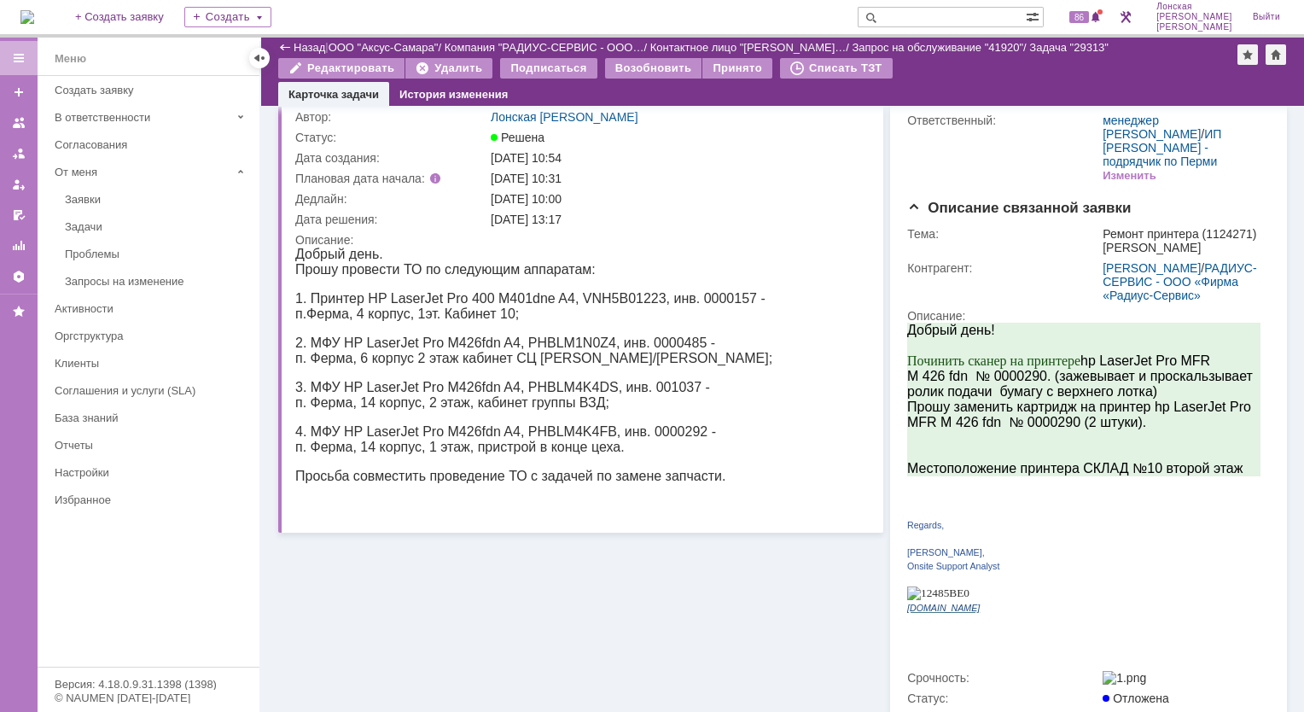
scroll to position [74, 0]
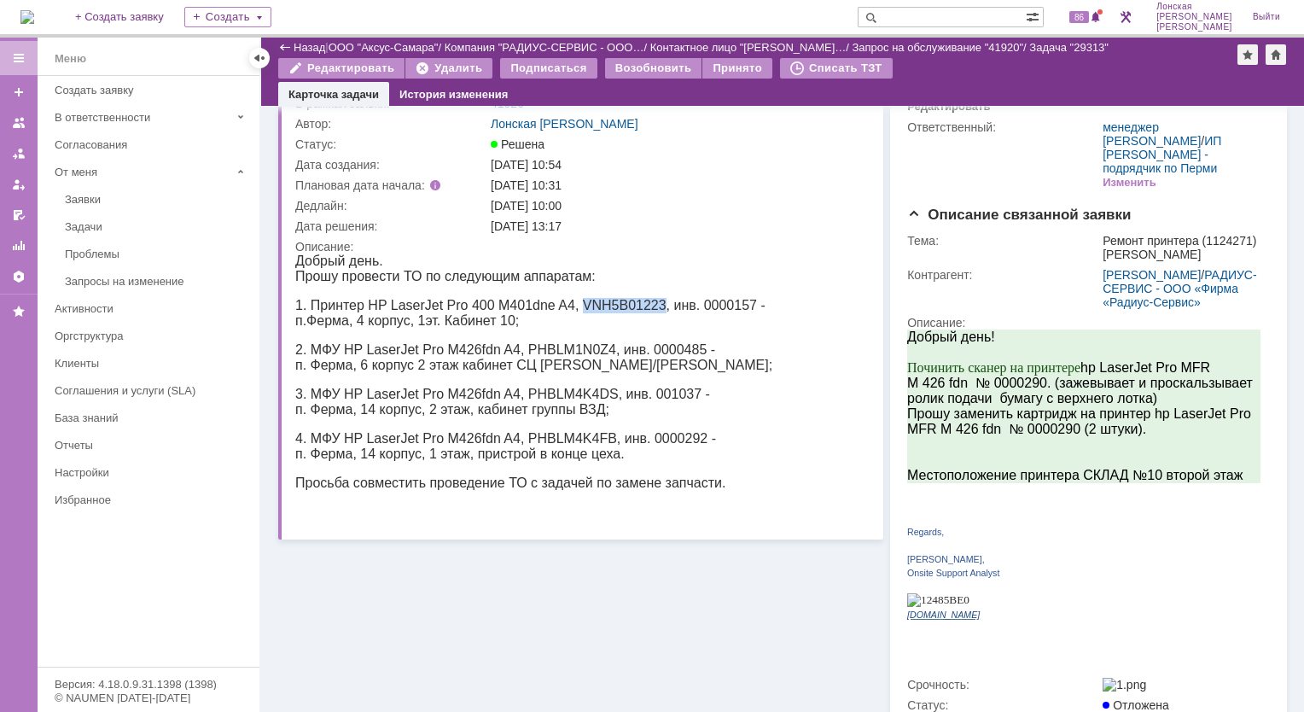
drag, startPoint x: 581, startPoint y: 305, endPoint x: 659, endPoint y: 306, distance: 78.6
click at [659, 306] on span "1. Принтер HP LaserJet Pro 400 M401dne A4, VNH5B01223, инв. 0000157 -" at bounding box center [530, 305] width 470 height 15
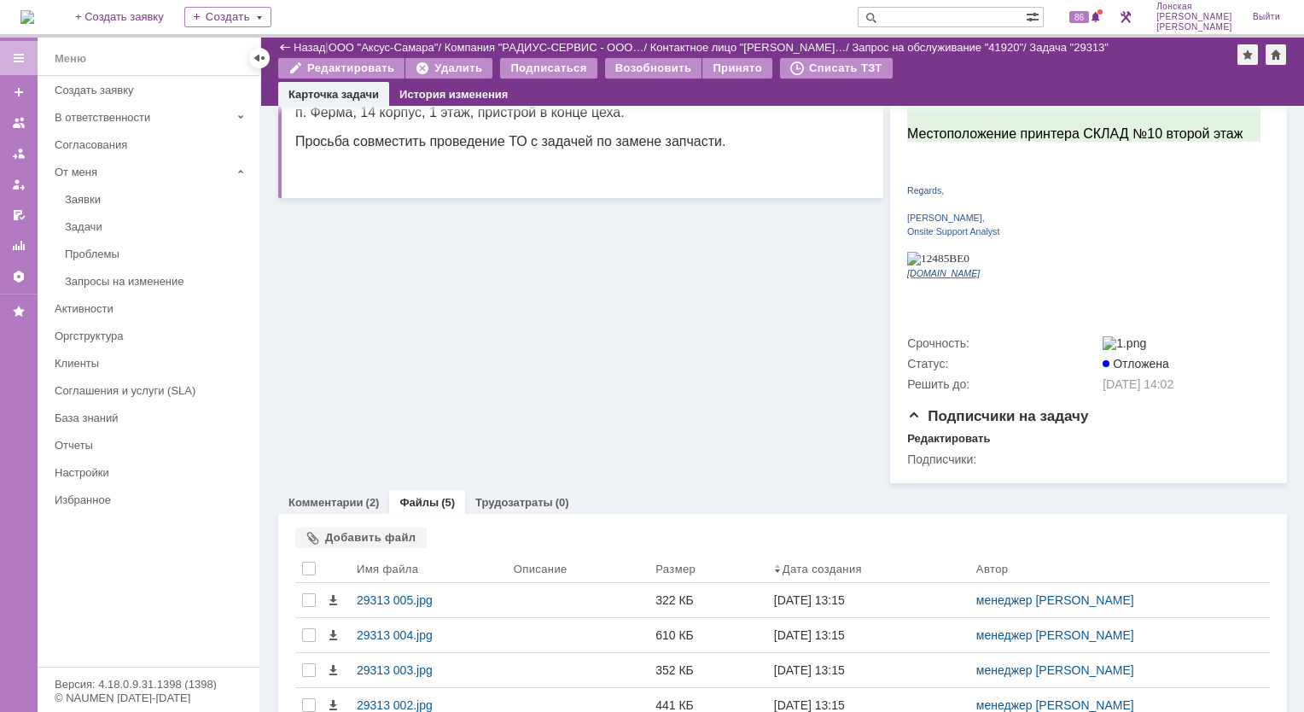
scroll to position [501, 0]
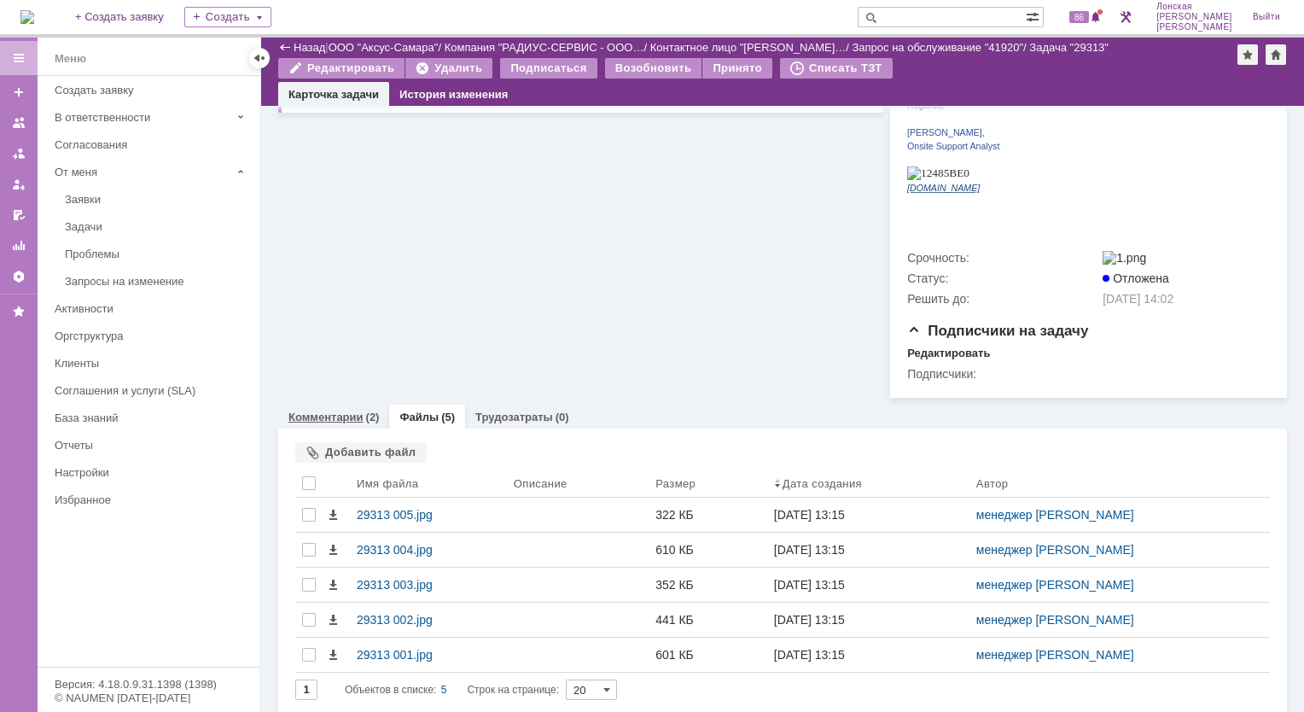
click at [370, 411] on div "(2)" at bounding box center [373, 417] width 14 height 13
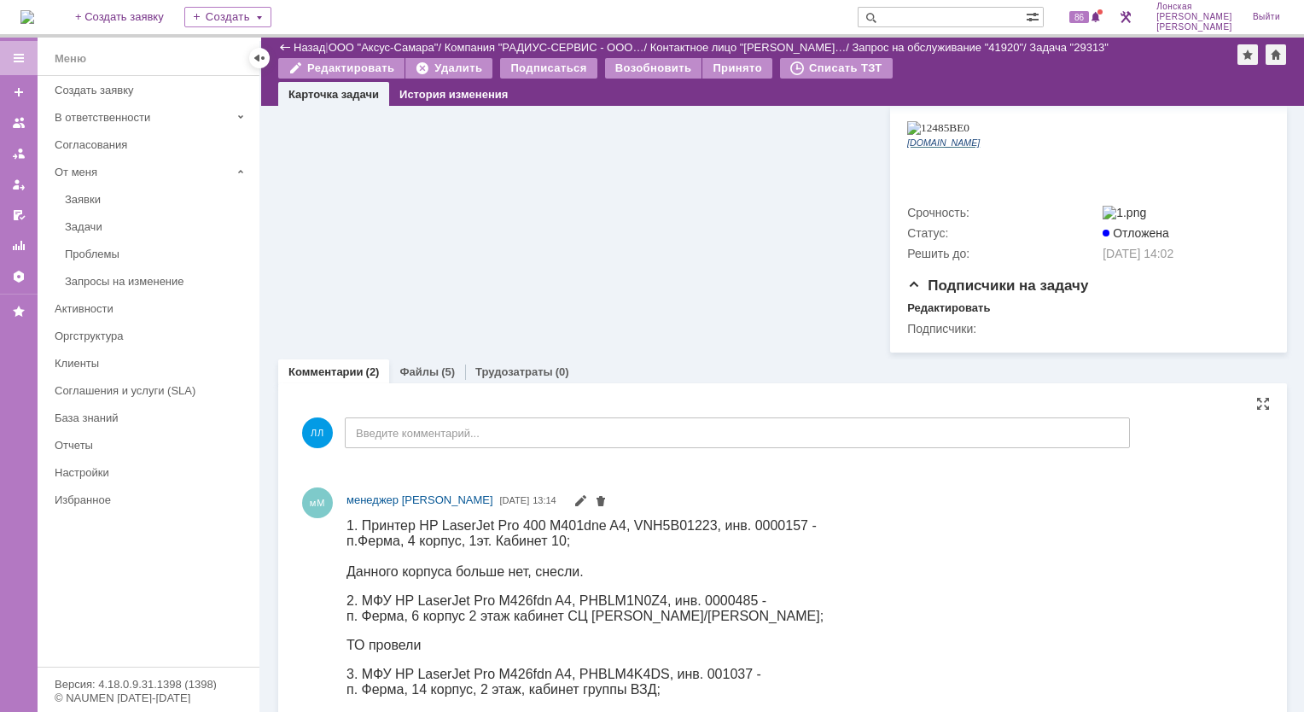
scroll to position [772, 0]
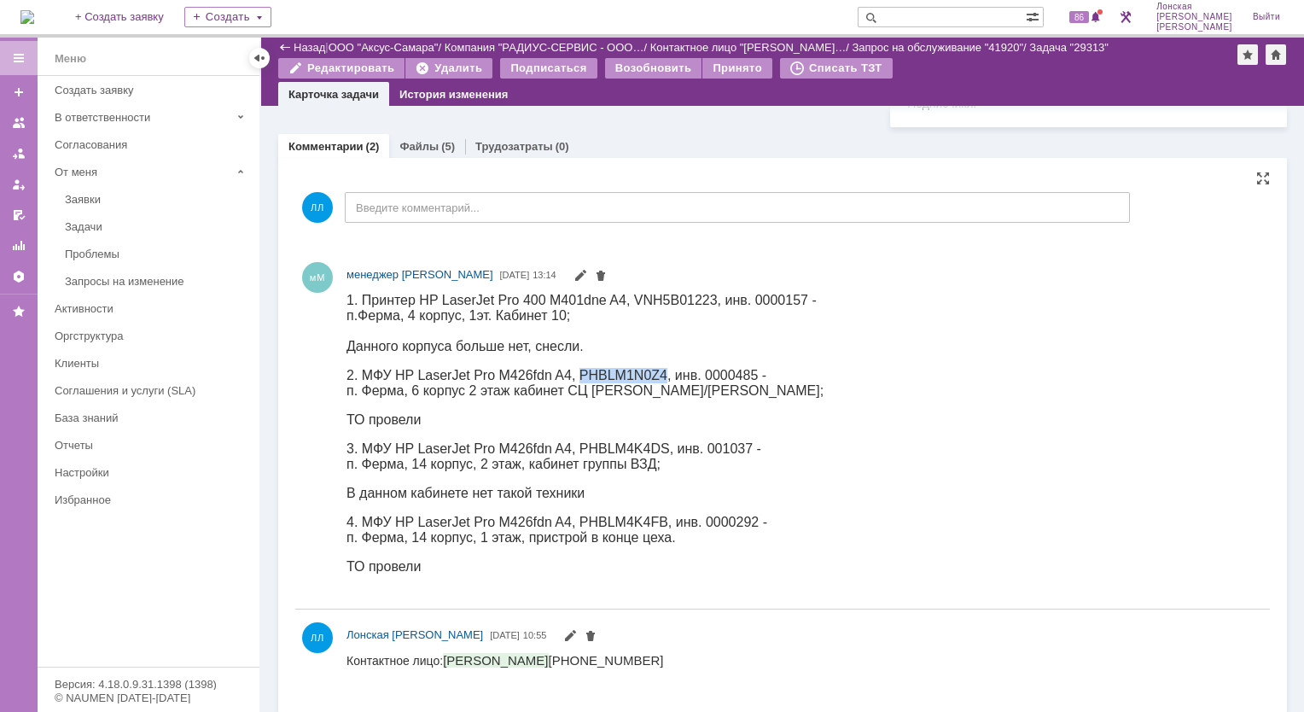
drag, startPoint x: 578, startPoint y: 377, endPoint x: 662, endPoint y: 383, distance: 84.7
click at [662, 382] on span "2. МФУ HP LaserJet Pro M426fdn A4, PHBLM1N0Z4, инв. 0000485 -" at bounding box center [557, 374] width 420 height 15
copy span "PHBLM1N0Z4"
click at [422, 140] on link "Файлы" at bounding box center [419, 146] width 39 height 13
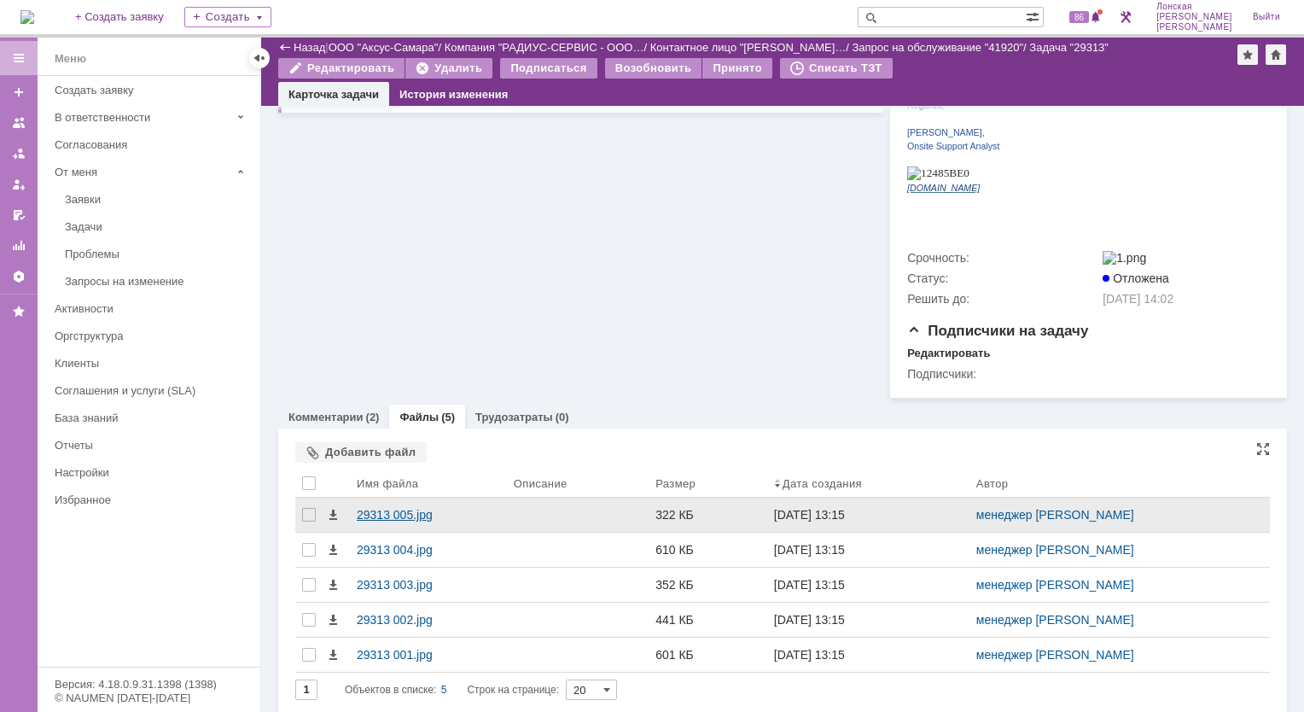
click at [376, 508] on div "29313 005.jpg" at bounding box center [428, 515] width 143 height 14
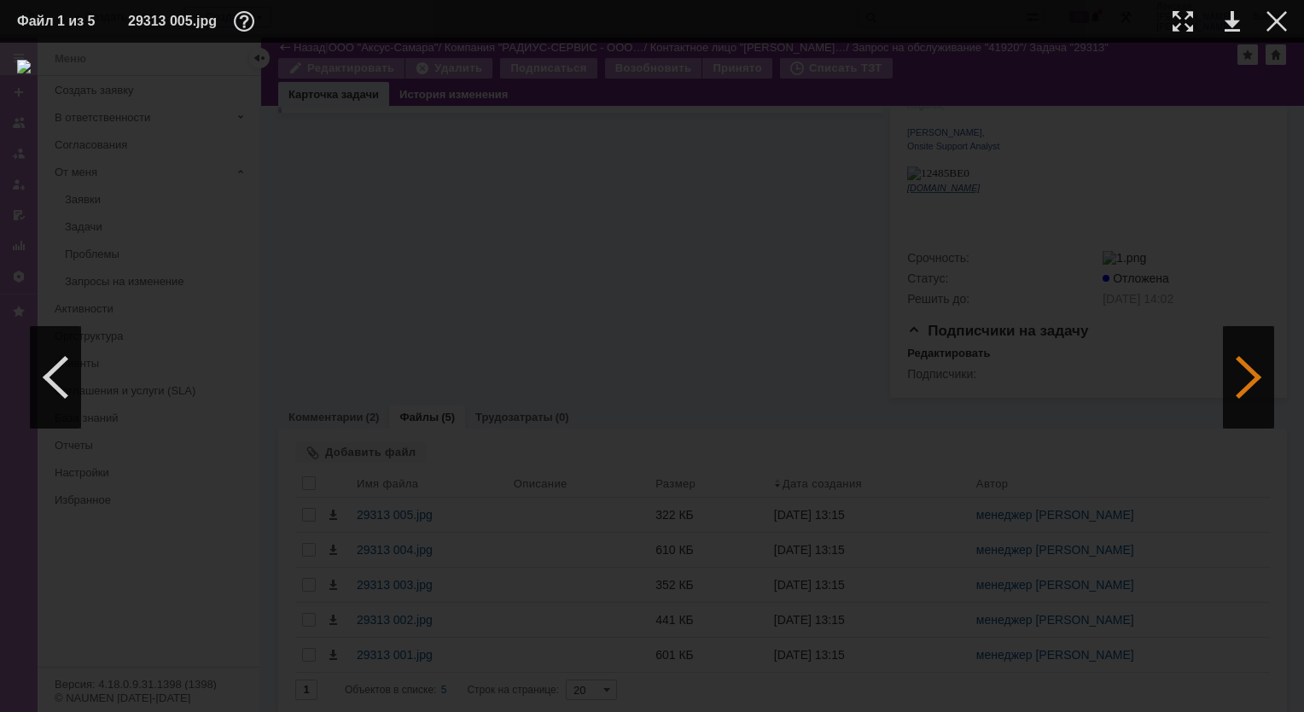
click at [1256, 382] on div at bounding box center [1248, 377] width 51 height 102
click at [1184, 14] on div at bounding box center [1183, 21] width 20 height 20
click at [1236, 380] on div at bounding box center [1248, 377] width 51 height 102
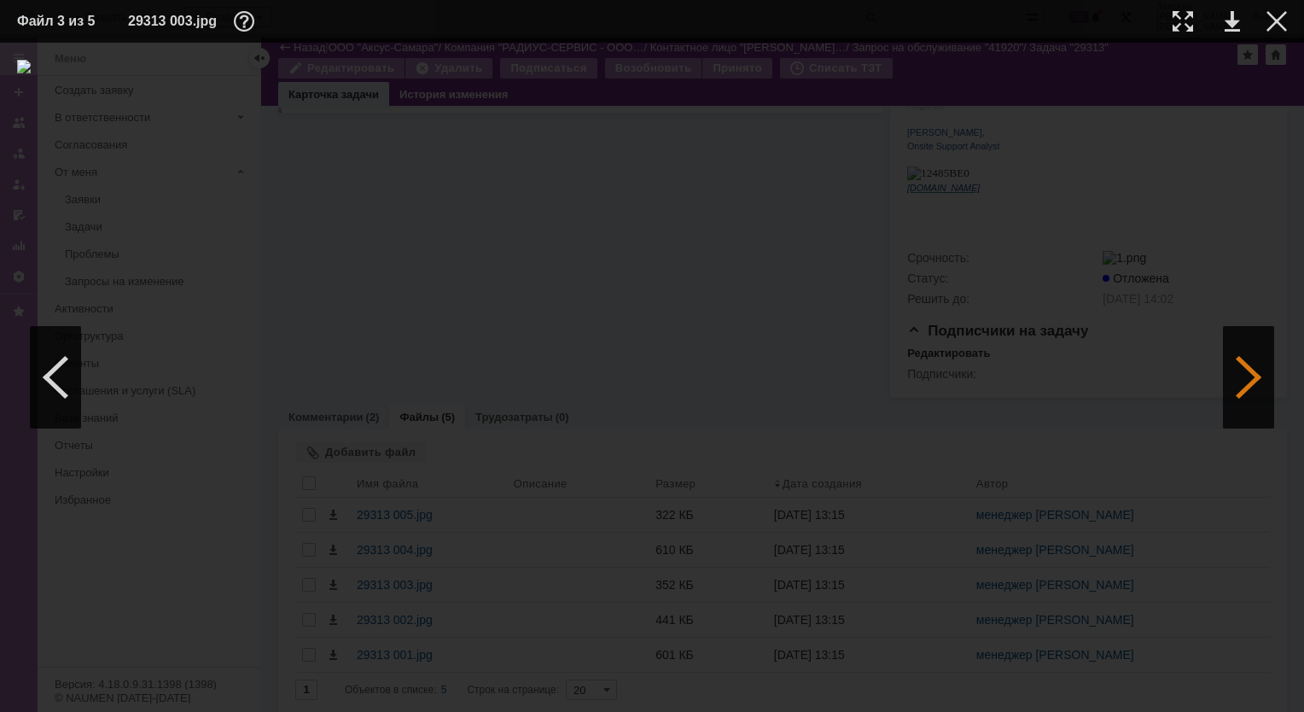
click at [1237, 379] on div at bounding box center [1248, 377] width 51 height 102
click at [1184, 21] on div at bounding box center [1183, 21] width 20 height 20
click at [1275, 22] on div at bounding box center [1277, 21] width 20 height 20
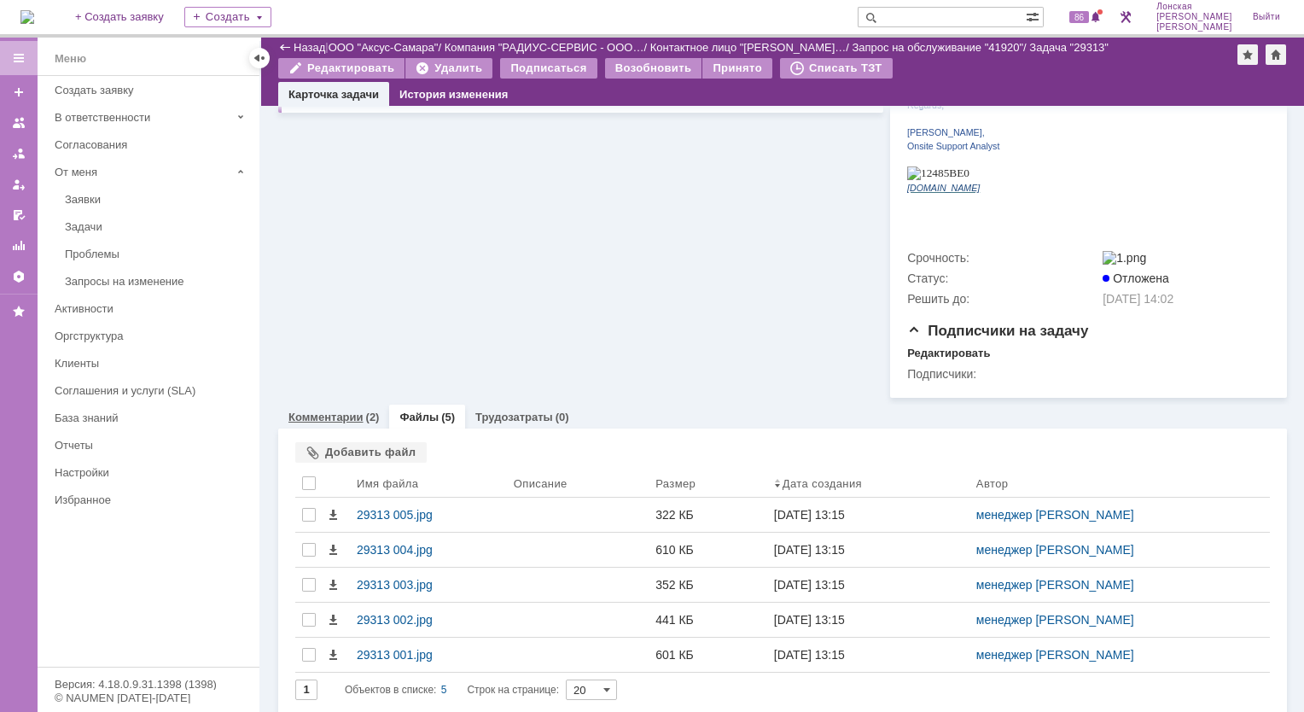
click at [345, 411] on link "Комментарии" at bounding box center [326, 417] width 75 height 13
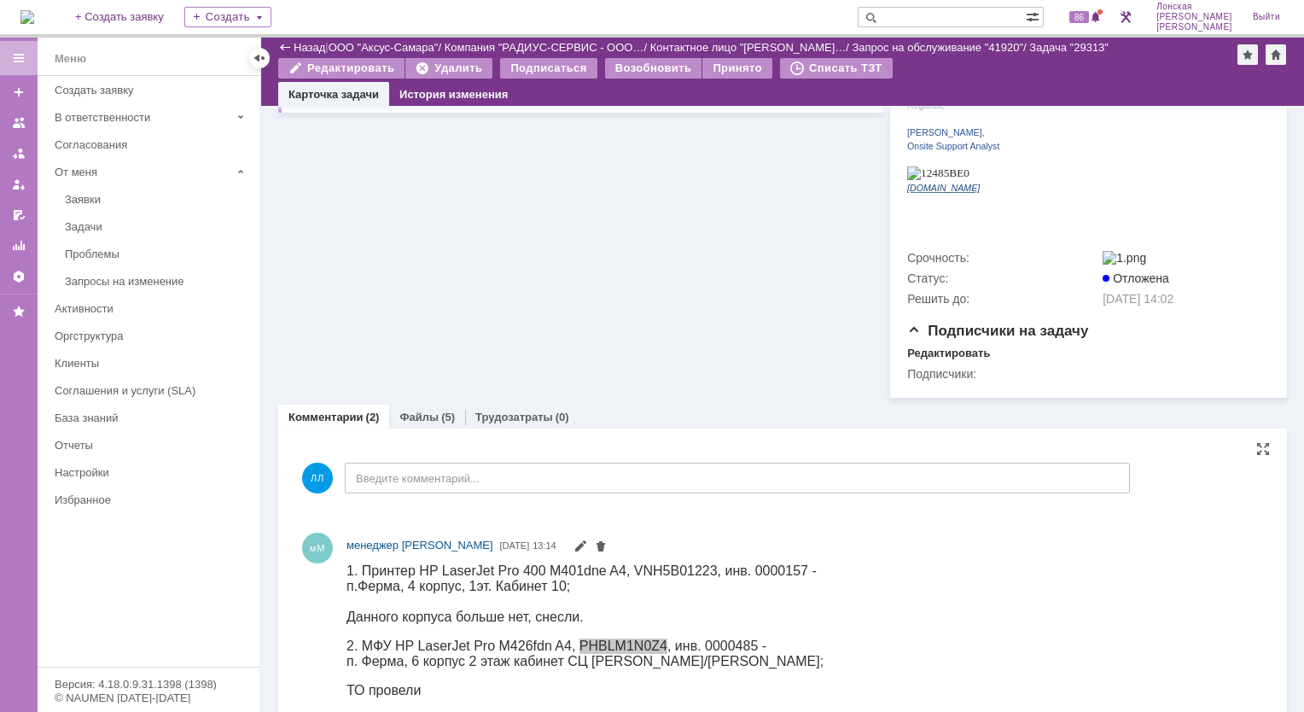
scroll to position [672, 0]
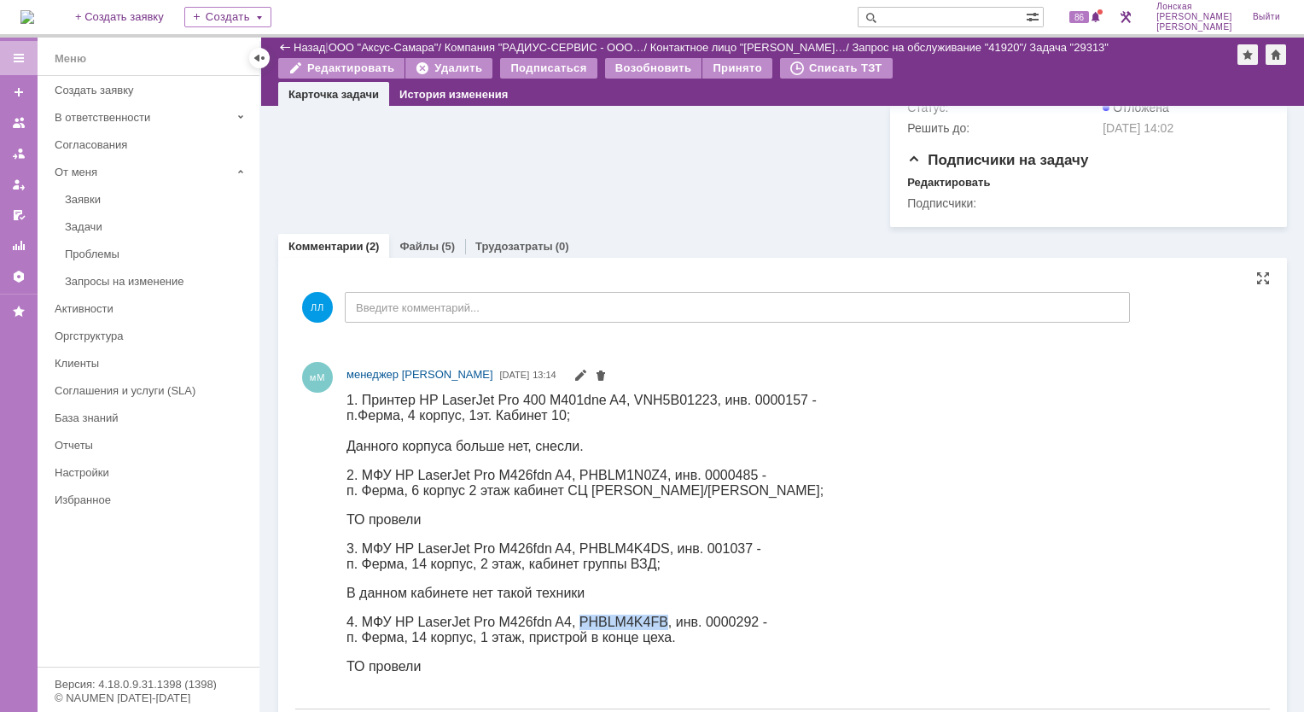
drag, startPoint x: 577, startPoint y: 636, endPoint x: 662, endPoint y: 632, distance: 84.6
click at [662, 628] on span "4. МФУ HP LaserJet Pro M426fdn A4, PHBLM4K4FB, инв. 0000292 -" at bounding box center [557, 621] width 421 height 15
copy span "PHBLM4K4FB"
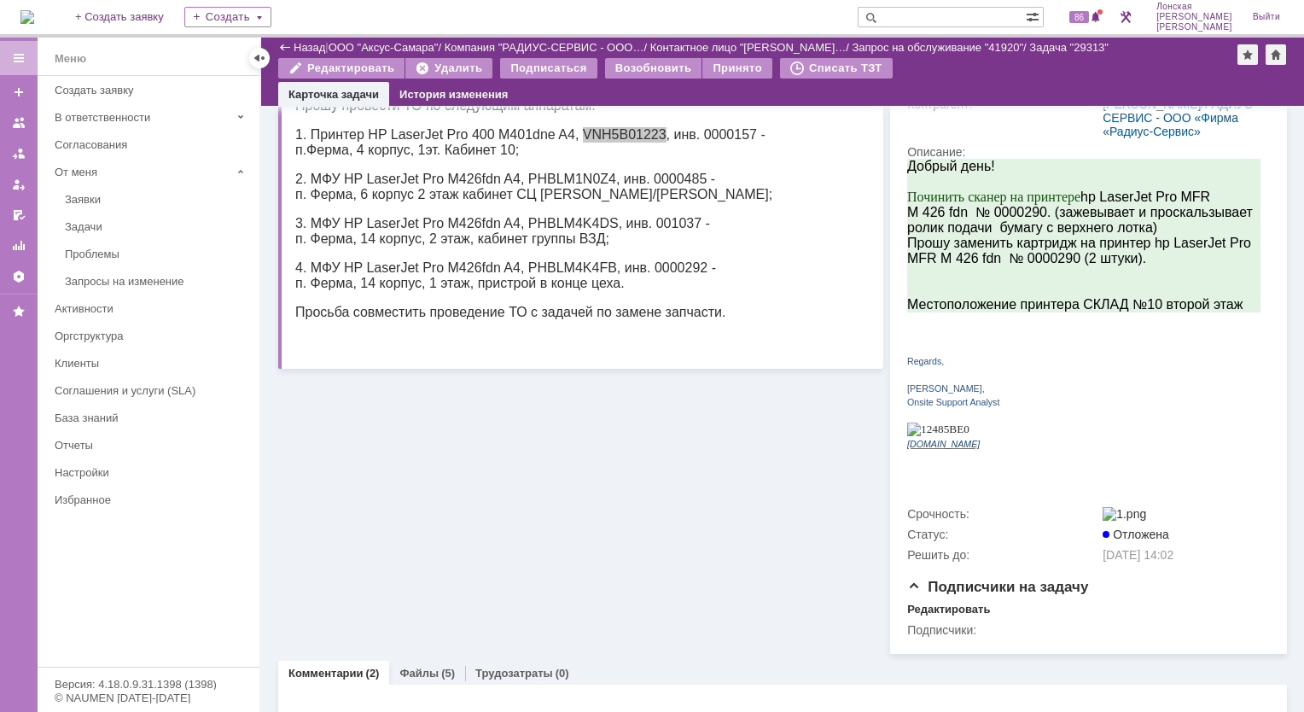
scroll to position [0, 0]
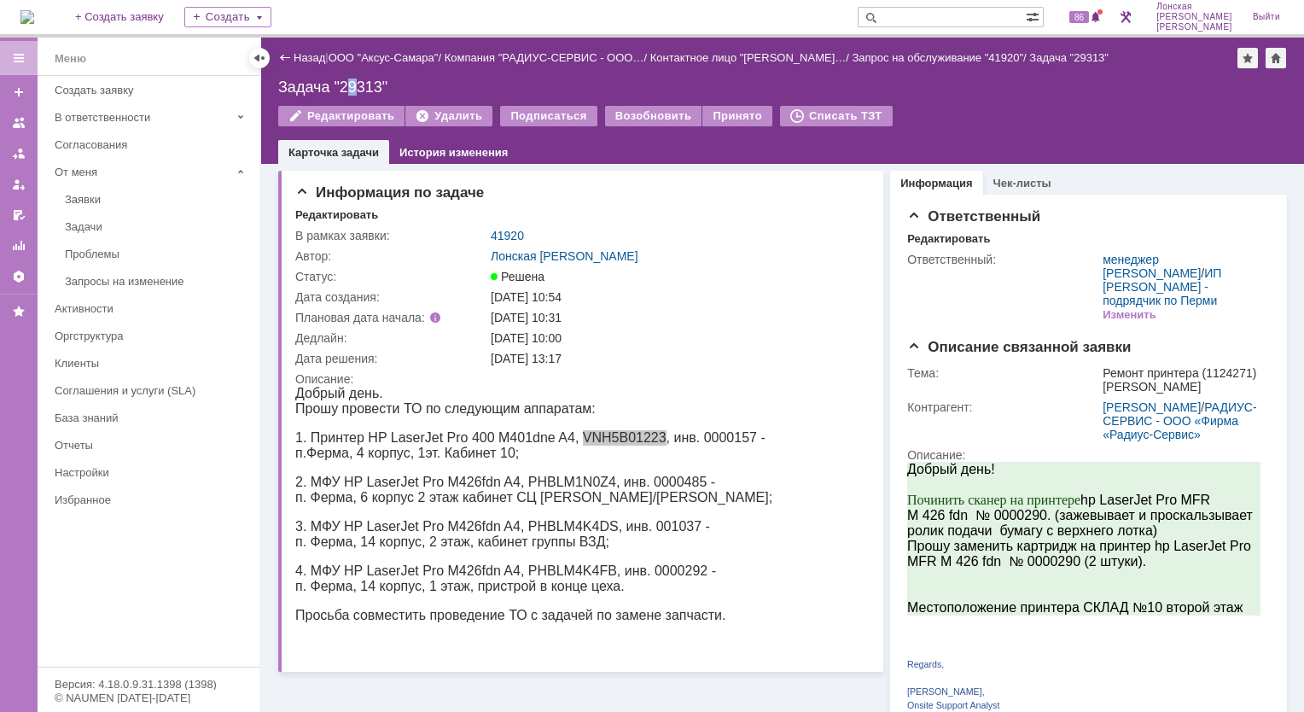
drag, startPoint x: 344, startPoint y: 84, endPoint x: 357, endPoint y: 85, distance: 12.8
click at [357, 85] on div "Задача "29313"" at bounding box center [782, 87] width 1009 height 17
drag, startPoint x: 357, startPoint y: 85, endPoint x: 386, endPoint y: 89, distance: 29.3
click at [386, 89] on div "Задача "29313"" at bounding box center [782, 87] width 1009 height 17
copy div "Задача "29313""
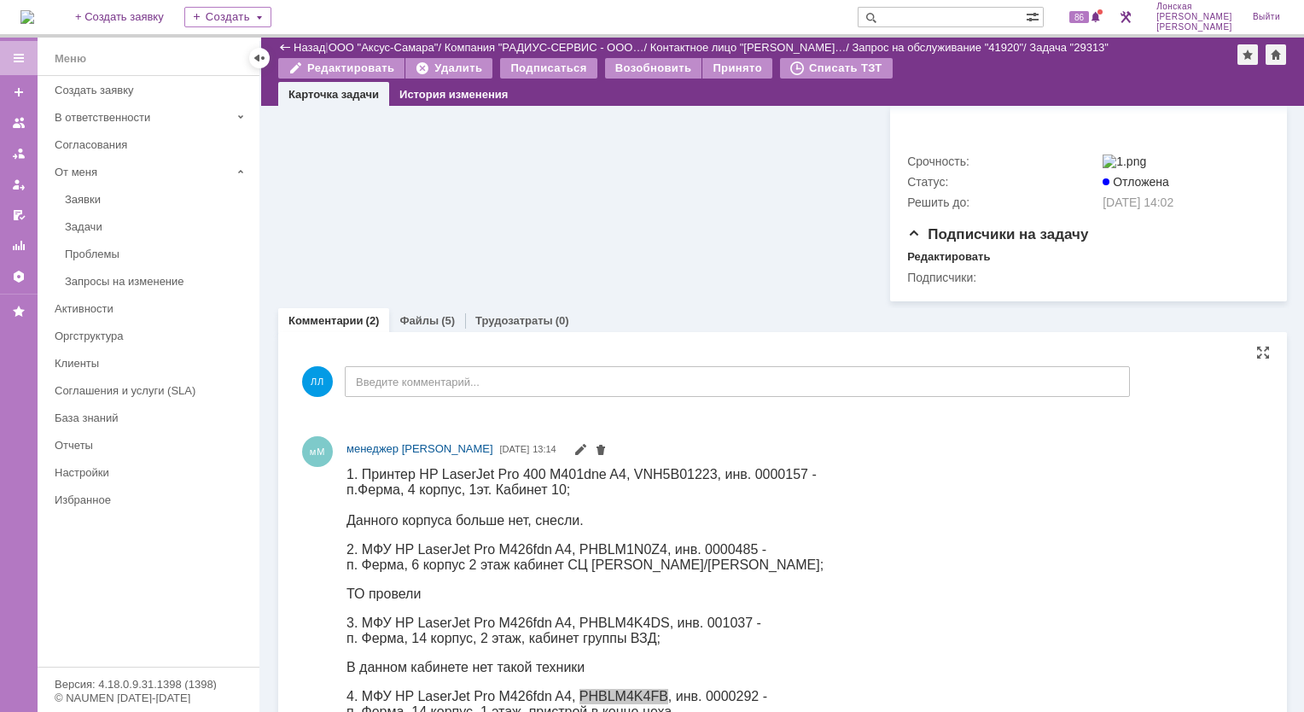
scroll to position [772, 0]
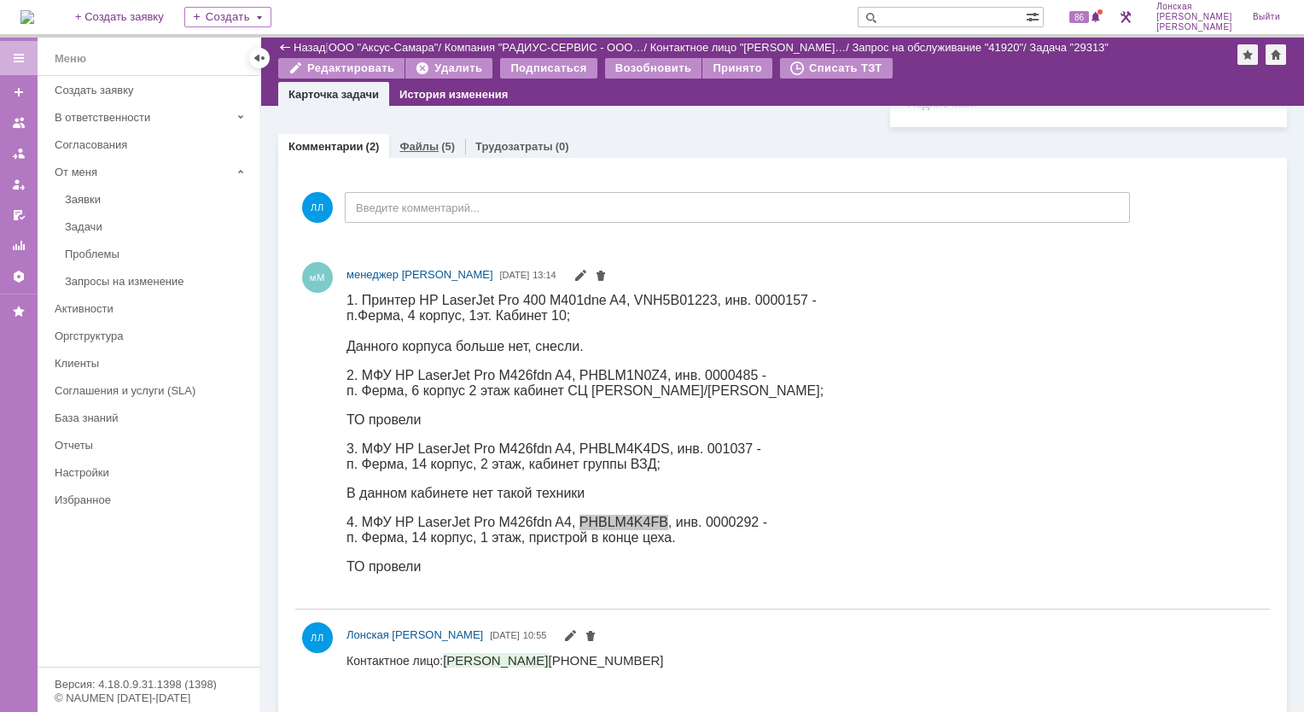
click at [417, 140] on link "Файлы" at bounding box center [419, 146] width 39 height 13
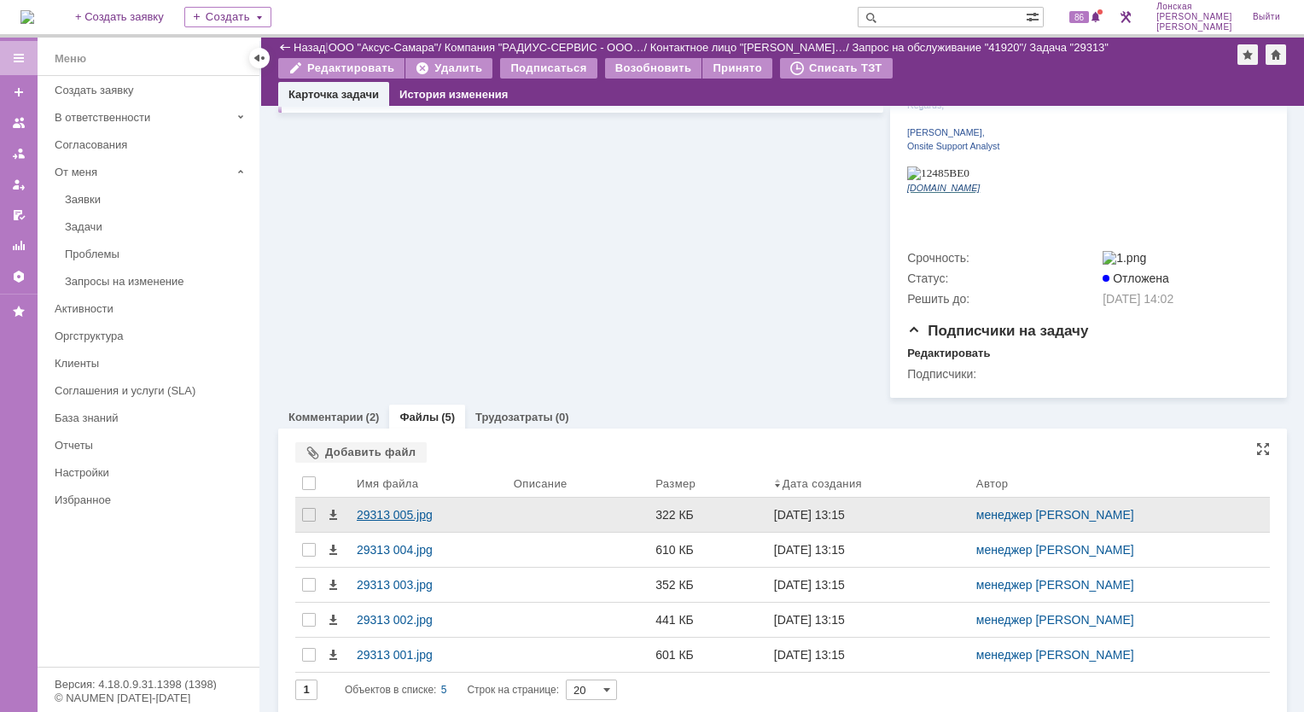
click at [400, 508] on div "29313 005.jpg" at bounding box center [428, 515] width 143 height 14
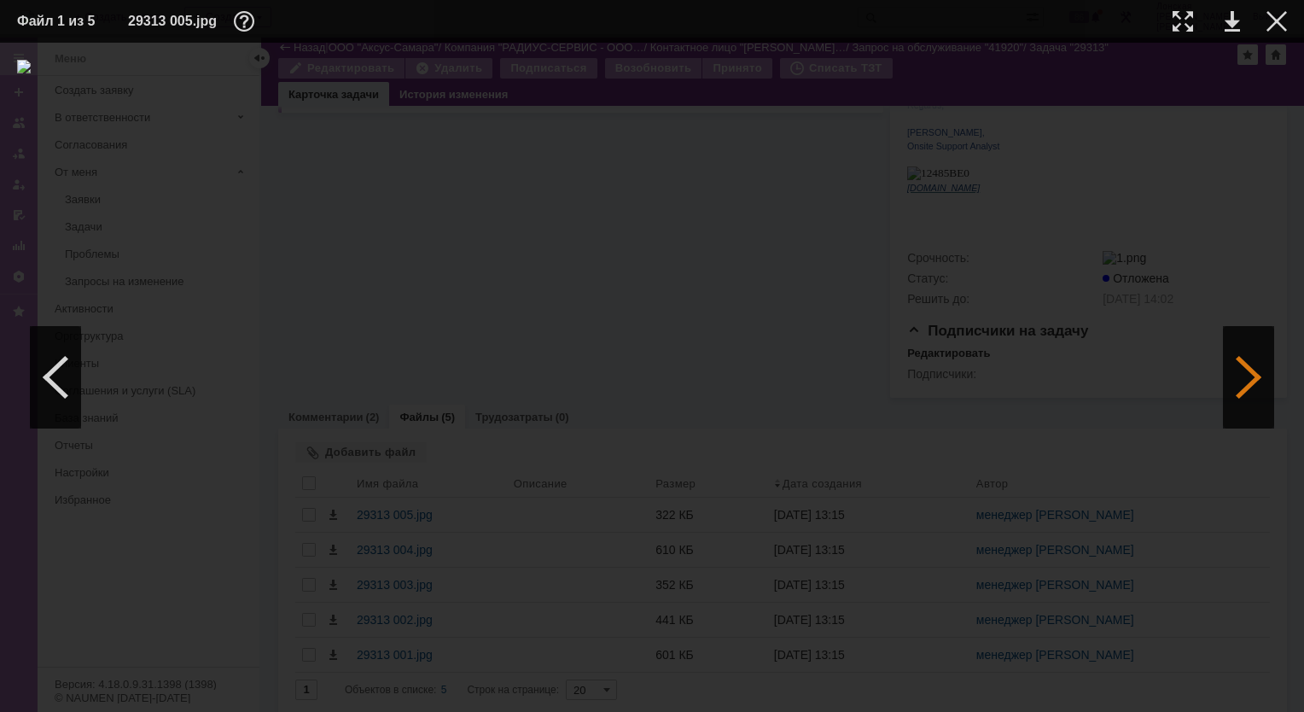
click at [1241, 374] on div at bounding box center [1248, 377] width 51 height 102
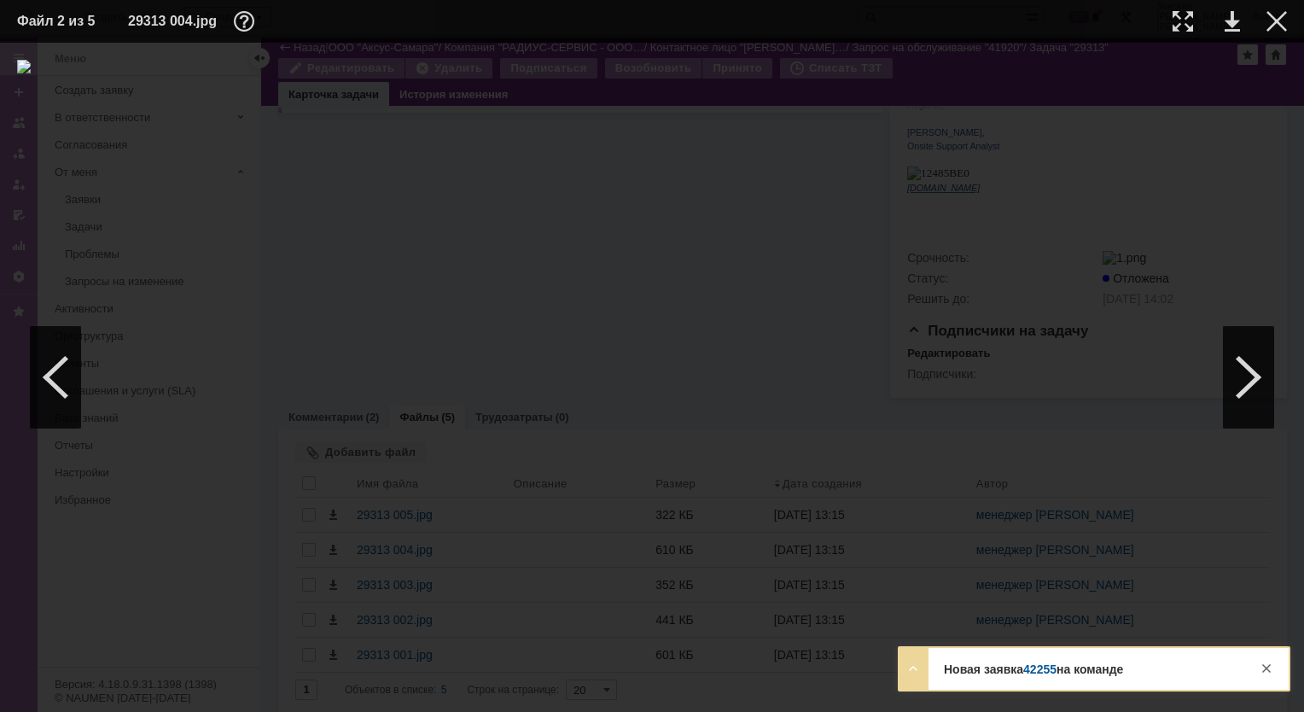
click at [1046, 671] on link "42255" at bounding box center [1040, 669] width 33 height 14
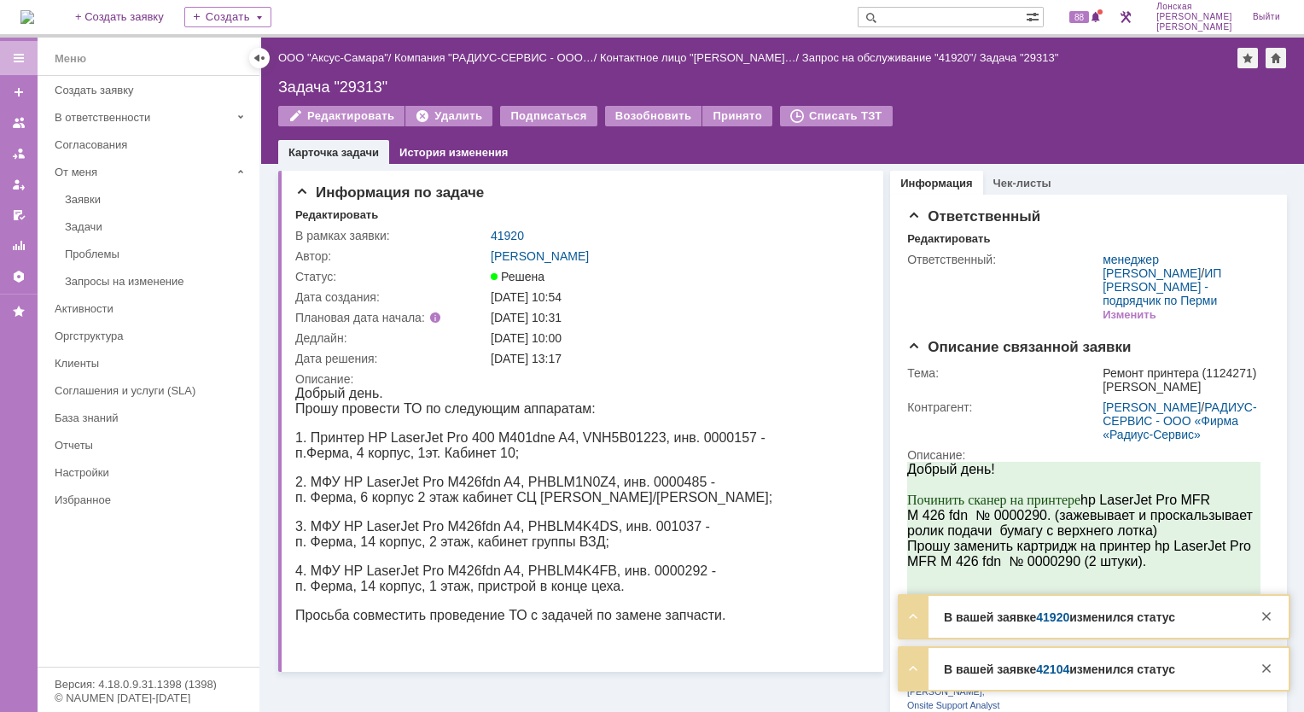
click at [1057, 620] on link "41920" at bounding box center [1052, 617] width 33 height 14
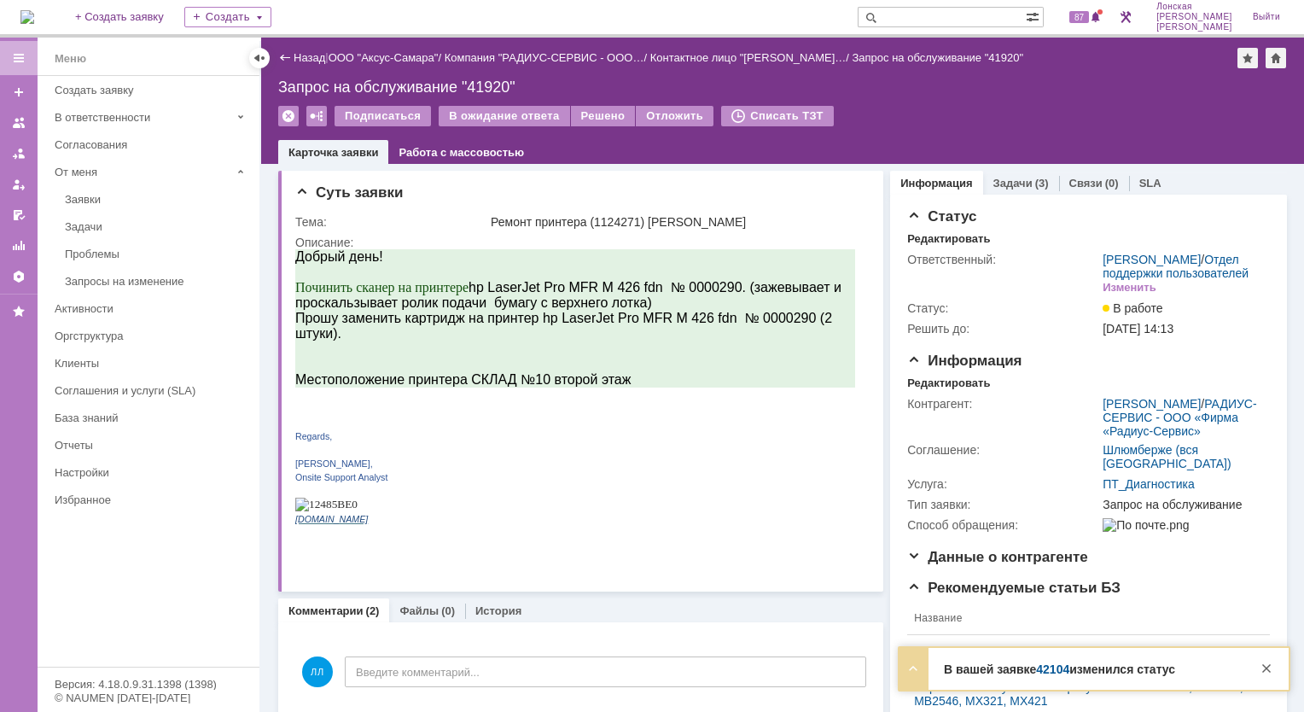
click at [1047, 669] on link "42104" at bounding box center [1052, 669] width 33 height 14
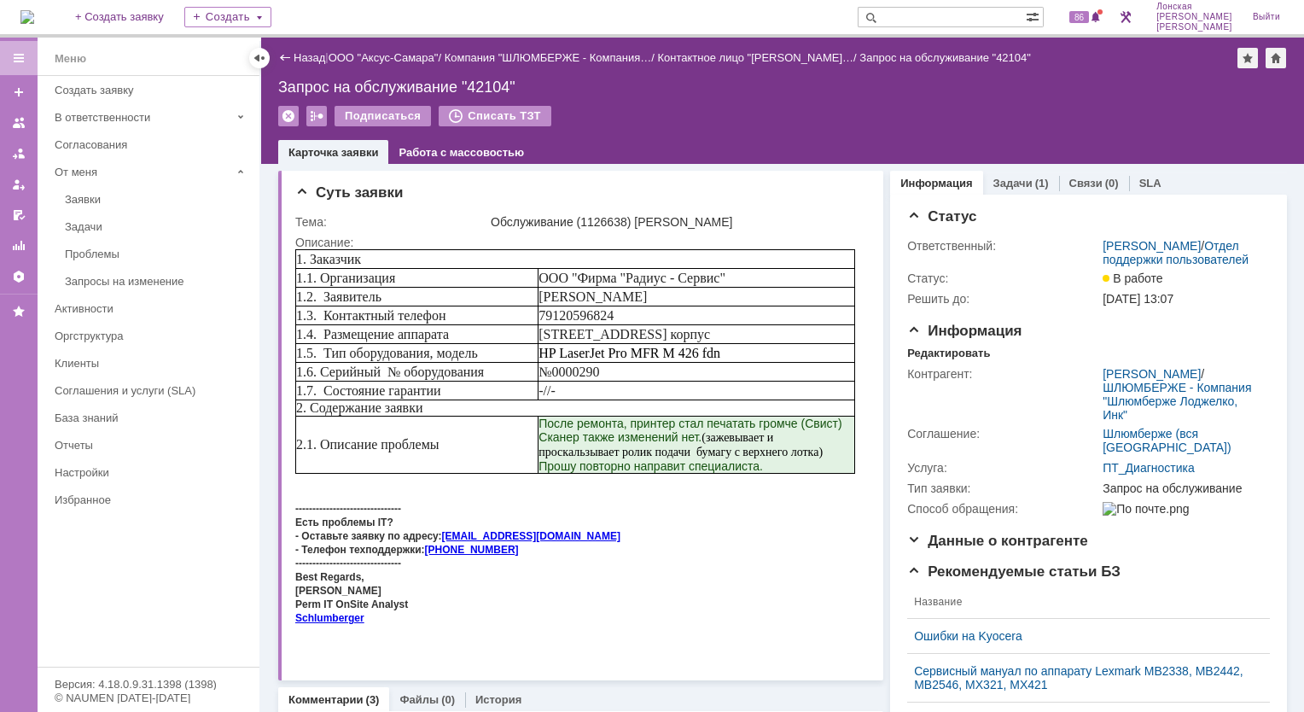
click at [34, 19] on img at bounding box center [27, 17] width 14 height 14
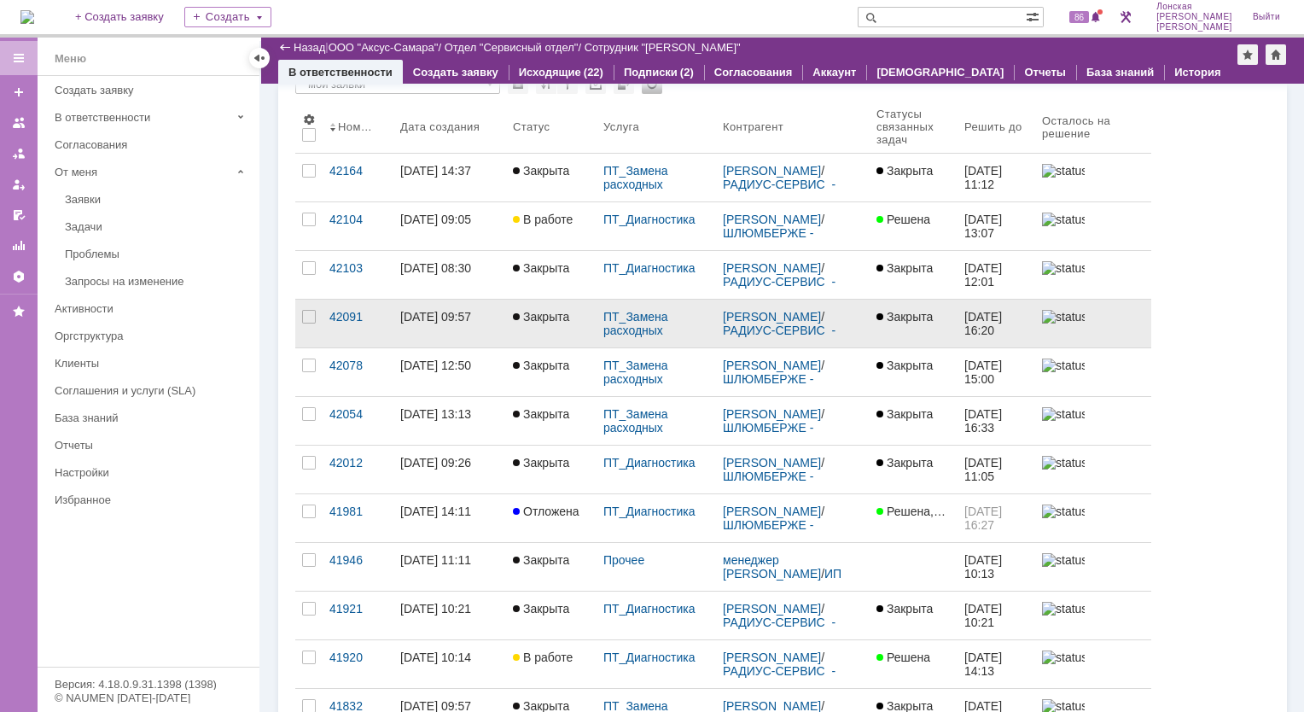
scroll to position [171, 0]
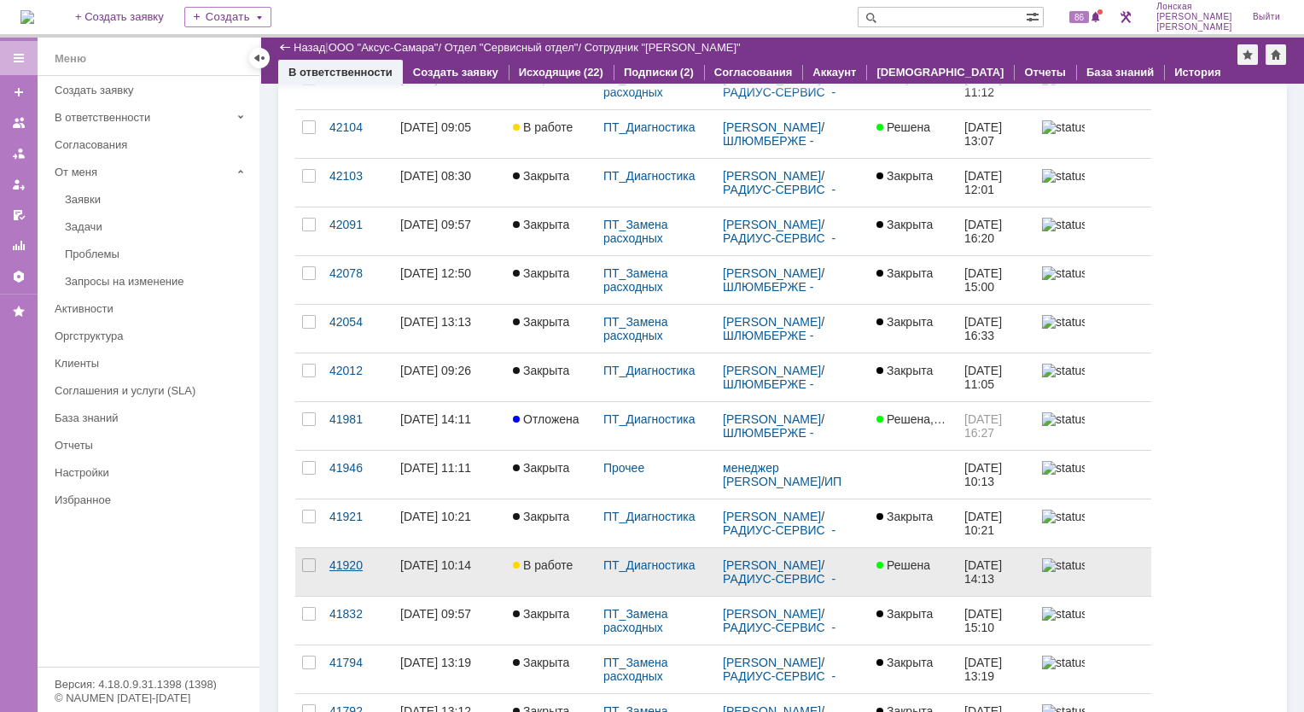
click at [349, 562] on div "41920" at bounding box center [358, 565] width 57 height 14
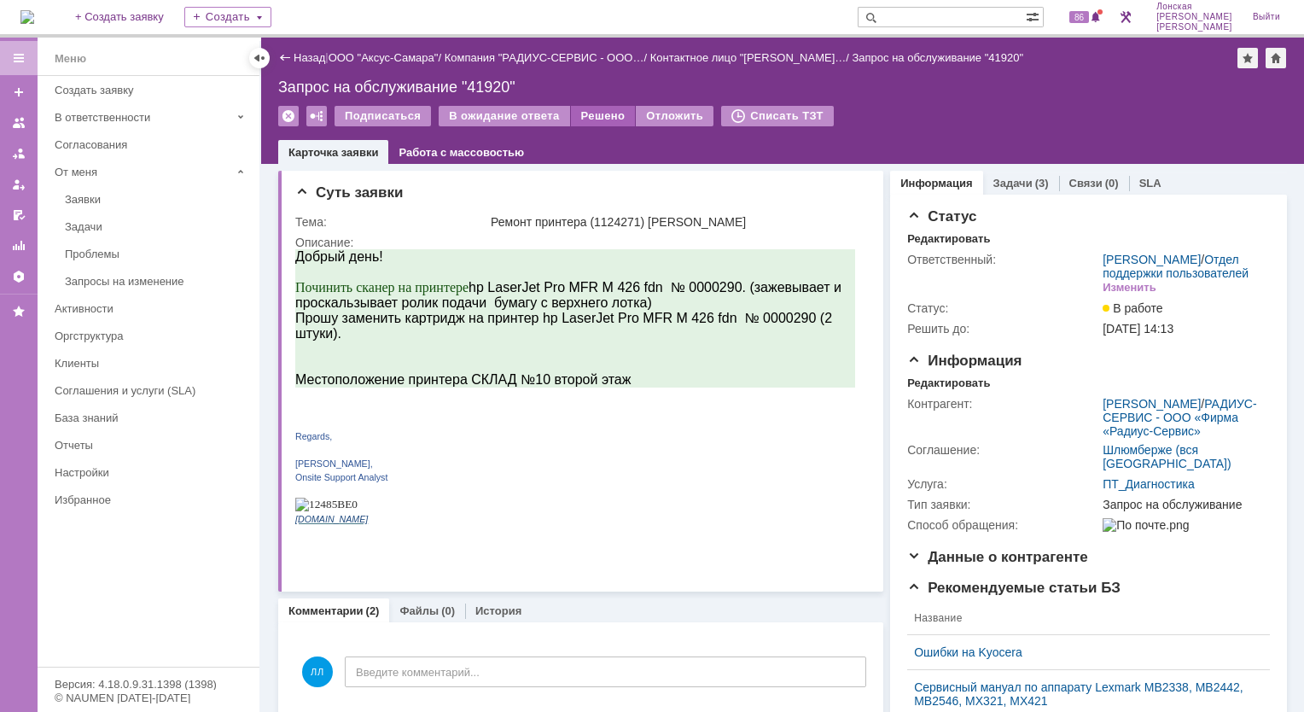
click at [589, 115] on div "Решено" at bounding box center [603, 116] width 65 height 20
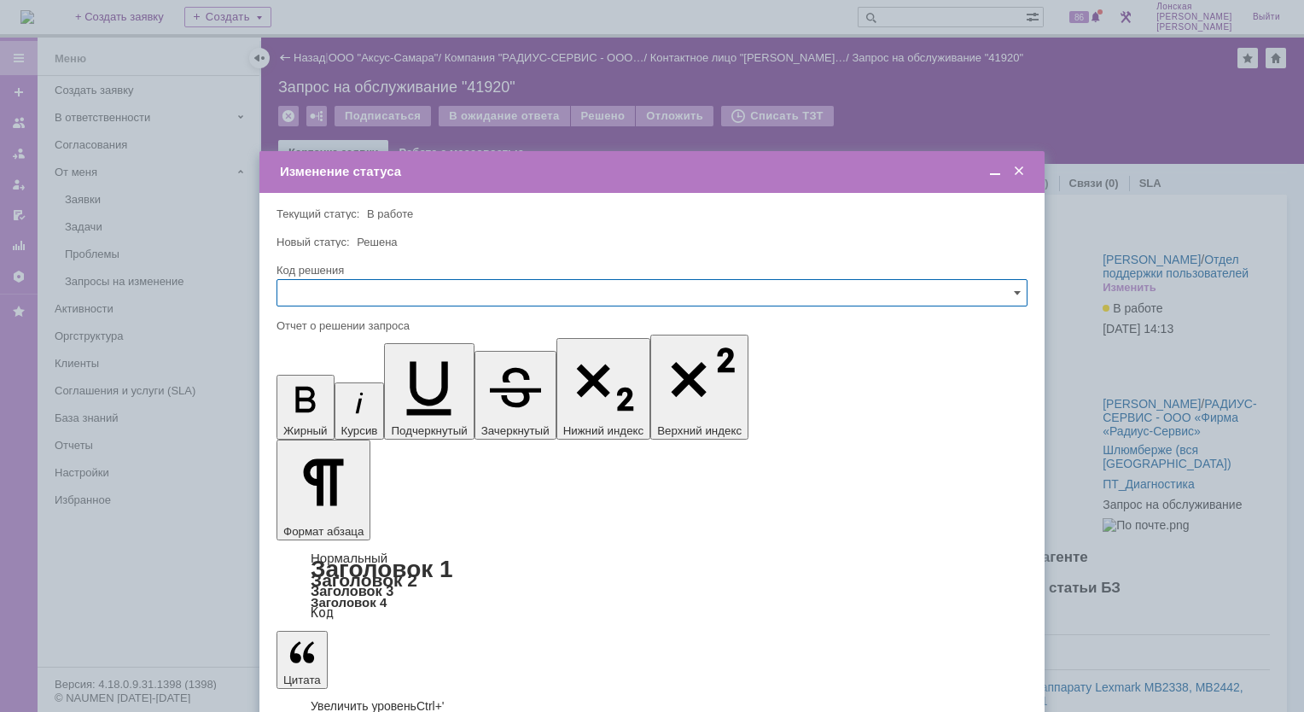
drag, startPoint x: 324, startPoint y: 4914, endPoint x: 340, endPoint y: 4925, distance: 19.0
drag, startPoint x: 387, startPoint y: 4921, endPoint x: 387, endPoint y: 4904, distance: 17.1
click at [1024, 171] on span at bounding box center [1019, 171] width 17 height 15
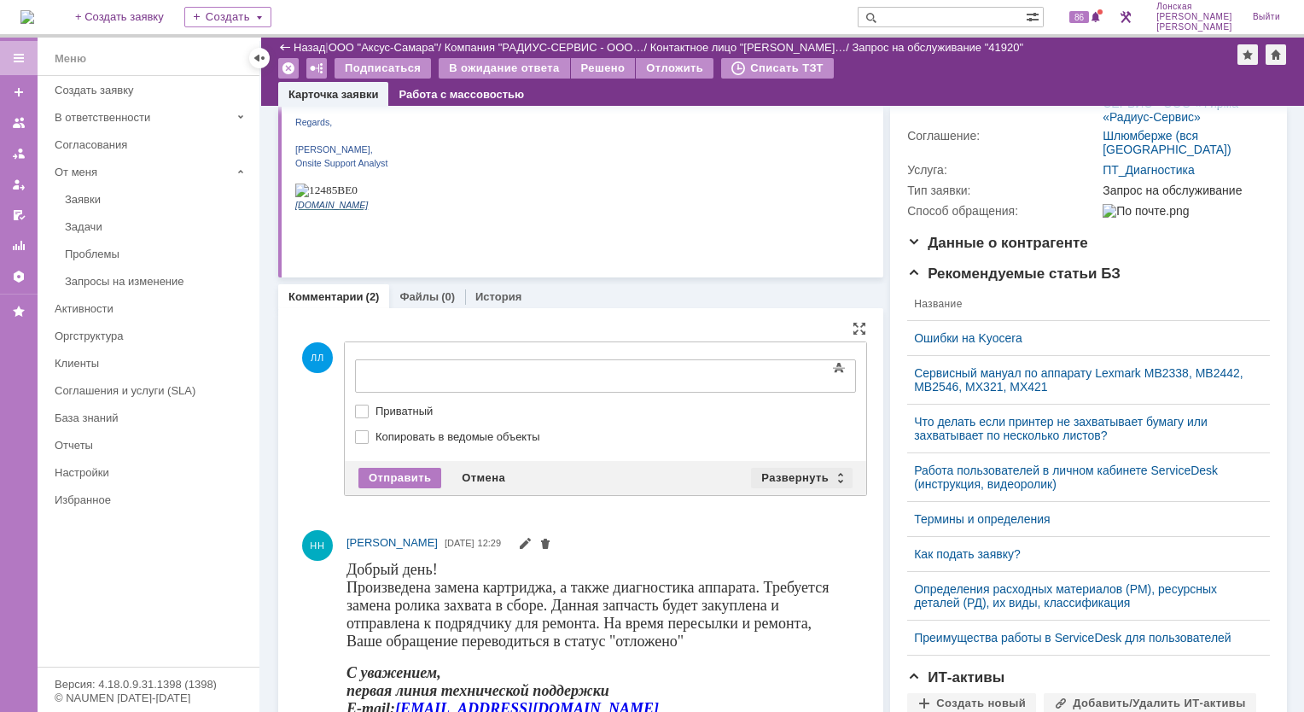
click at [837, 480] on div "Развернуть" at bounding box center [802, 478] width 102 height 20
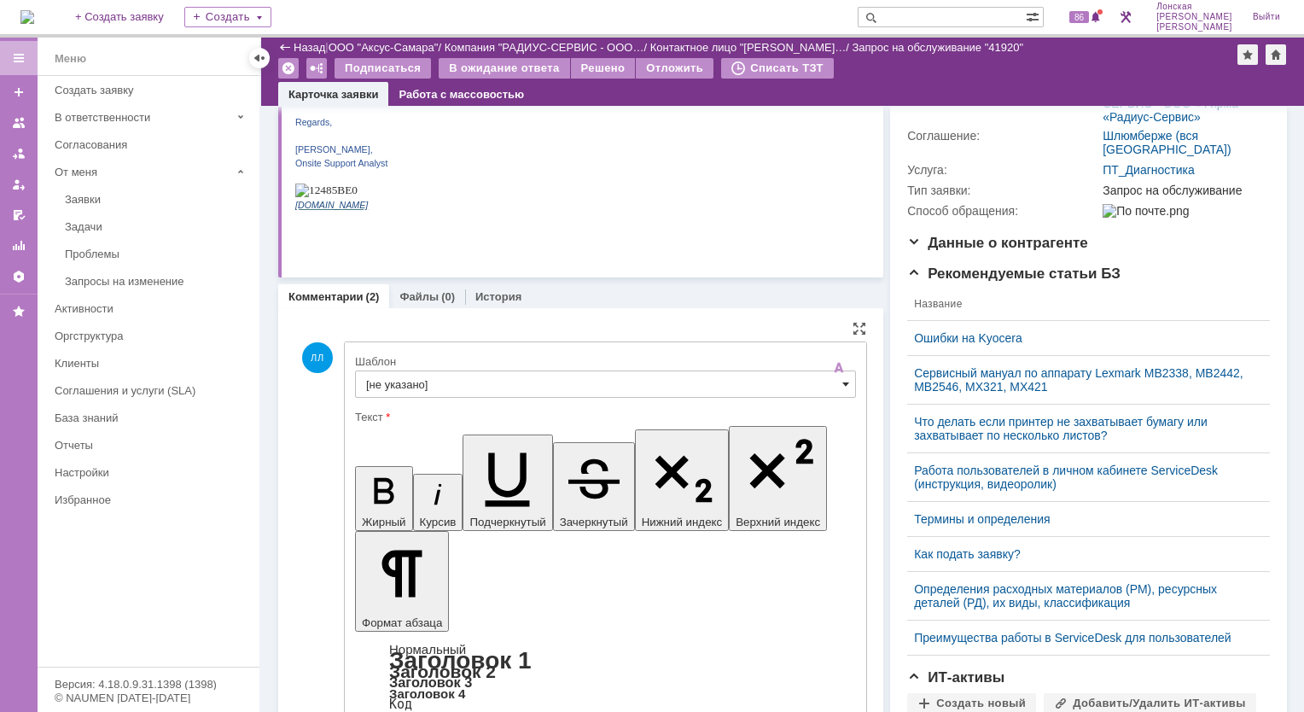
click at [843, 384] on span at bounding box center [846, 384] width 7 height 14
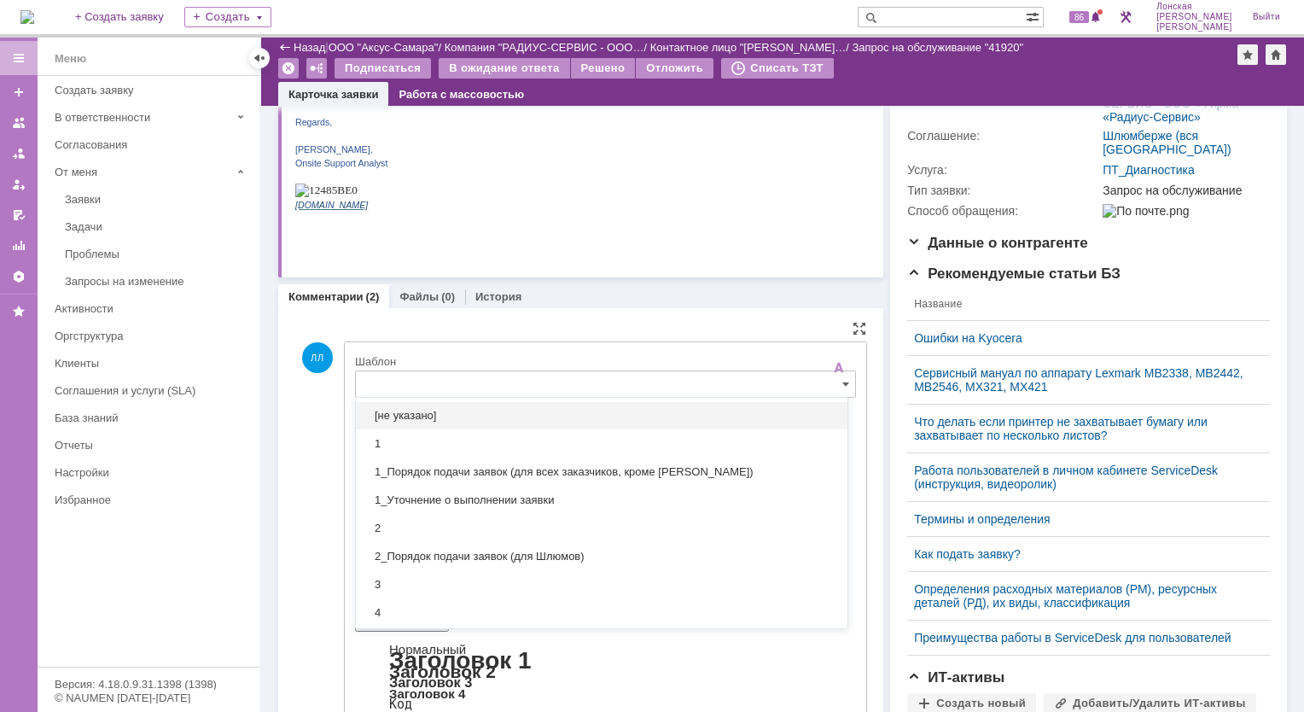
click at [610, 381] on input "text" at bounding box center [605, 383] width 501 height 27
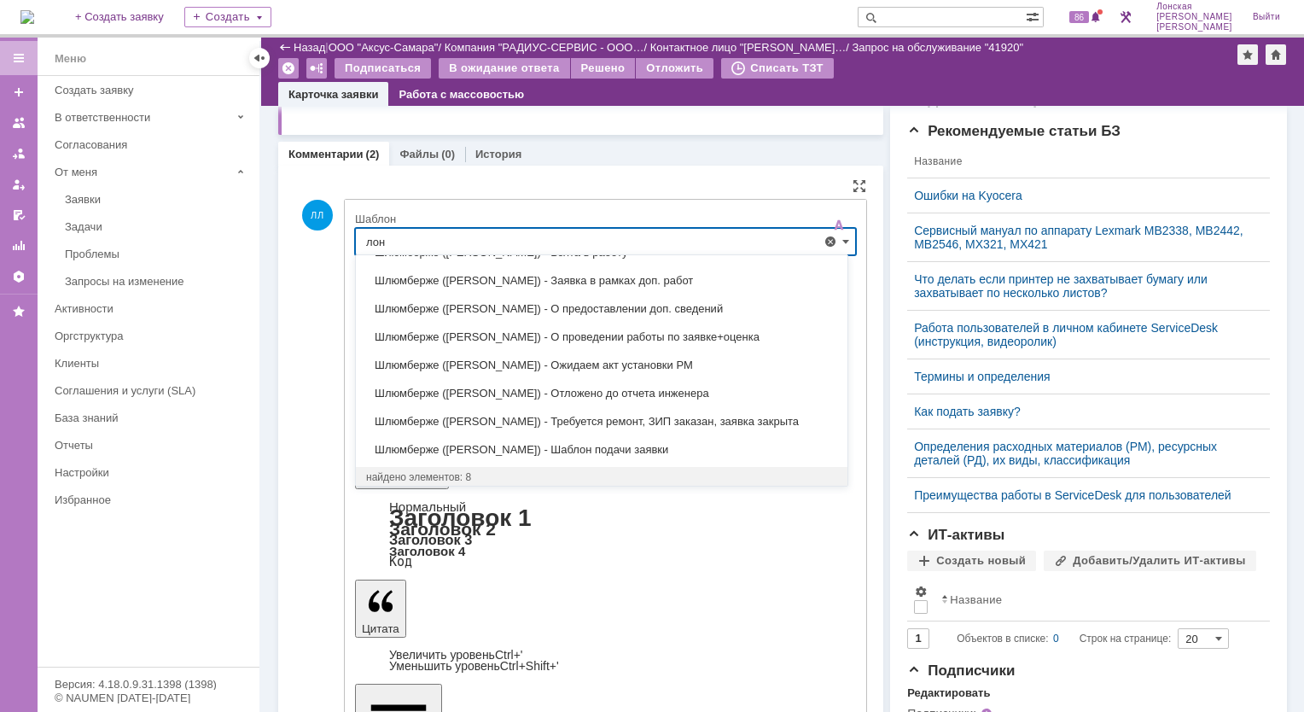
scroll to position [427, 0]
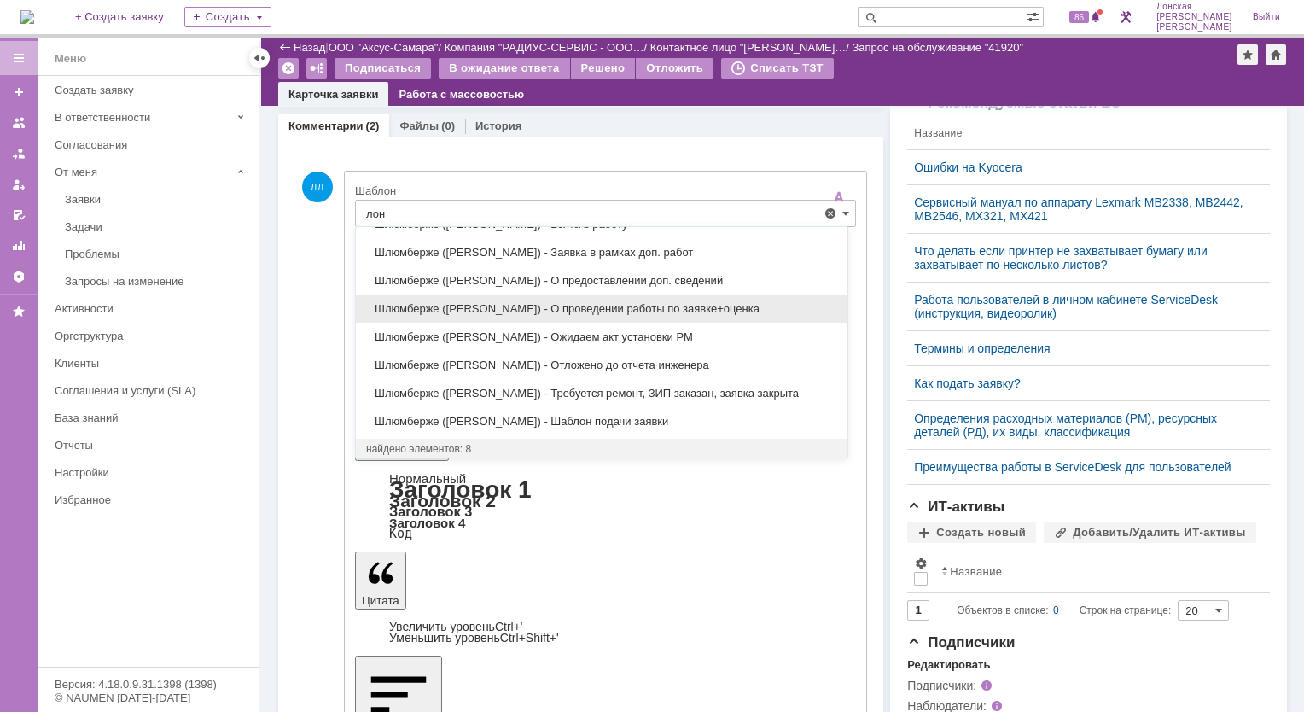
click at [594, 309] on span "Шлюмберже (Лонская) - О проведении работы по заявке+оценка" at bounding box center [601, 309] width 471 height 14
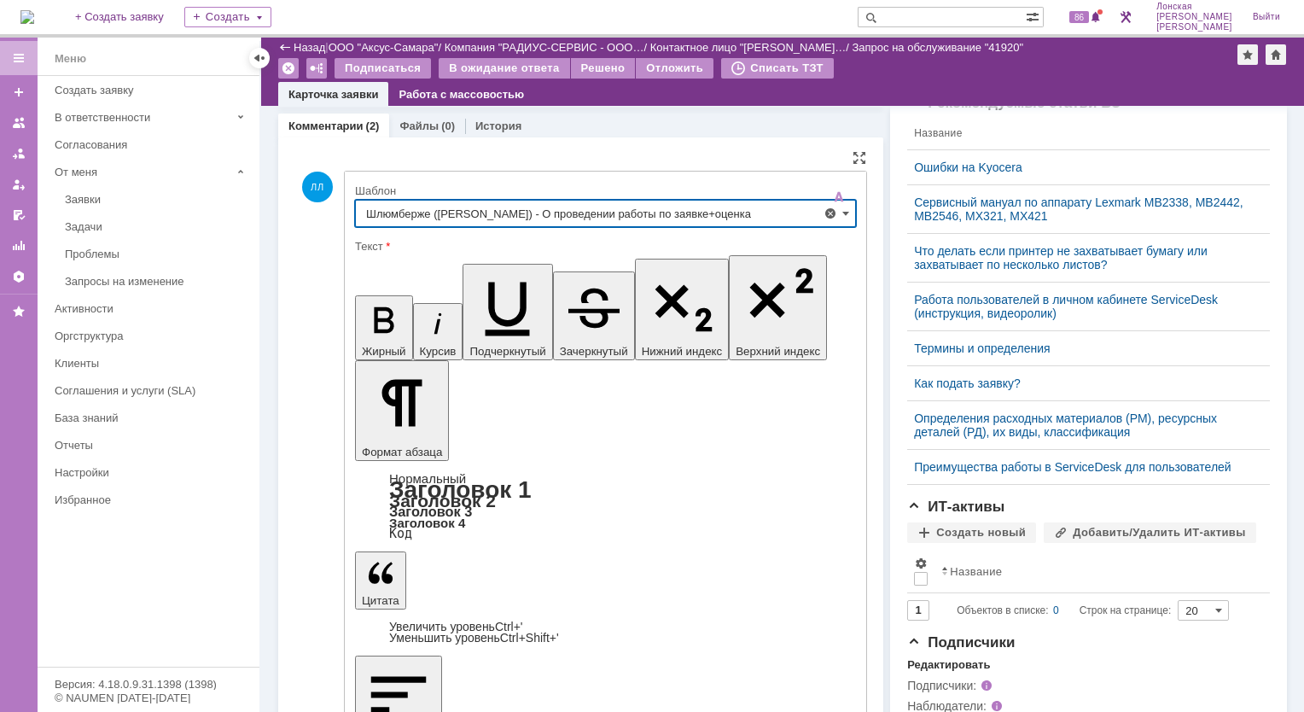
type input "Шлюмберже (Лонская) - О проведении работы по заявке+оценка"
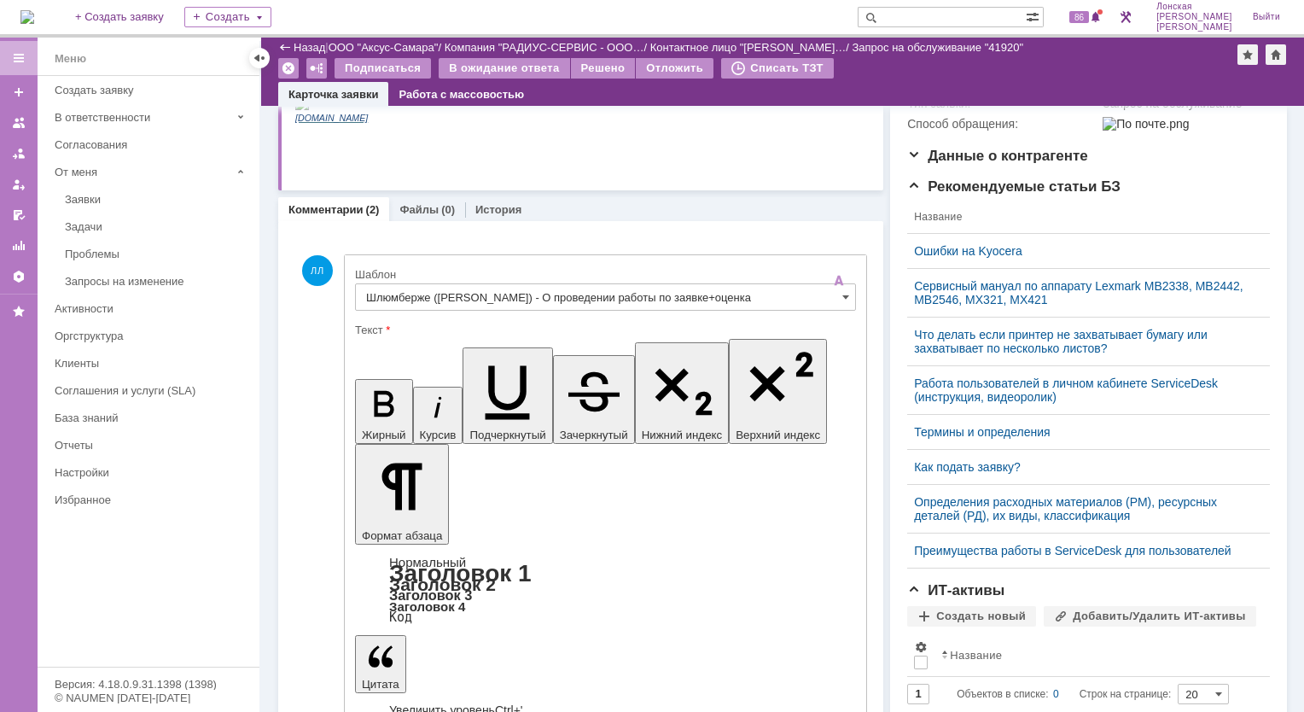
scroll to position [341, 0]
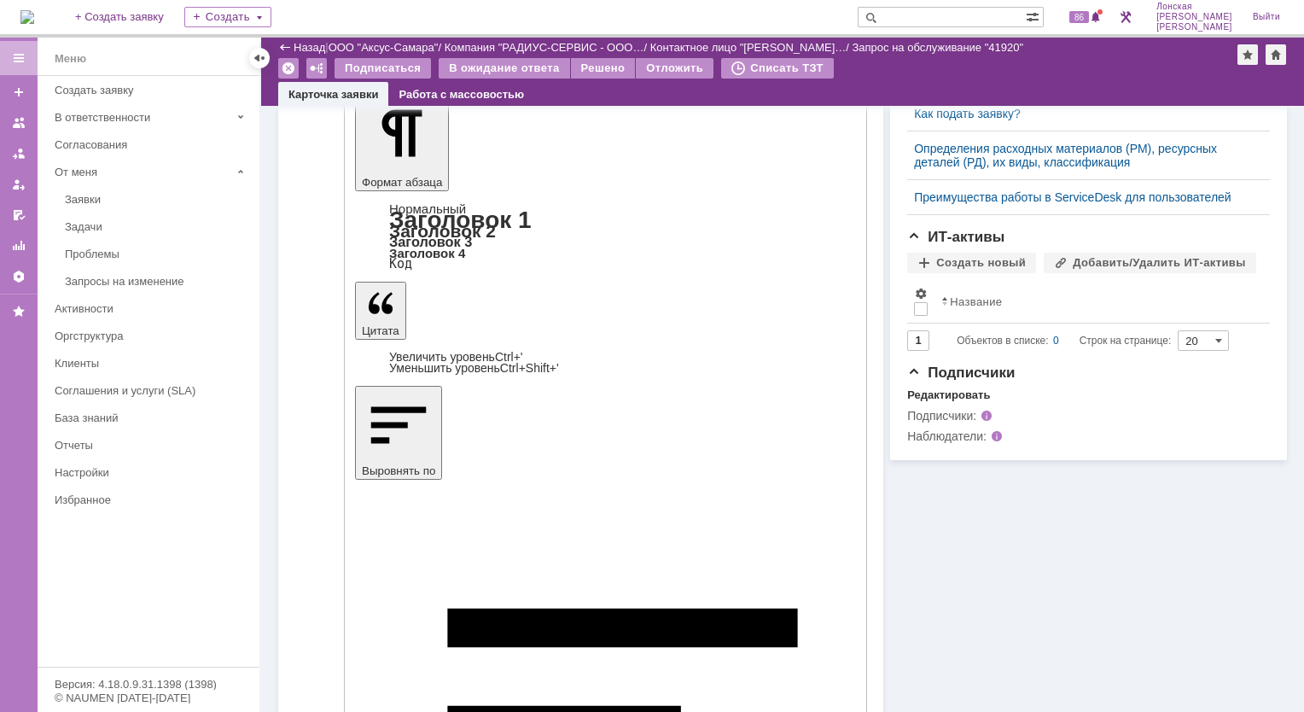
scroll to position [854, 0]
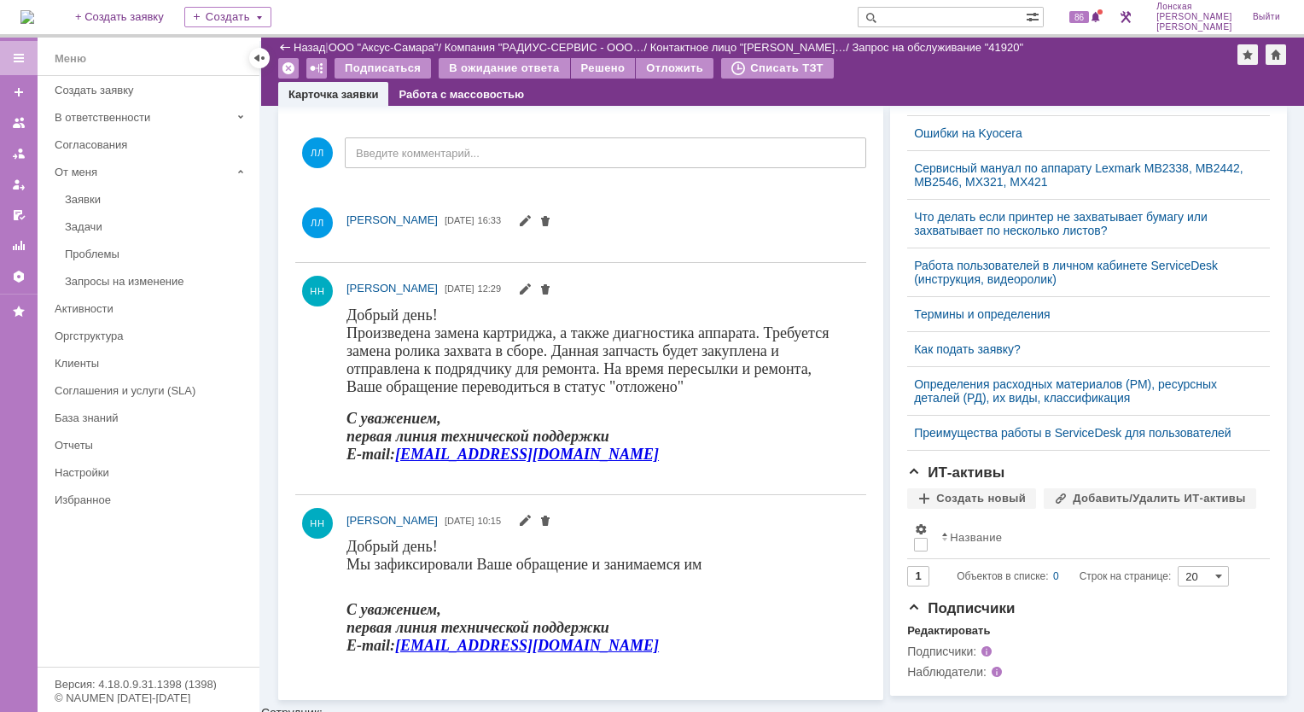
scroll to position [693, 0]
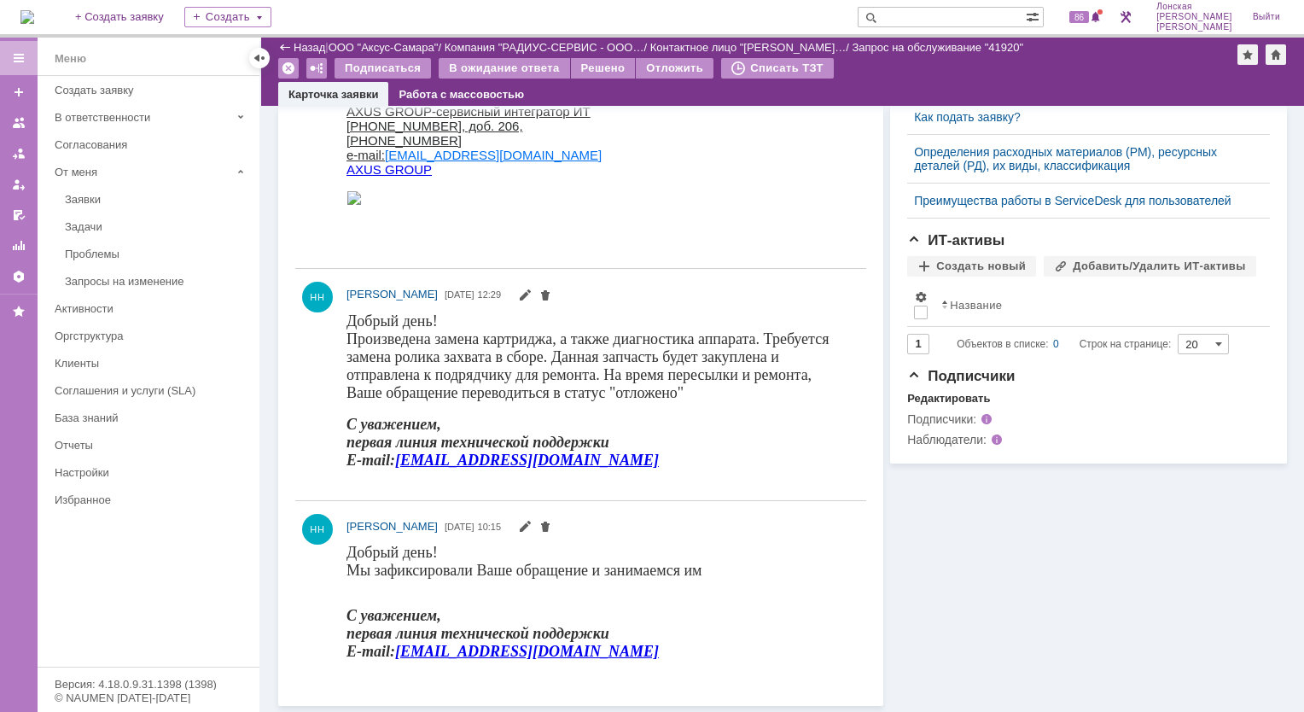
click at [34, 22] on img at bounding box center [27, 17] width 14 height 14
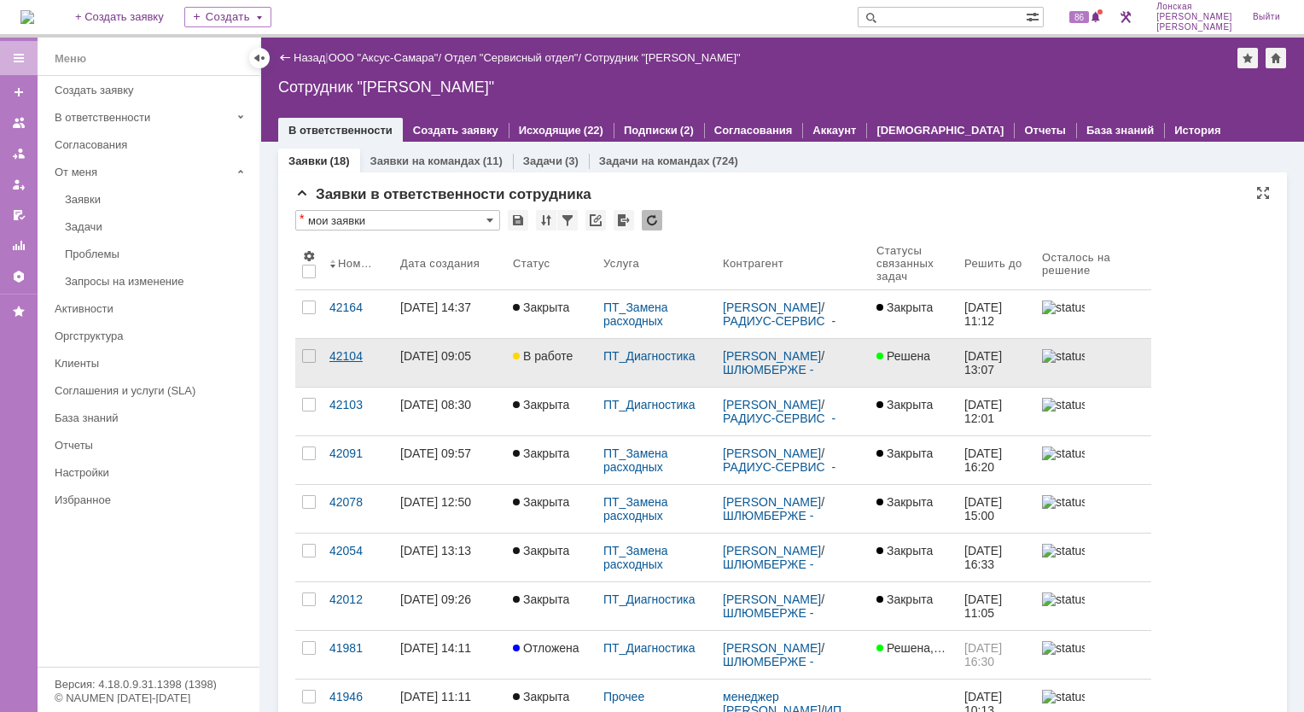
click at [341, 353] on div "42104" at bounding box center [358, 356] width 57 height 14
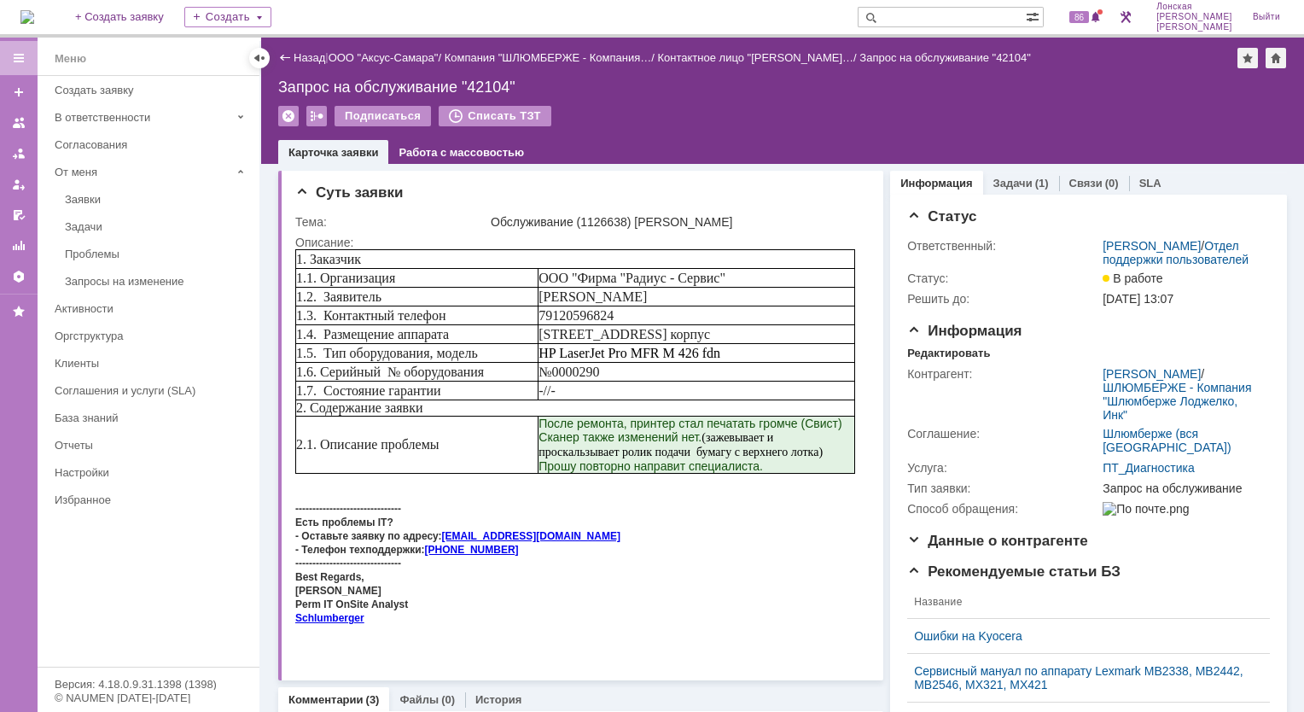
click at [1014, 185] on link "Задачи" at bounding box center [1013, 183] width 39 height 13
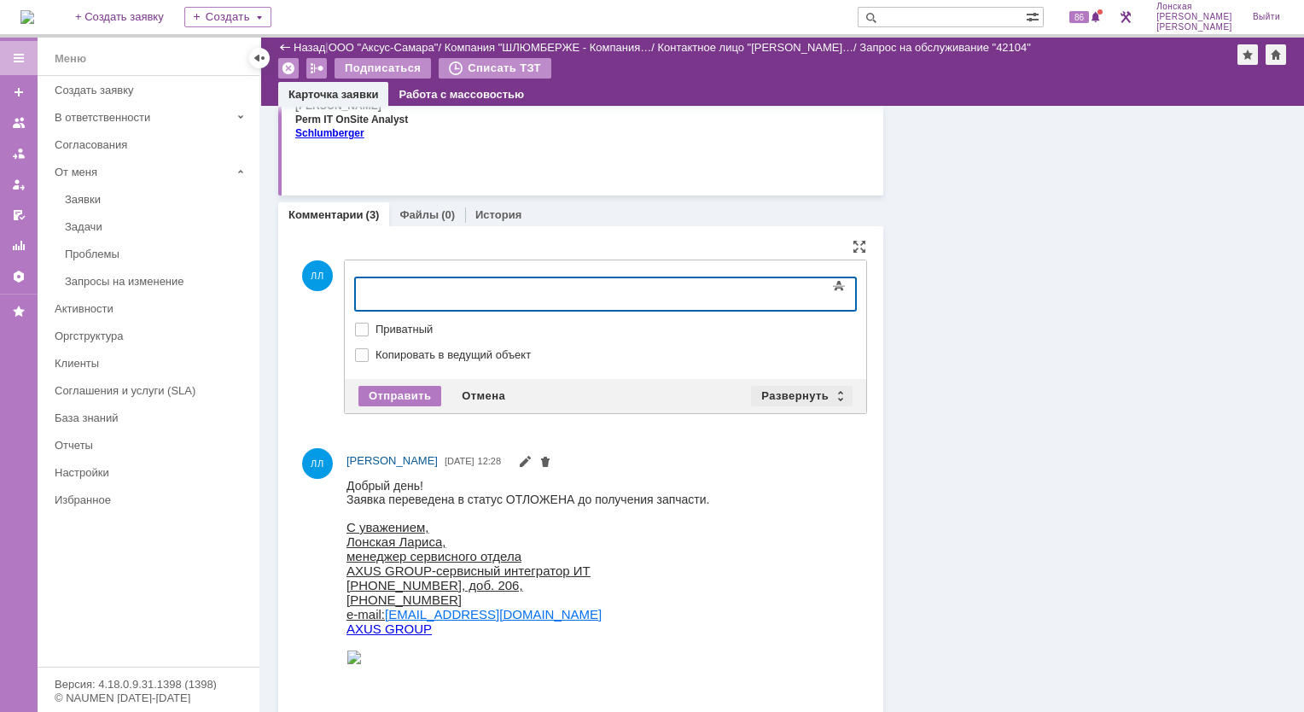
click at [831, 395] on div "Развернуть" at bounding box center [802, 396] width 102 height 20
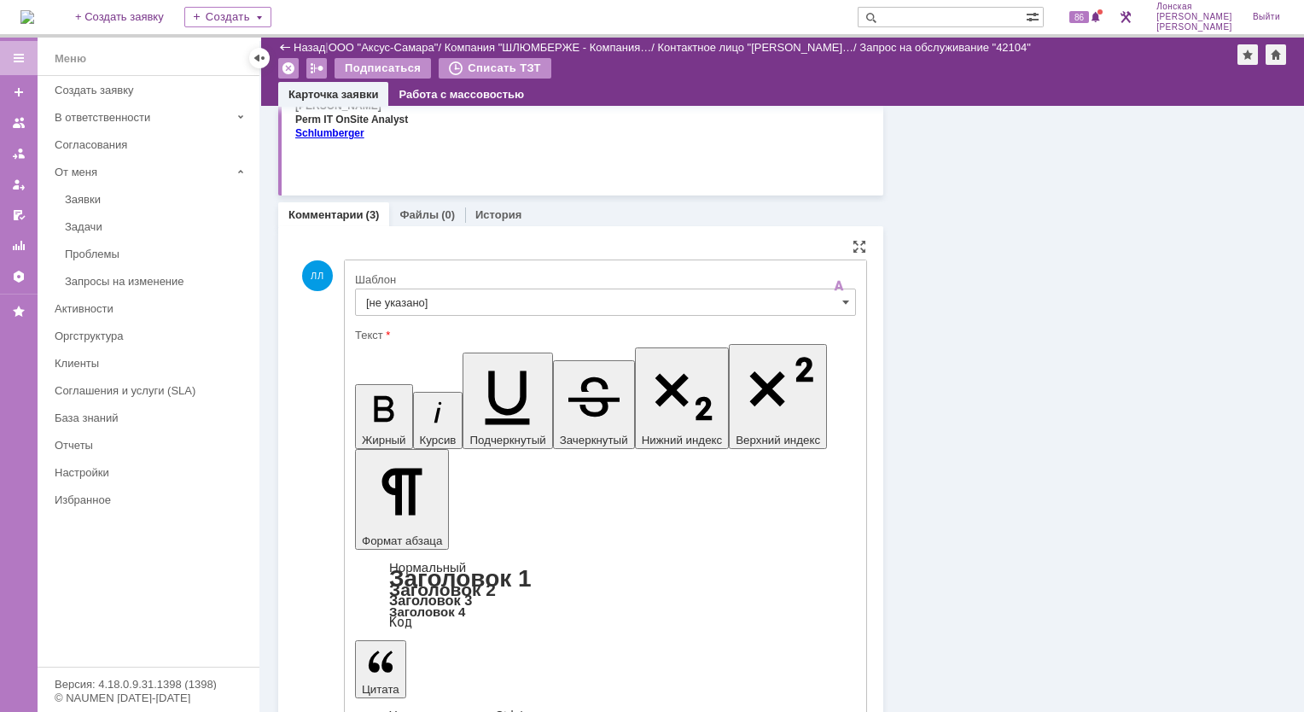
click at [447, 302] on input "[не указано]" at bounding box center [605, 302] width 501 height 27
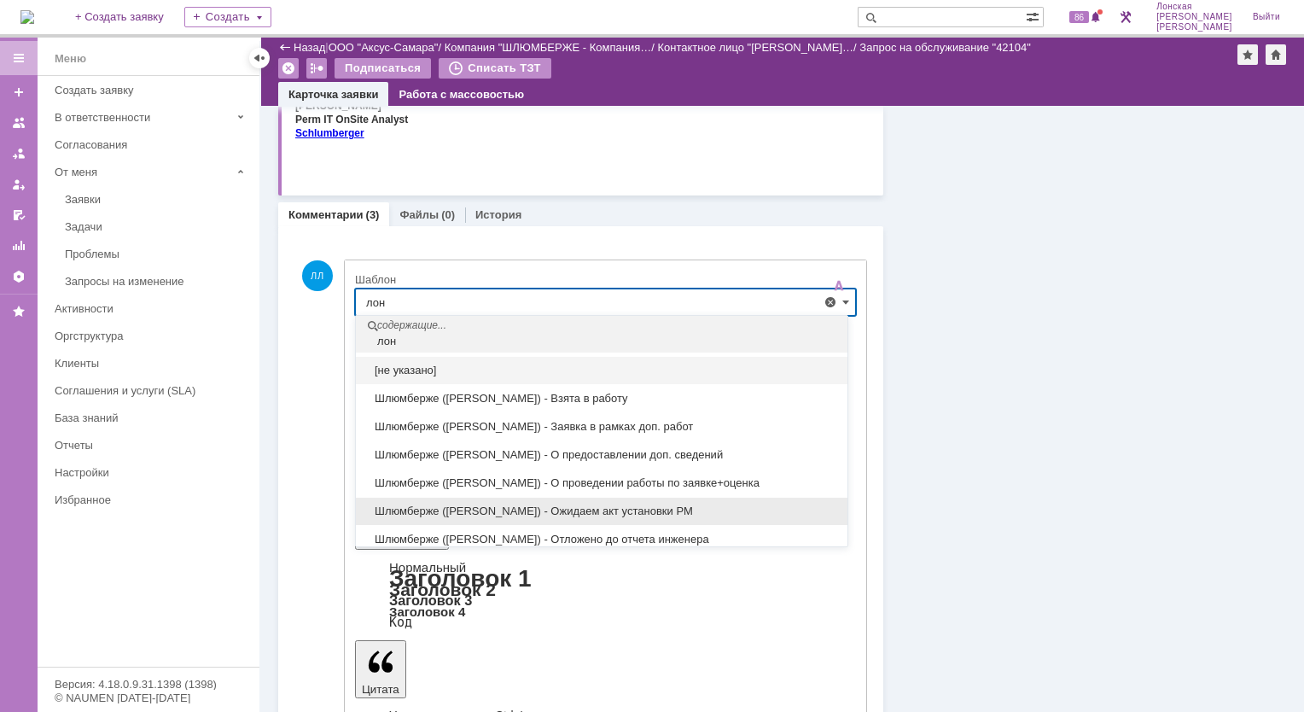
scroll to position [85, 0]
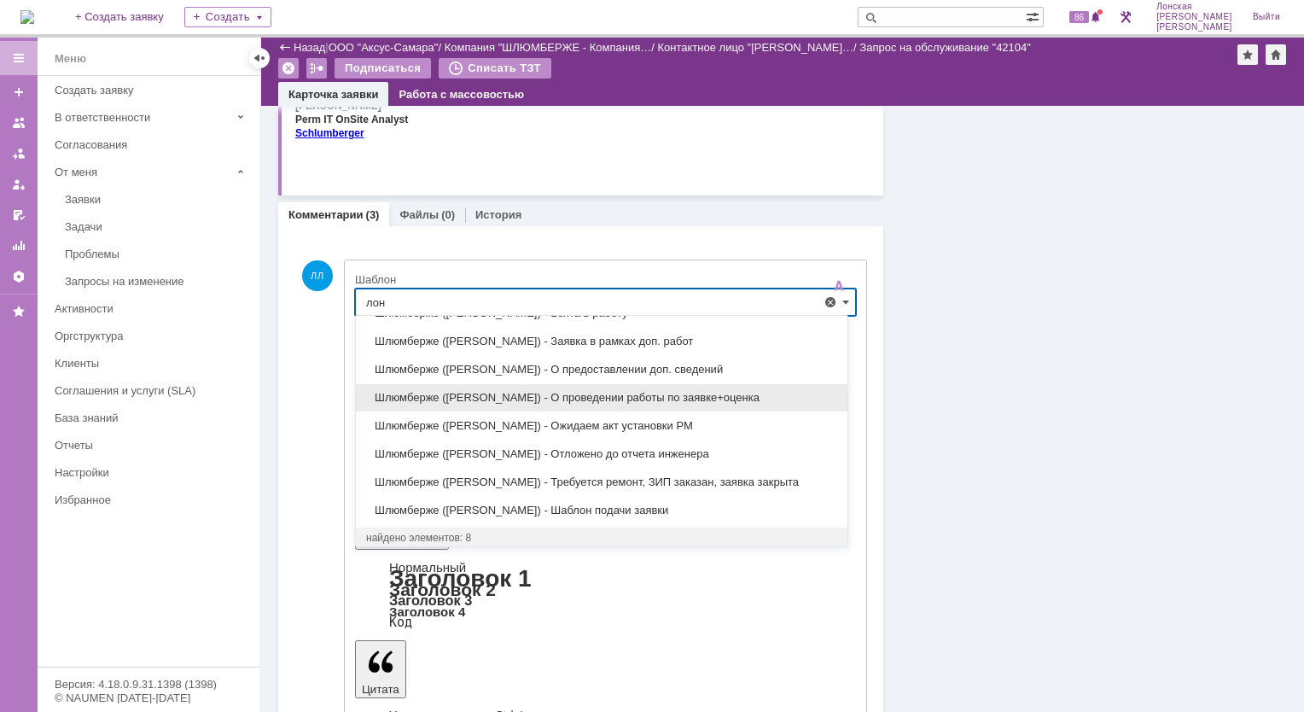
click at [615, 395] on span "Шлюмберже (Лонская) - О проведении работы по заявке+оценка" at bounding box center [601, 398] width 471 height 14
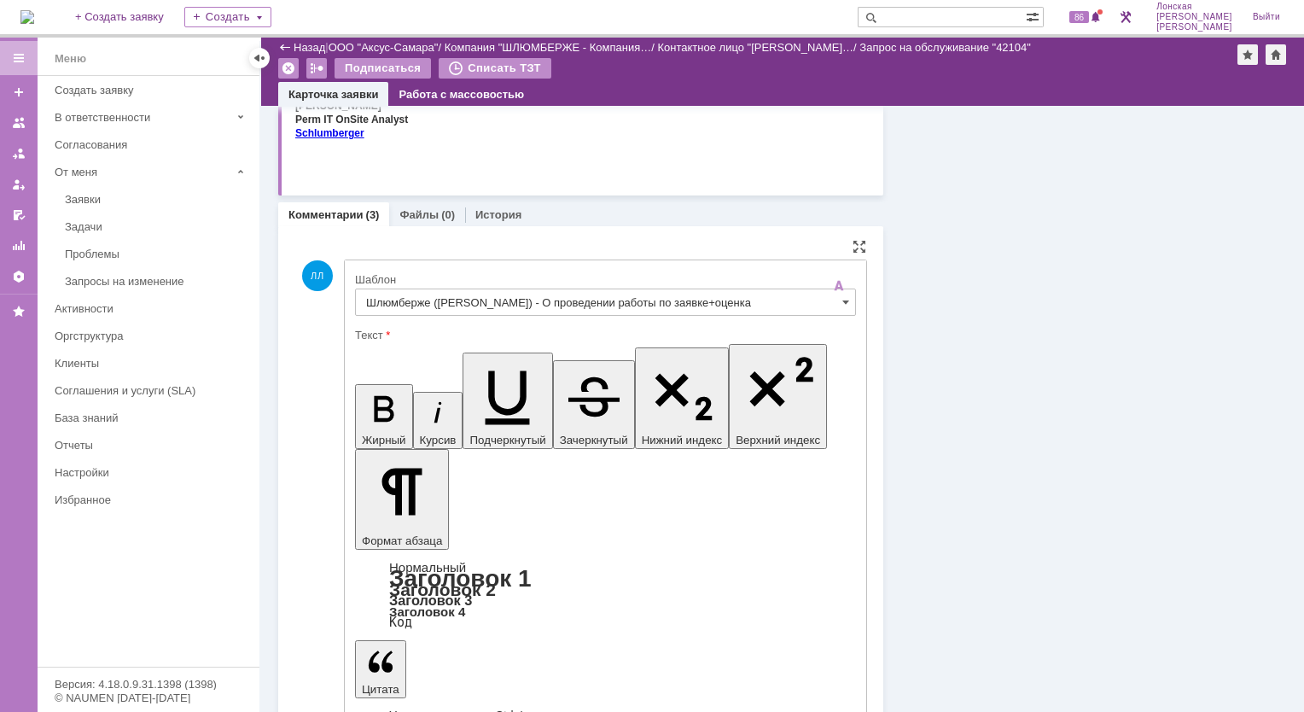
click at [843, 305] on span at bounding box center [846, 302] width 7 height 14
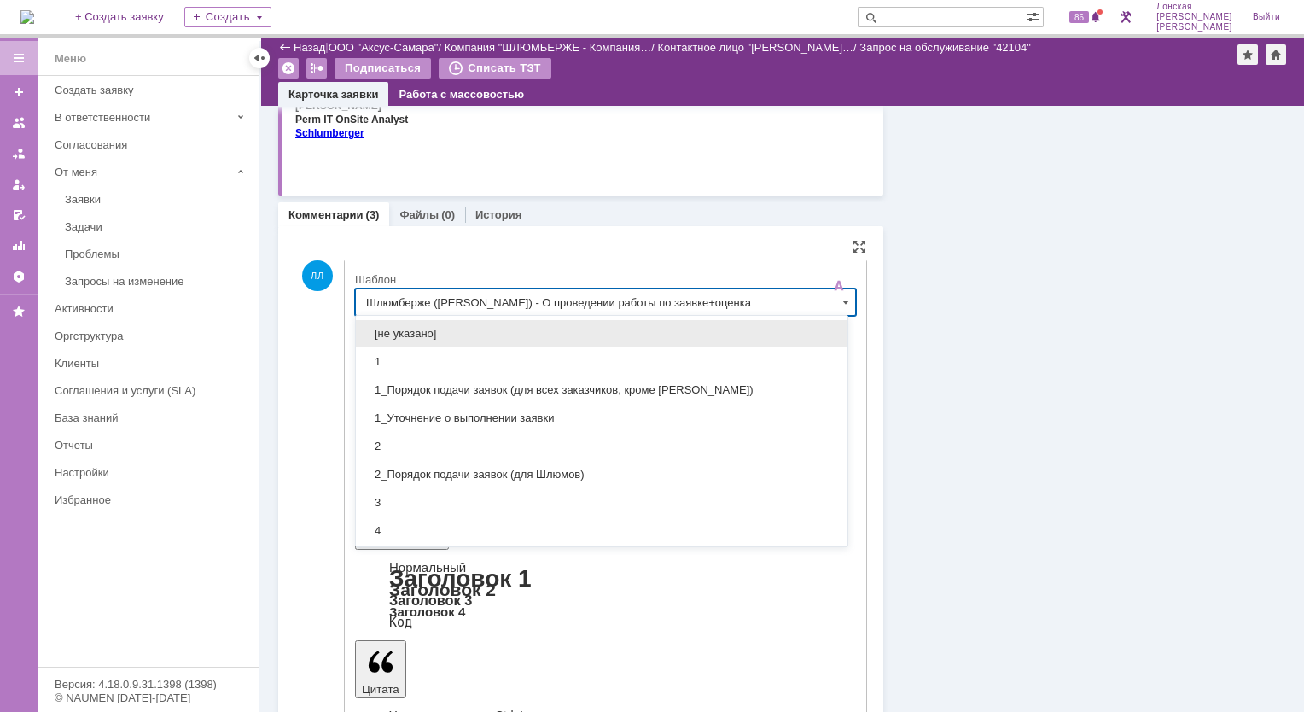
drag, startPoint x: 738, startPoint y: 302, endPoint x: 850, endPoint y: 357, distance: 125.2
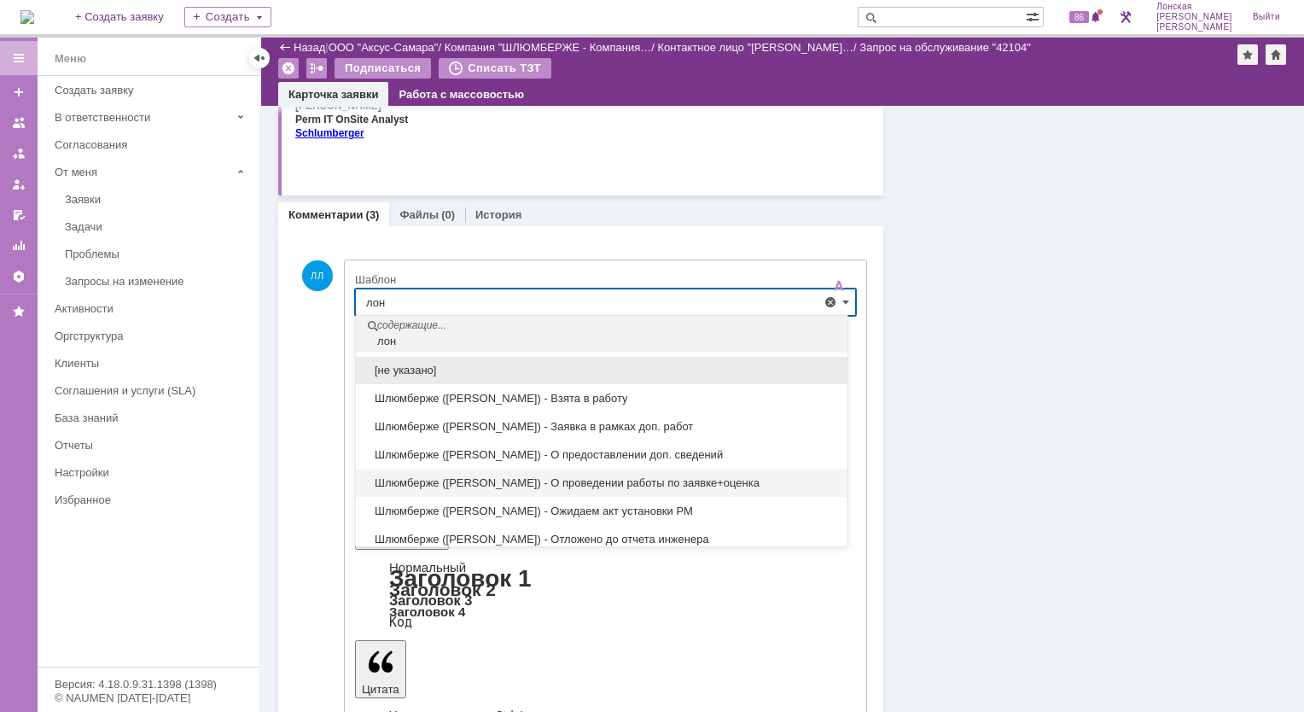
click at [618, 481] on span "Шлюмберже (Лонская) - О проведении работы по заявке+оценка" at bounding box center [601, 483] width 471 height 14
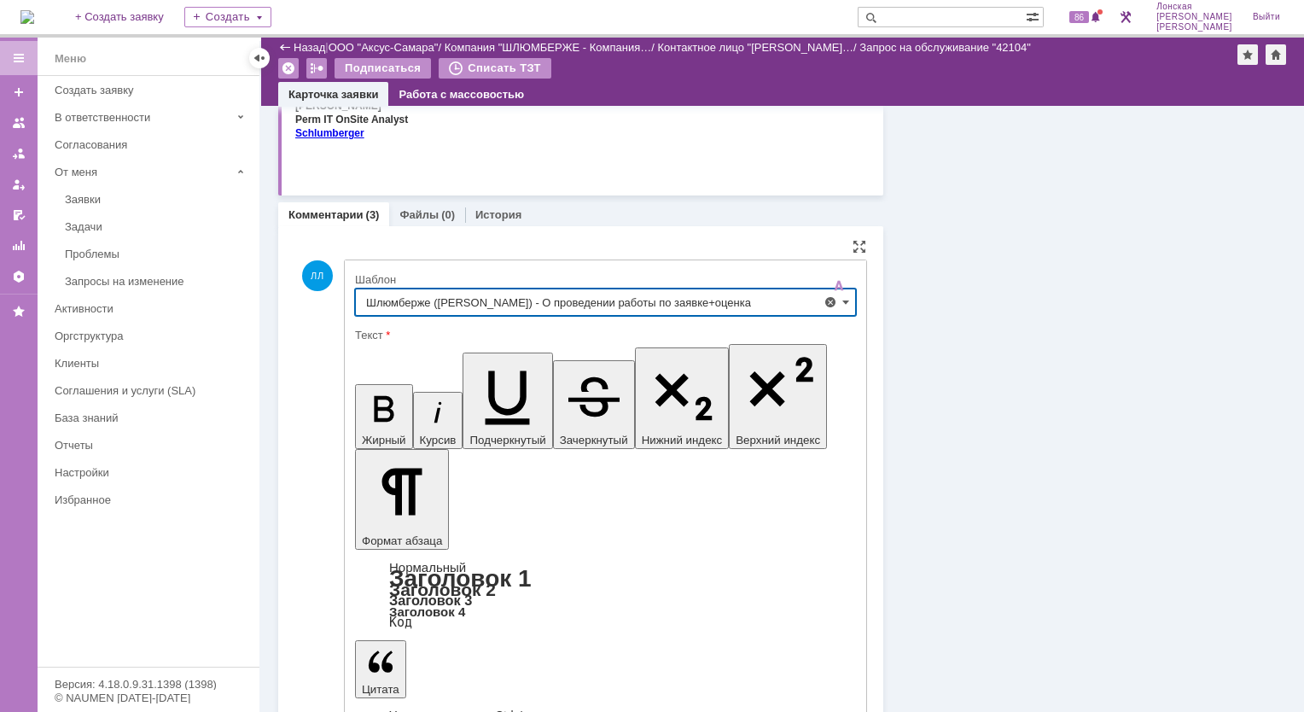
type input "Шлюмберже (Лонская) - О проведении работы по заявке+оценка"
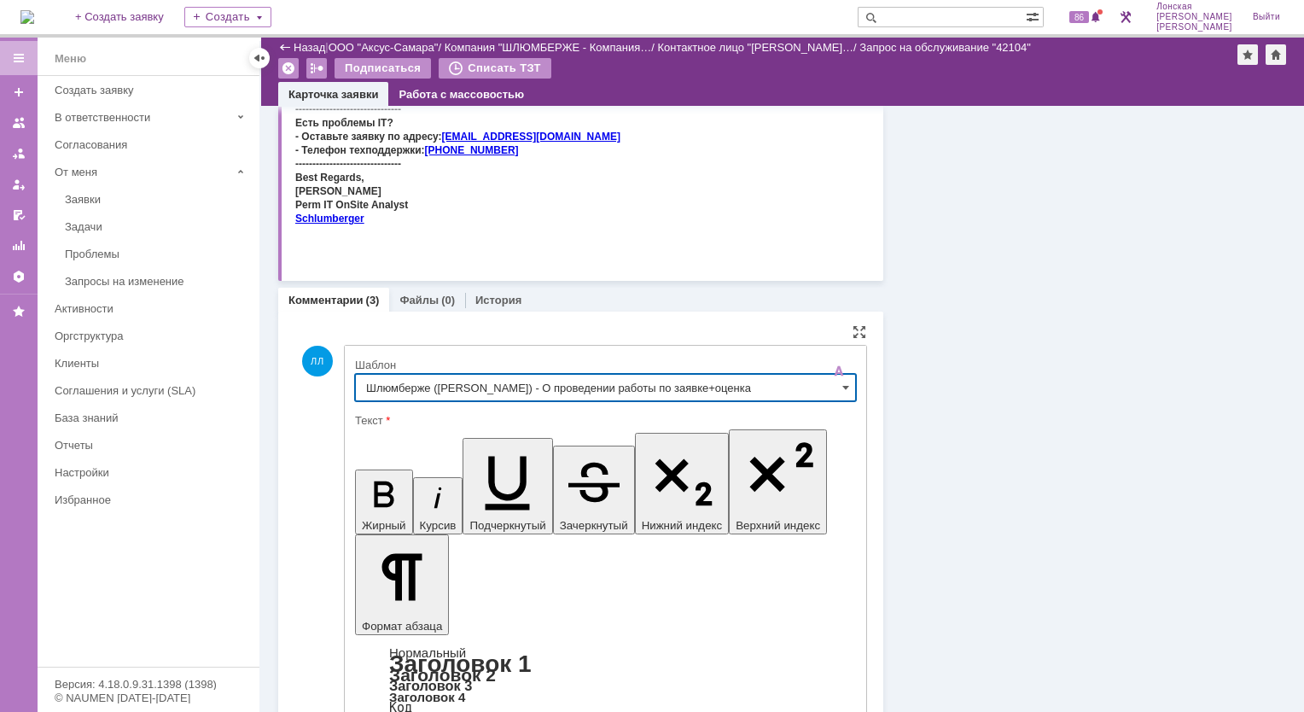
scroll to position [512, 0]
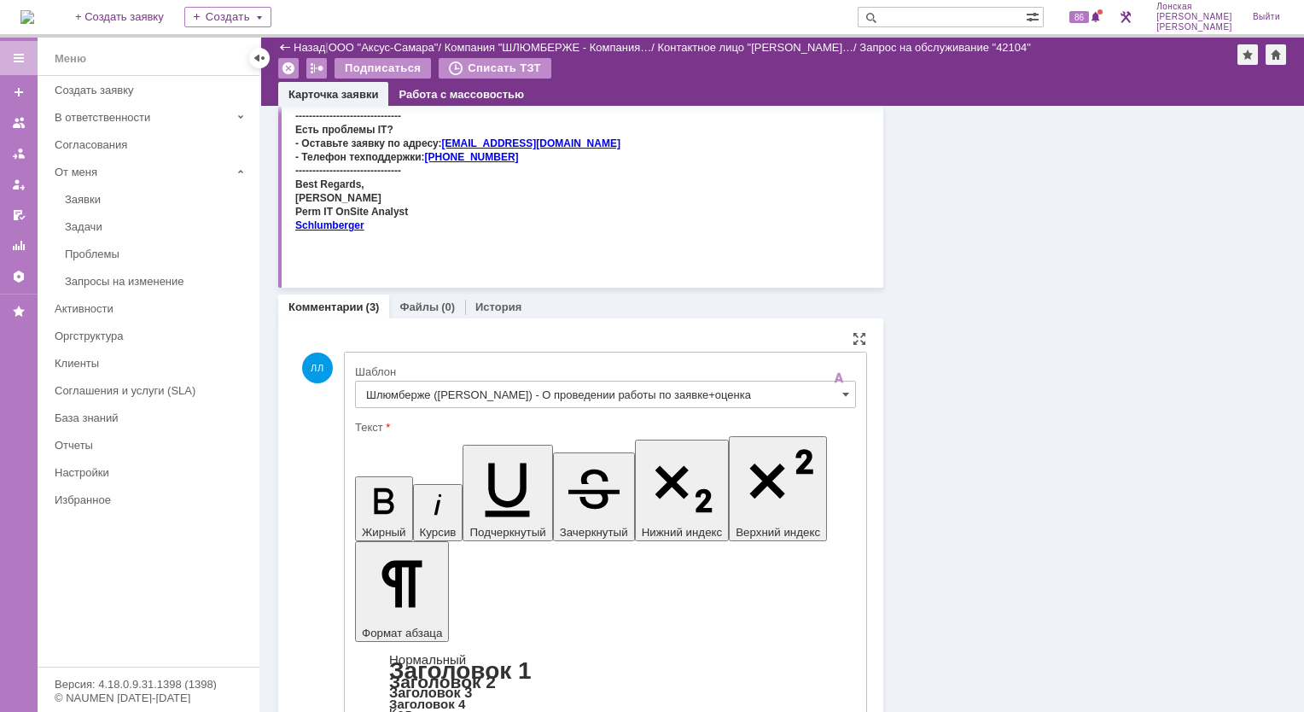
scroll to position [427, 0]
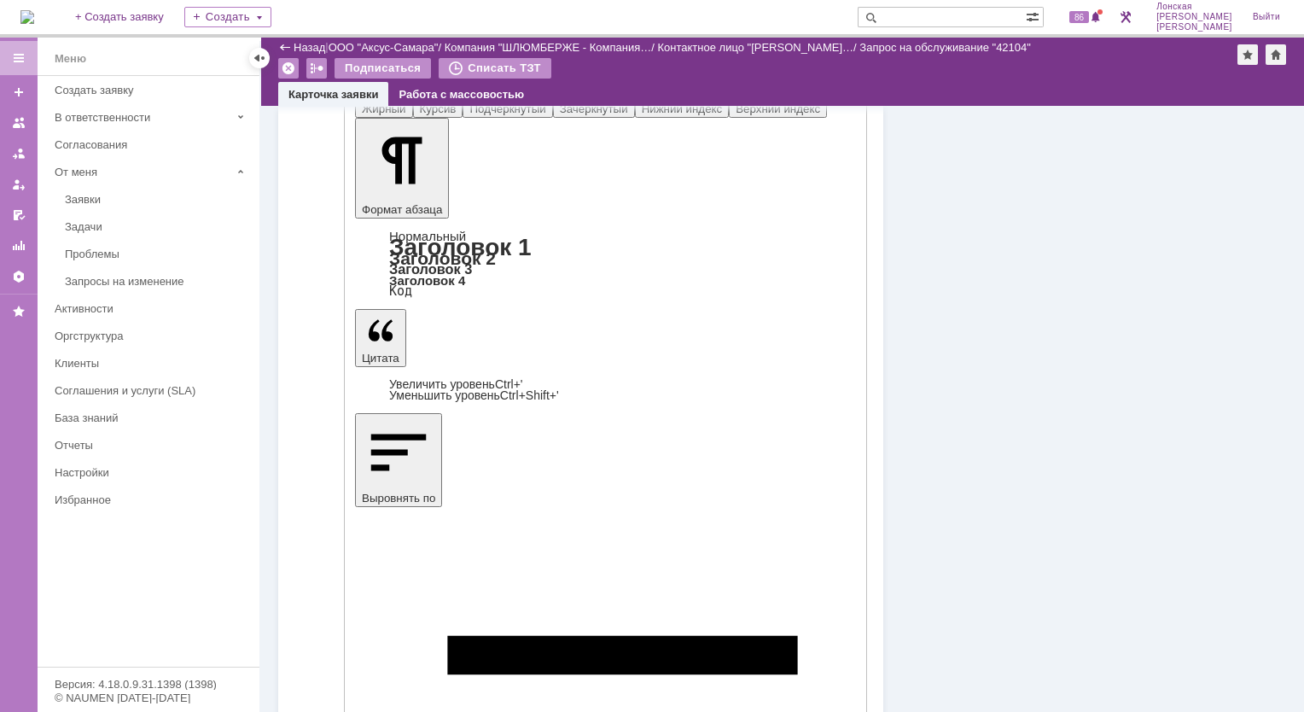
scroll to position [854, 0]
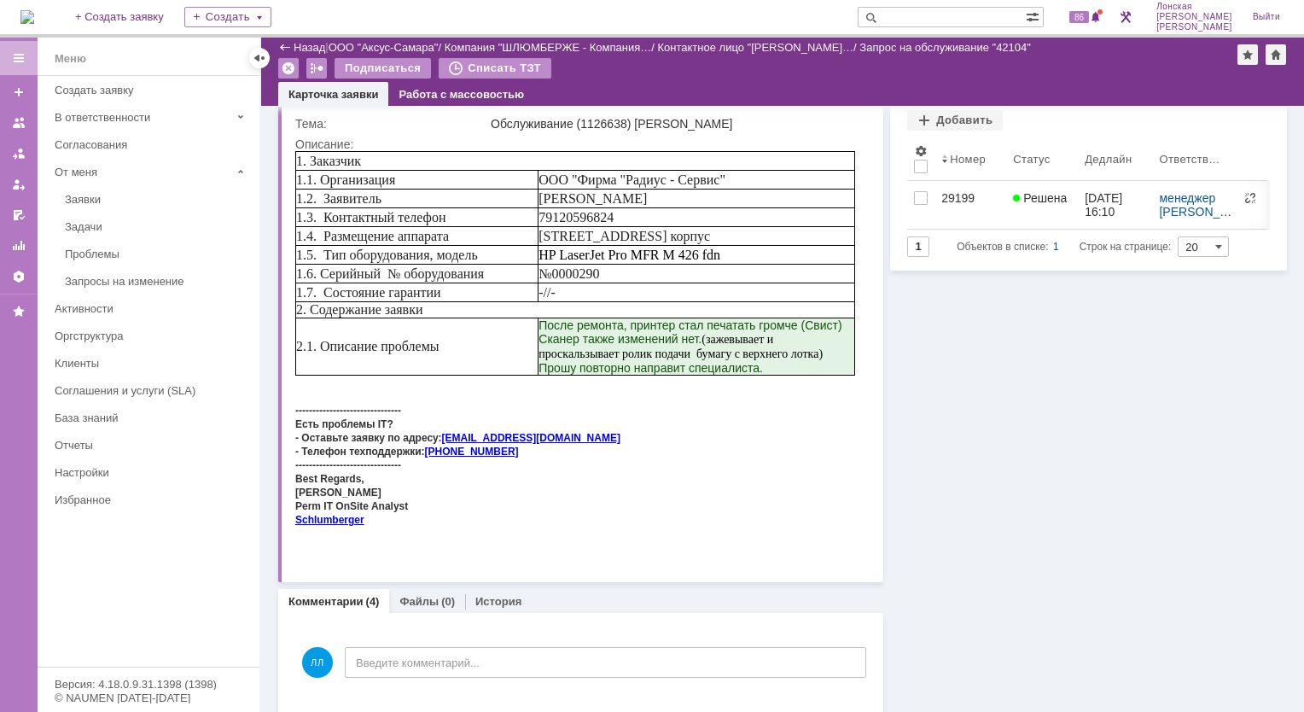
scroll to position [0, 0]
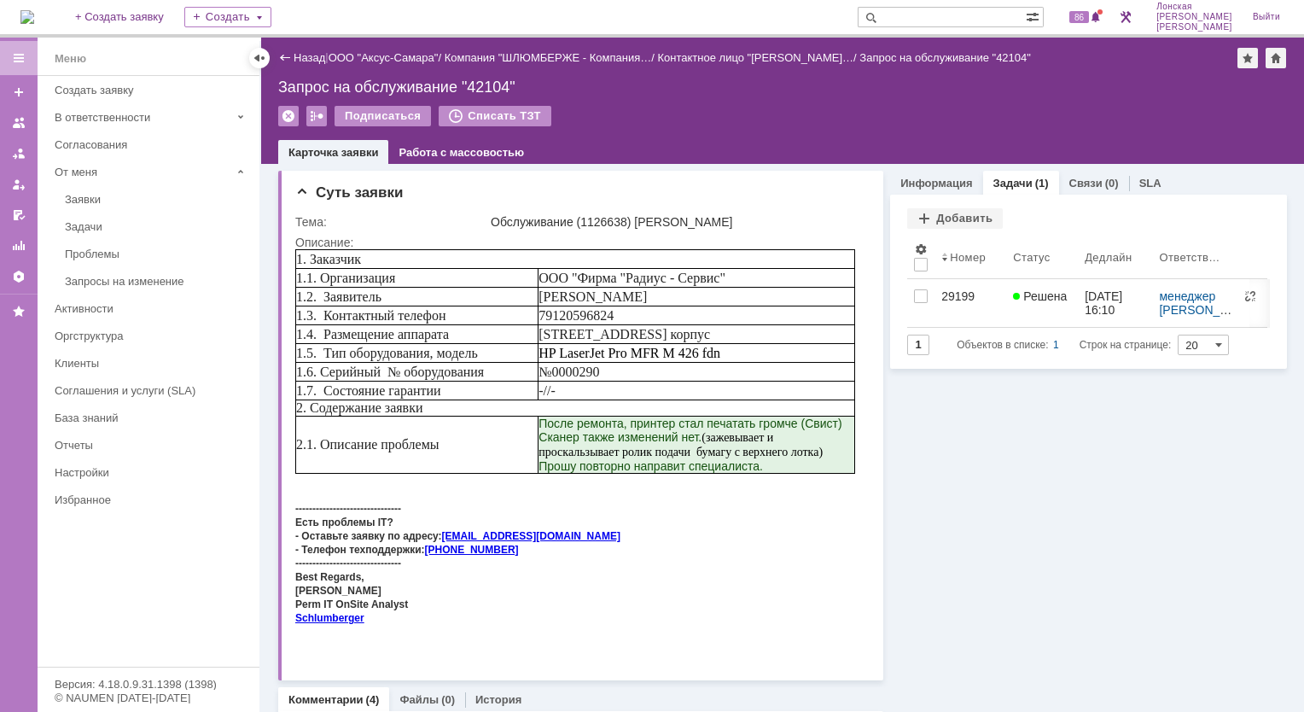
click at [952, 295] on div "29199" at bounding box center [971, 296] width 58 height 14
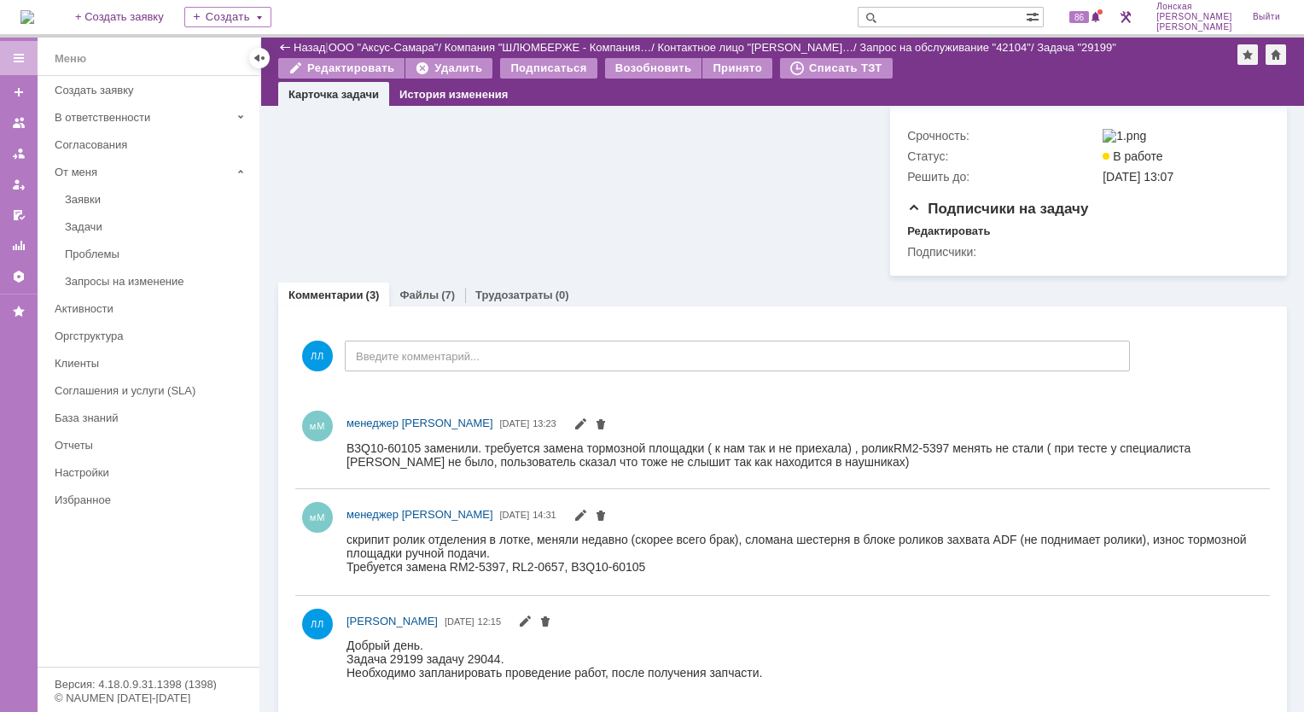
scroll to position [819, 0]
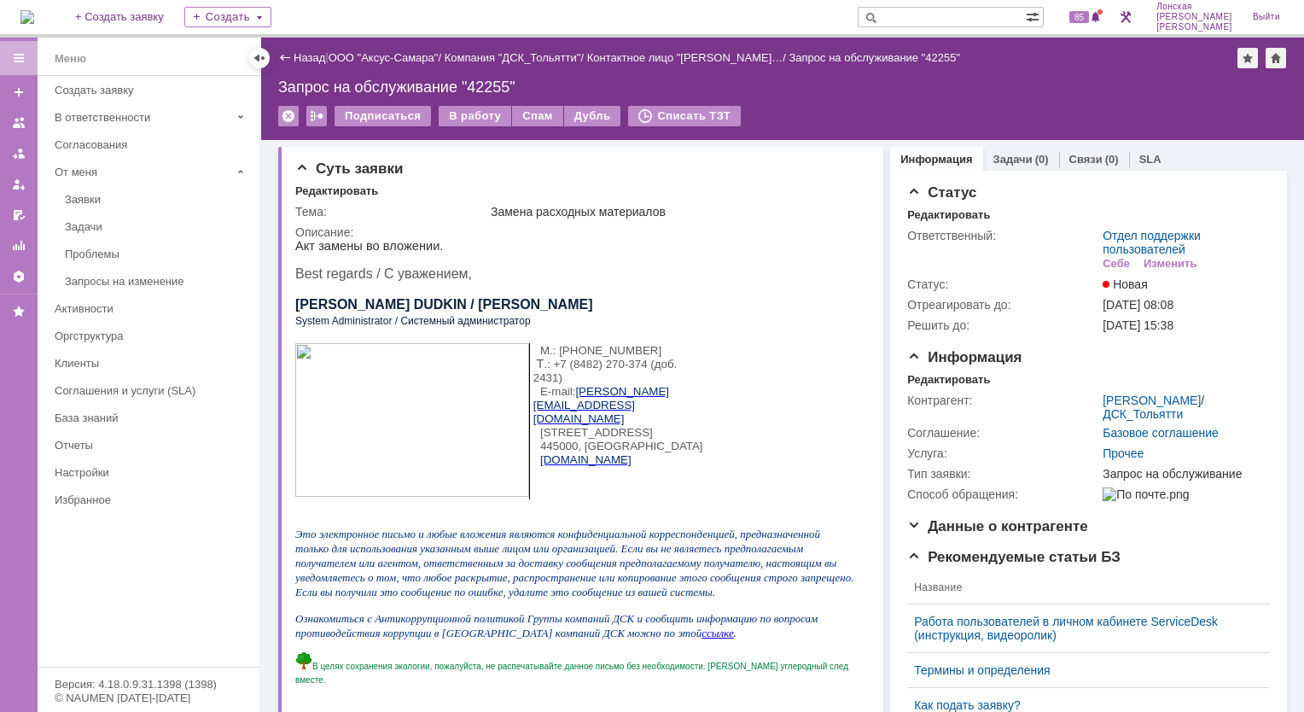
click at [982, 13] on input "text" at bounding box center [942, 17] width 168 height 20
type input "дудкин"
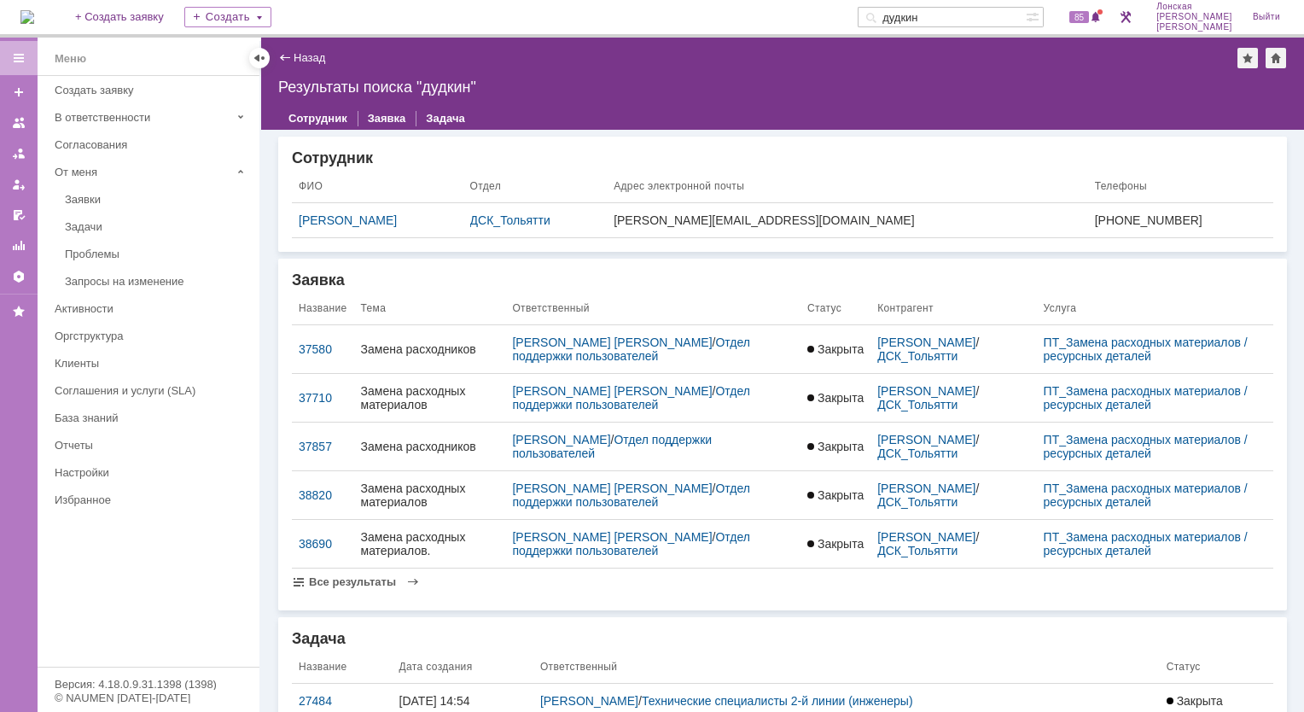
click at [34, 16] on img at bounding box center [27, 17] width 14 height 14
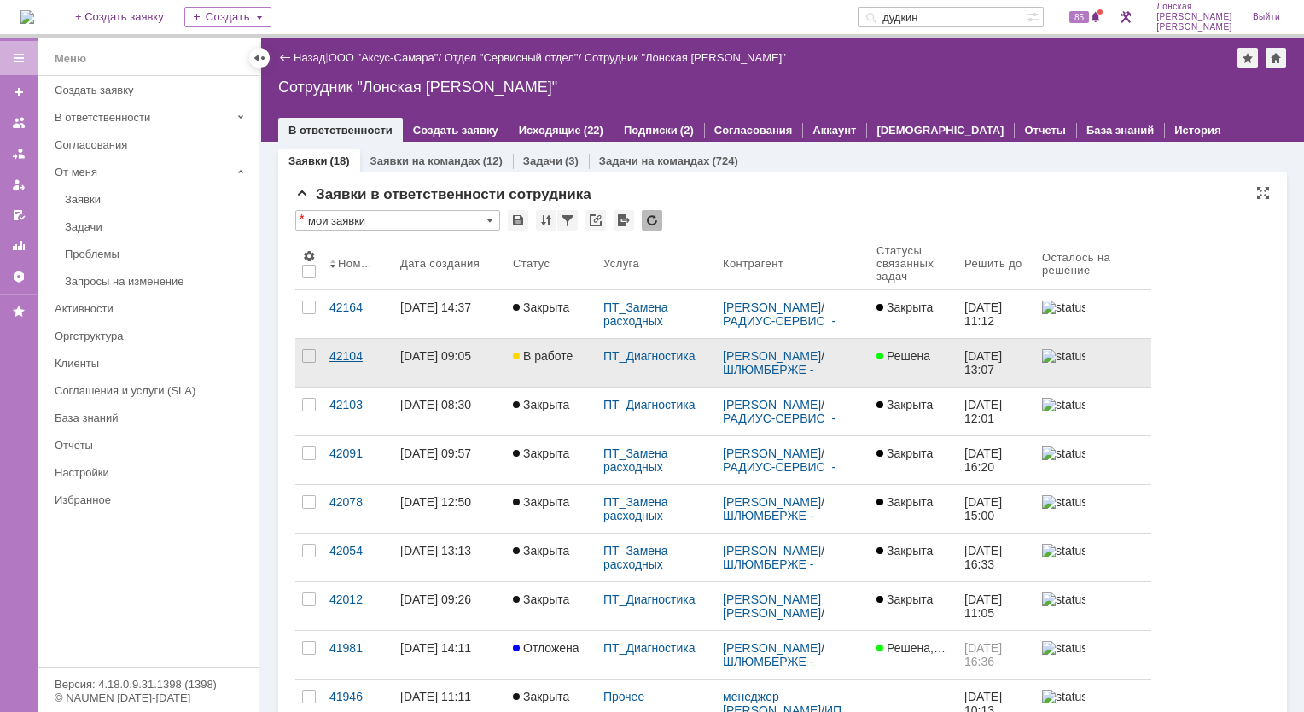
click at [357, 353] on div "42104" at bounding box center [358, 356] width 57 height 14
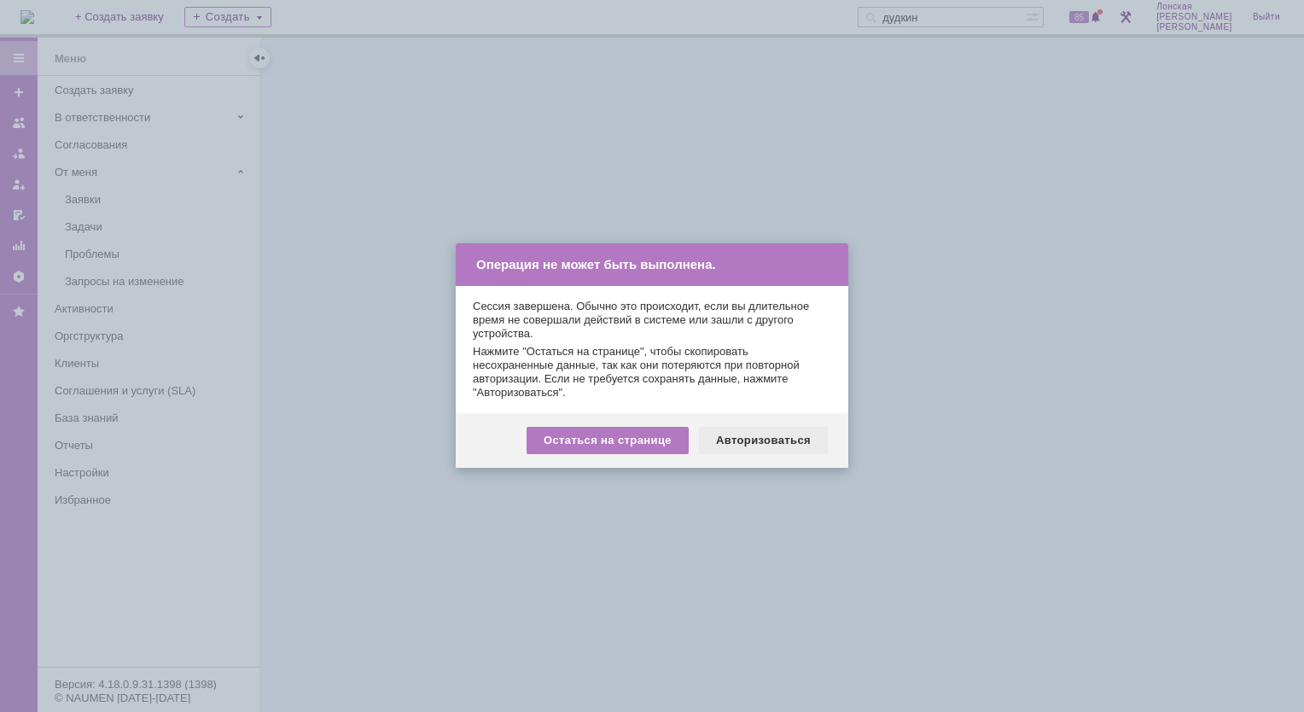
click at [772, 449] on div "Авторизоваться" at bounding box center [763, 440] width 129 height 27
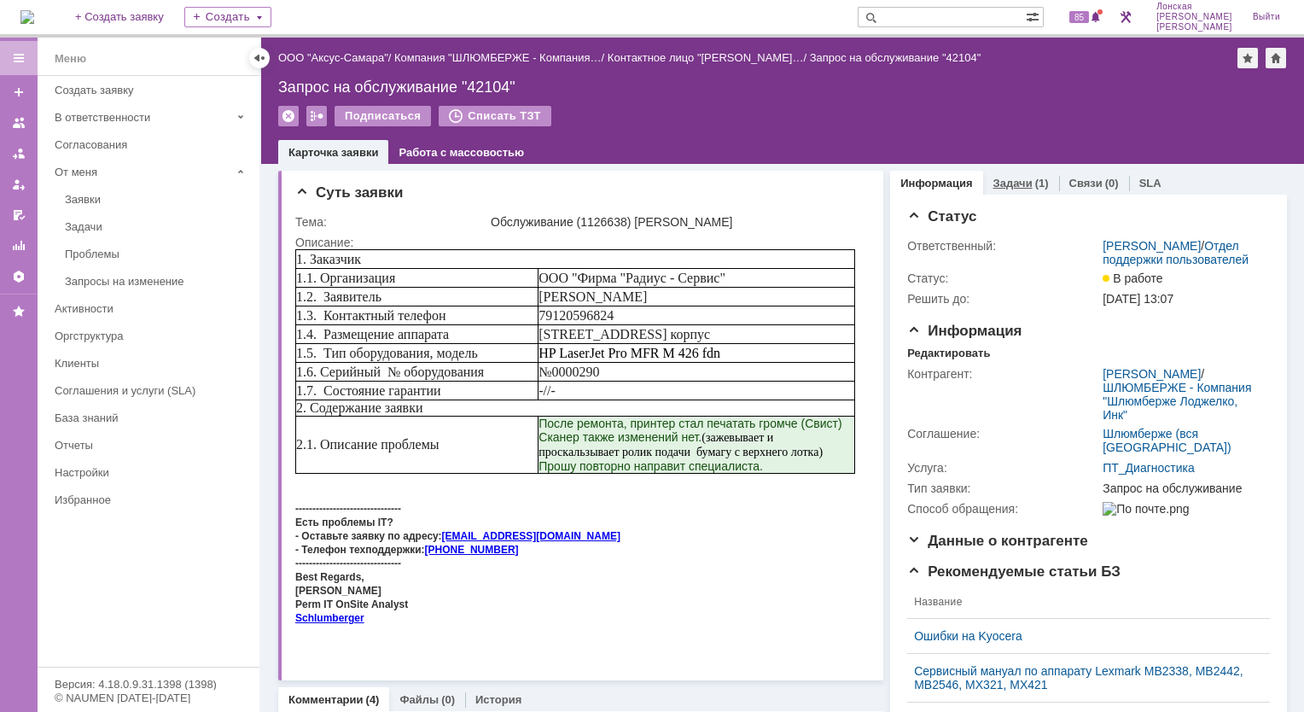
click at [1008, 181] on link "Задачи" at bounding box center [1013, 183] width 39 height 13
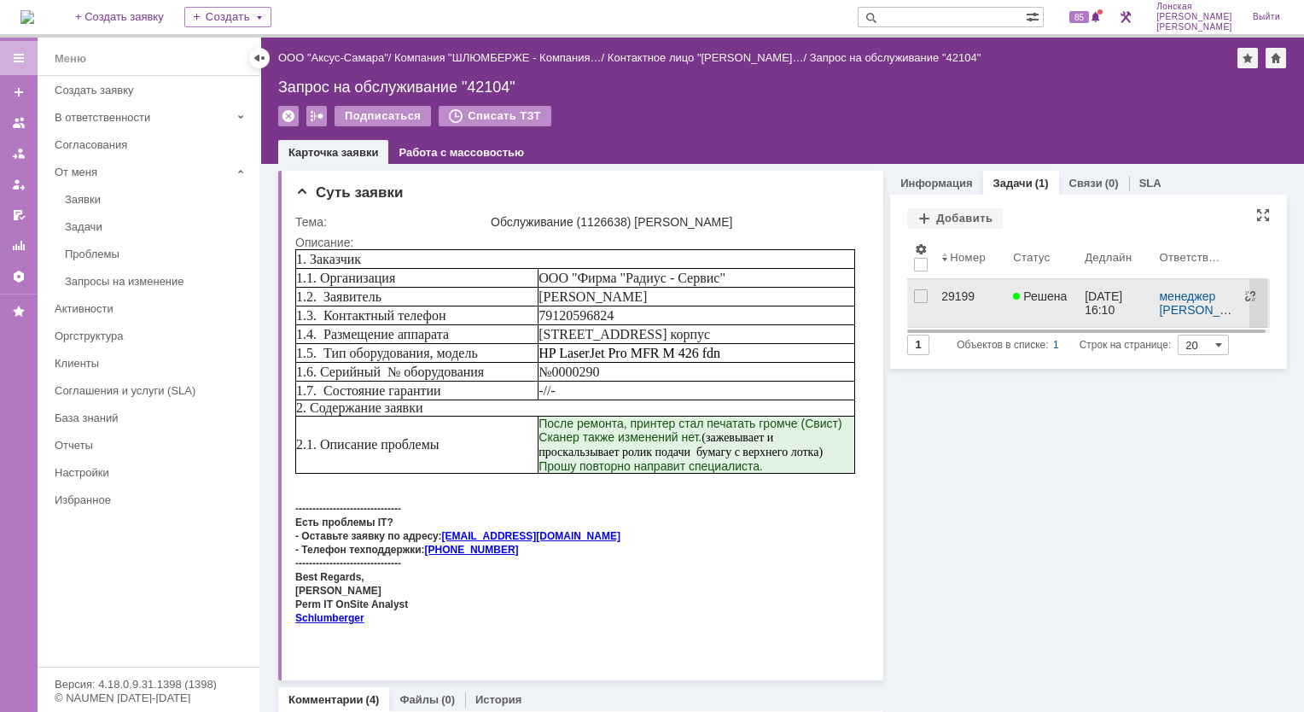
click at [943, 298] on div "29199" at bounding box center [971, 296] width 58 height 14
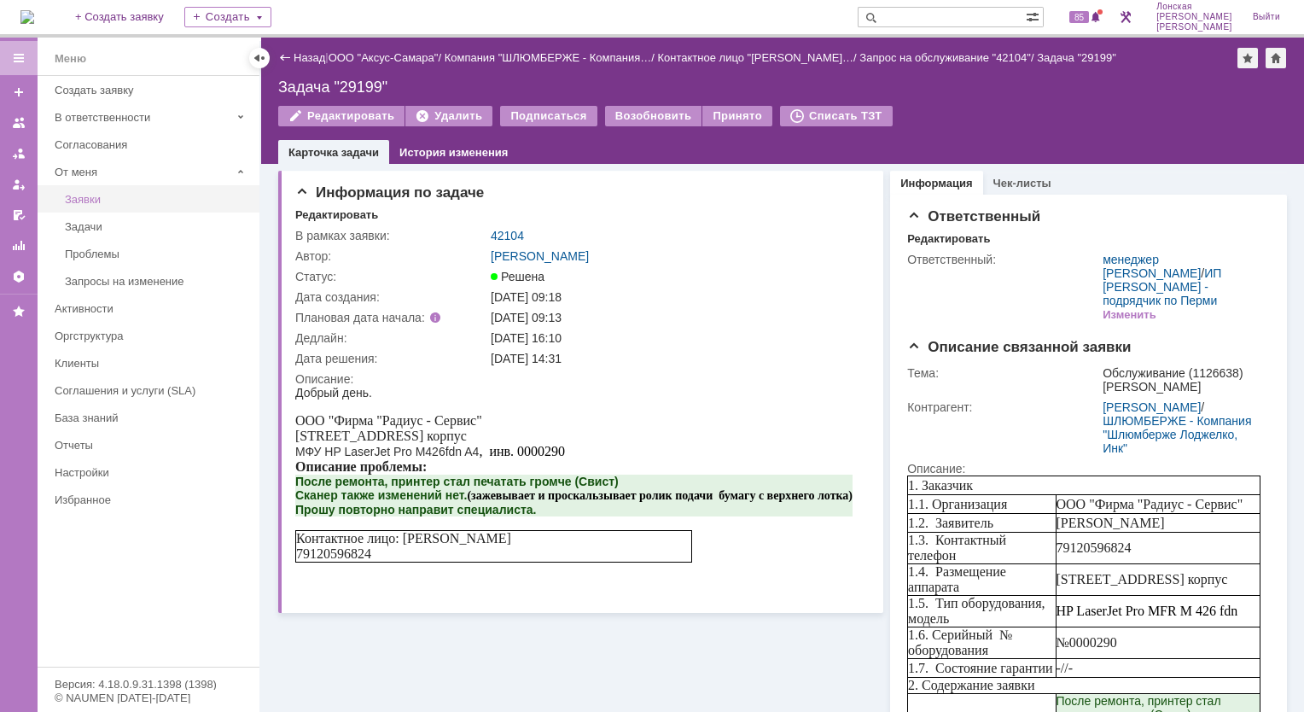
click at [90, 196] on div "Заявки" at bounding box center [157, 199] width 184 height 13
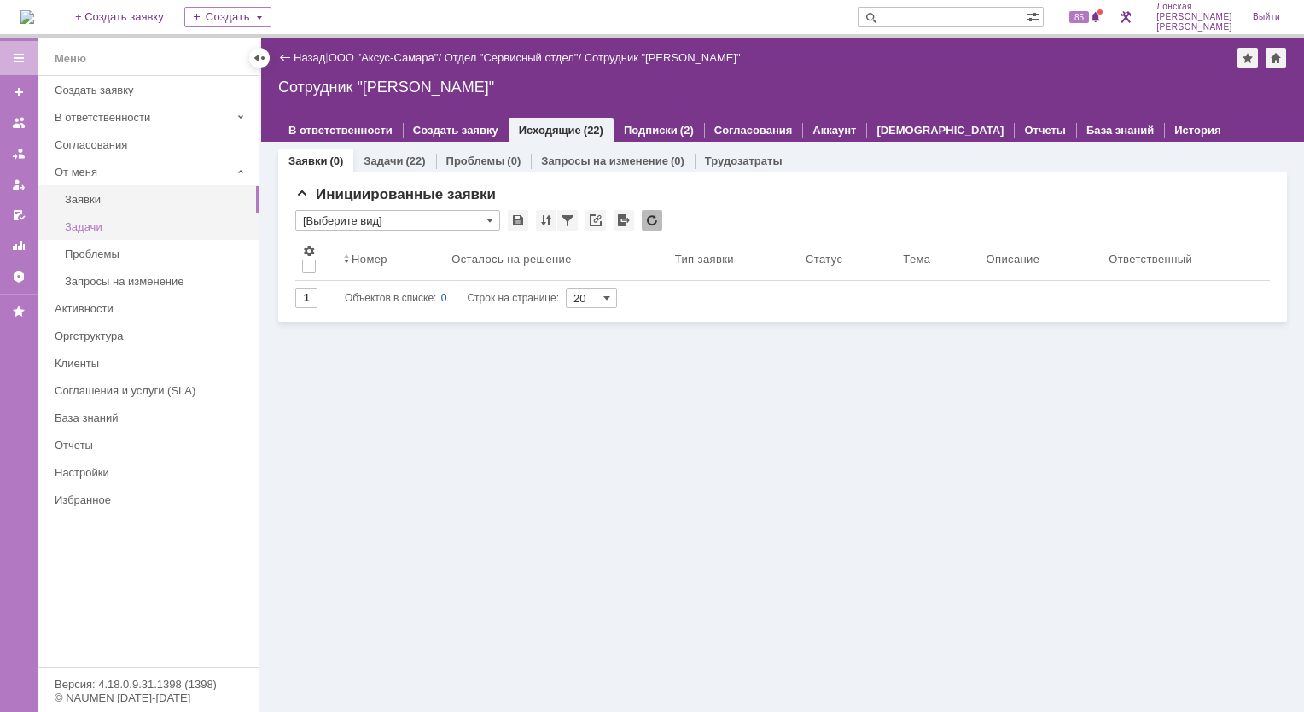
drag, startPoint x: 92, startPoint y: 219, endPoint x: 111, endPoint y: 219, distance: 18.8
click at [92, 220] on div "Задачи" at bounding box center [157, 226] width 184 height 13
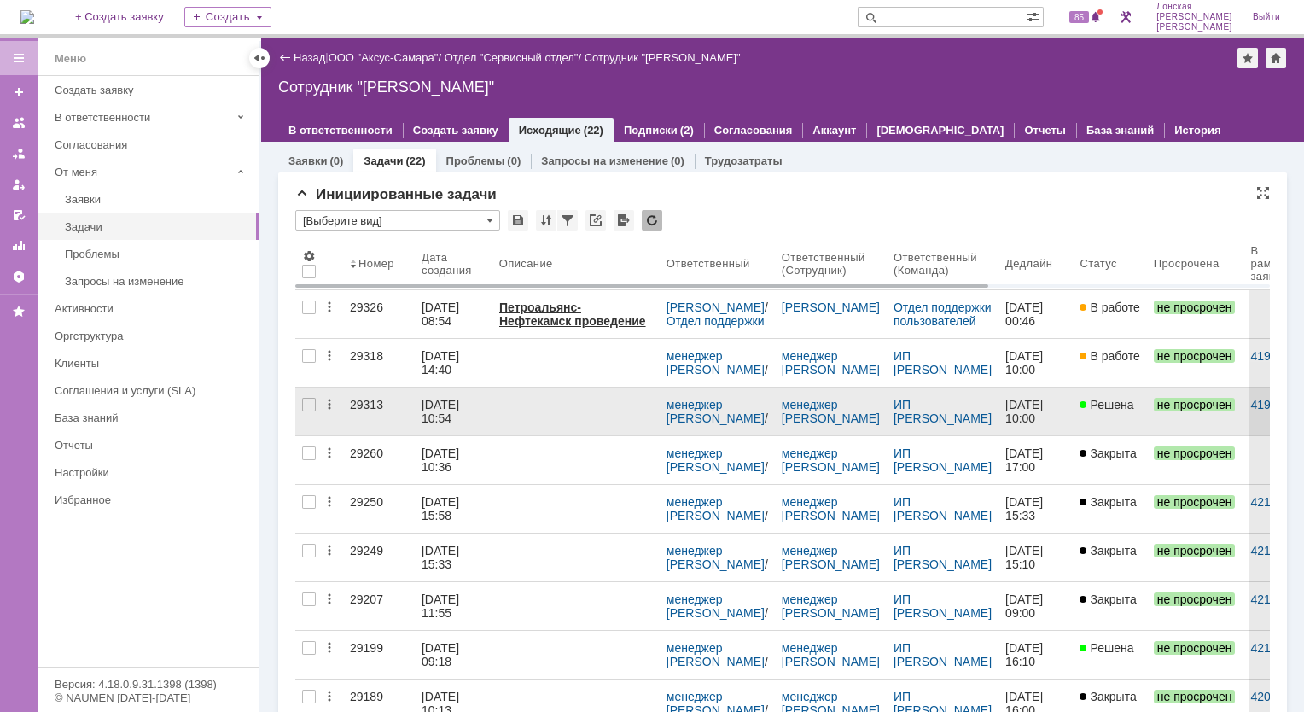
click at [368, 402] on div "29313" at bounding box center [379, 405] width 58 height 14
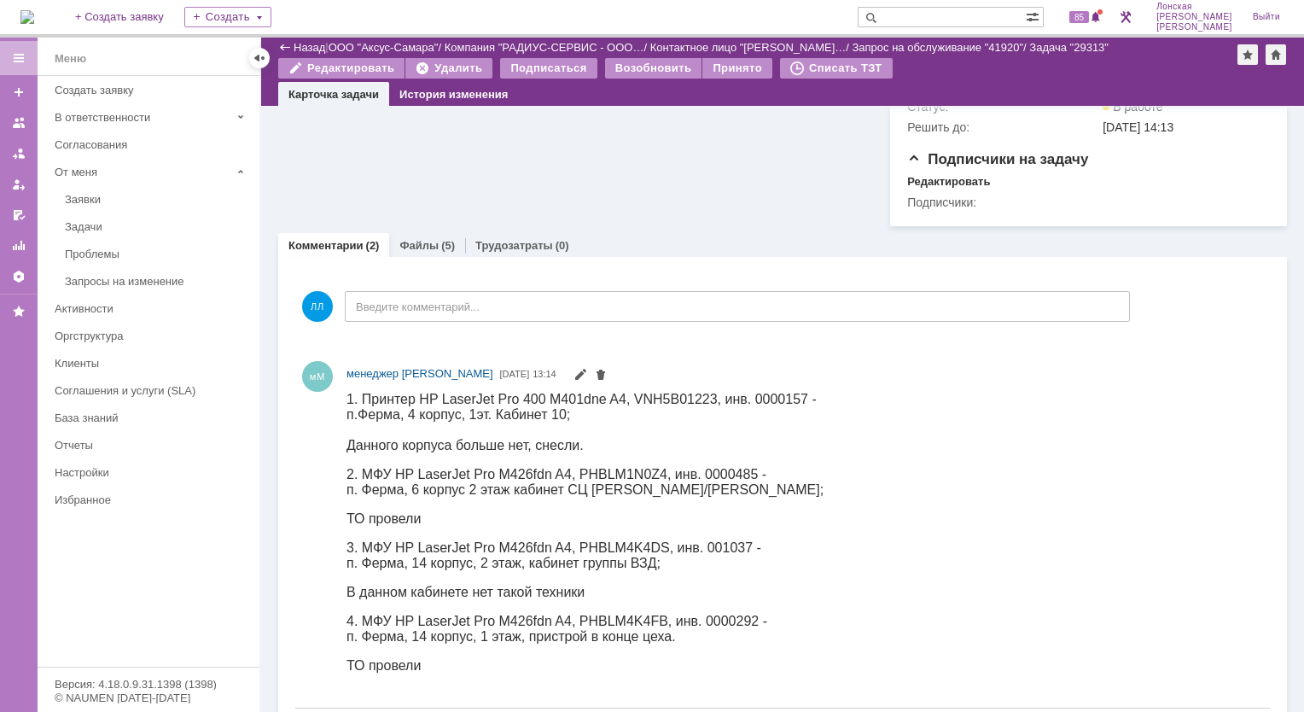
scroll to position [772, 0]
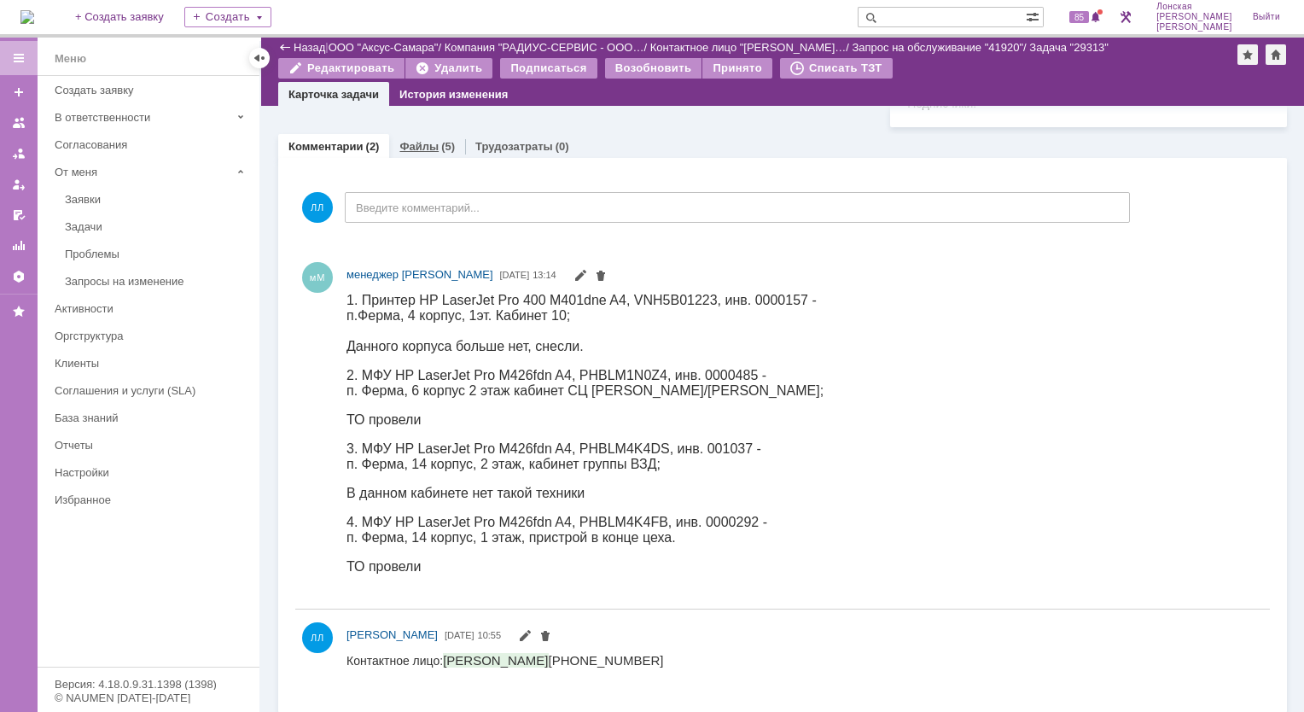
click at [433, 140] on link "Файлы" at bounding box center [419, 146] width 39 height 13
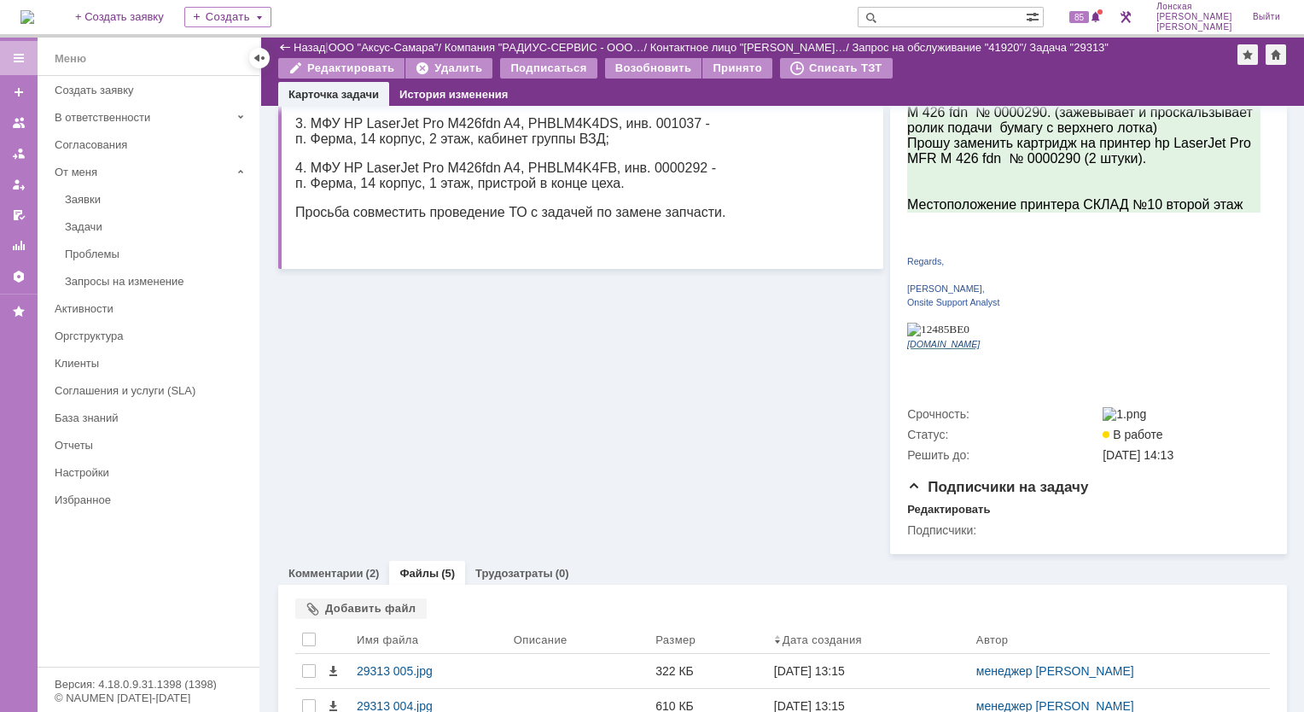
scroll to position [501, 0]
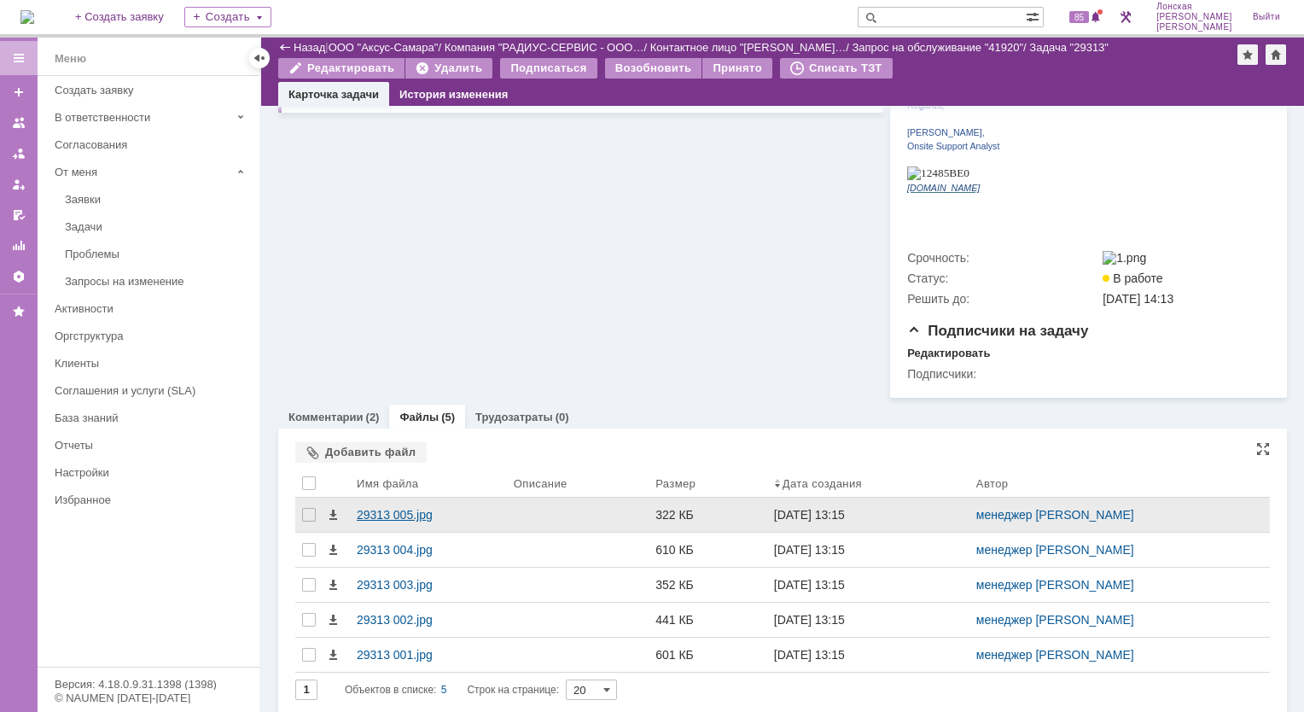
click at [417, 508] on div "29313 005.jpg" at bounding box center [428, 515] width 143 height 14
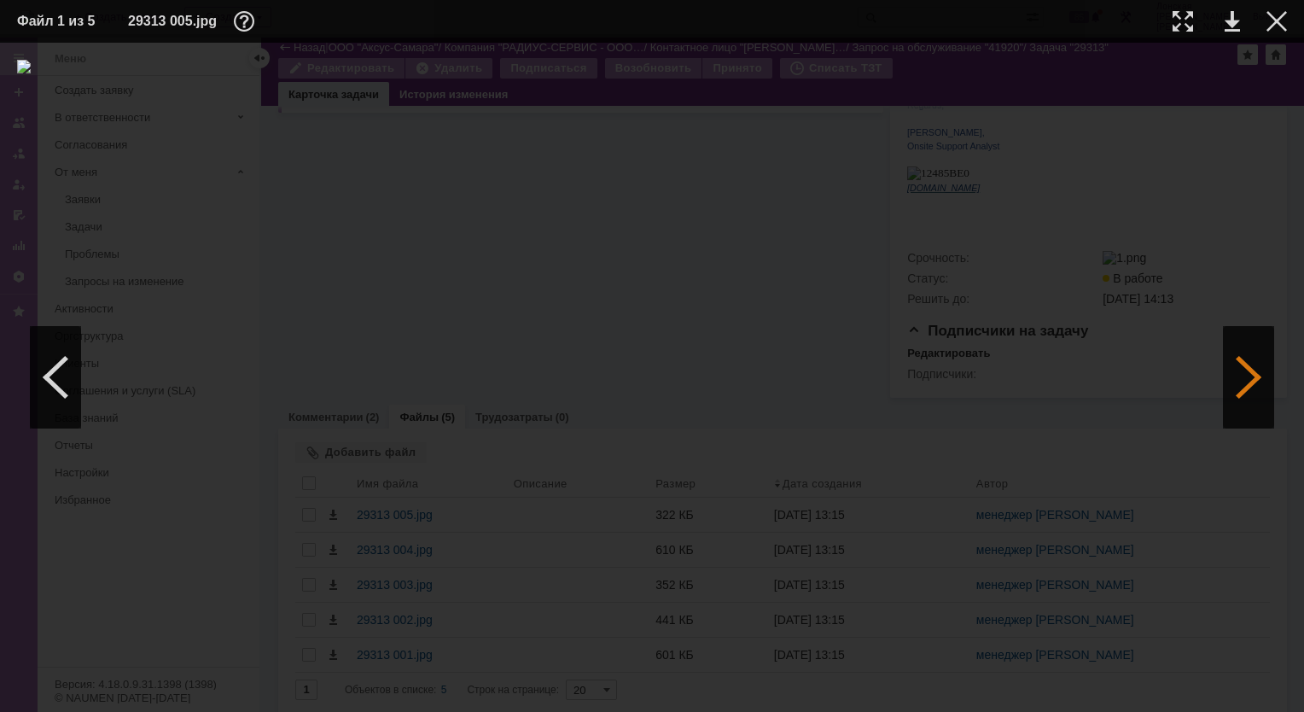
click at [1235, 382] on div at bounding box center [1248, 377] width 51 height 102
click at [1185, 17] on div at bounding box center [1183, 21] width 20 height 20
click at [1220, 43] on img at bounding box center [652, 36] width 1304 height 14
click at [1237, 384] on div at bounding box center [1248, 377] width 51 height 102
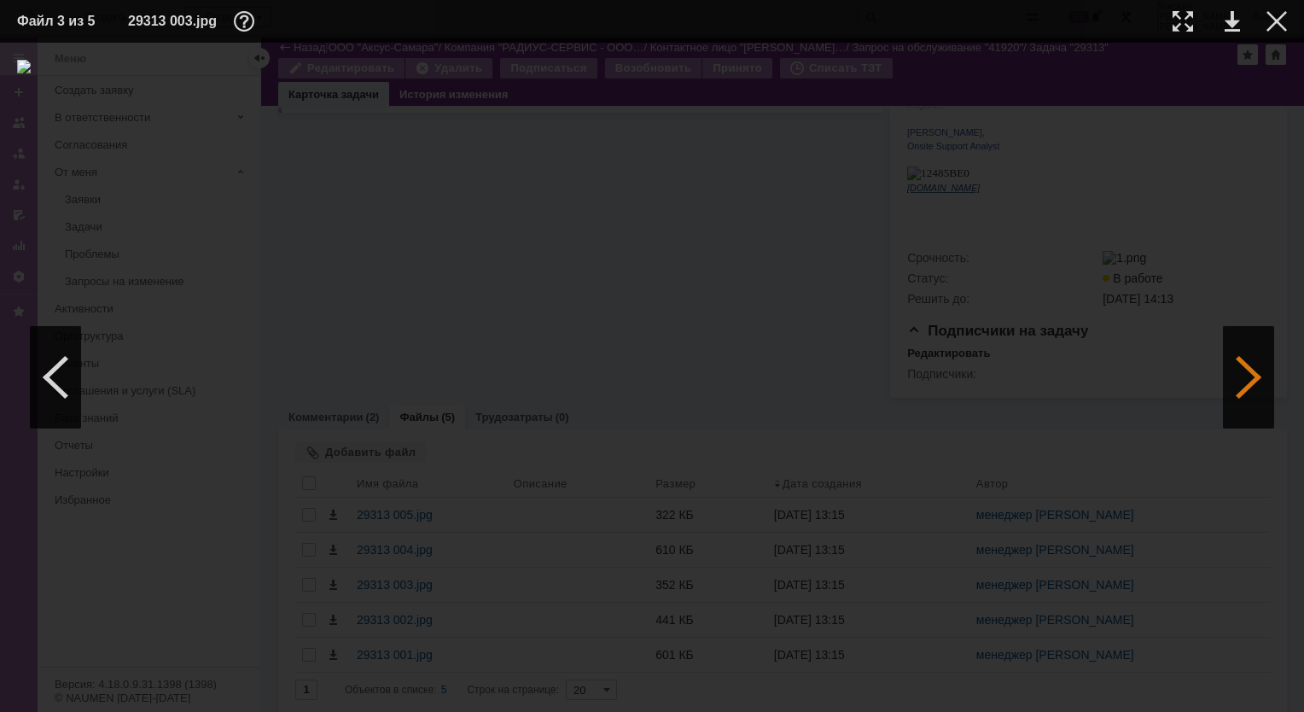
click at [1252, 386] on div at bounding box center [1248, 377] width 51 height 102
click at [1185, 22] on div at bounding box center [1183, 21] width 20 height 20
click at [1283, 26] on div at bounding box center [1277, 21] width 20 height 20
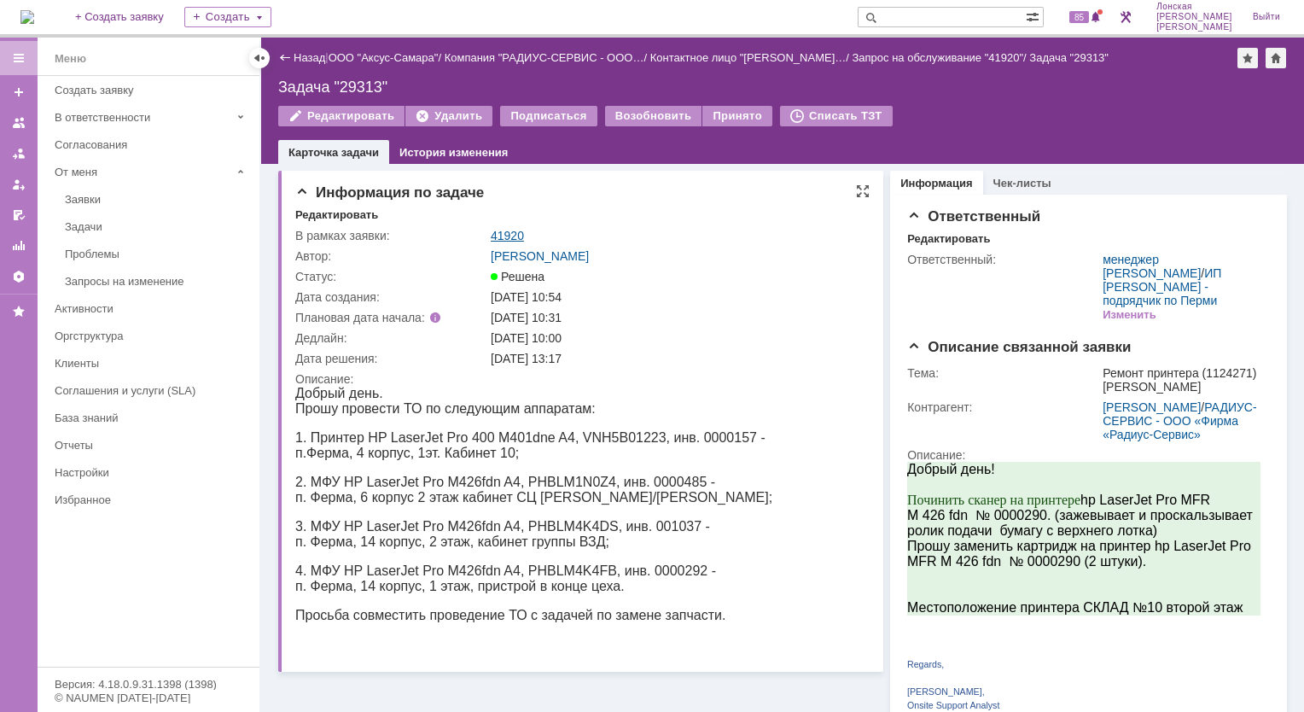
click at [509, 235] on link "41920" at bounding box center [507, 236] width 33 height 14
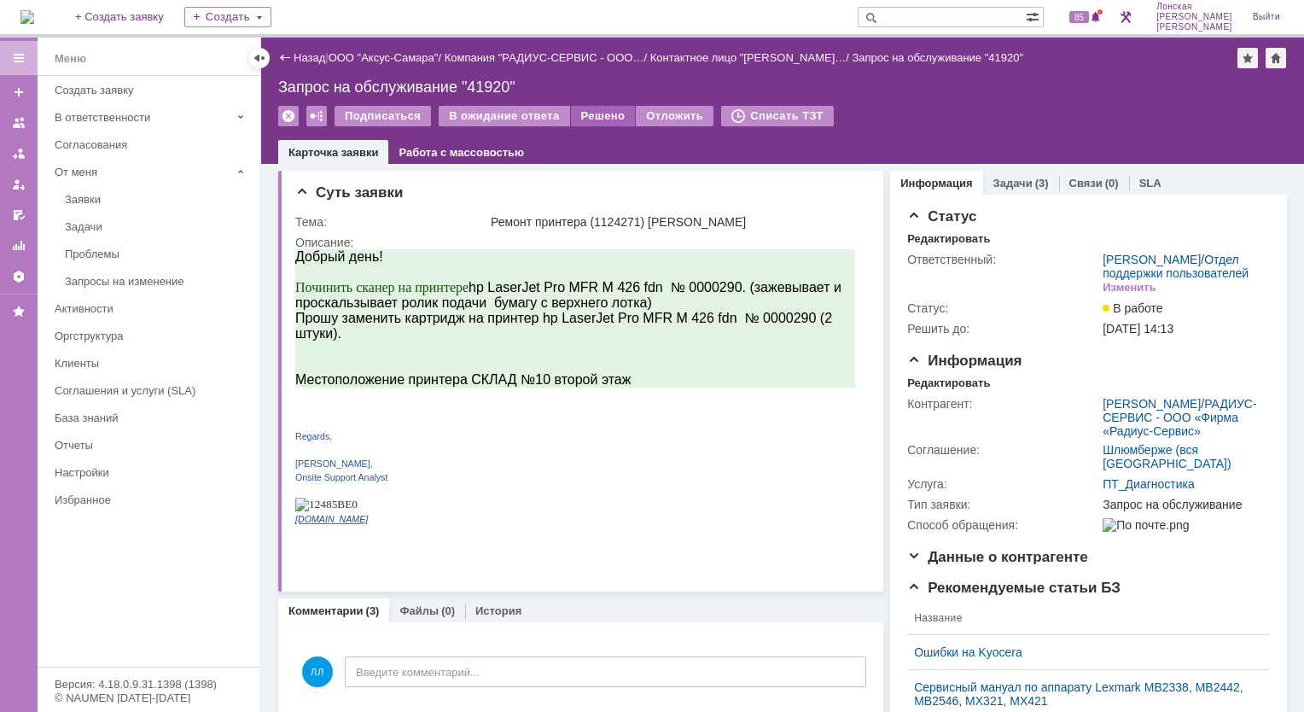
click at [588, 118] on div "Решено" at bounding box center [603, 116] width 65 height 20
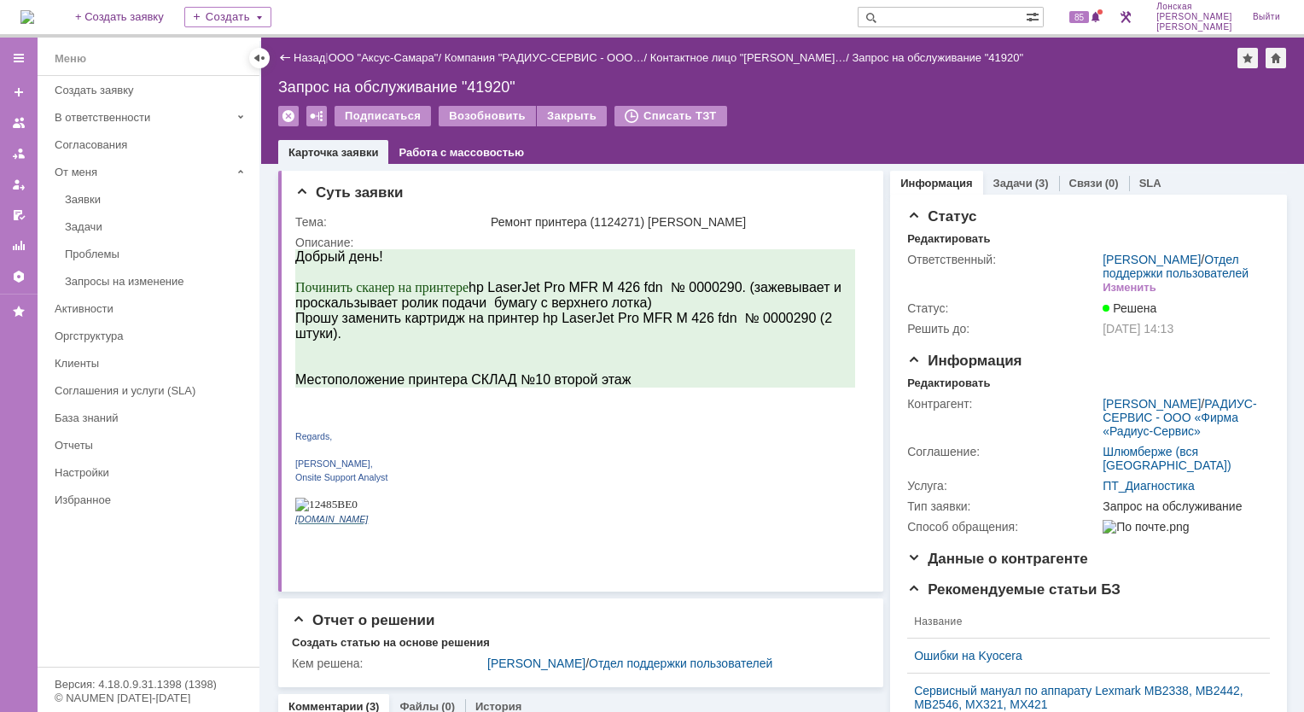
click at [30, 10] on img at bounding box center [27, 17] width 14 height 14
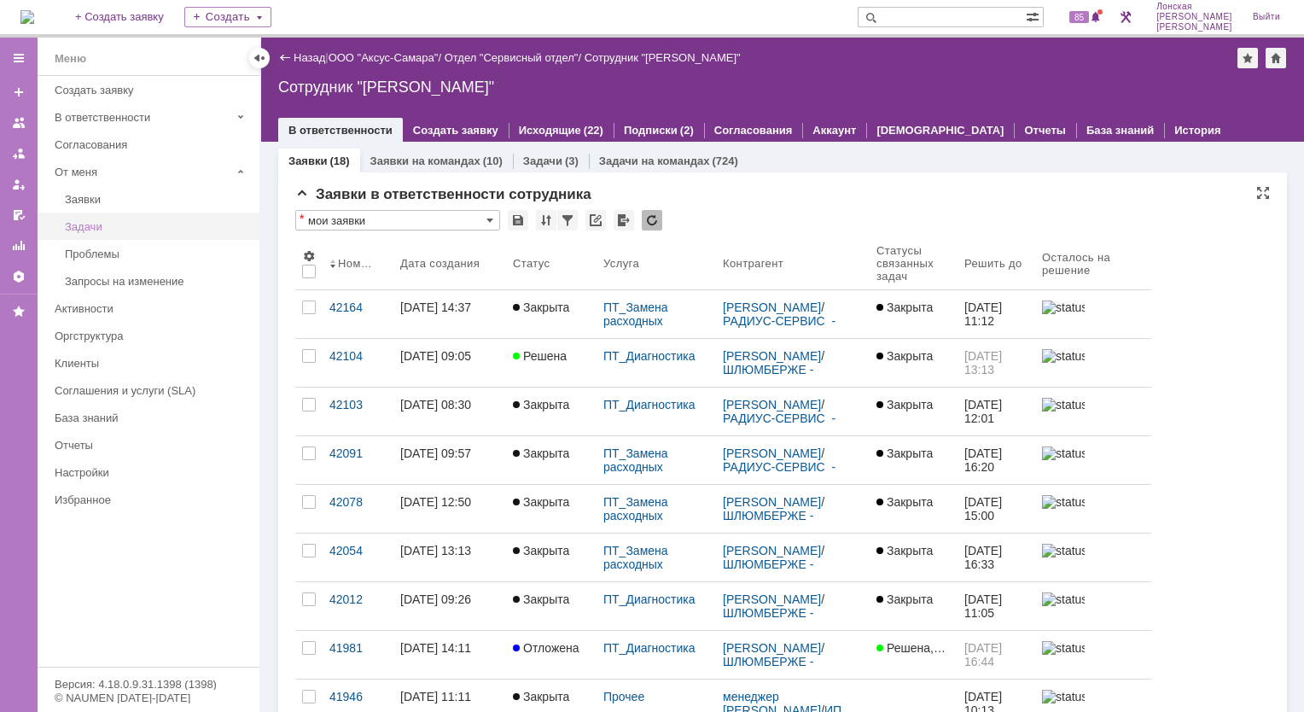
click at [105, 223] on div "Задачи" at bounding box center [157, 226] width 184 height 13
